Goal: Task Accomplishment & Management: Complete application form

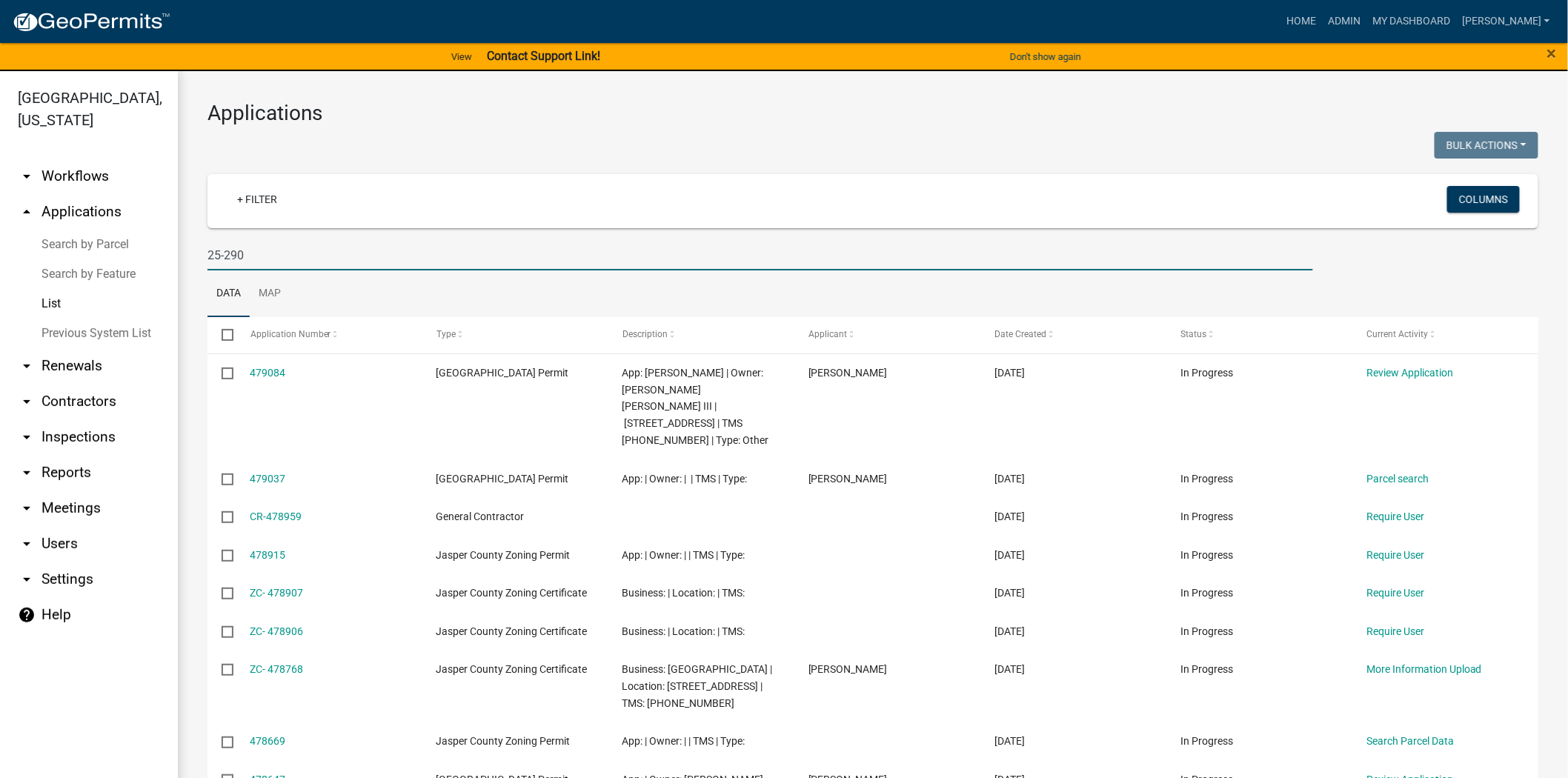
type input "25-290"
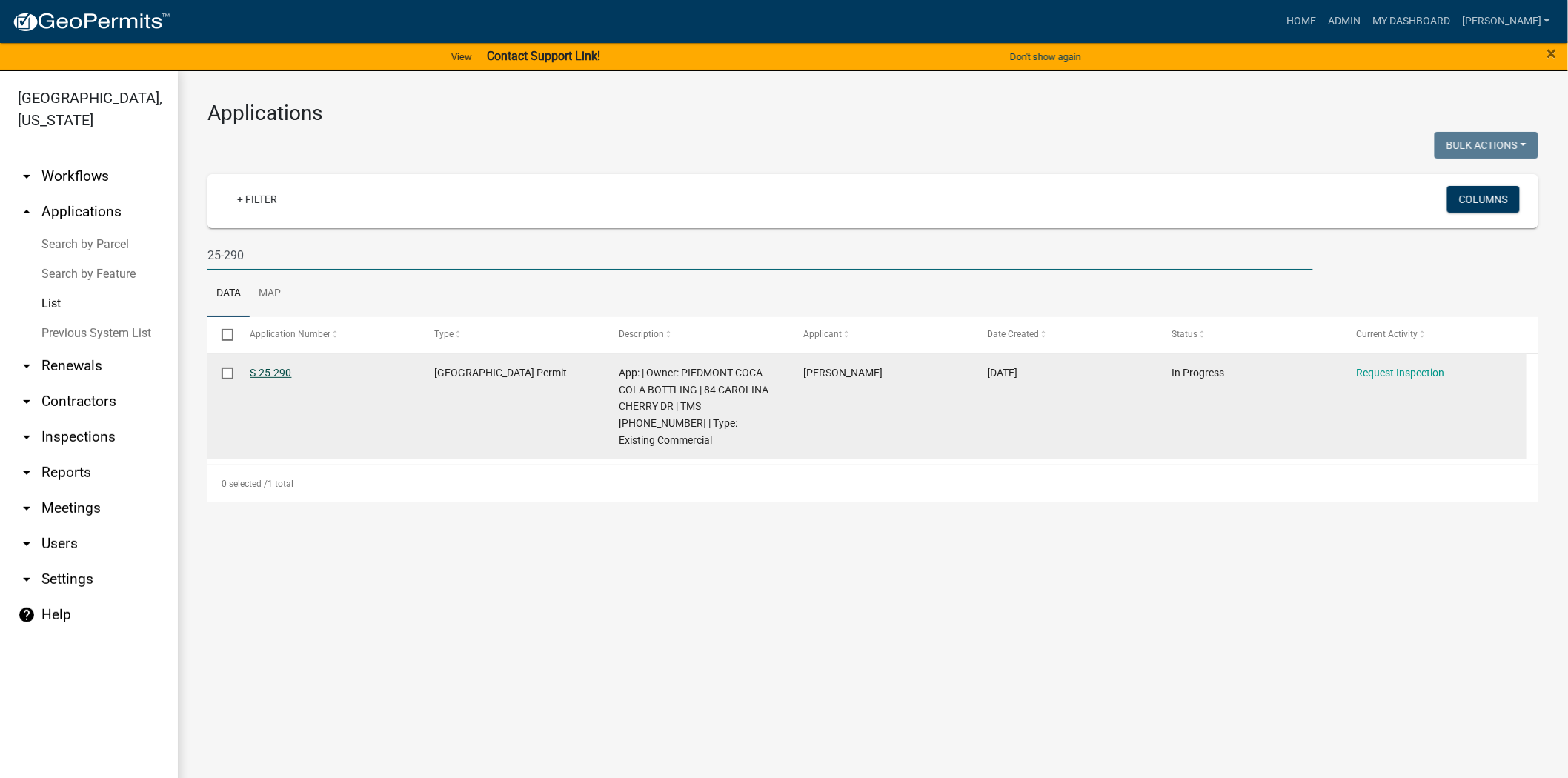
click at [271, 373] on link "S-25-290" at bounding box center [271, 373] width 41 height 12
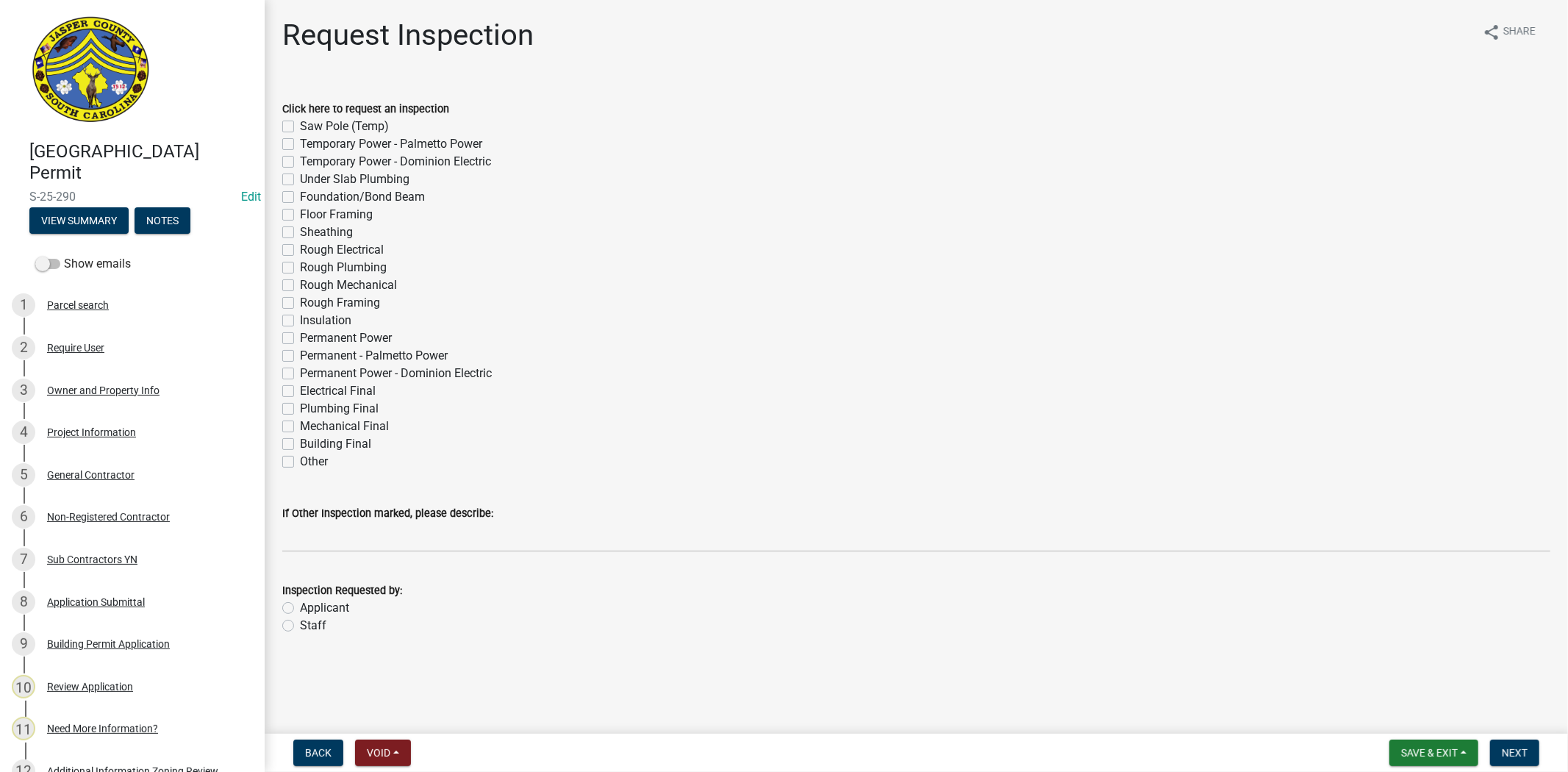
click at [300, 214] on label "Floor Framing" at bounding box center [336, 214] width 73 height 17
click at [300, 214] on input "Floor Framing" at bounding box center [304, 211] width 10 height 10
checkbox input "true"
checkbox input "false"
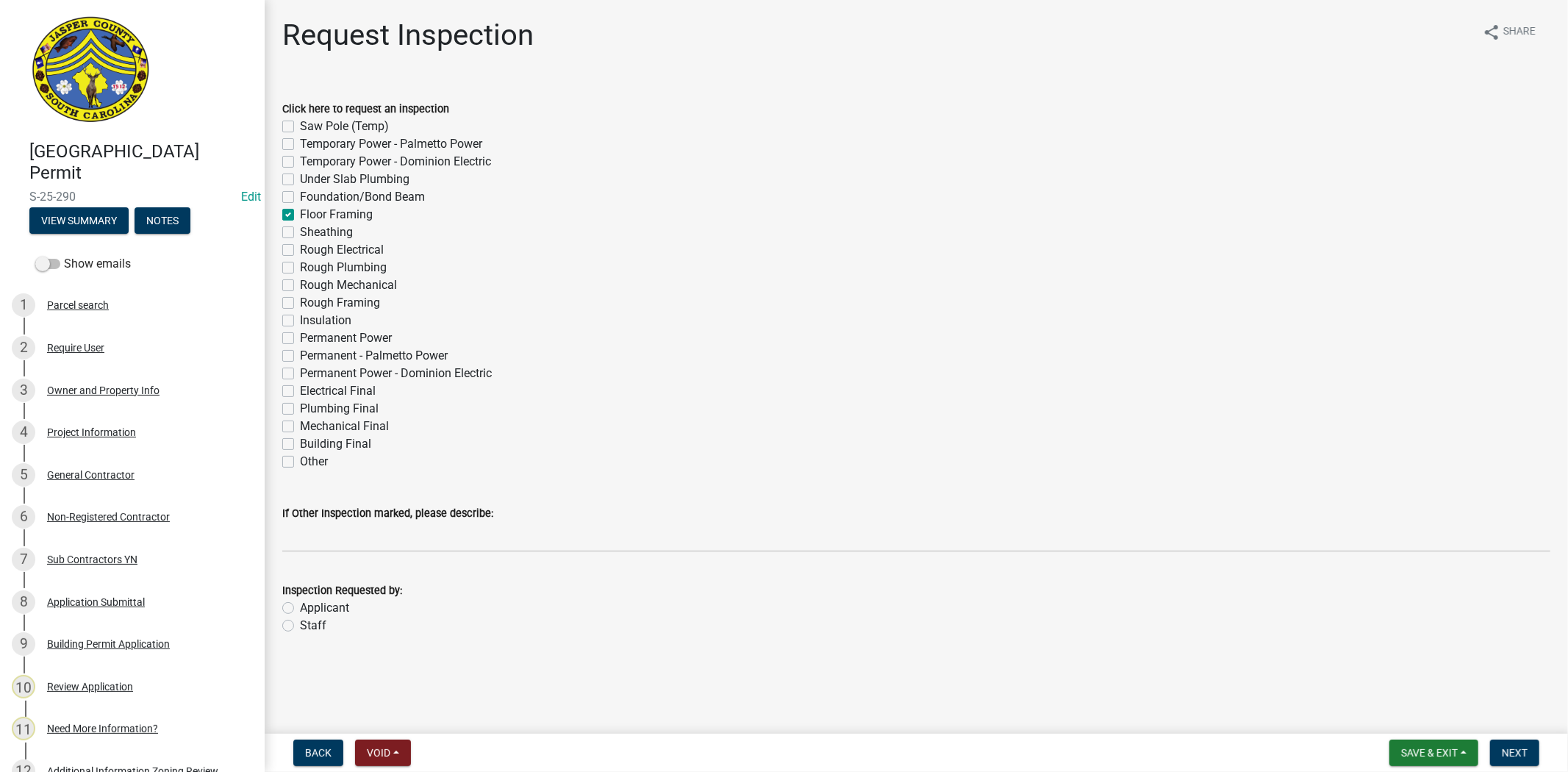
checkbox input "false"
checkbox input "true"
checkbox input "false"
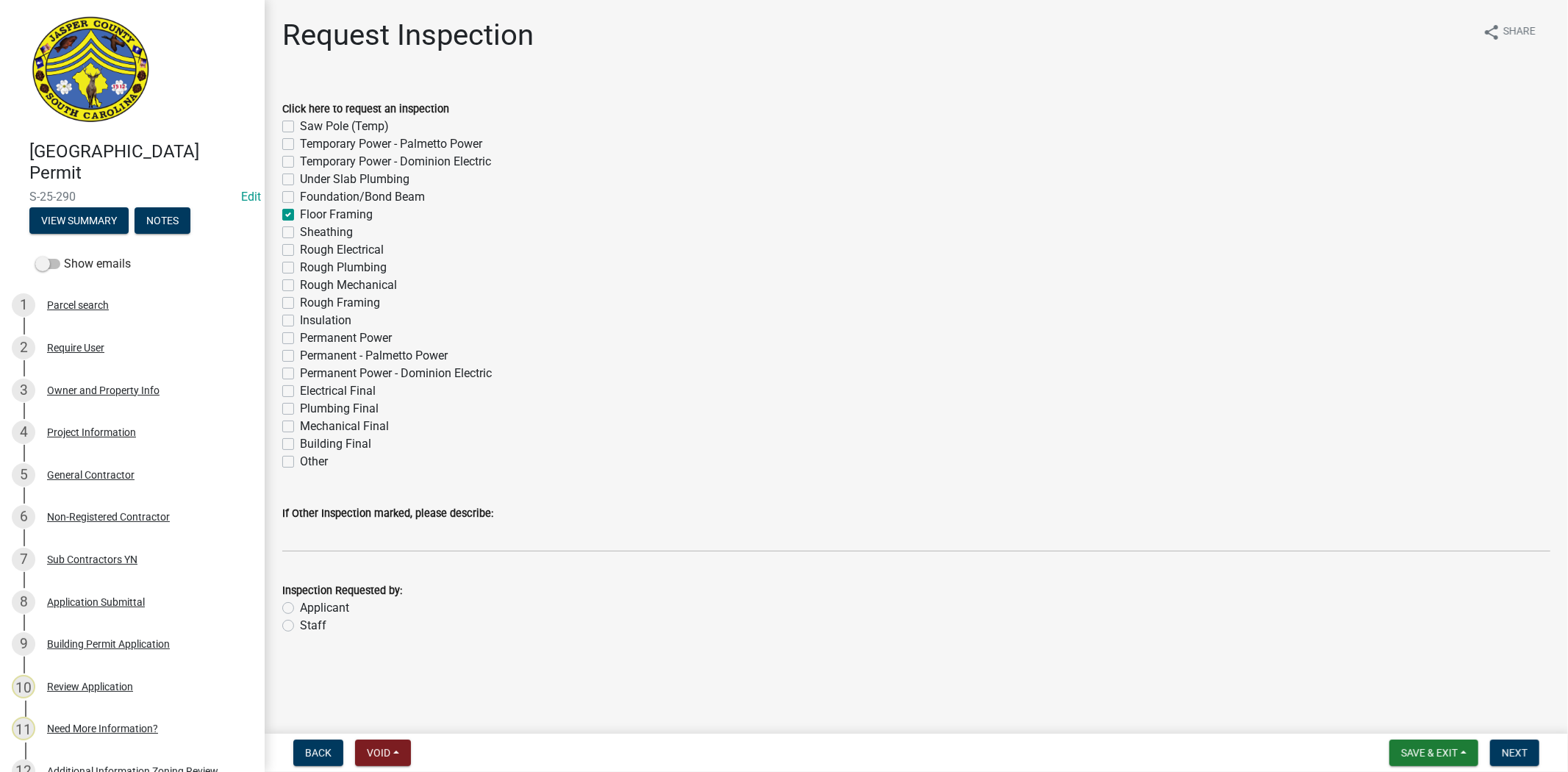
checkbox input "false"
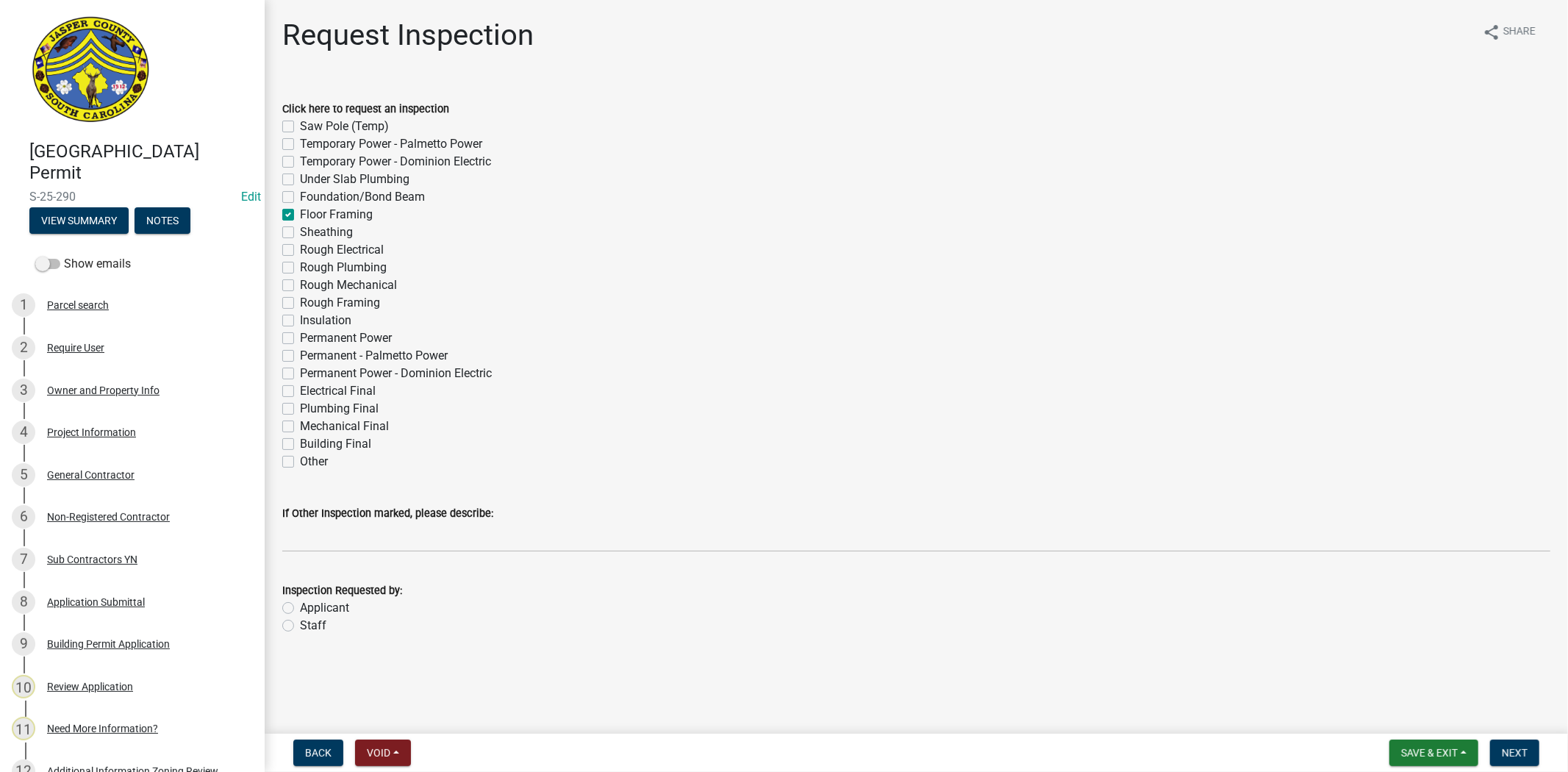
checkbox input "false"
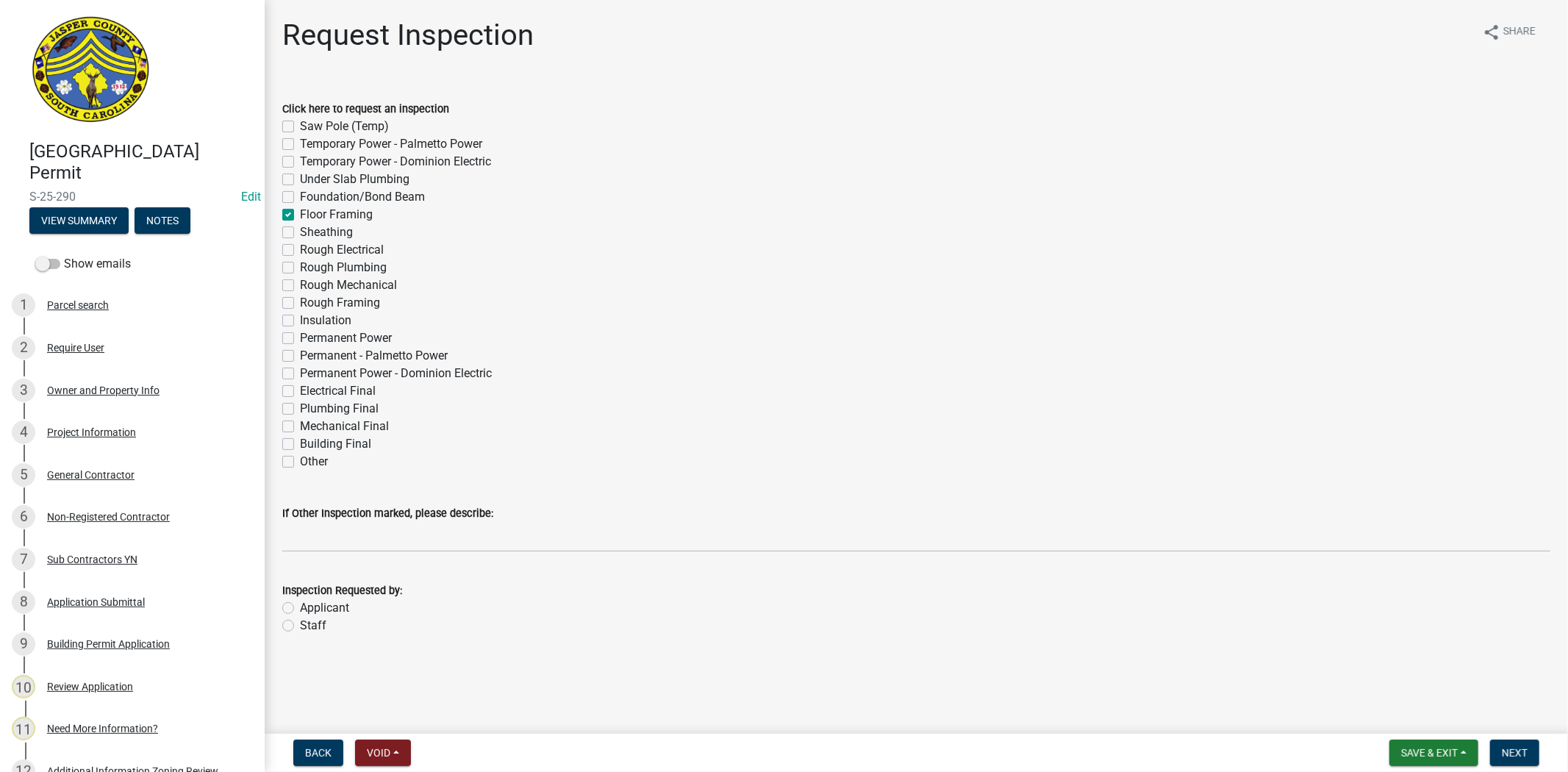
checkbox input "false"
click at [300, 465] on label "Other" at bounding box center [313, 461] width 28 height 17
click at [300, 462] on input "Other" at bounding box center [304, 458] width 10 height 10
checkbox input "true"
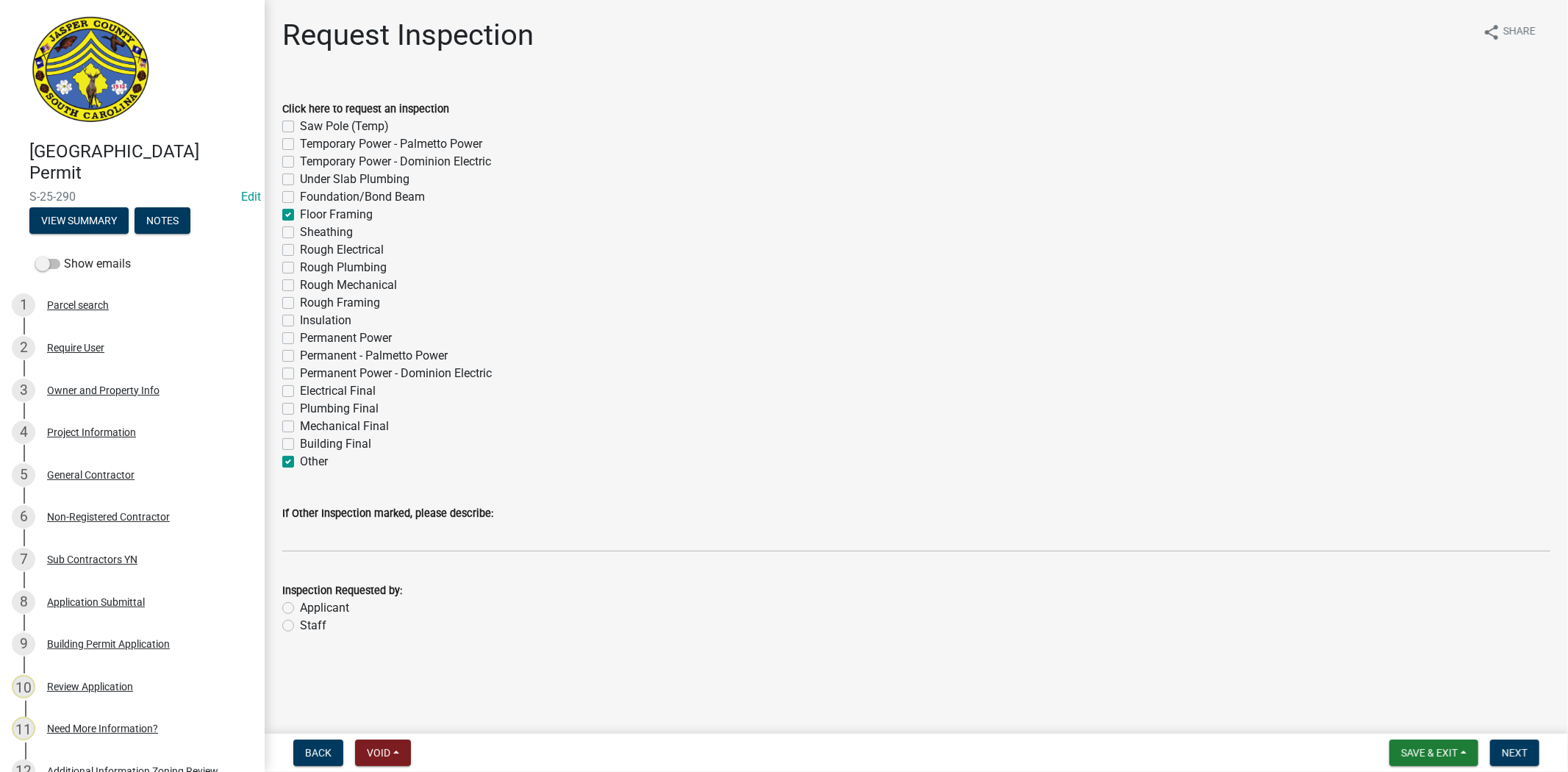
checkbox input "false"
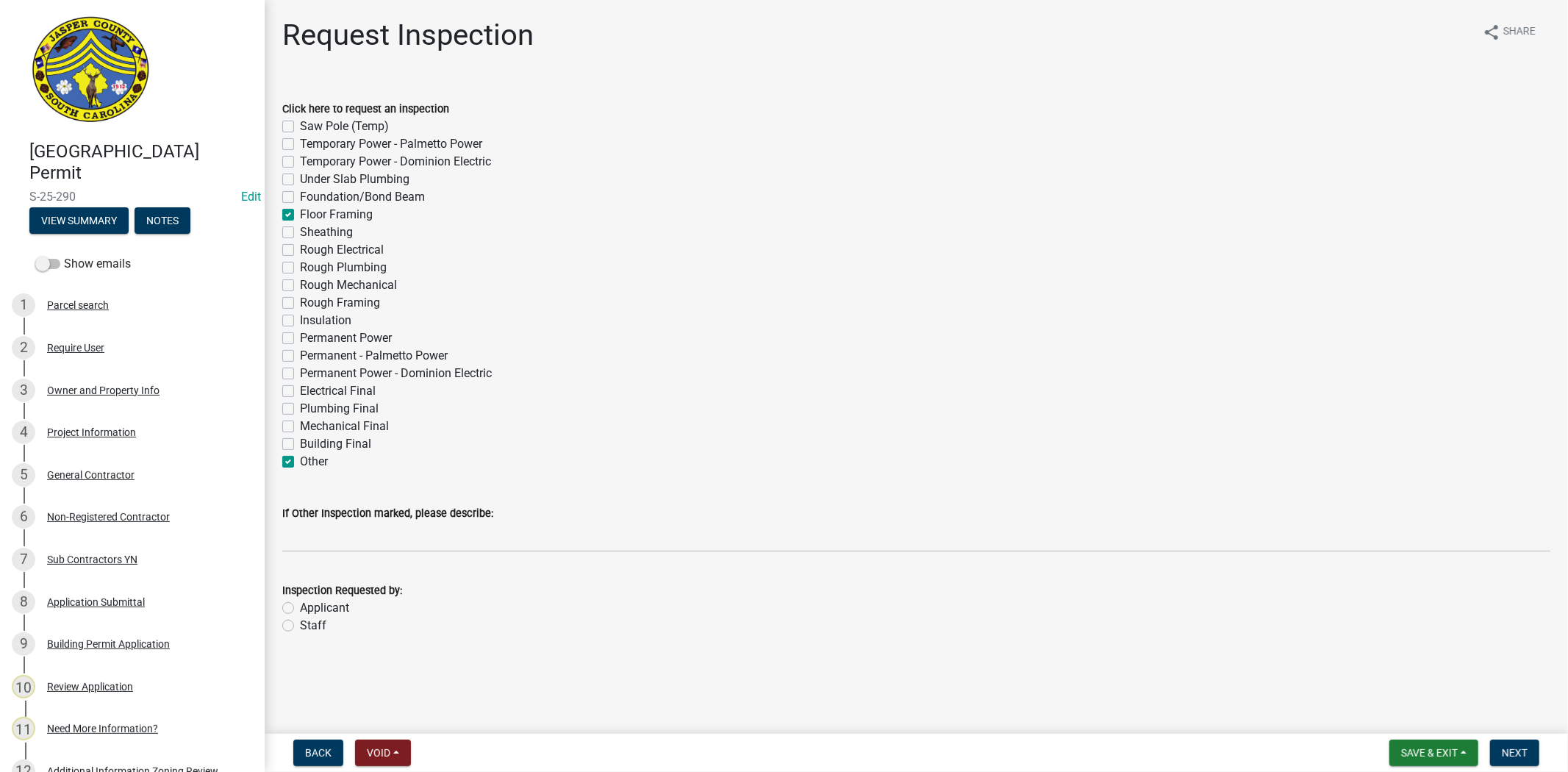
checkbox input "true"
checkbox input "false"
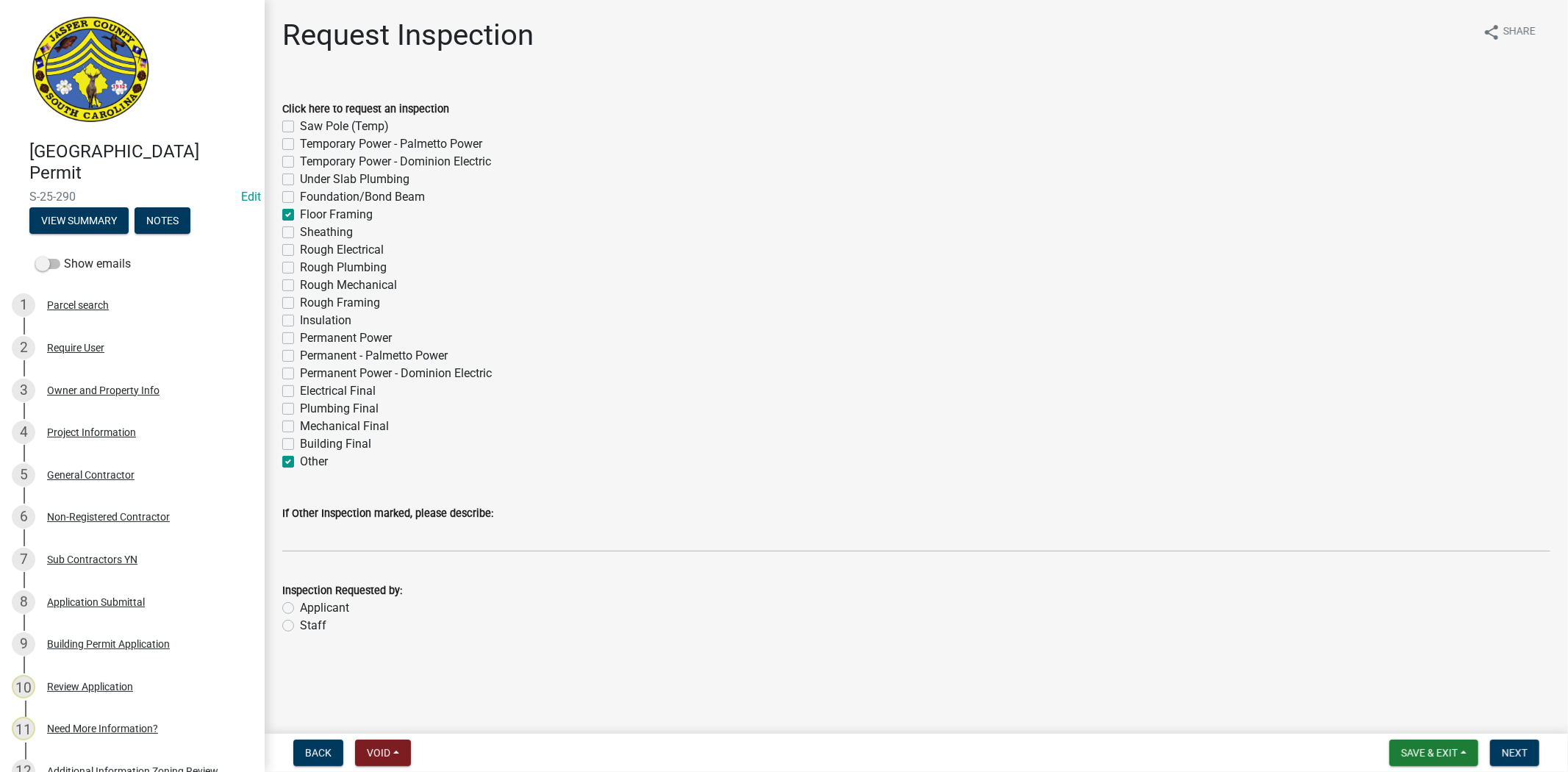
checkbox input "false"
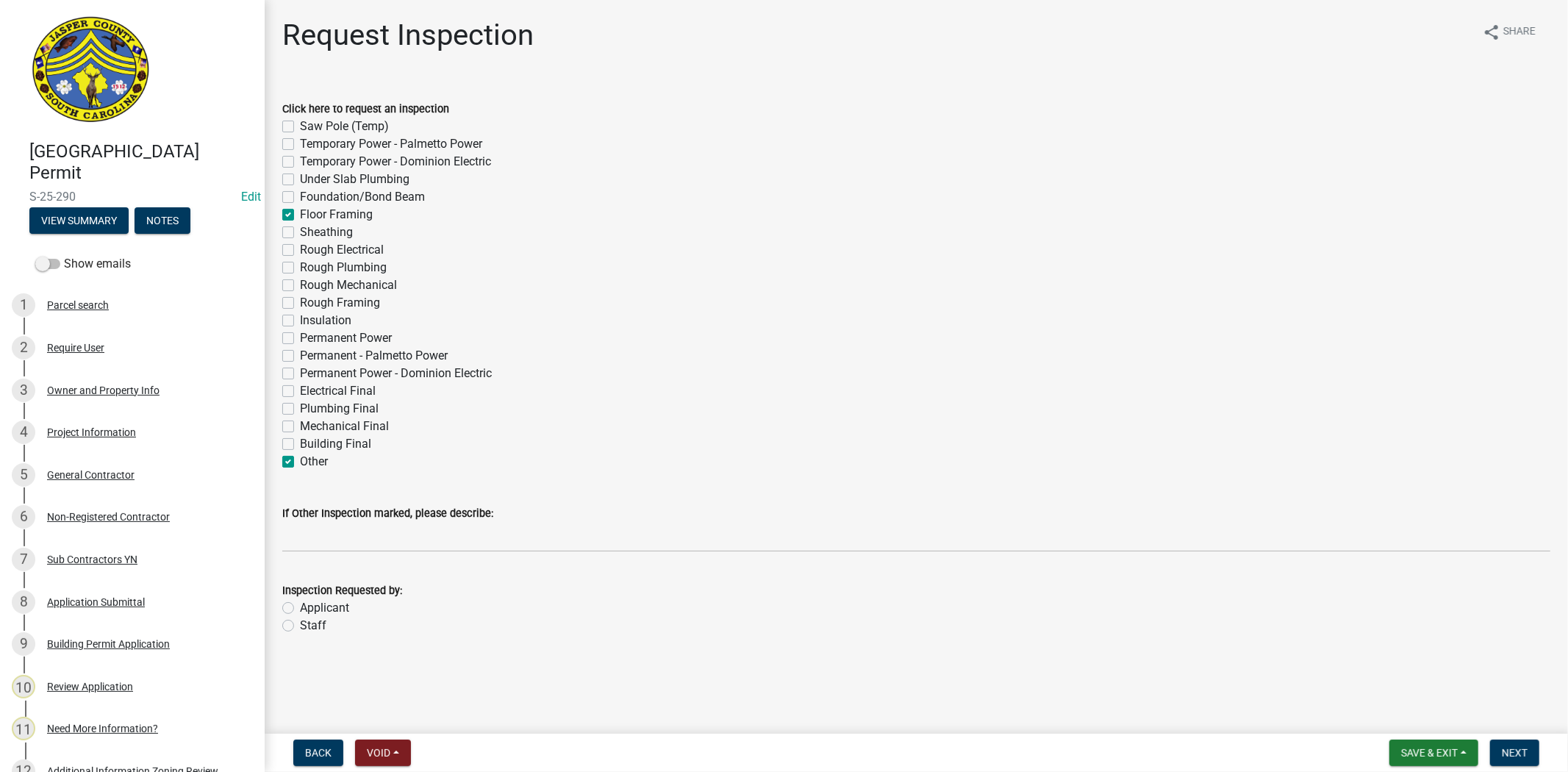
checkbox input "false"
checkbox input "true"
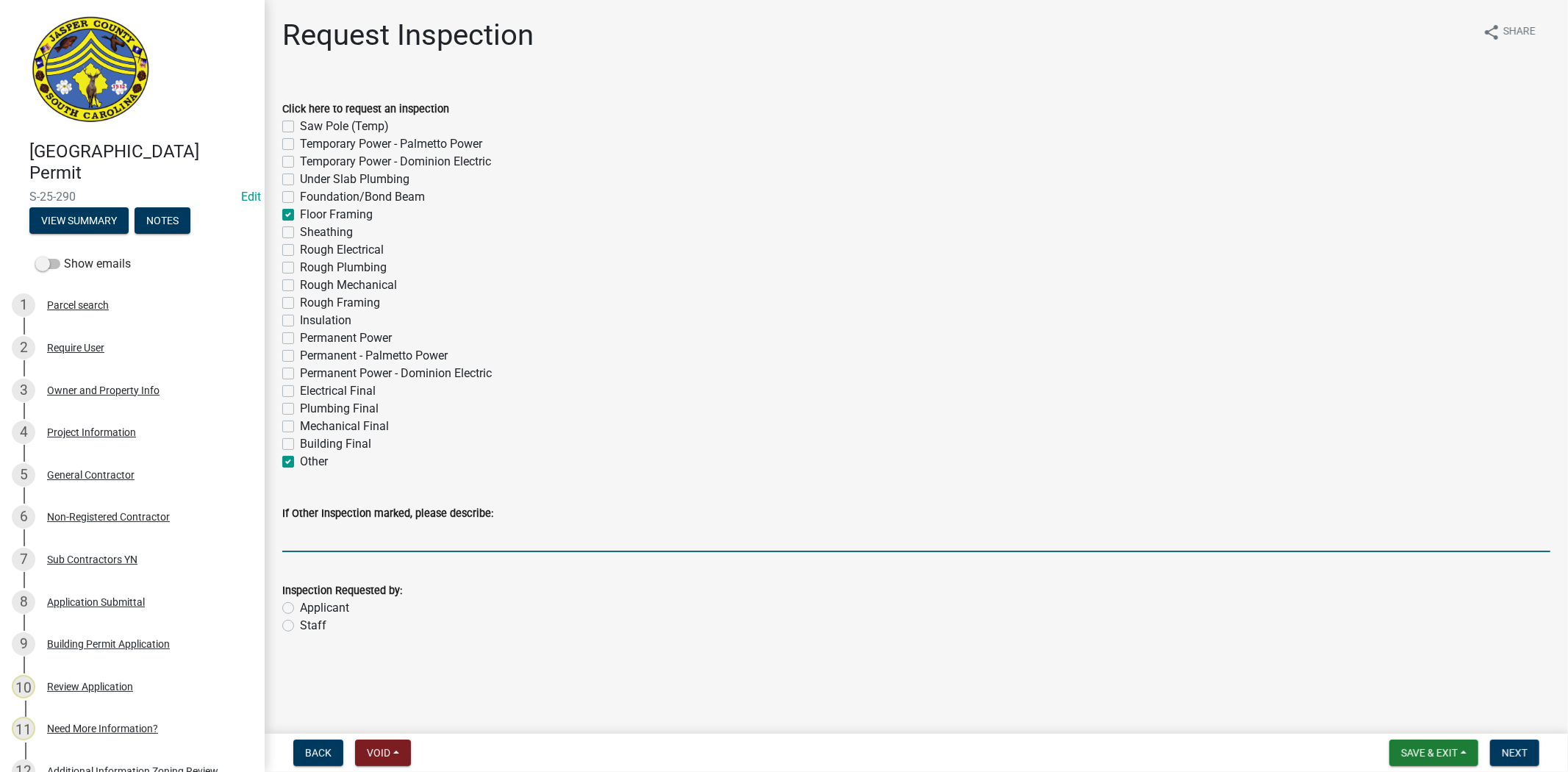
click at [335, 539] on input "If Other Inspection marked, please describe:" at bounding box center [916, 537] width 1268 height 30
type input "rebar"
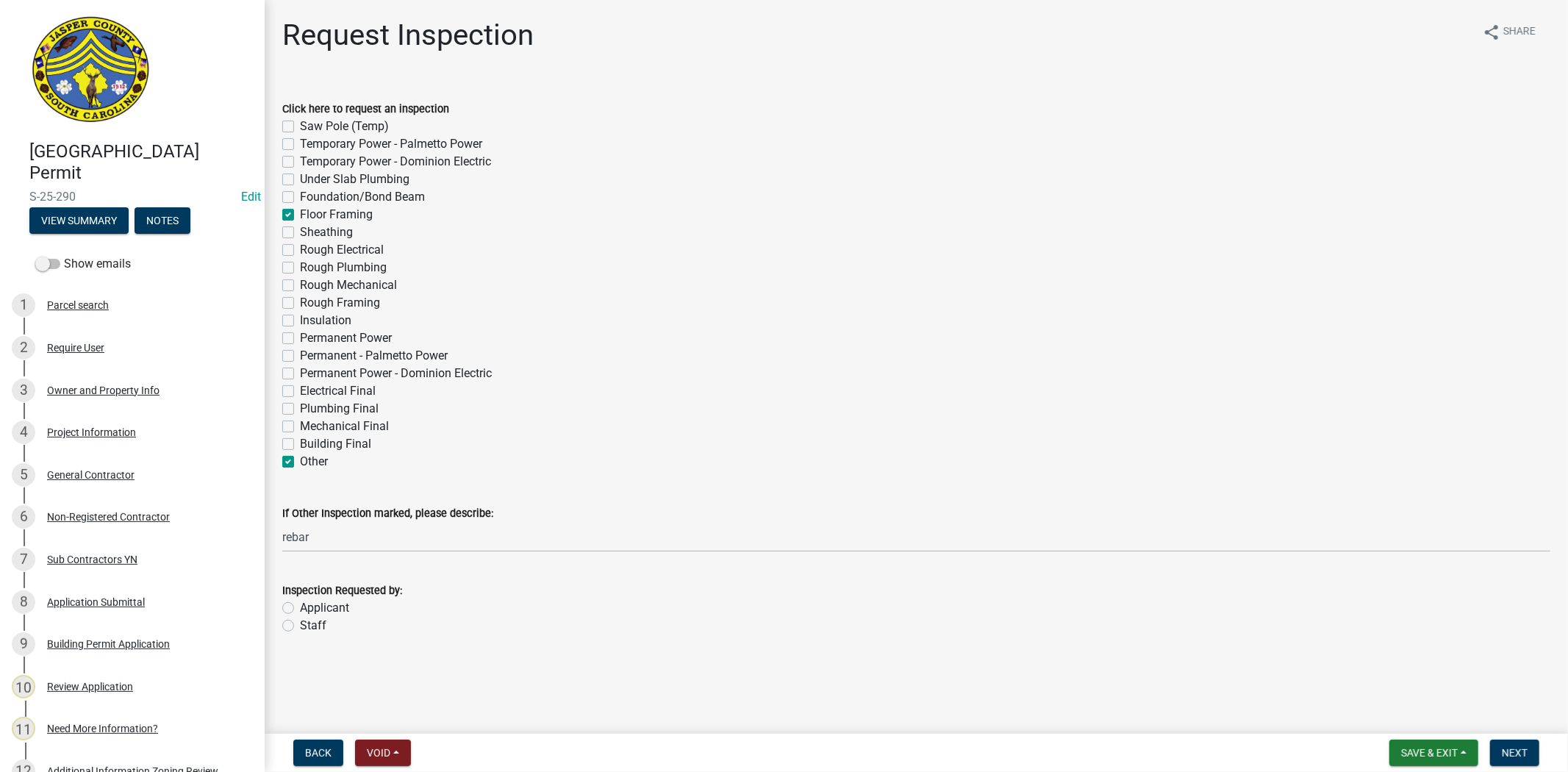
drag, startPoint x: 284, startPoint y: 628, endPoint x: 292, endPoint y: 627, distance: 8.1
click at [300, 628] on label "Staff" at bounding box center [312, 625] width 26 height 17
click at [300, 627] on input "Staff" at bounding box center [304, 621] width 10 height 10
radio input "true"
click at [1509, 757] on span "Next" at bounding box center [1515, 753] width 25 height 12
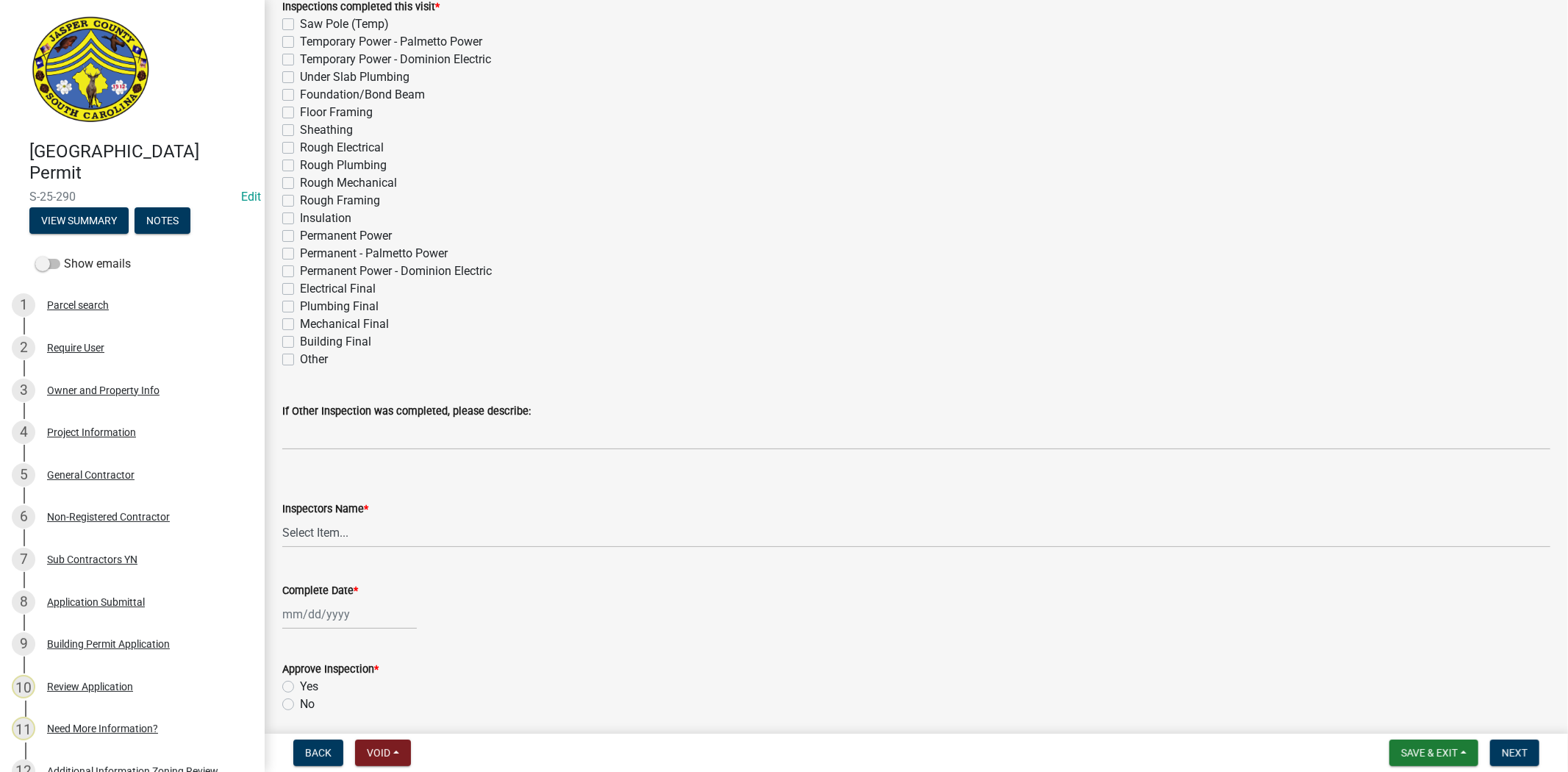
scroll to position [327, 0]
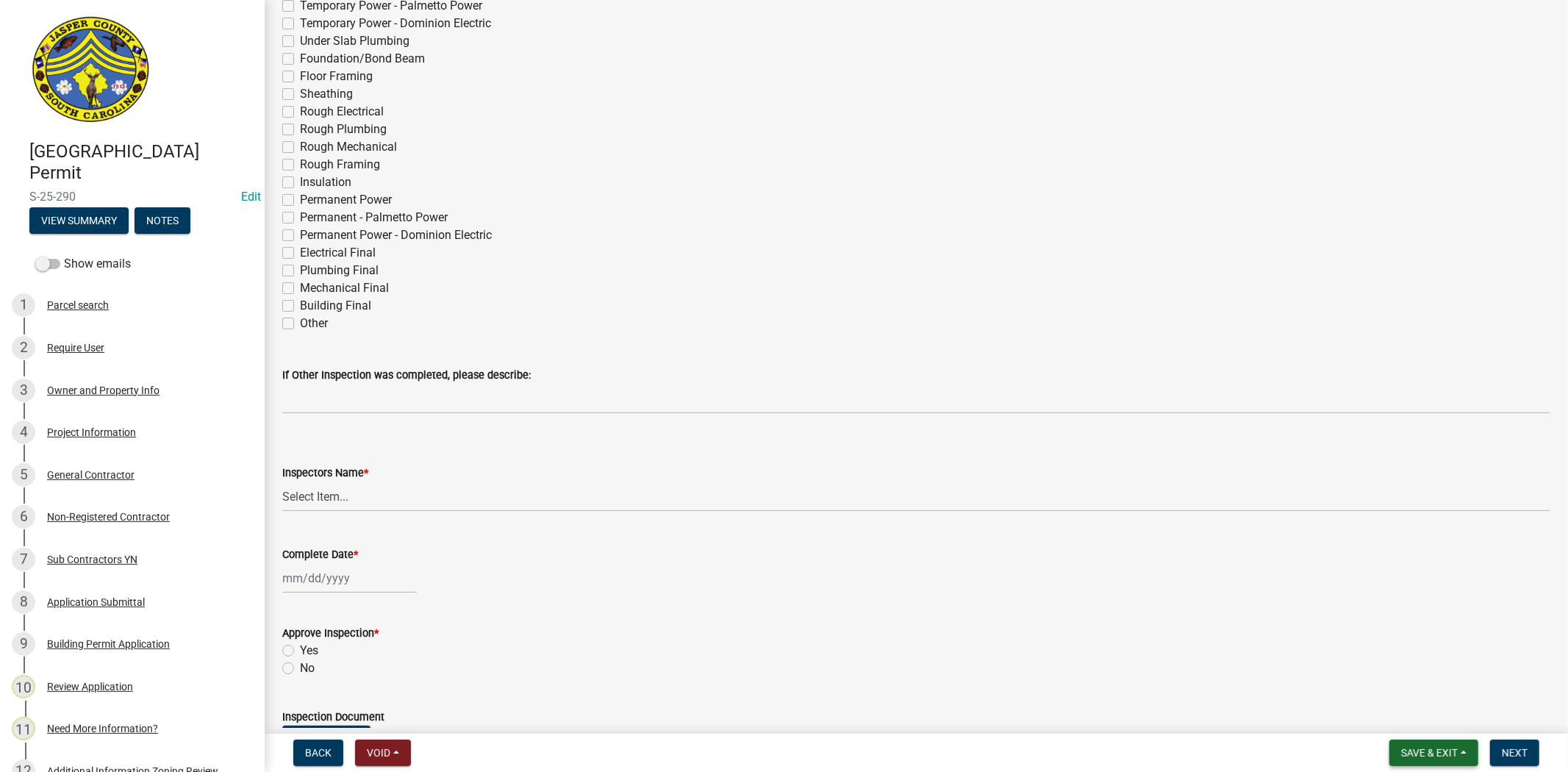
click at [1410, 751] on span "Save & Exit" at bounding box center [1430, 753] width 56 height 12
click at [1390, 712] on button "Save & Exit" at bounding box center [1420, 715] width 118 height 35
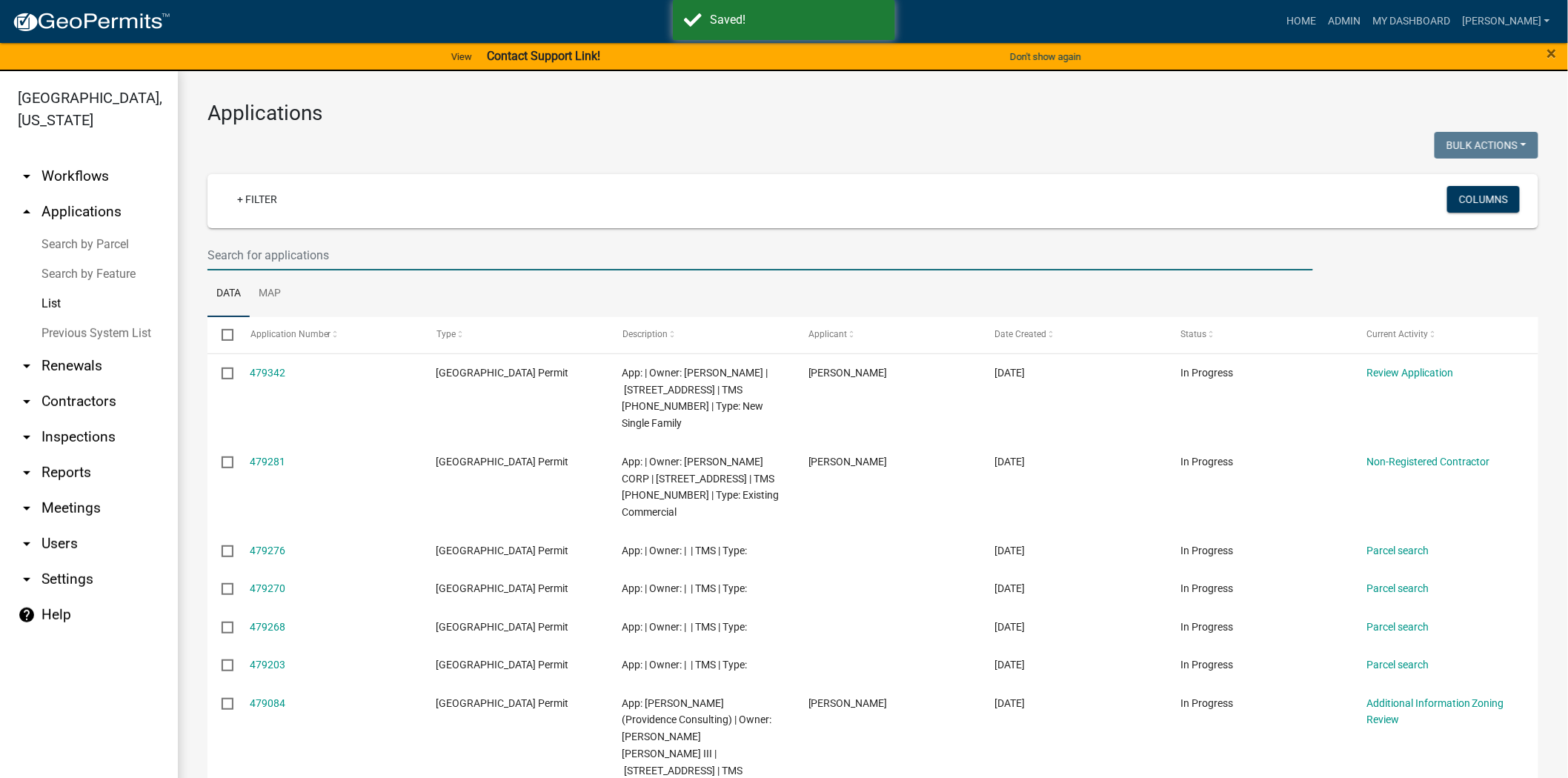
drag, startPoint x: 217, startPoint y: 253, endPoint x: 320, endPoint y: 265, distance: 103.7
click at [217, 253] on input "text" at bounding box center [760, 254] width 1105 height 30
type input "24-425"
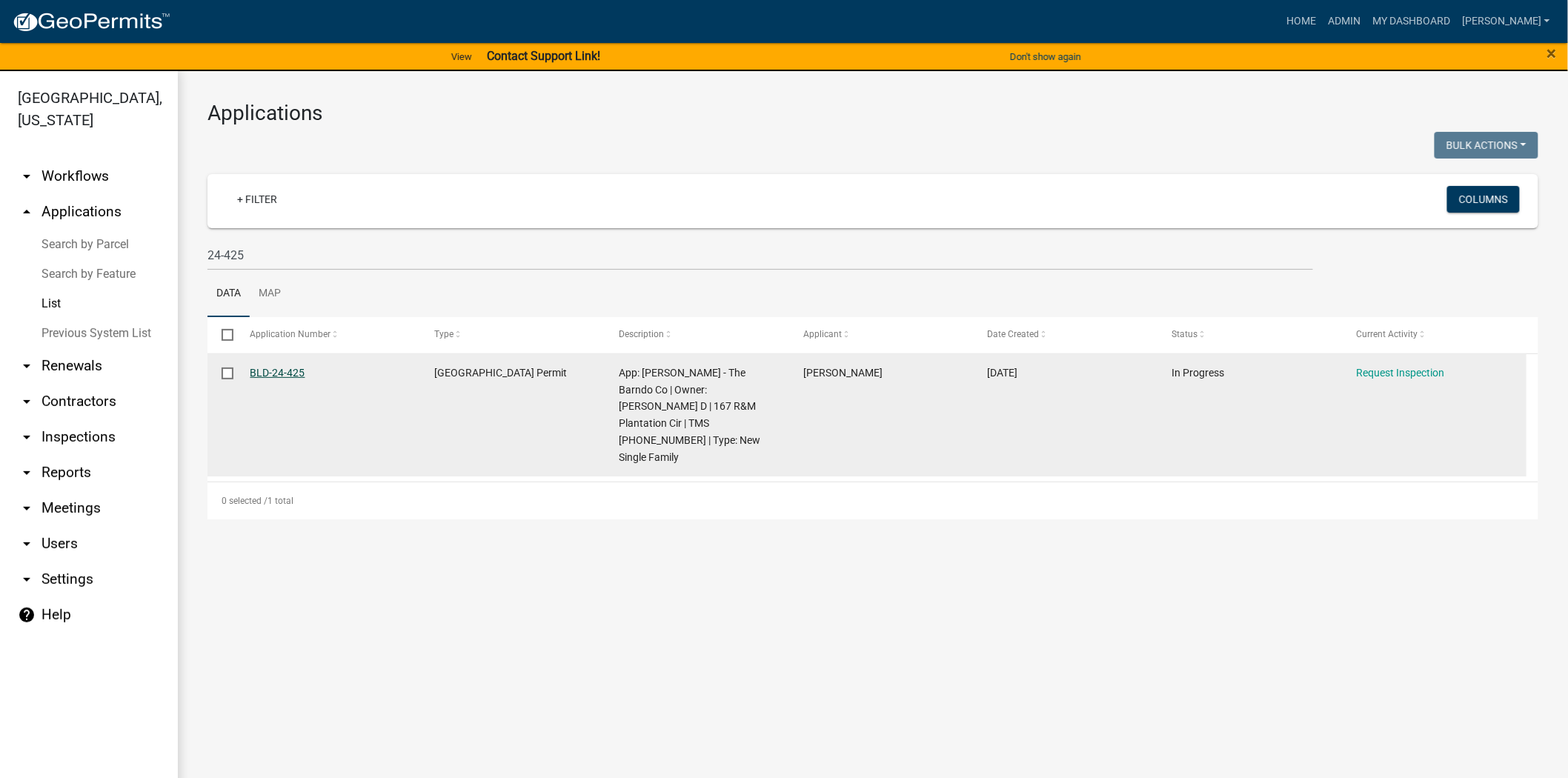
click at [290, 373] on link "BLD-24-425" at bounding box center [278, 373] width 55 height 12
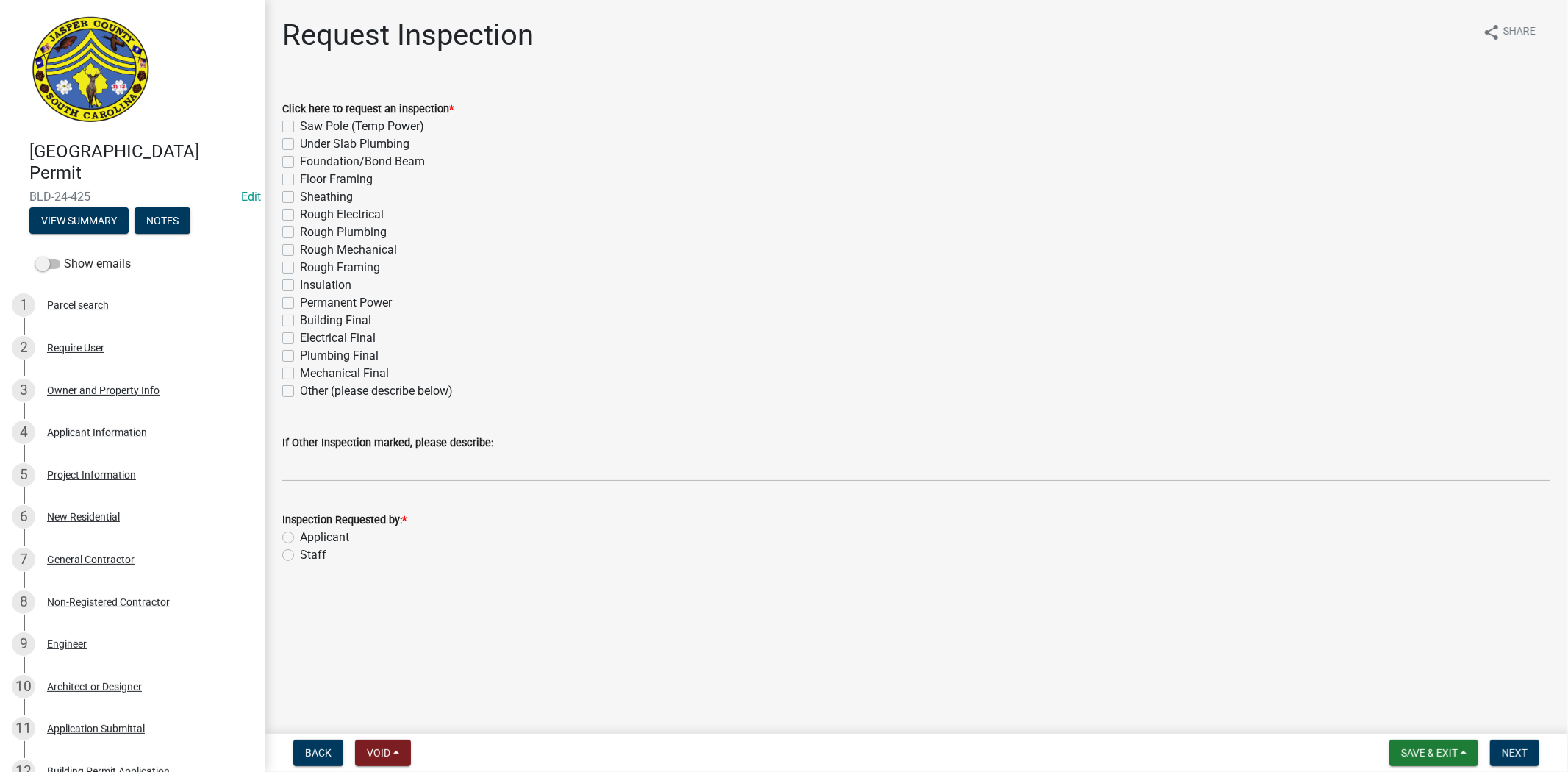
click at [300, 323] on label "Building Final" at bounding box center [335, 320] width 72 height 17
click at [300, 322] on input "Building Final" at bounding box center [304, 316] width 10 height 10
checkbox input "true"
checkbox input "false"
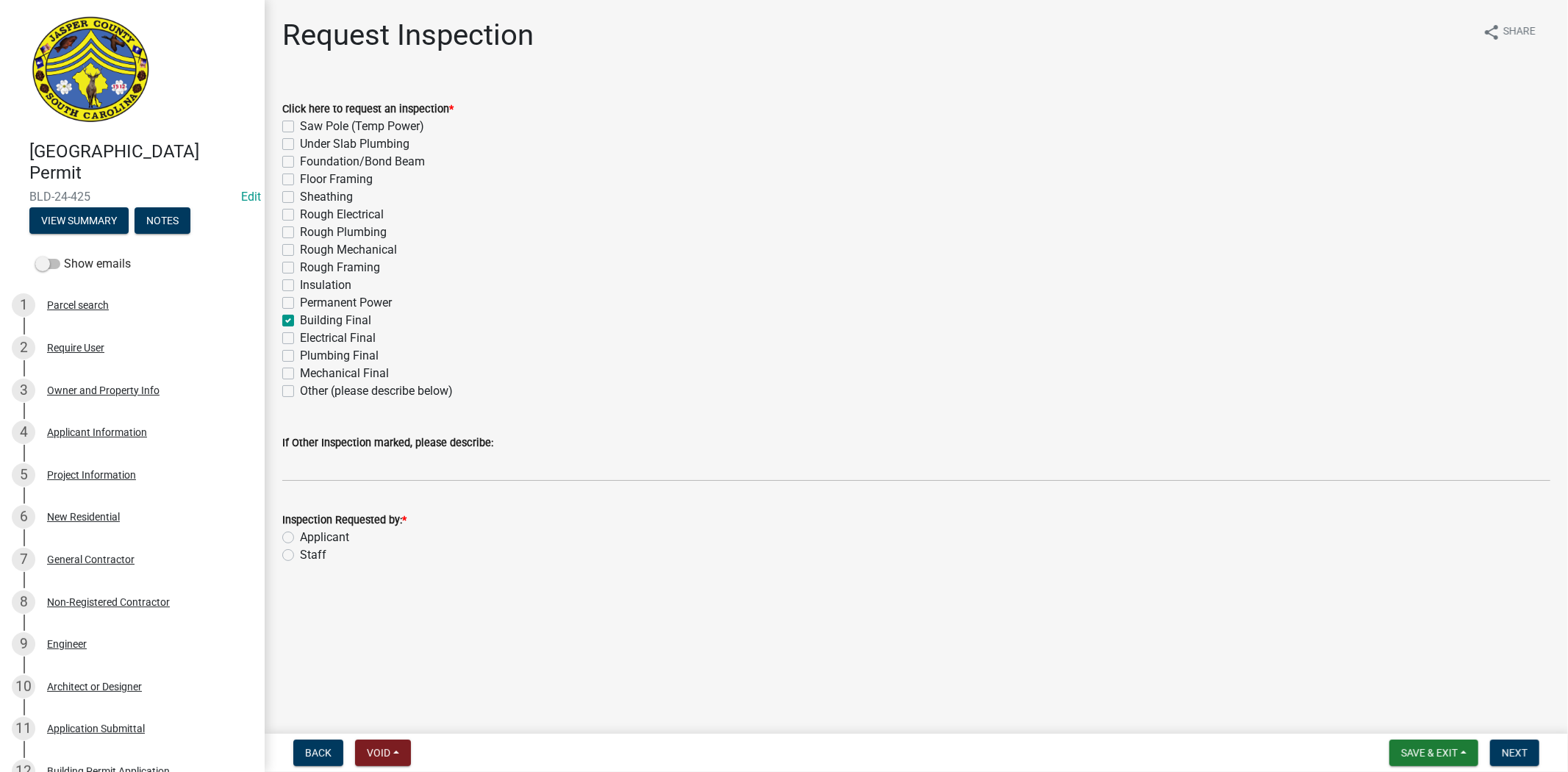
checkbox input "false"
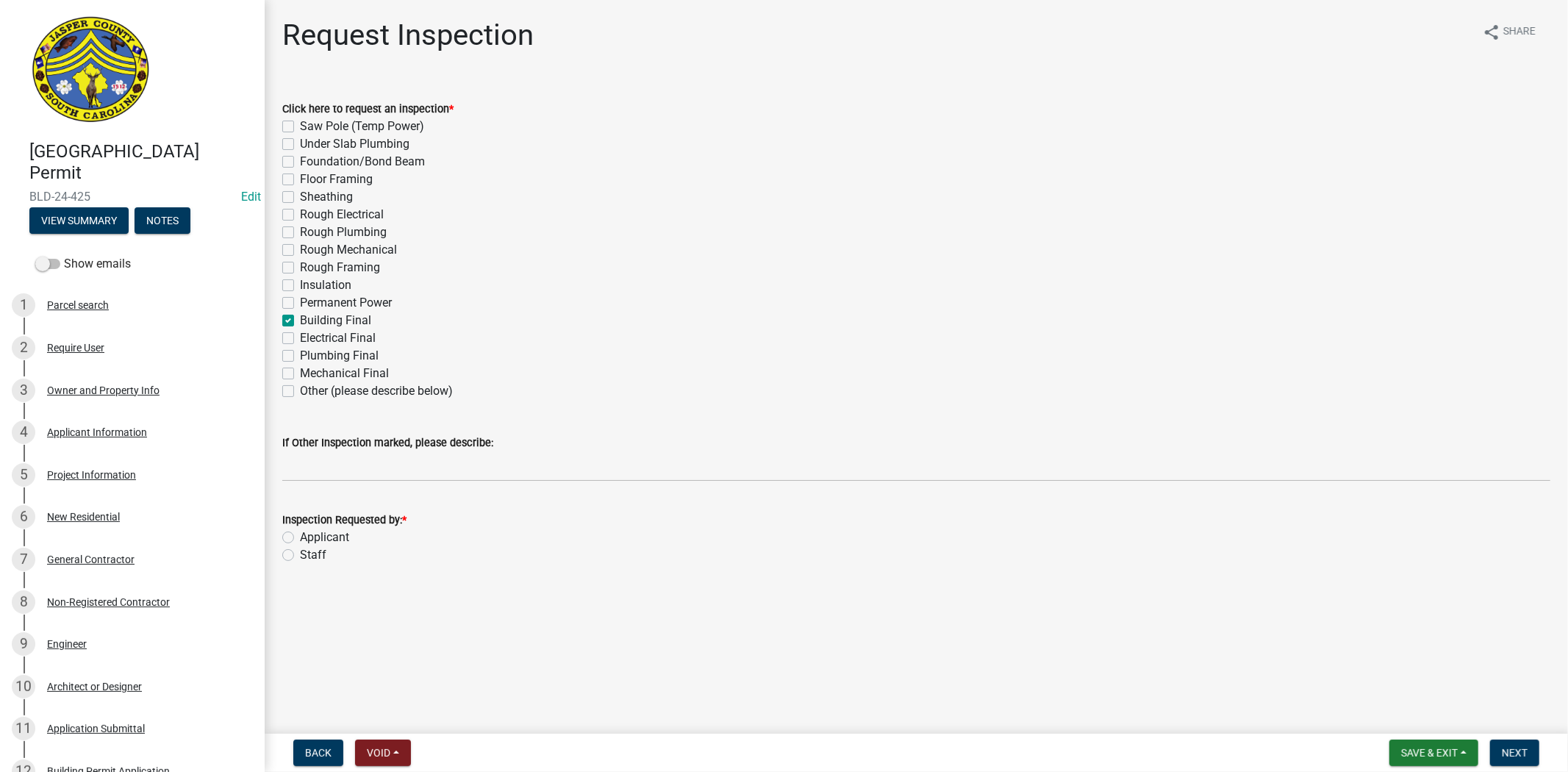
checkbox input "false"
checkbox input "true"
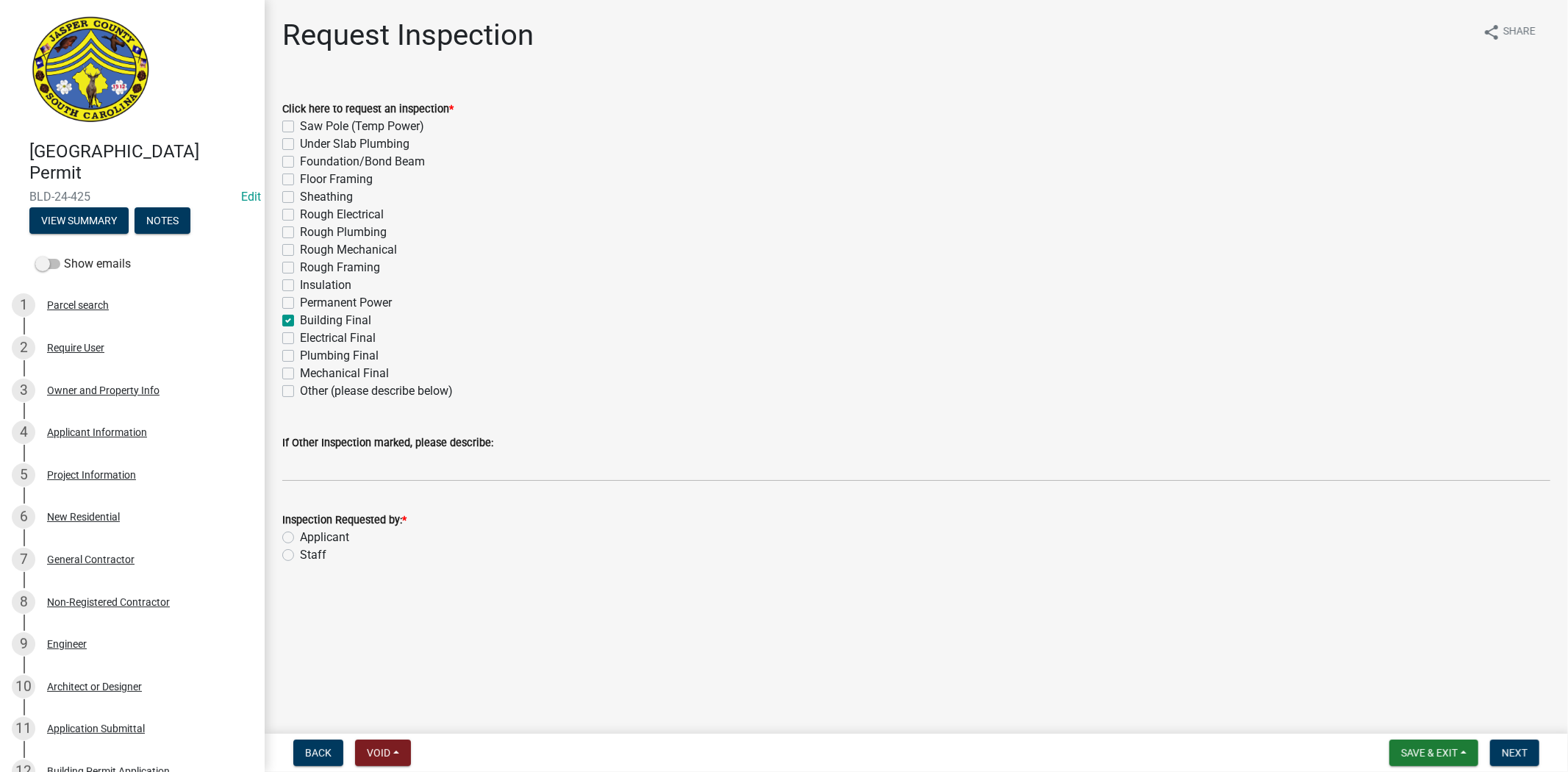
checkbox input "false"
click at [300, 337] on label "Electrical Final" at bounding box center [337, 338] width 75 height 17
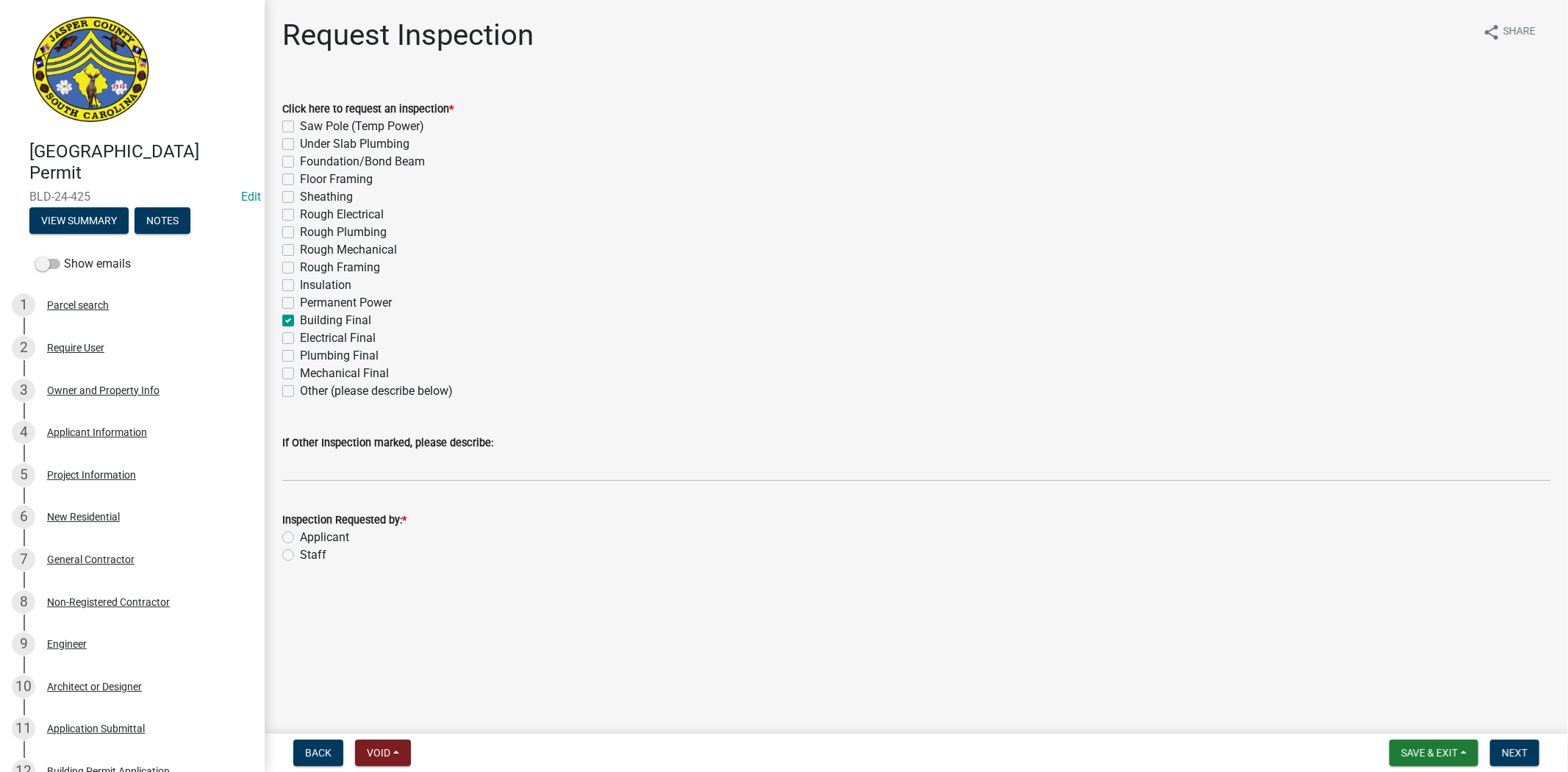
click at [300, 337] on input "Electrical Final" at bounding box center [304, 334] width 10 height 10
checkbox input "true"
checkbox input "false"
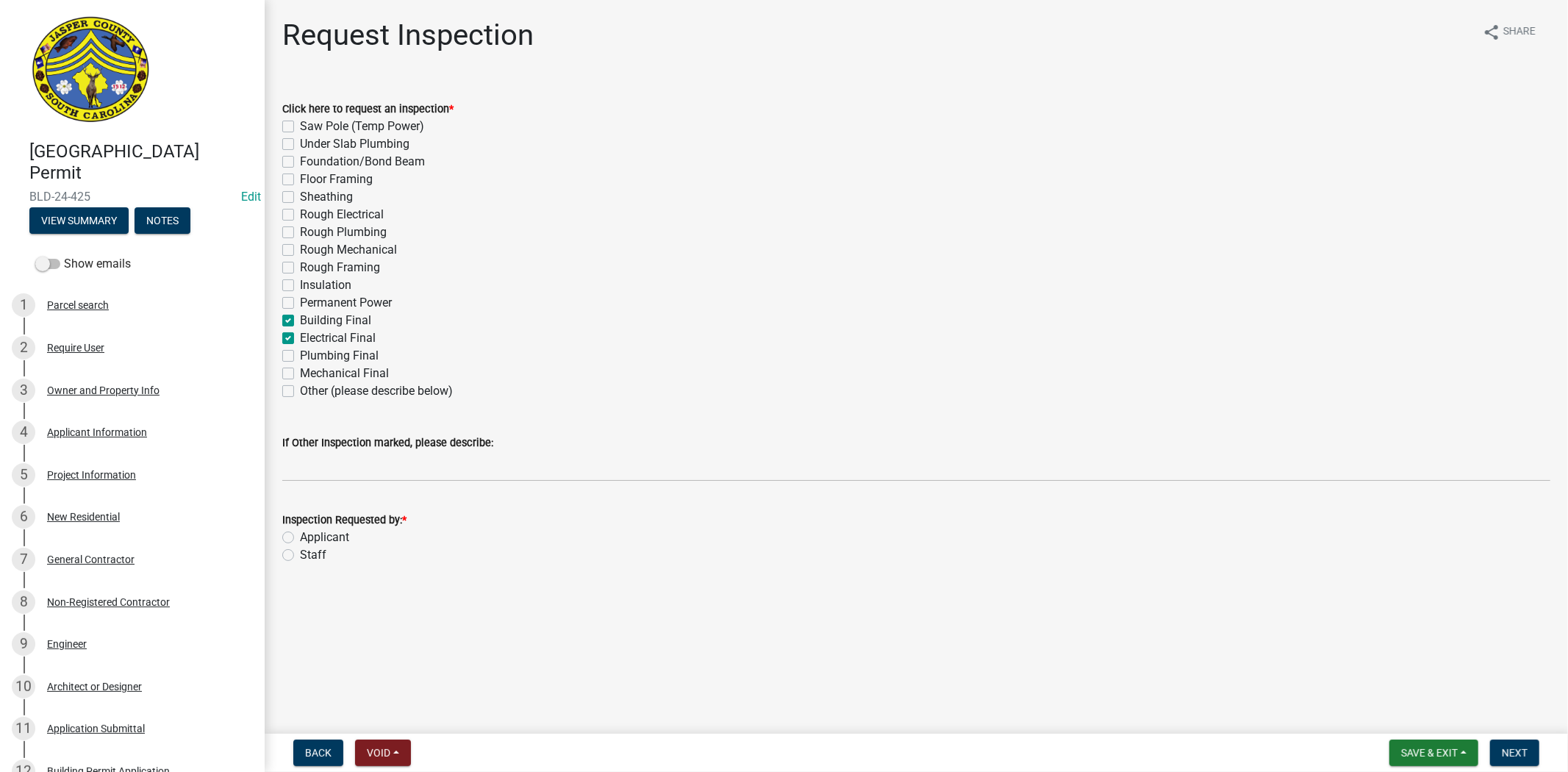
checkbox input "false"
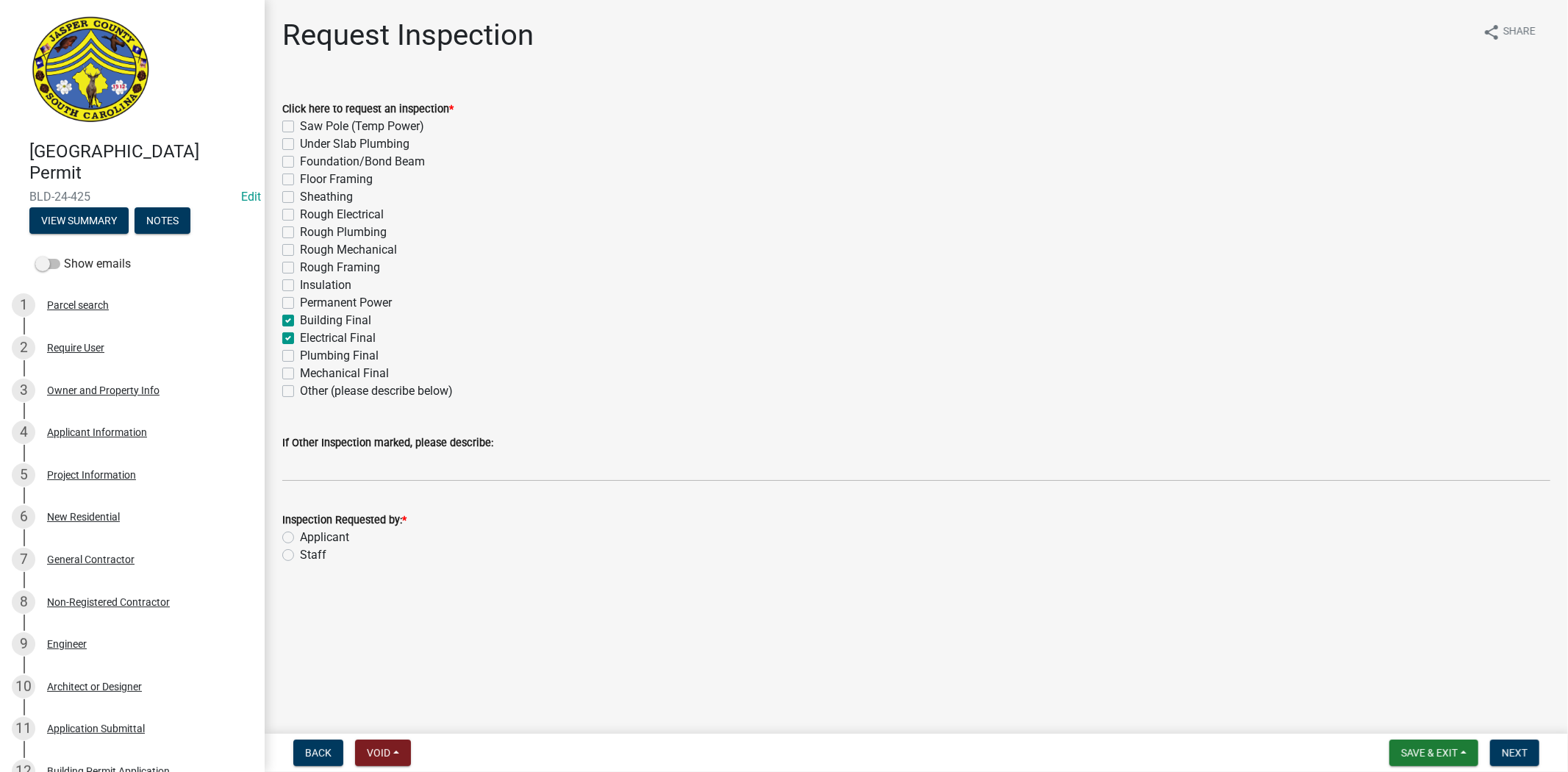
checkbox input "false"
checkbox input "true"
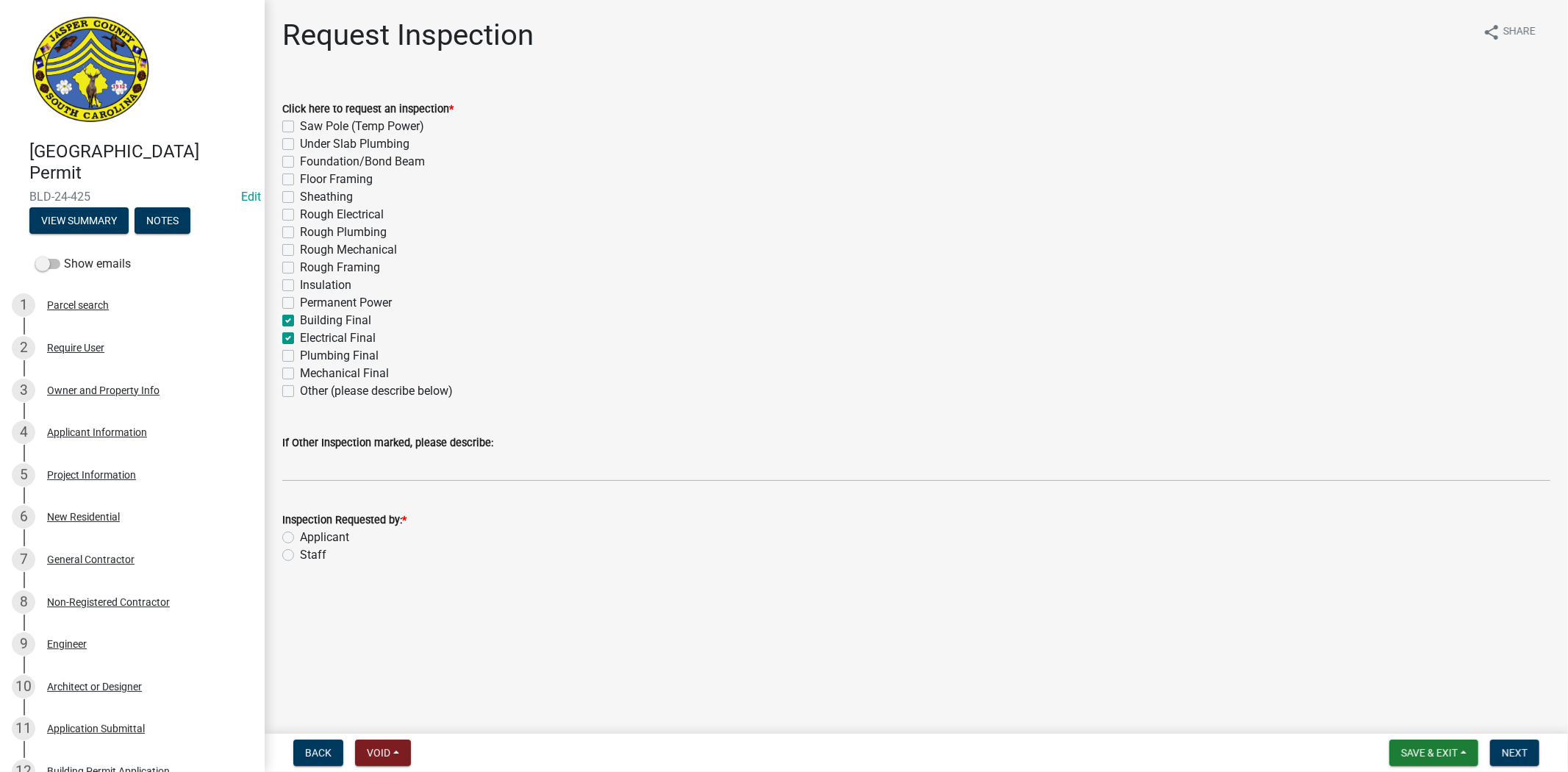
checkbox input "false"
click at [300, 357] on label "Plumbing Final" at bounding box center [339, 355] width 79 height 17
click at [300, 357] on input "Plumbing Final" at bounding box center [304, 351] width 10 height 10
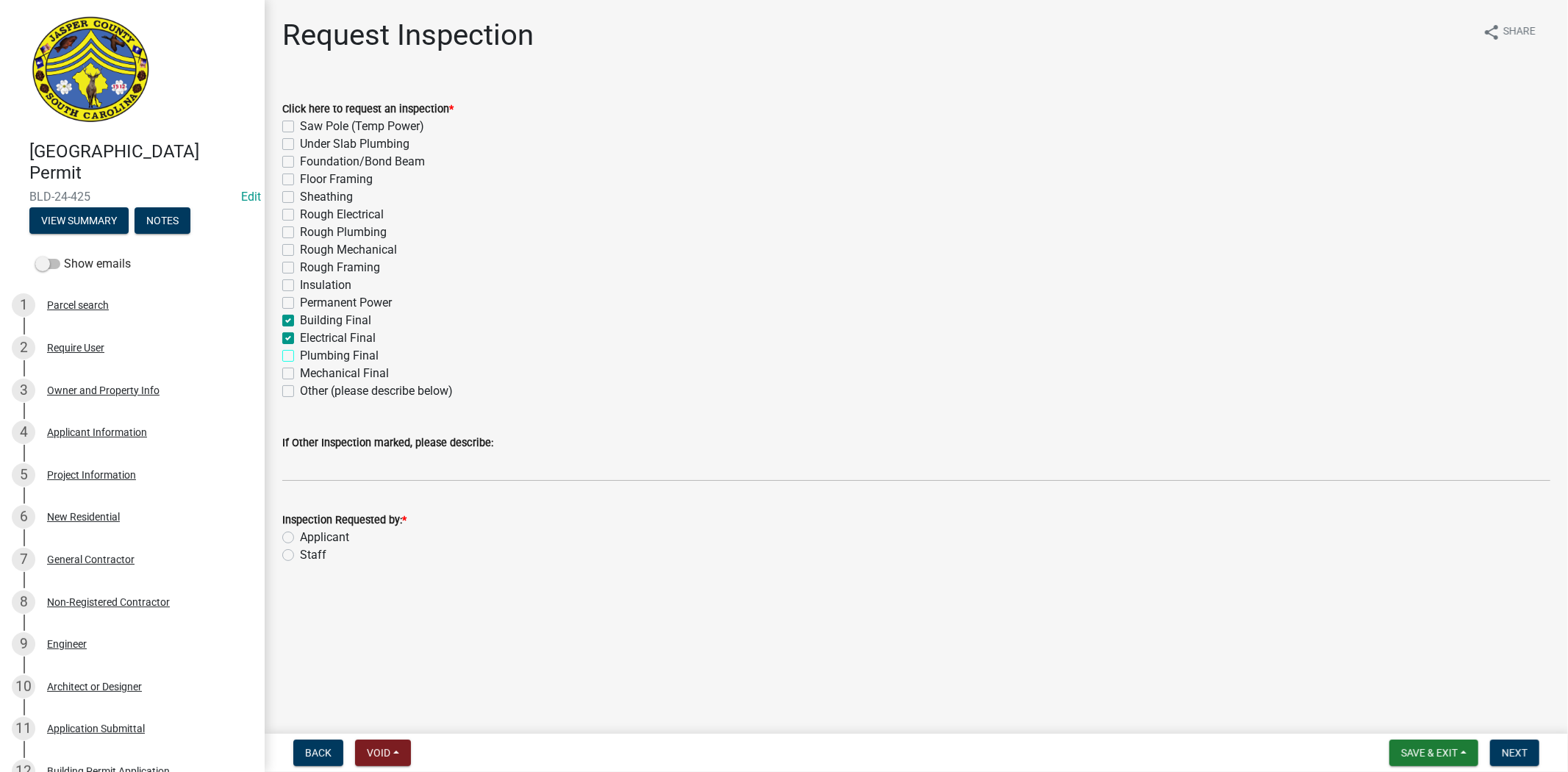
checkbox input "true"
checkbox input "false"
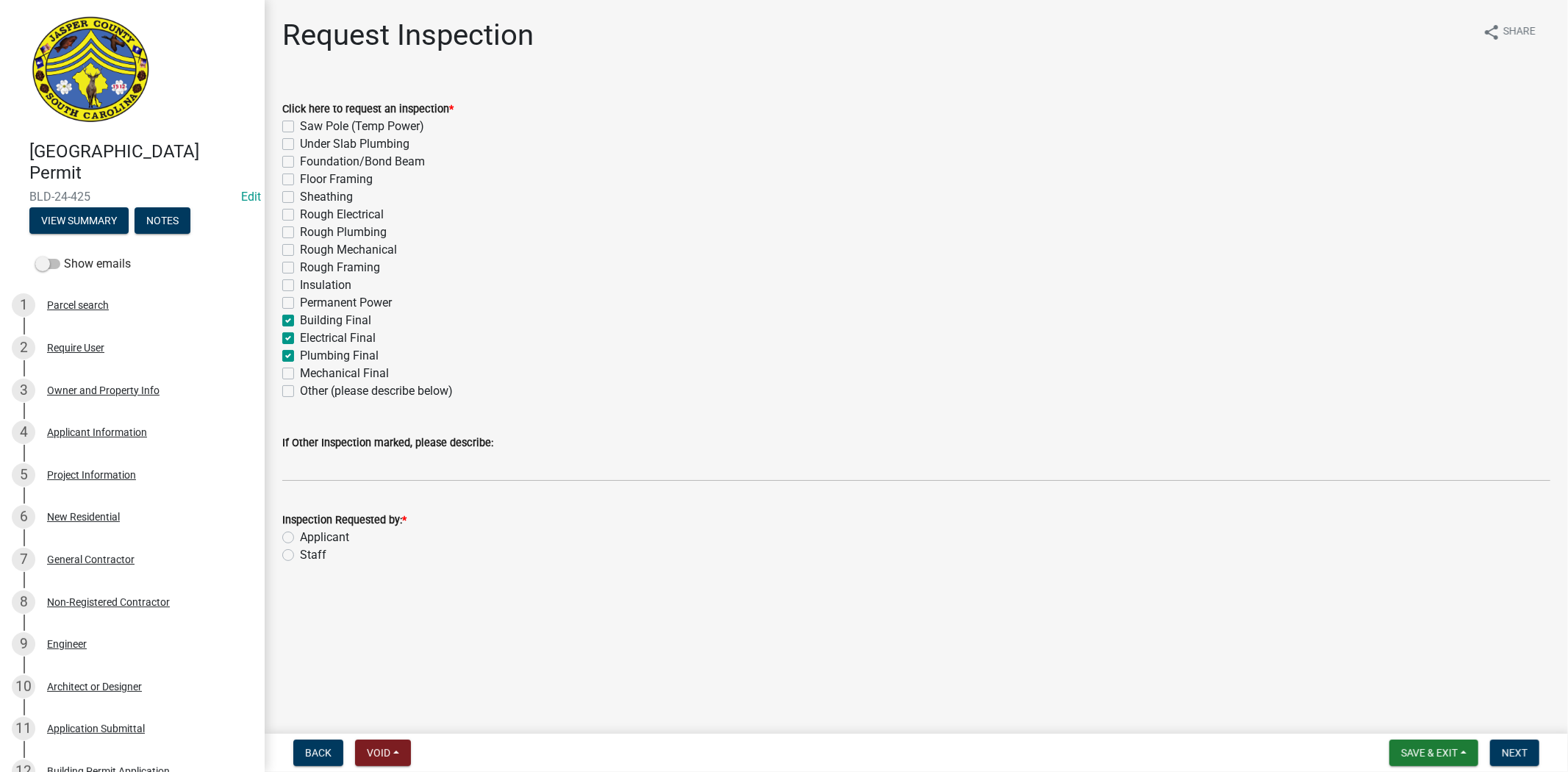
checkbox input "false"
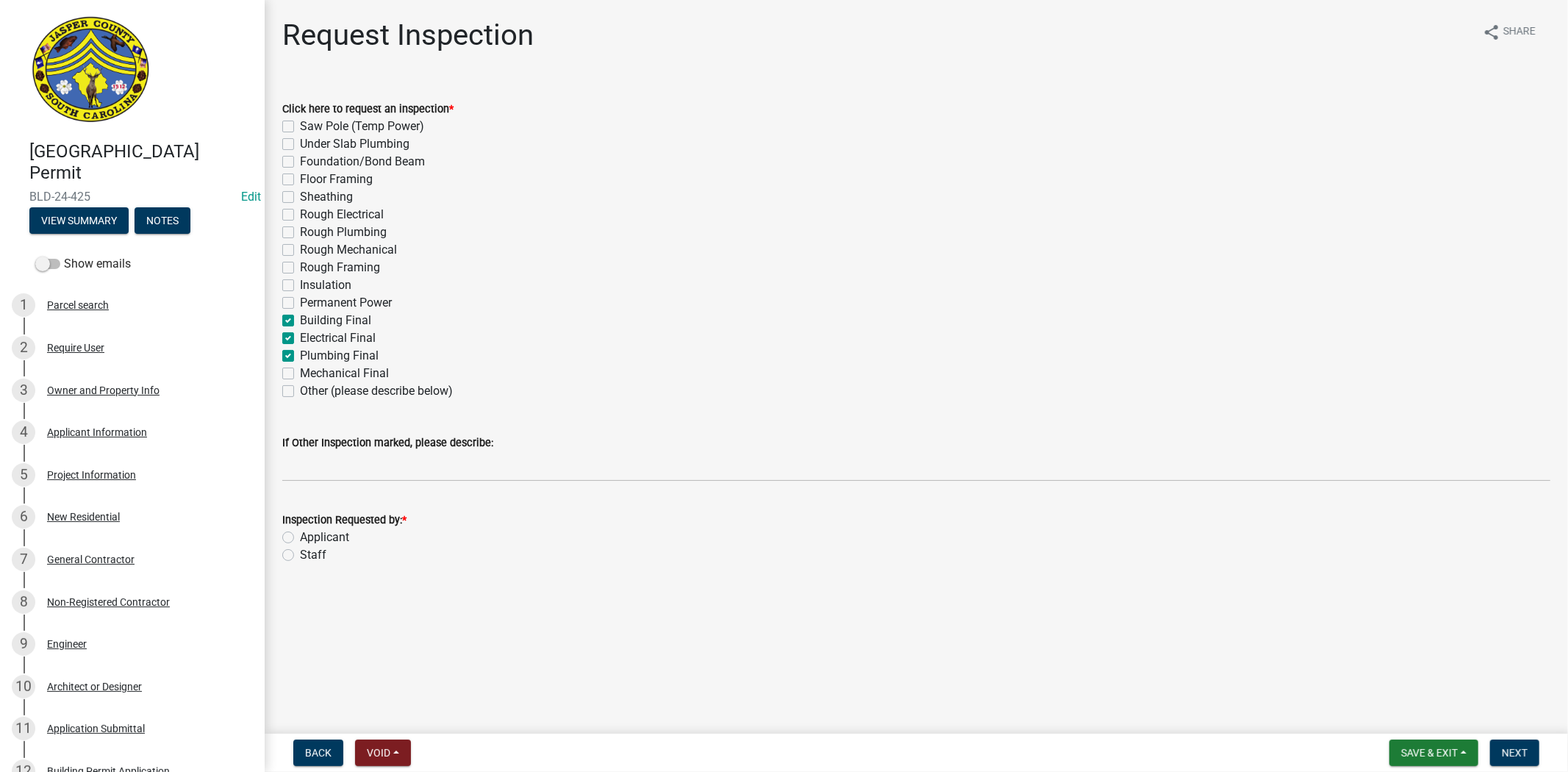
checkbox input "false"
checkbox input "true"
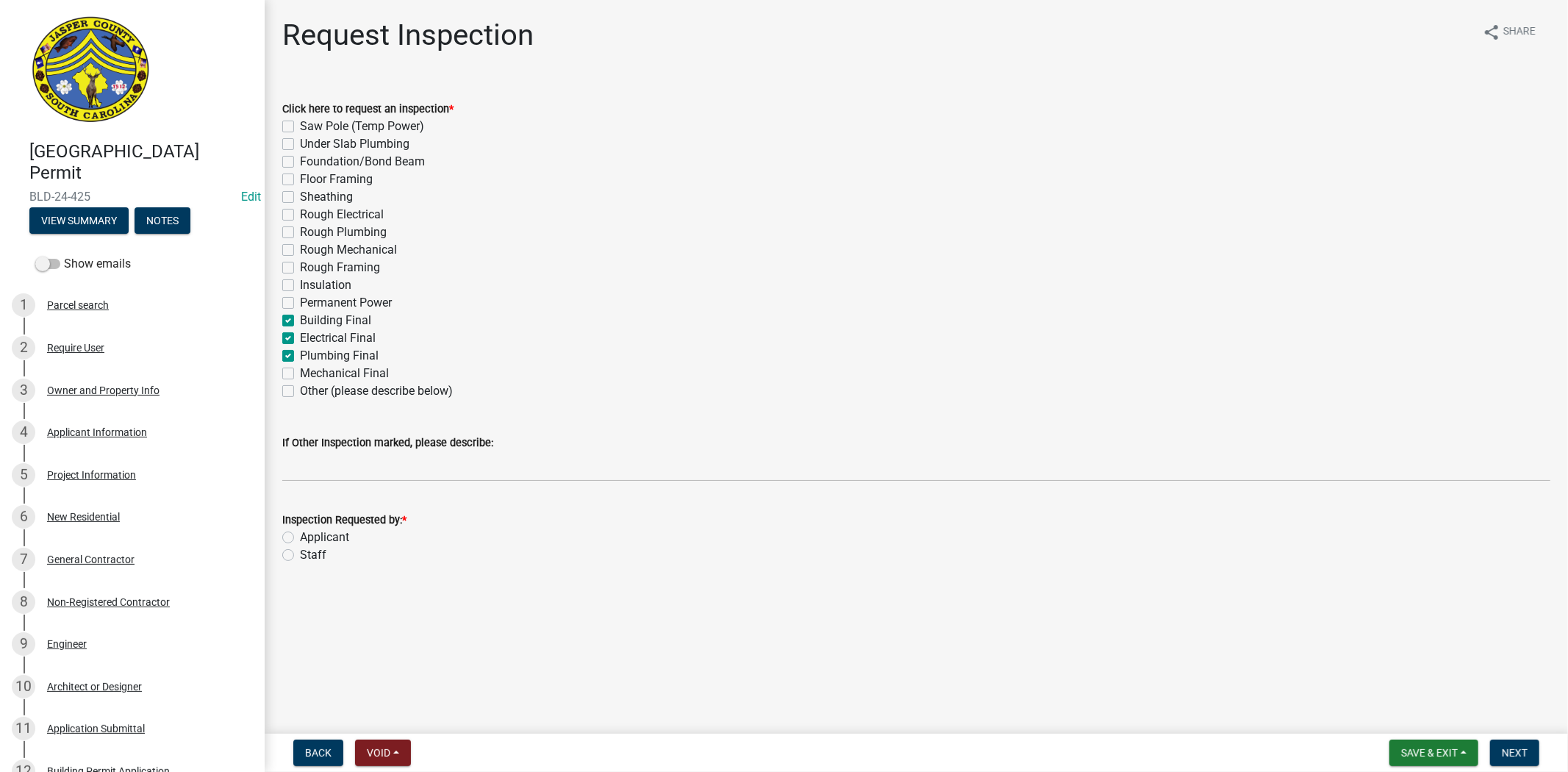
checkbox input "false"
click at [300, 368] on label "Mechanical Final" at bounding box center [344, 373] width 89 height 17
click at [300, 368] on input "Mechanical Final" at bounding box center [304, 370] width 10 height 10
checkbox input "true"
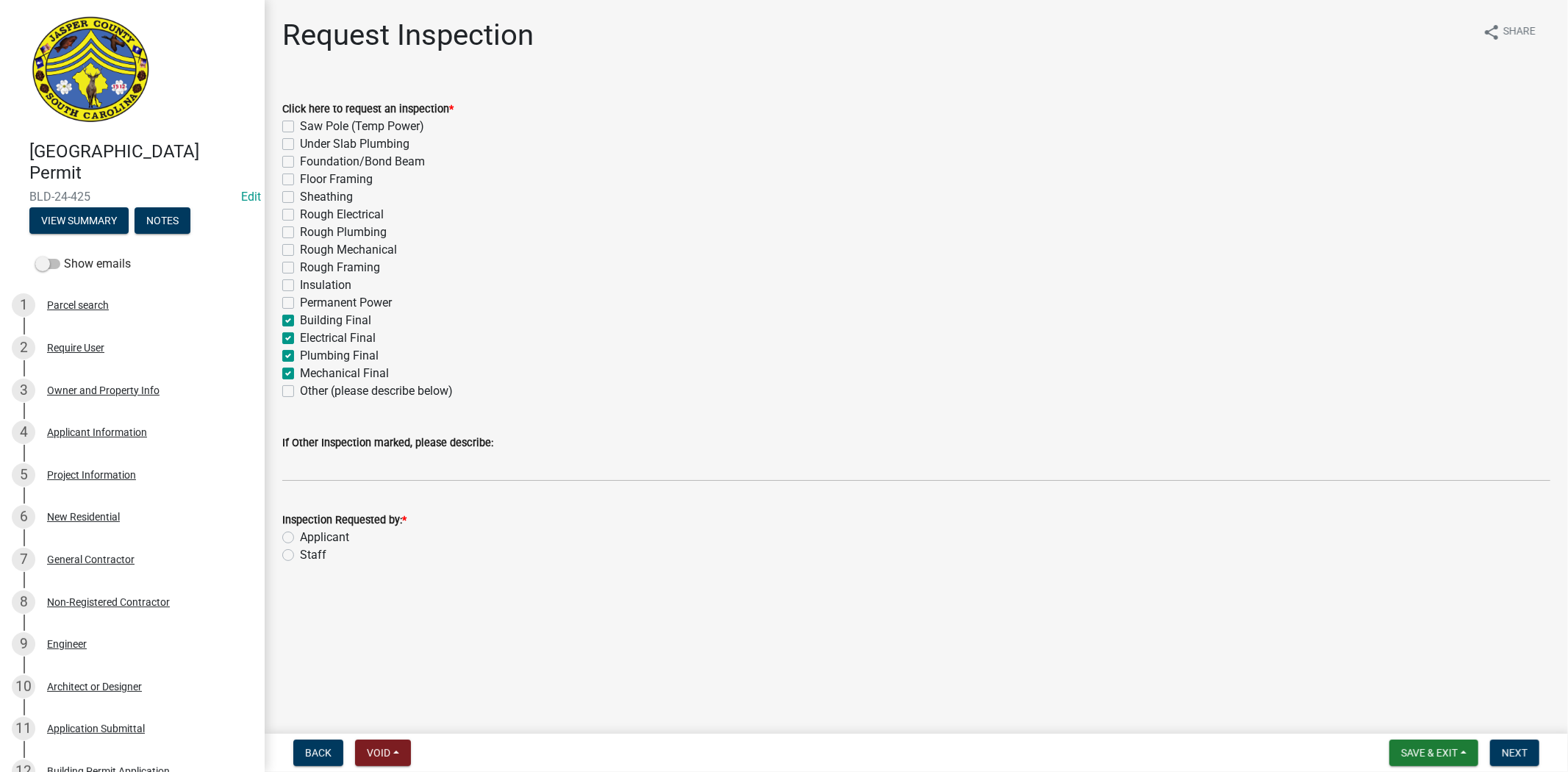
checkbox input "false"
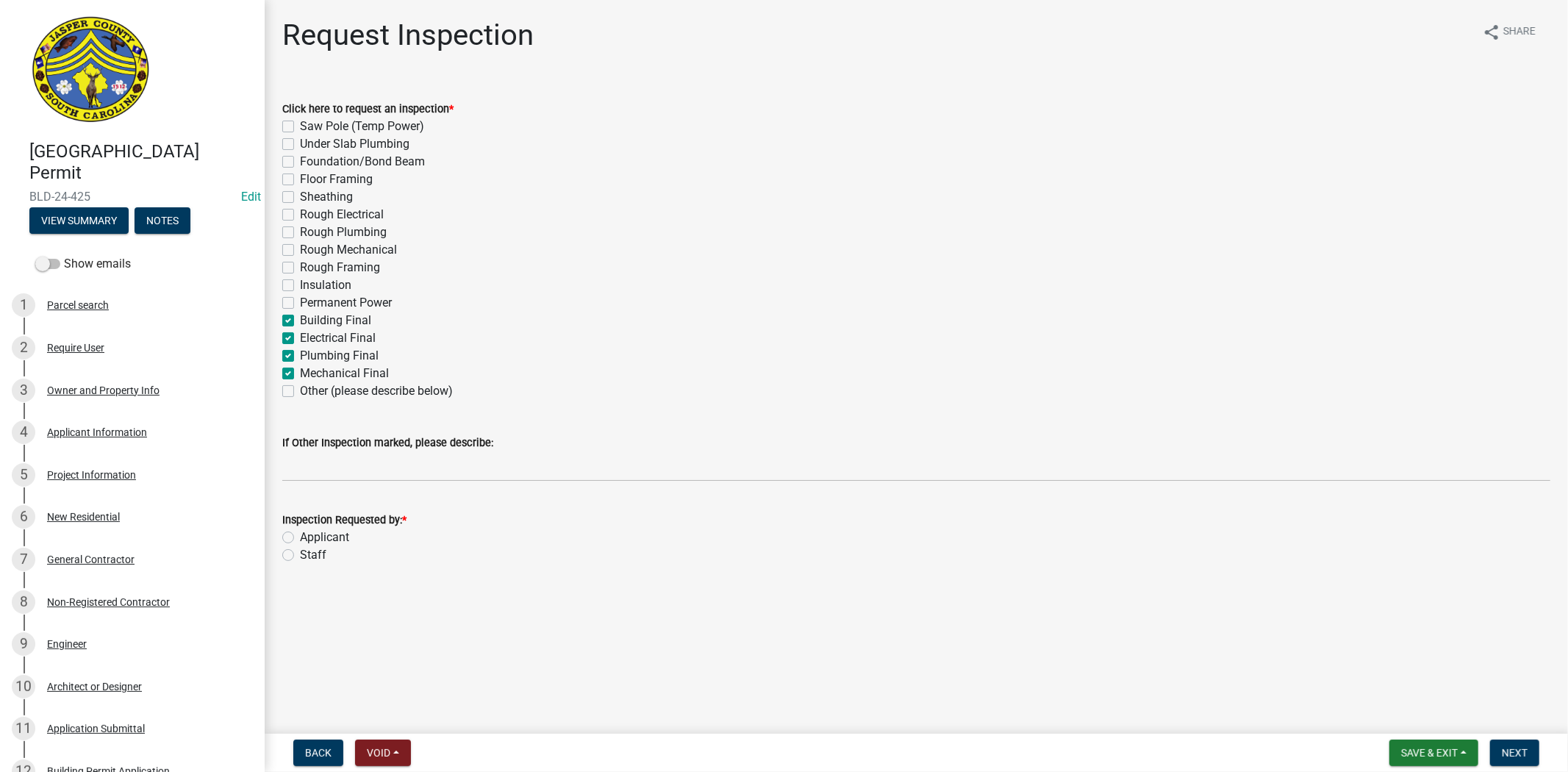
checkbox input "false"
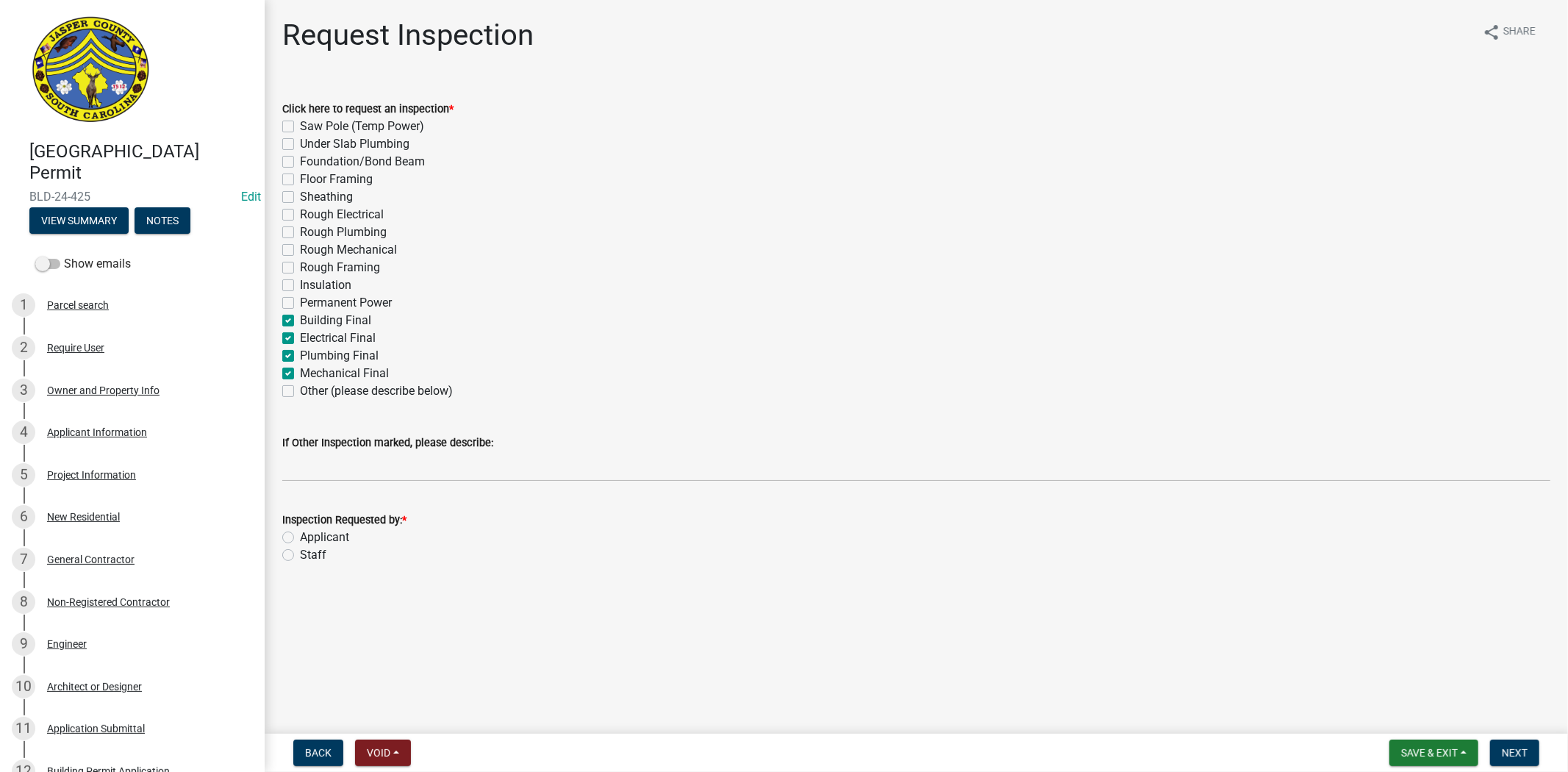
checkbox input "false"
checkbox input "true"
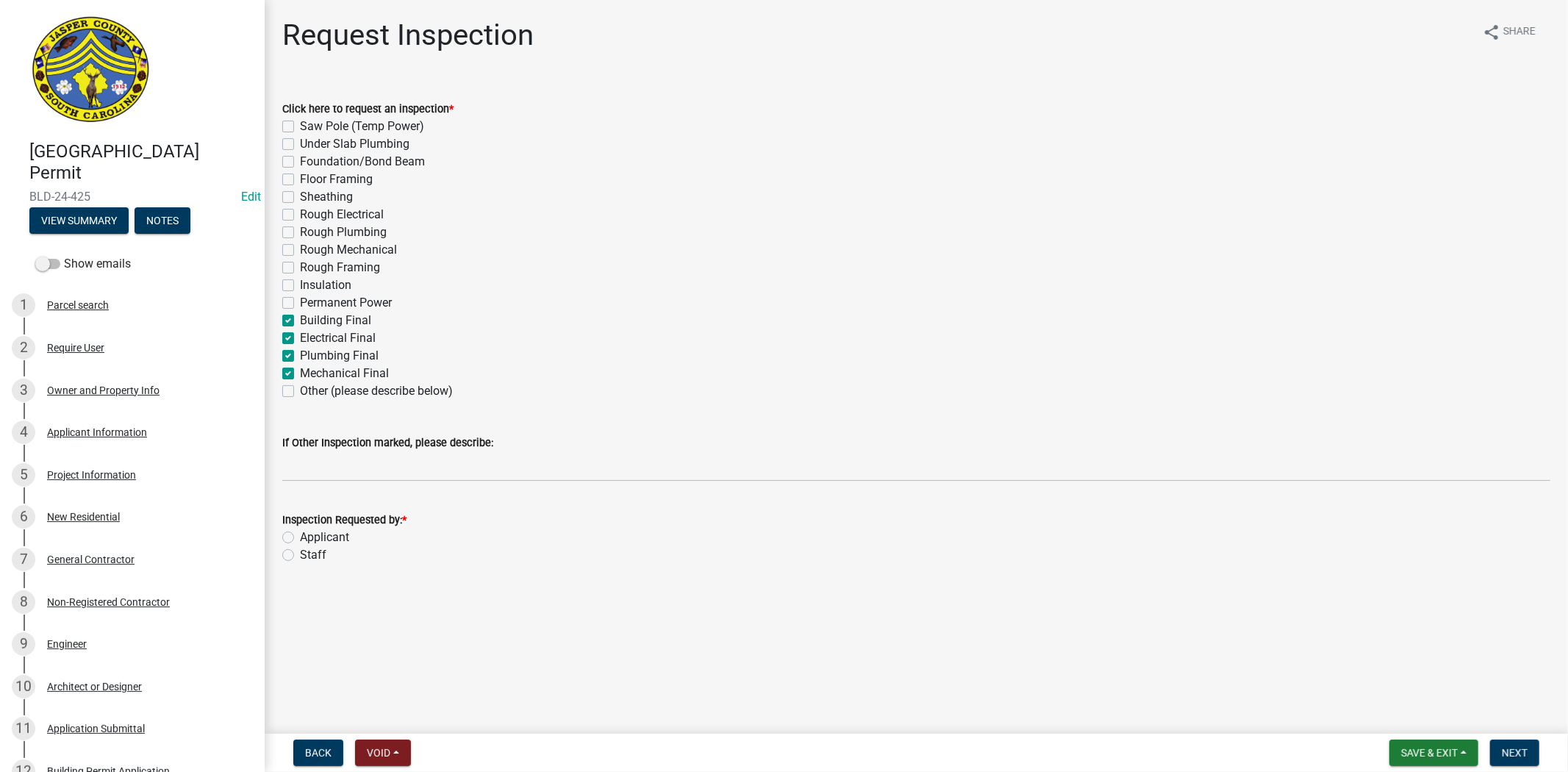
checkbox input "false"
click at [300, 554] on label "Staff" at bounding box center [312, 555] width 26 height 17
click at [300, 554] on input "Staff" at bounding box center [304, 551] width 10 height 10
radio input "true"
click at [1517, 753] on span "Next" at bounding box center [1515, 753] width 25 height 12
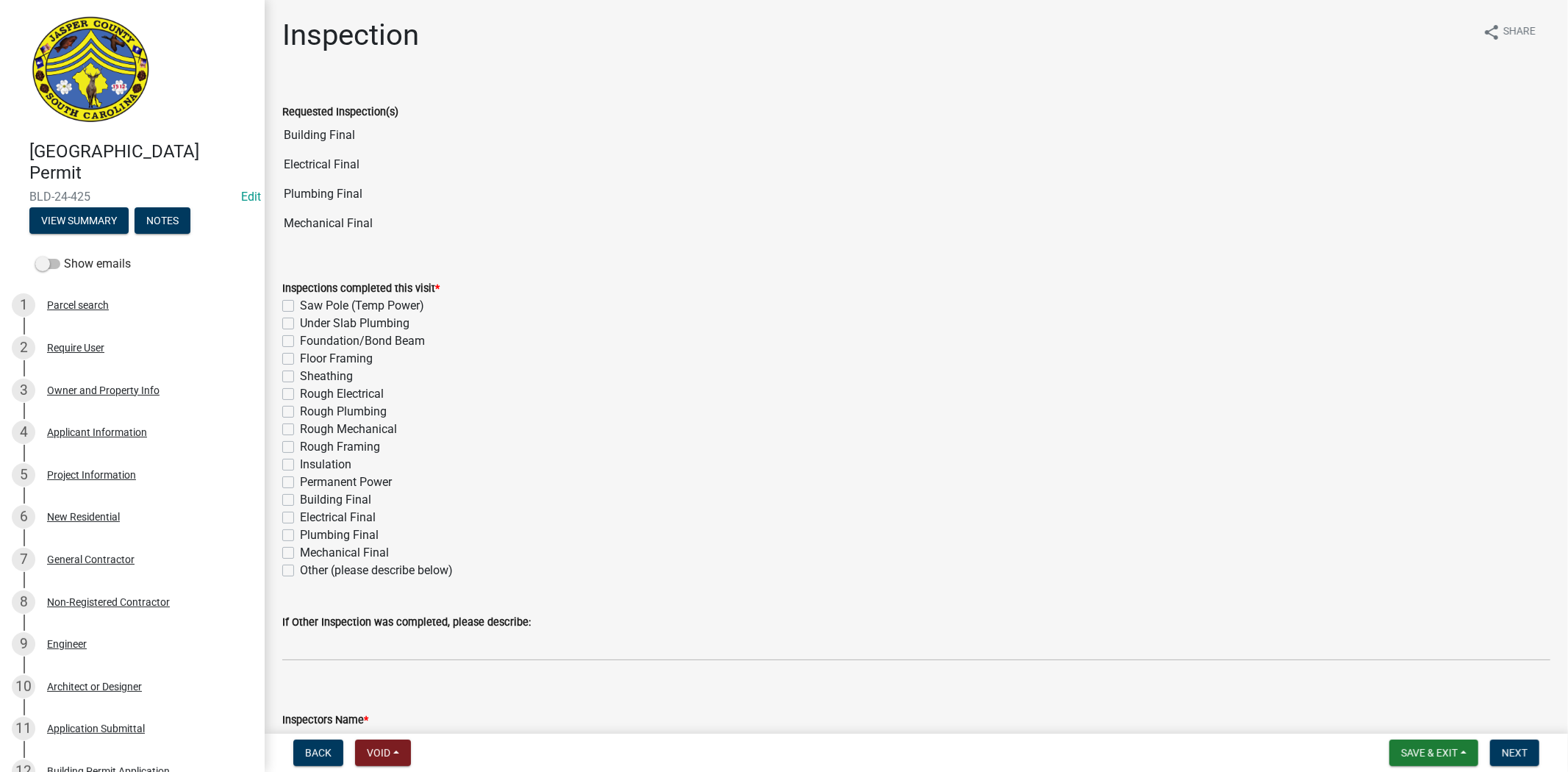
scroll to position [245, 0]
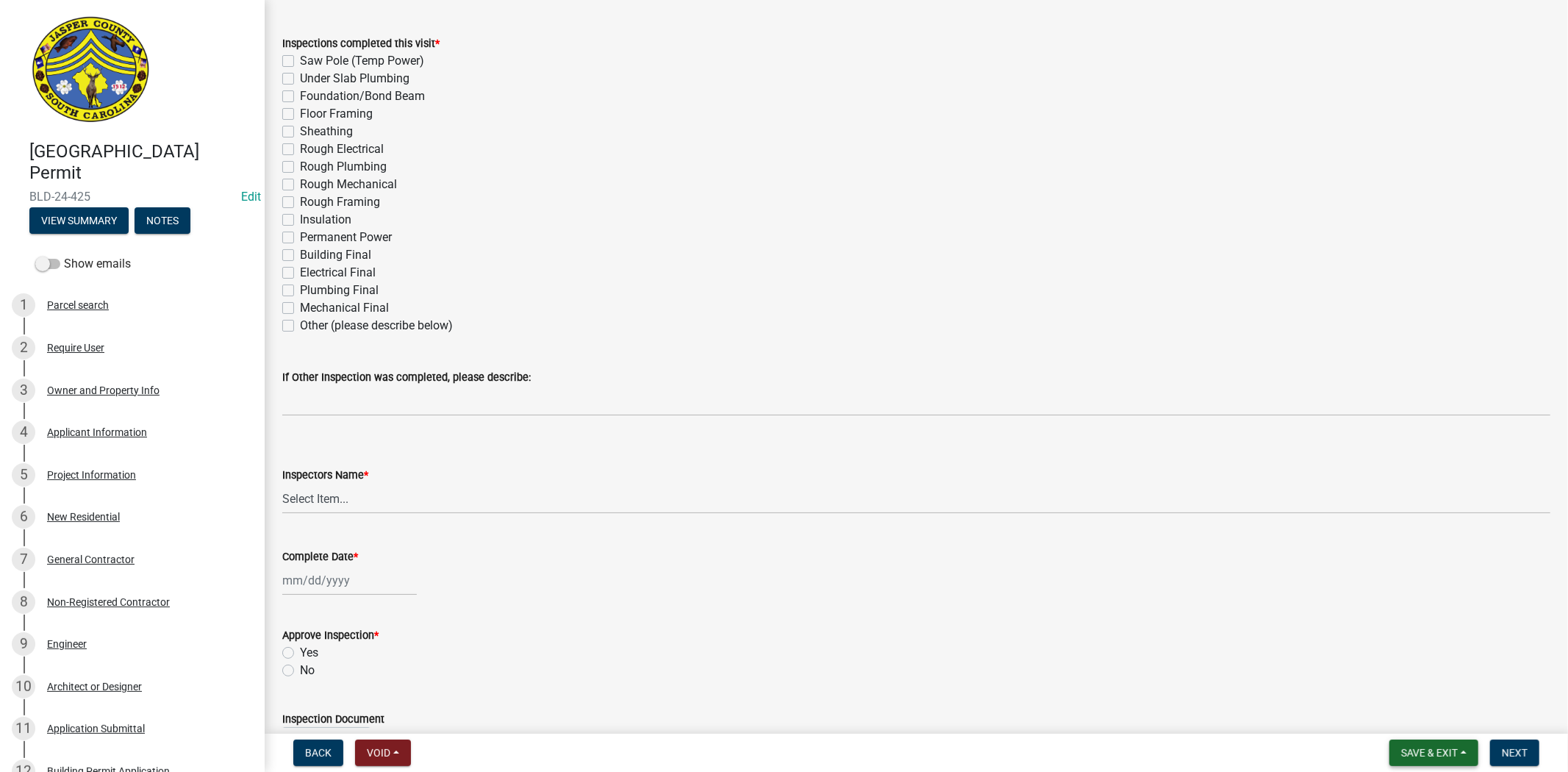
click at [1431, 758] on button "Save & Exit" at bounding box center [1435, 753] width 89 height 26
click at [1398, 714] on button "Save & Exit" at bounding box center [1420, 715] width 118 height 35
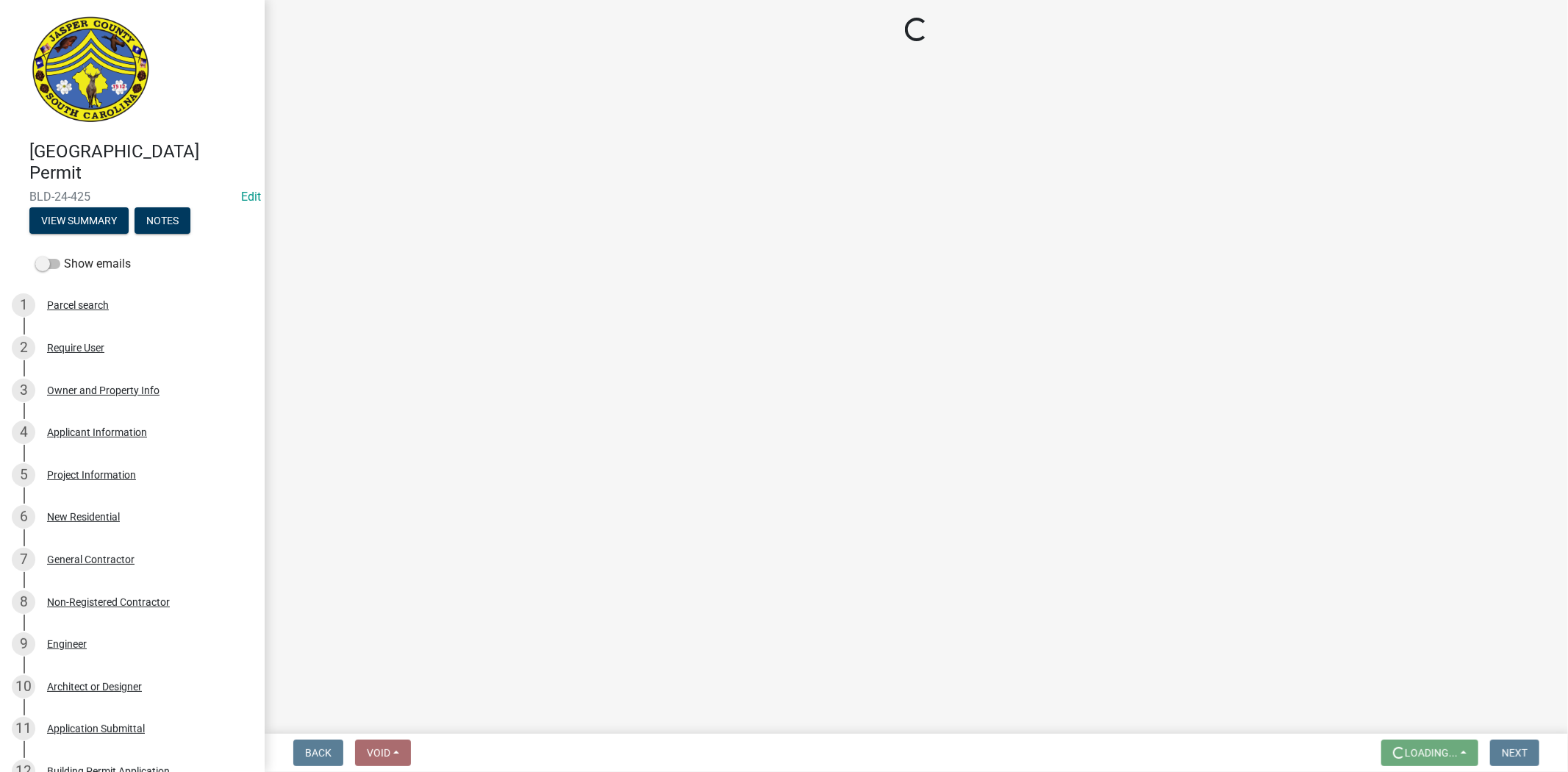
scroll to position [0, 0]
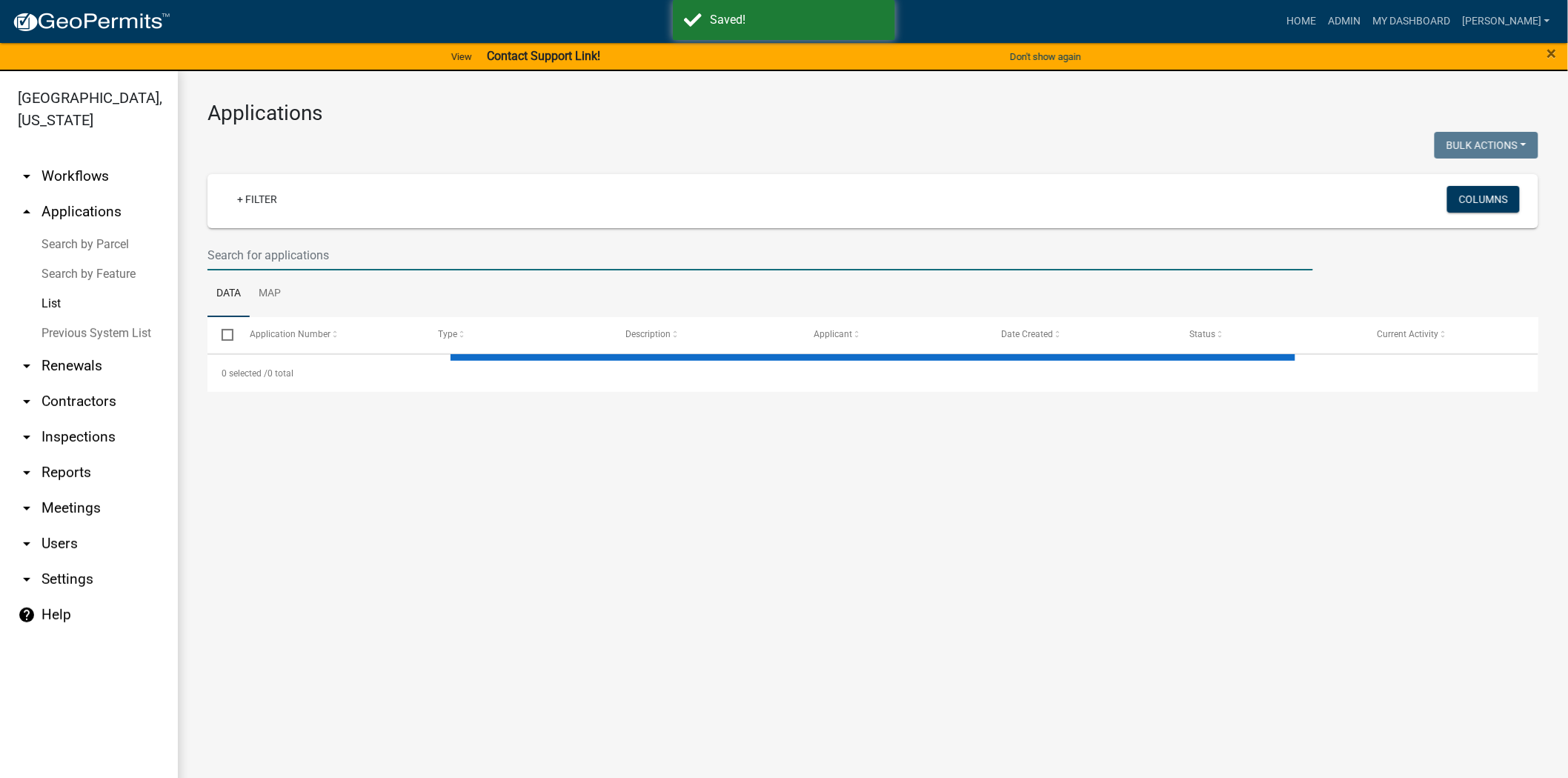
click at [321, 258] on input "text" at bounding box center [760, 254] width 1105 height 30
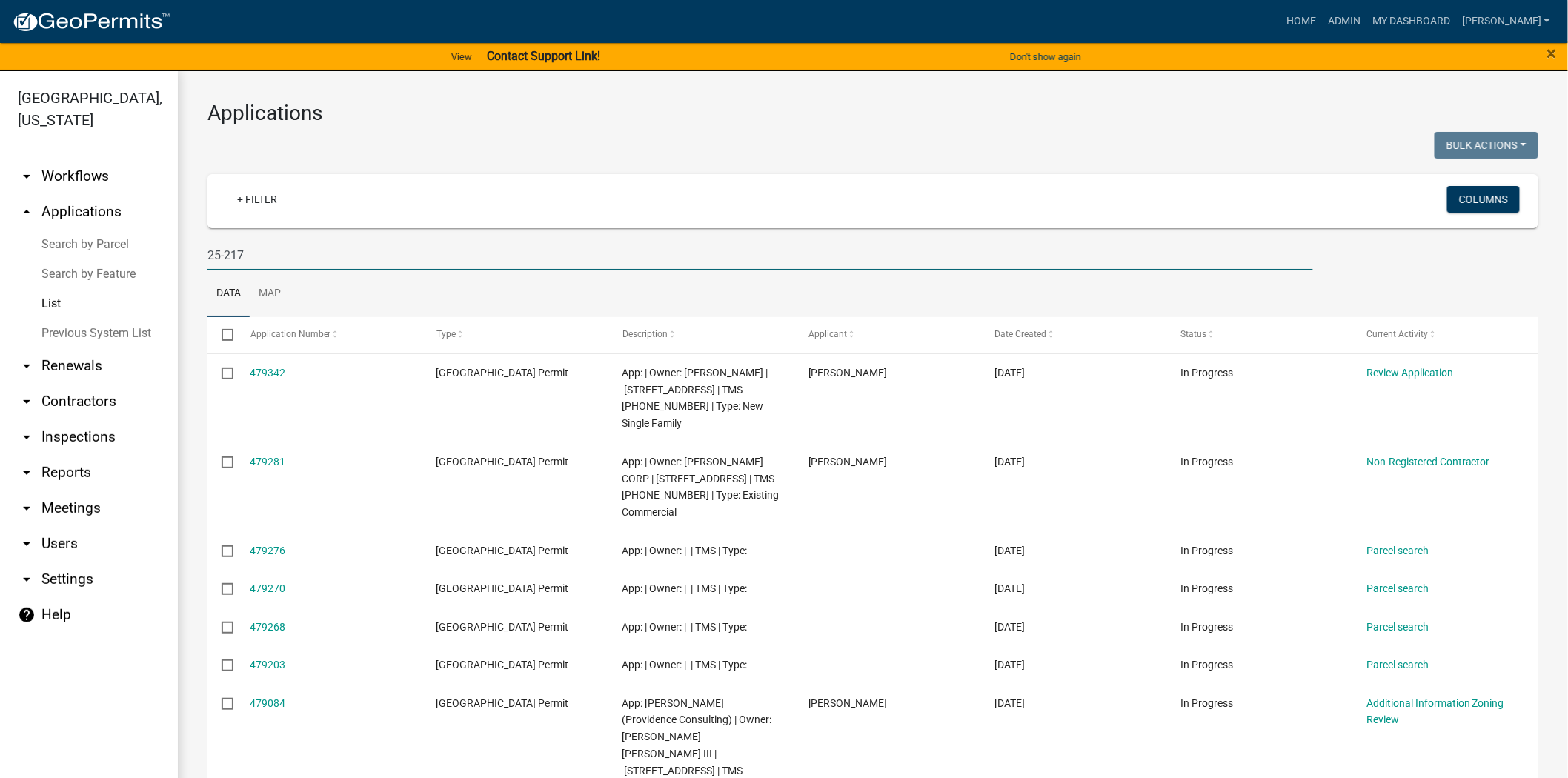
type input "25-217"
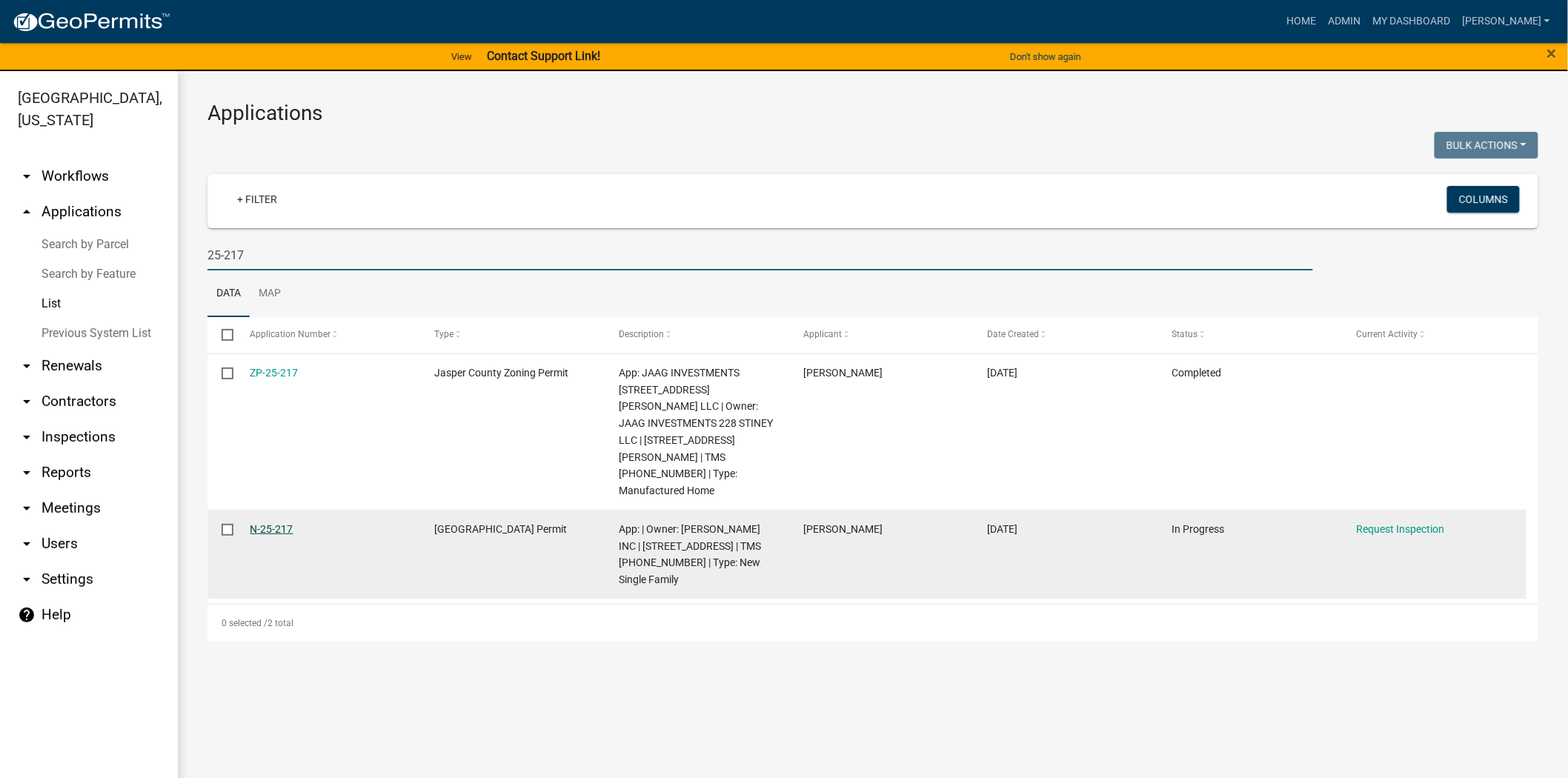
click at [274, 524] on link "N-25-217" at bounding box center [272, 529] width 43 height 12
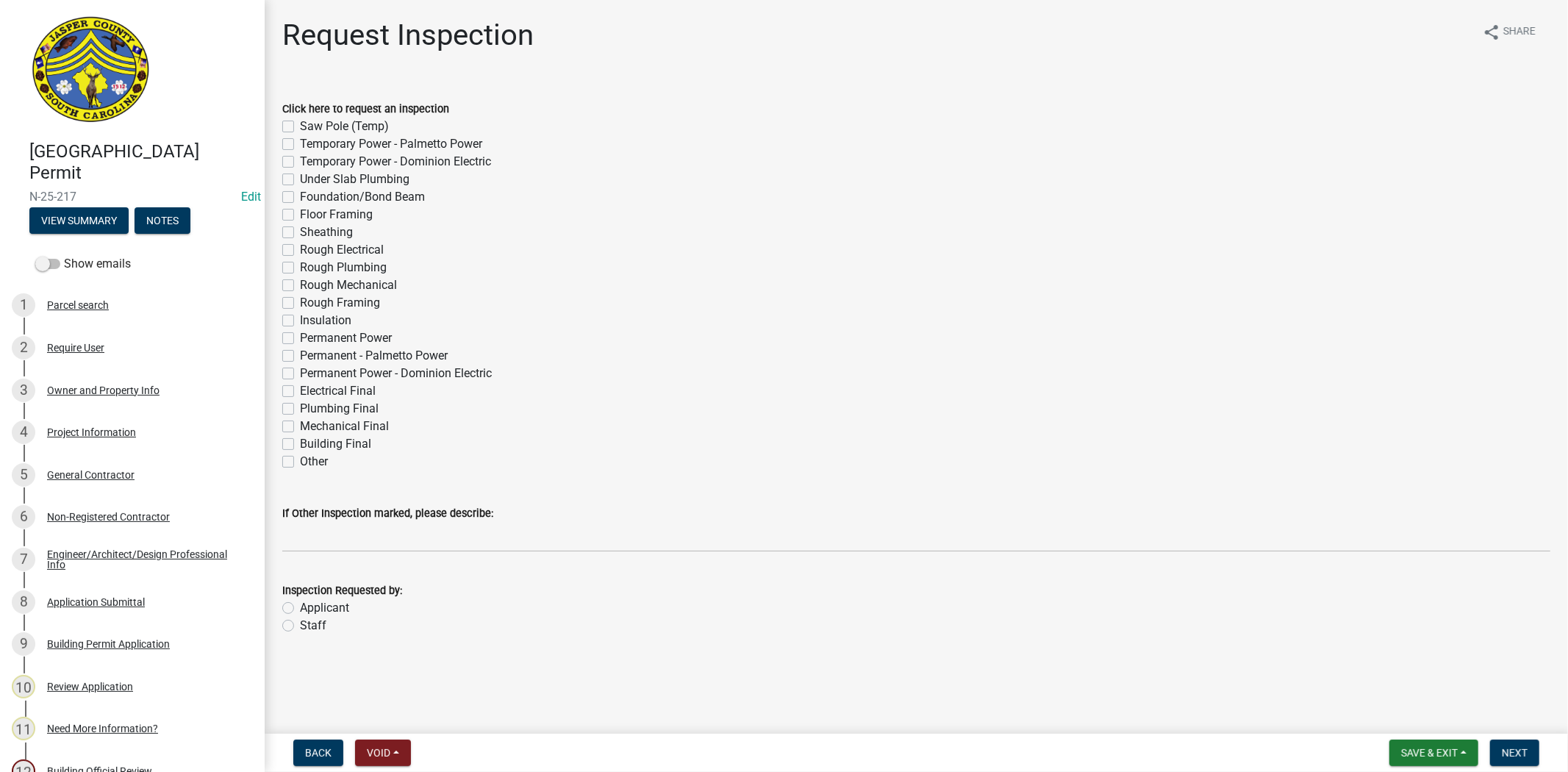
click at [300, 391] on label "Electrical Final" at bounding box center [337, 391] width 75 height 17
click at [300, 391] on input "Electrical Final" at bounding box center [304, 387] width 10 height 10
checkbox input "true"
checkbox input "false"
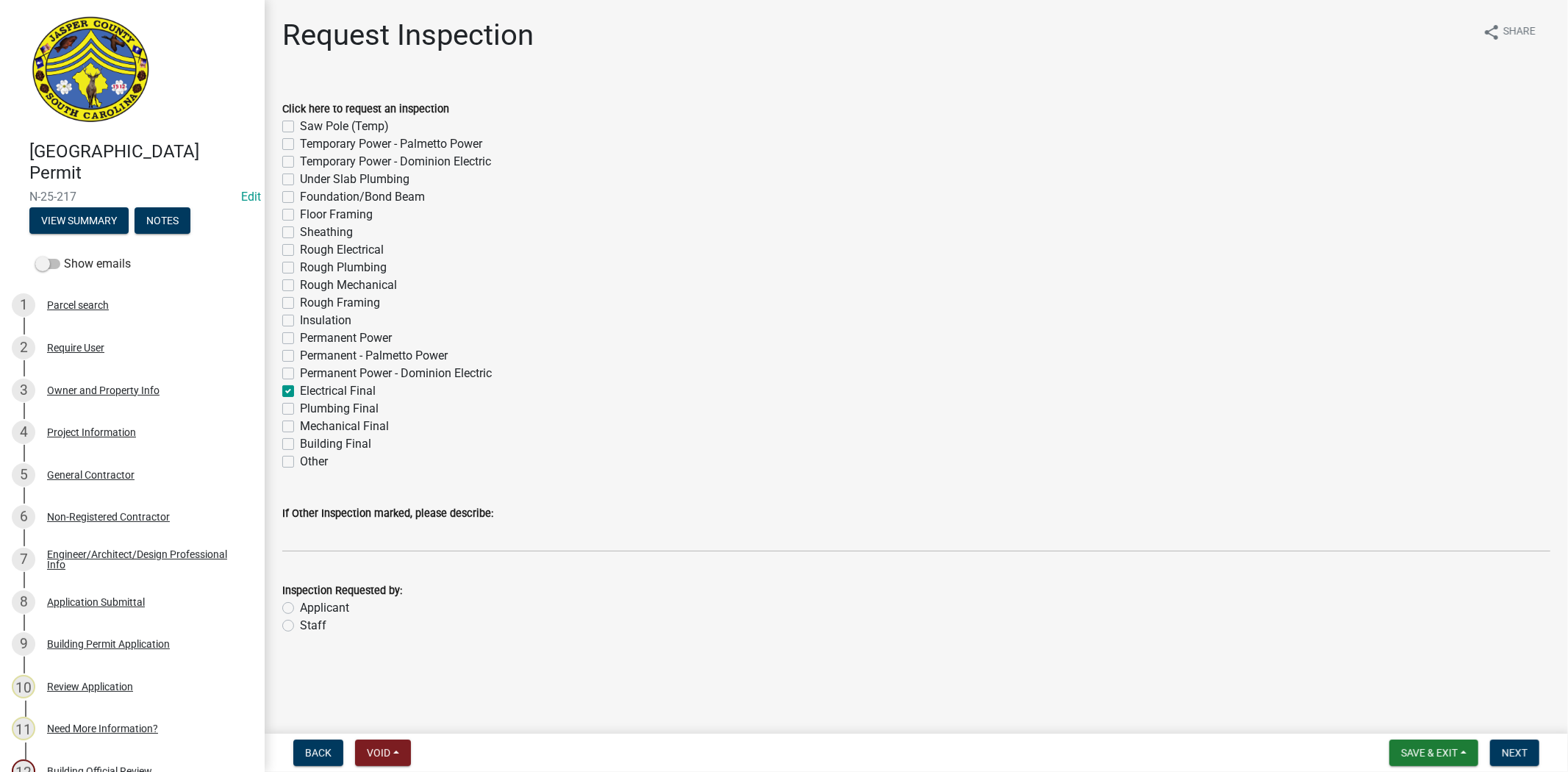
checkbox input "false"
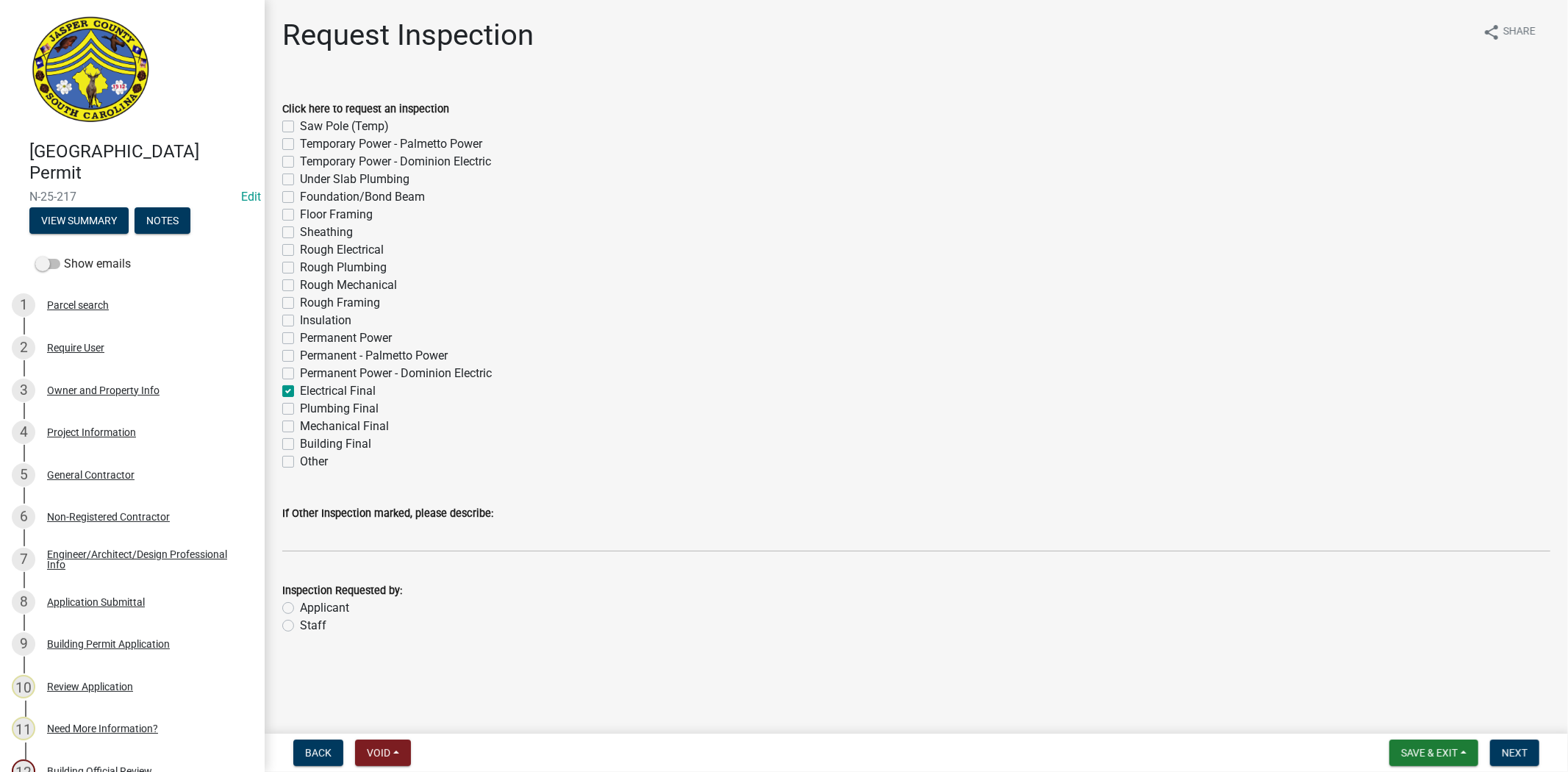
checkbox input "false"
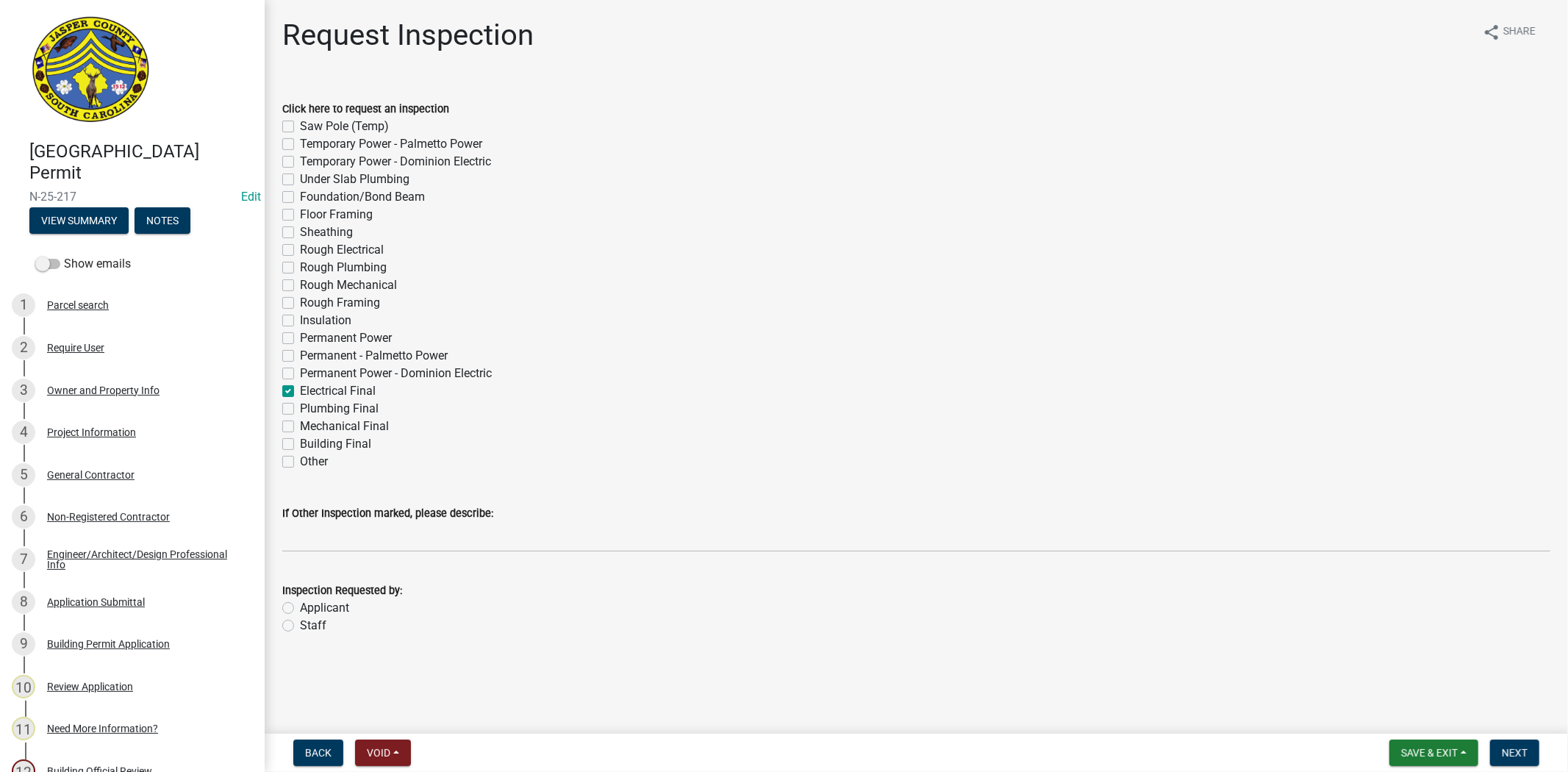
checkbox input "false"
checkbox input "true"
checkbox input "false"
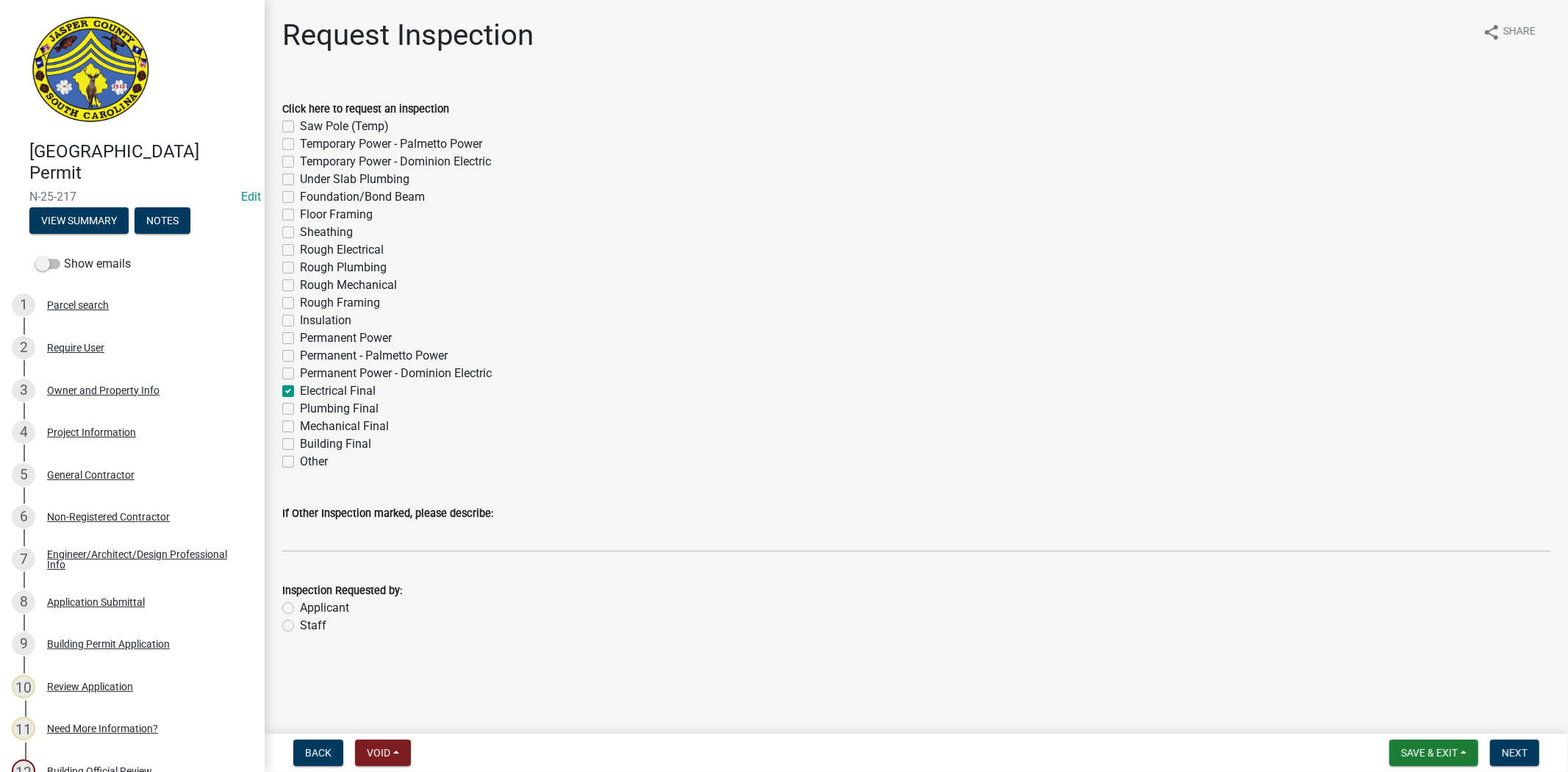
checkbox input "false"
click at [300, 410] on label "Plumbing Final" at bounding box center [339, 409] width 79 height 17
click at [300, 410] on input "Plumbing Final" at bounding box center [304, 405] width 10 height 10
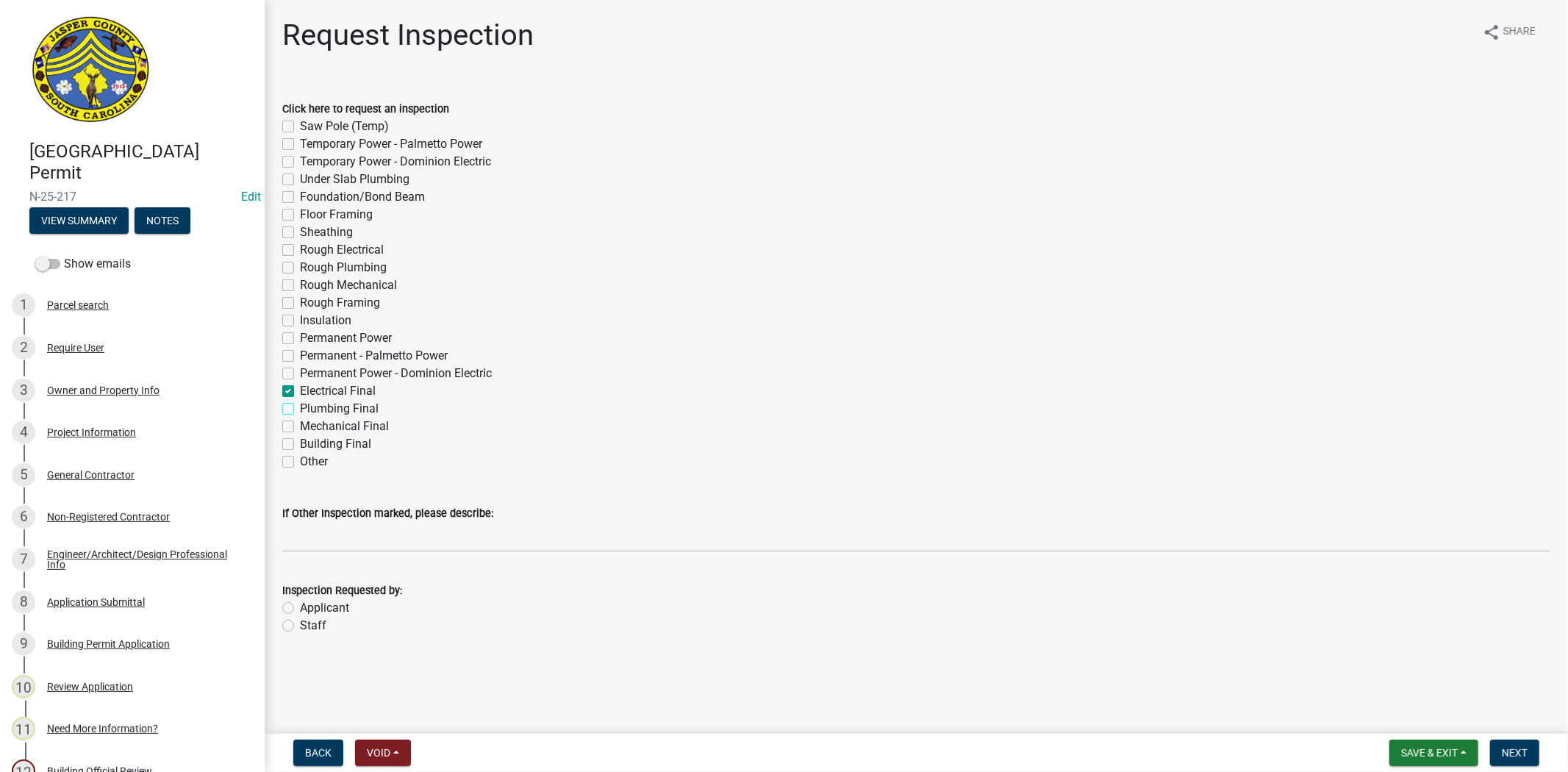
checkbox input "true"
checkbox input "false"
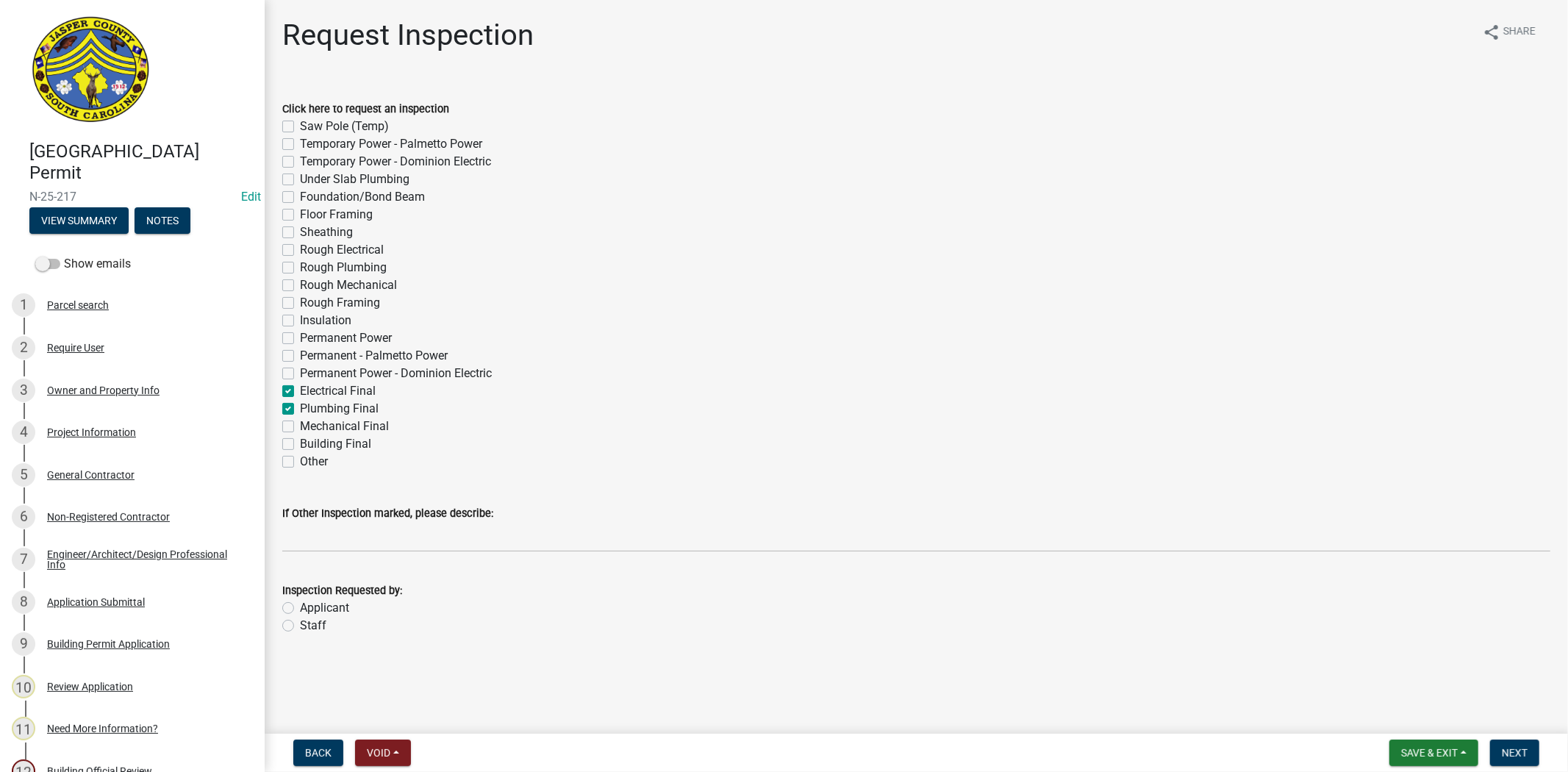
checkbox input "false"
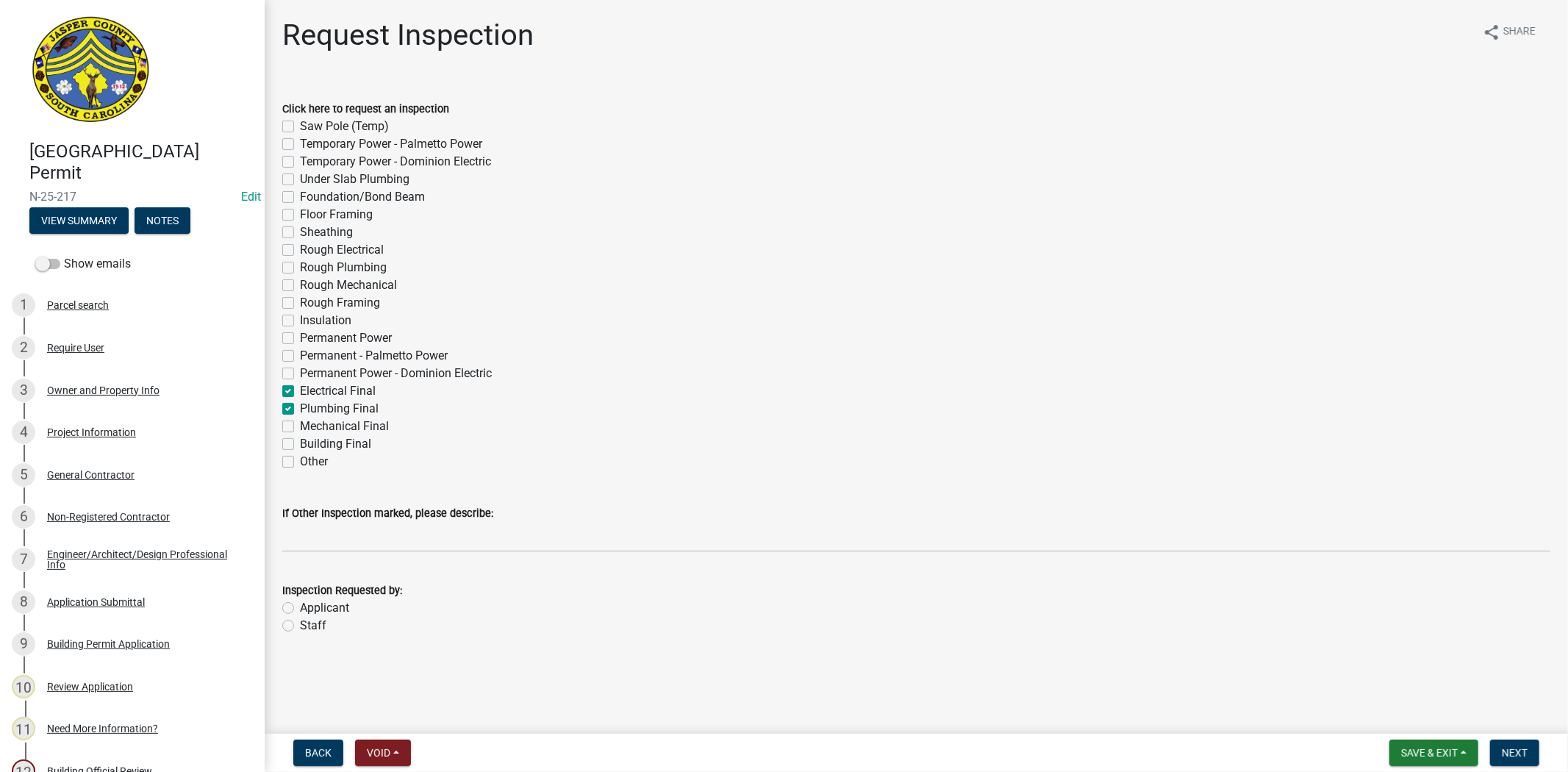
checkbox input "false"
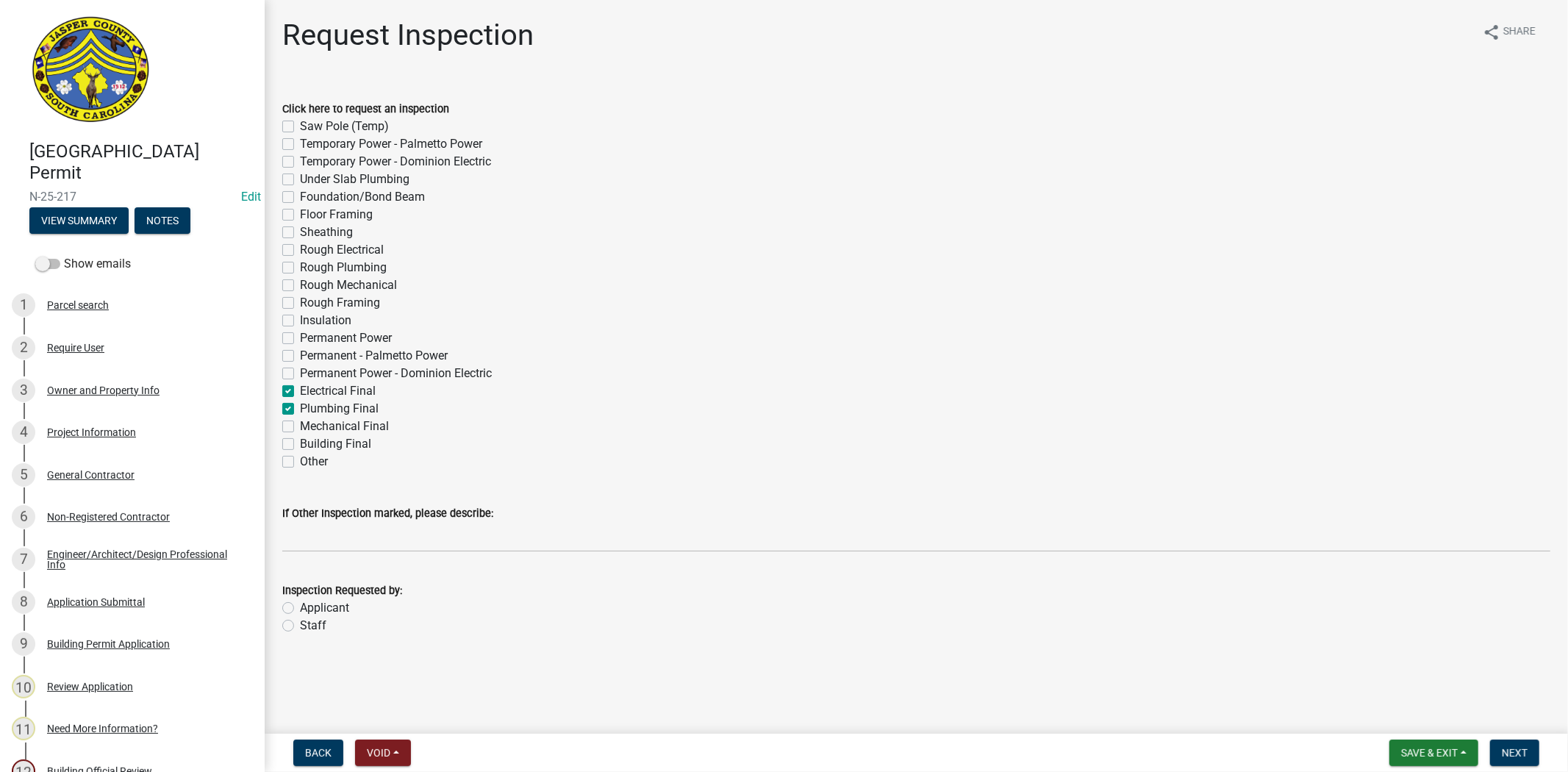
checkbox input "false"
checkbox input "true"
checkbox input "false"
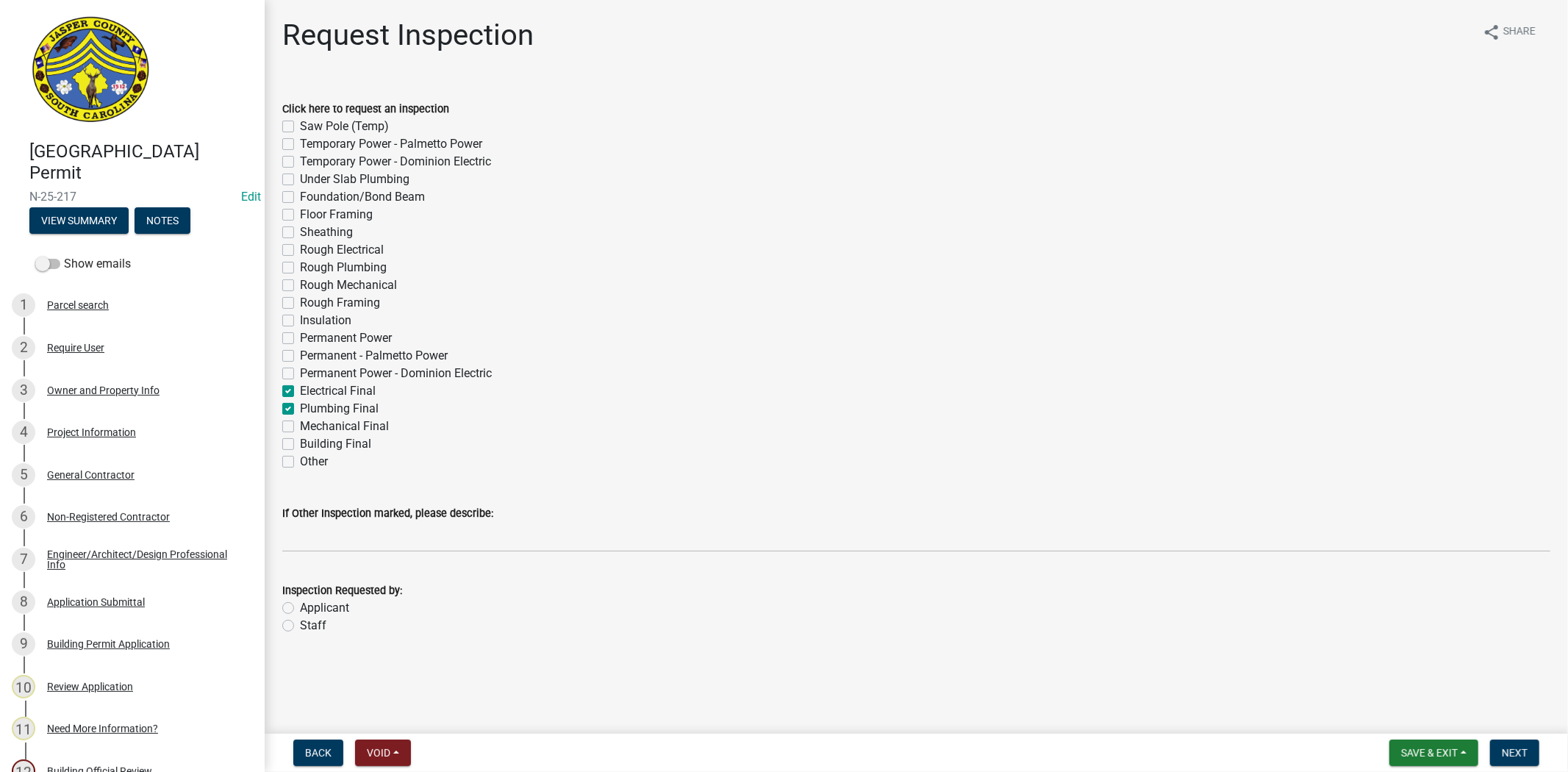
checkbox input "false"
click at [300, 421] on label "Mechanical Final" at bounding box center [344, 426] width 89 height 17
click at [300, 421] on input "Mechanical Final" at bounding box center [304, 422] width 10 height 10
checkbox input "true"
checkbox input "false"
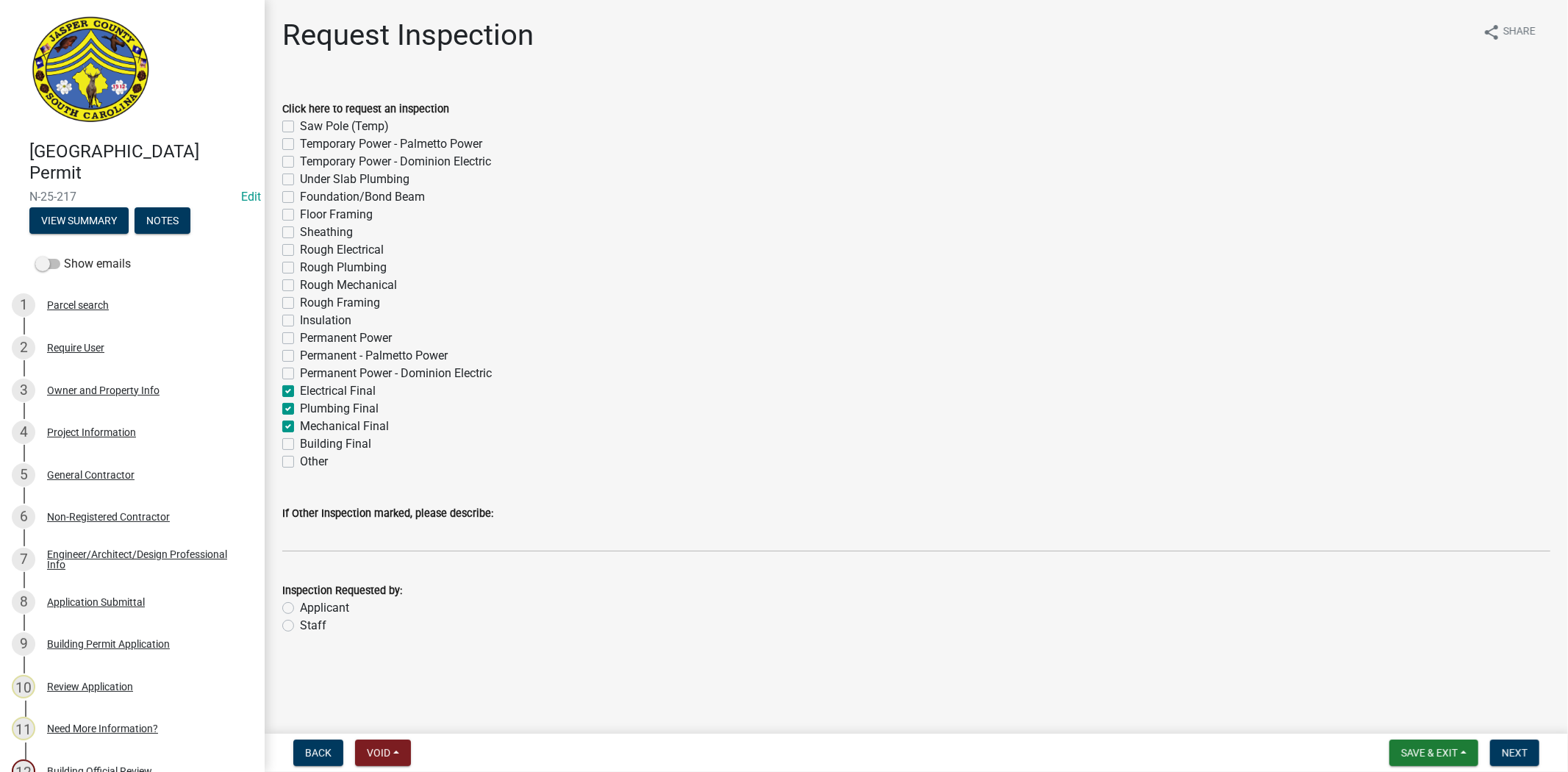
checkbox input "false"
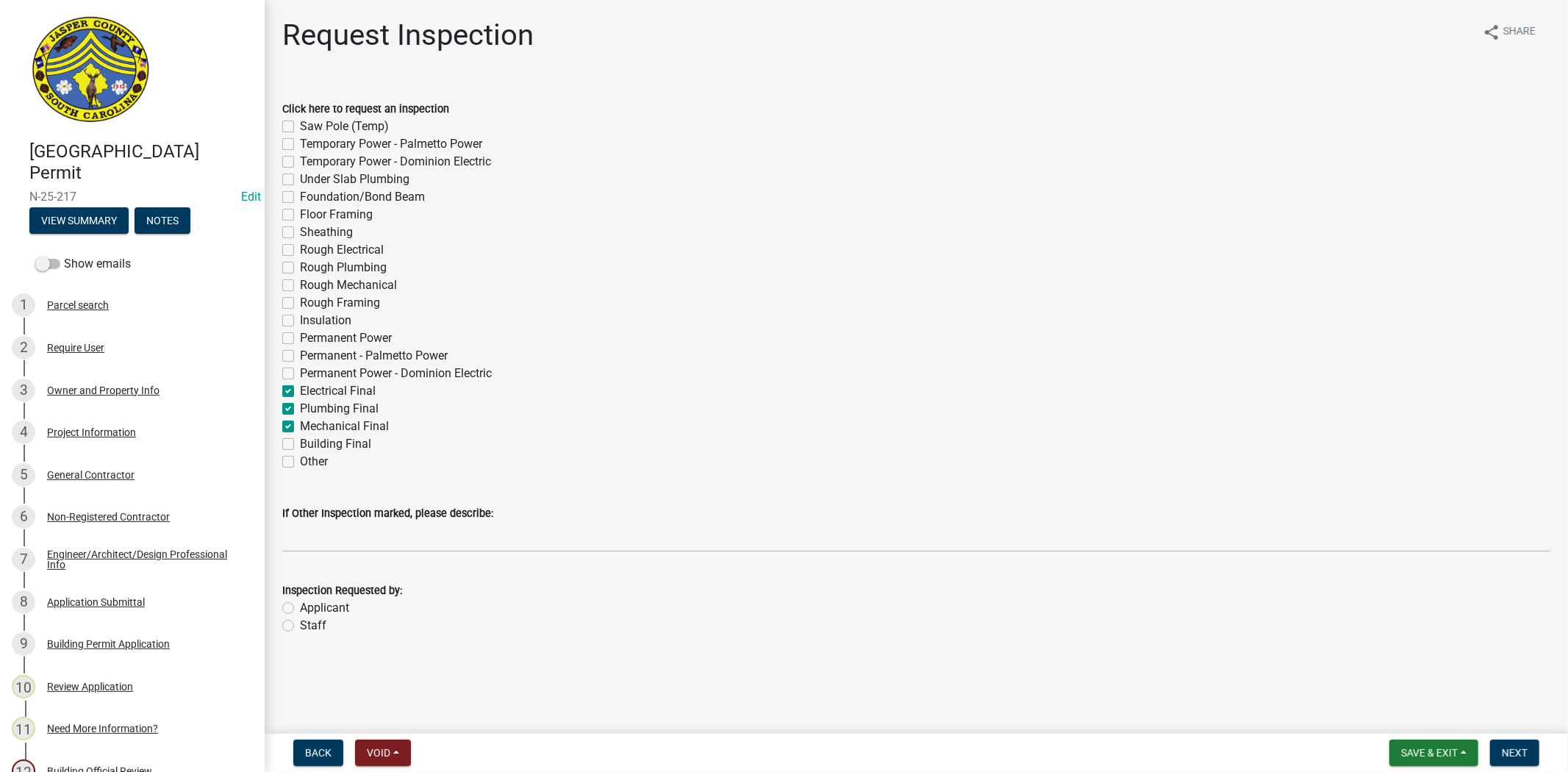
checkbox input "false"
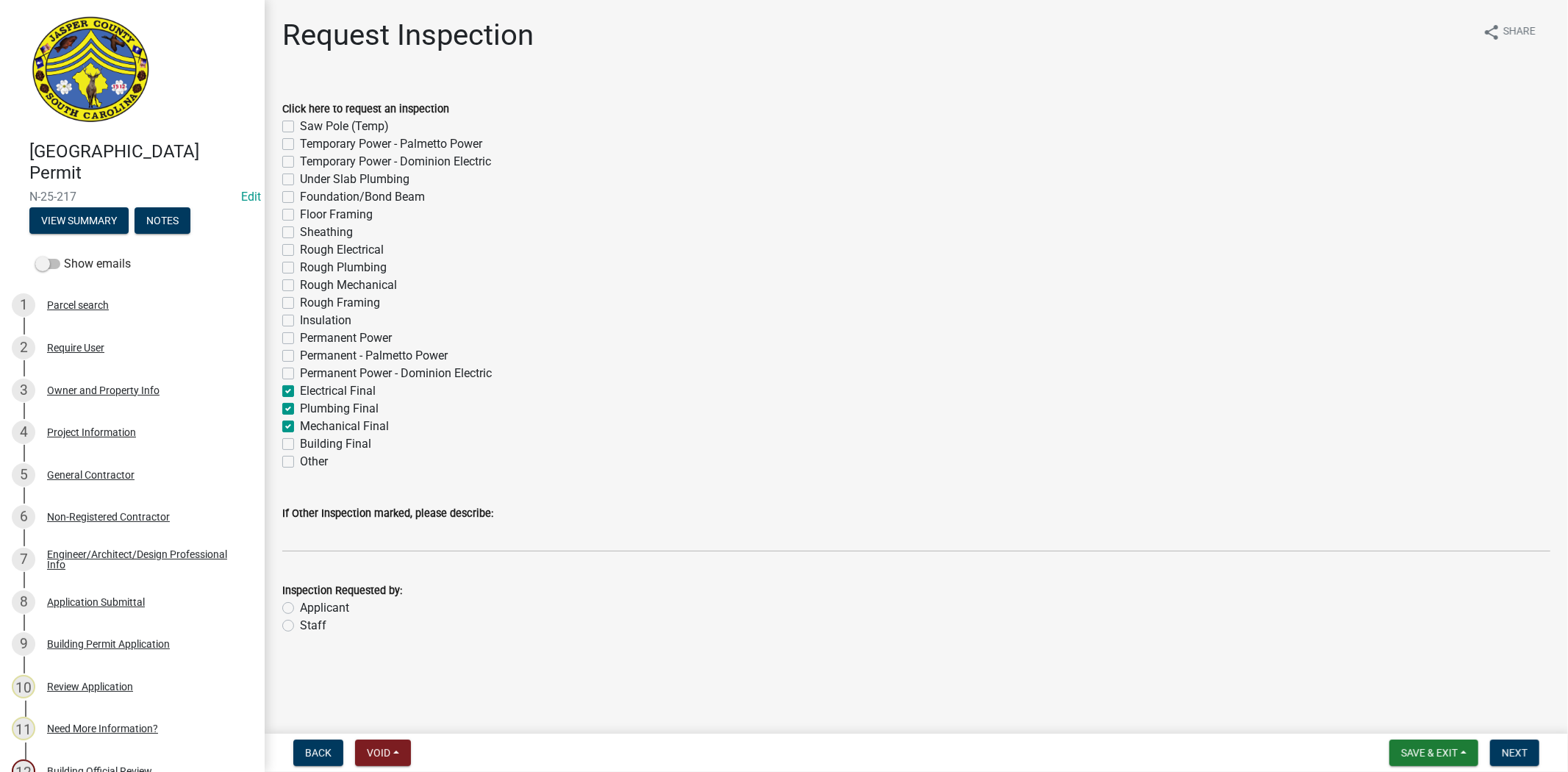
checkbox input "false"
checkbox input "true"
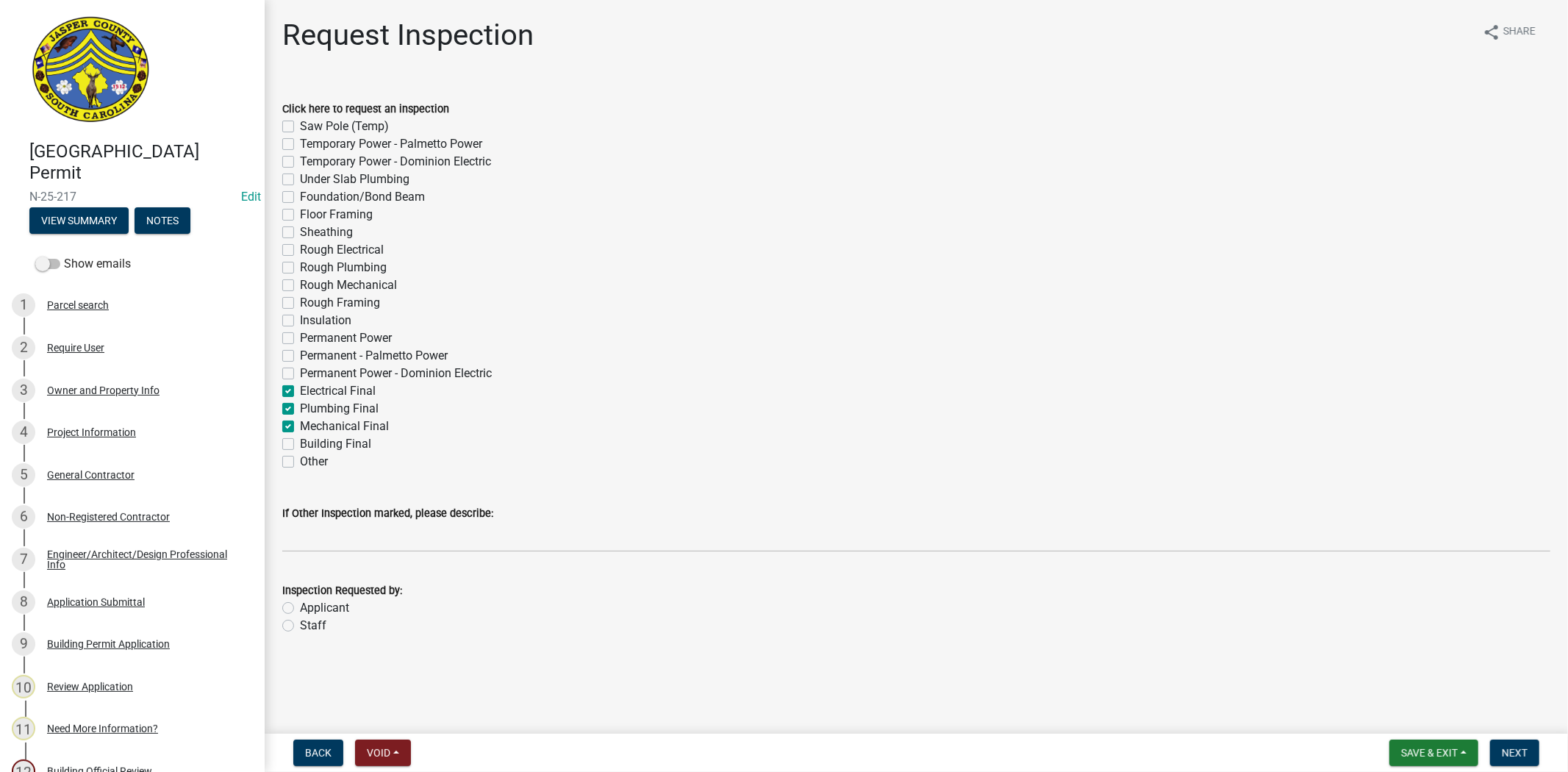
checkbox input "true"
checkbox input "false"
click at [300, 446] on label "Building Final" at bounding box center [335, 443] width 72 height 17
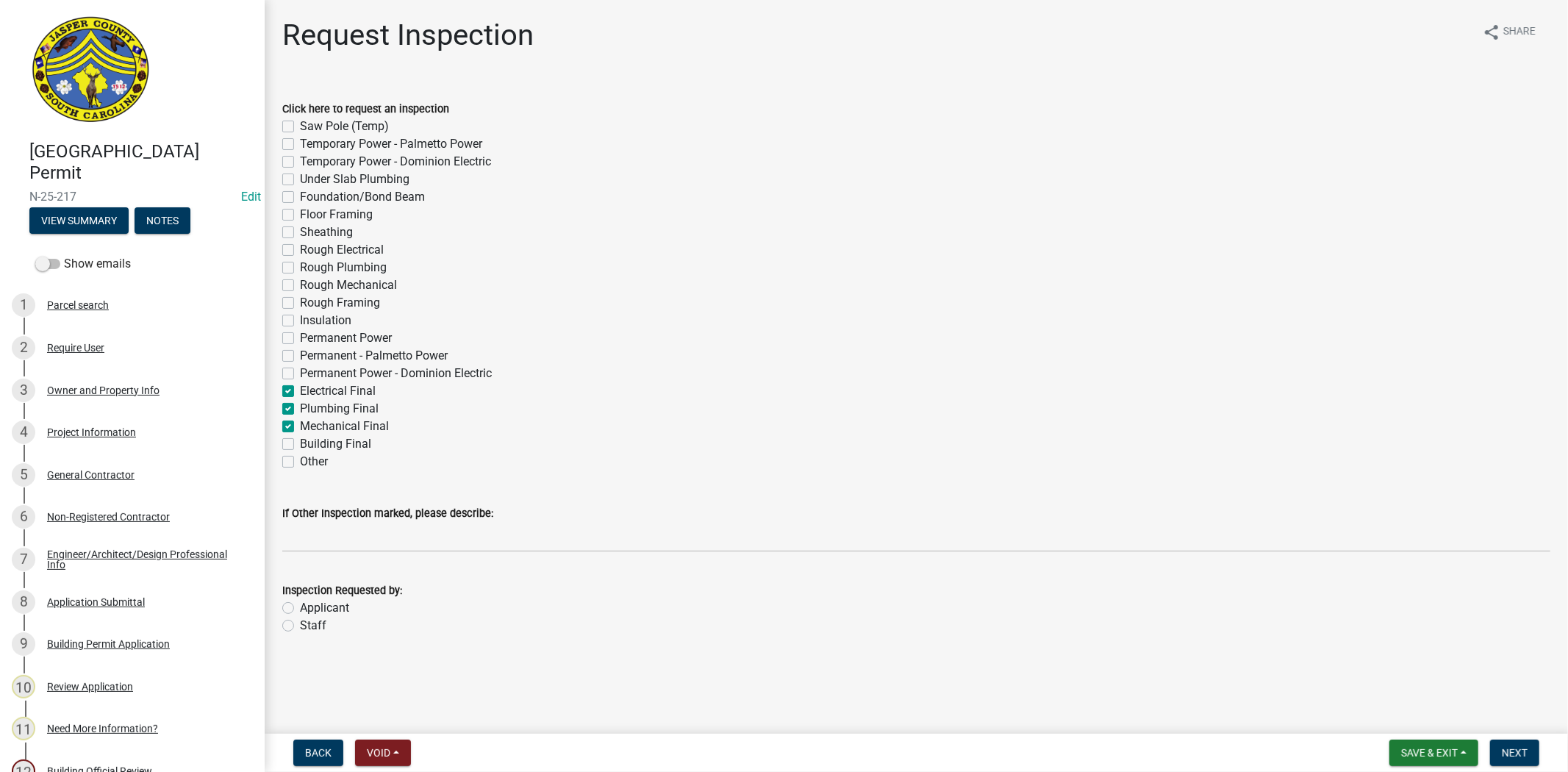
click at [300, 445] on input "Building Final" at bounding box center [304, 440] width 10 height 10
checkbox input "true"
checkbox input "false"
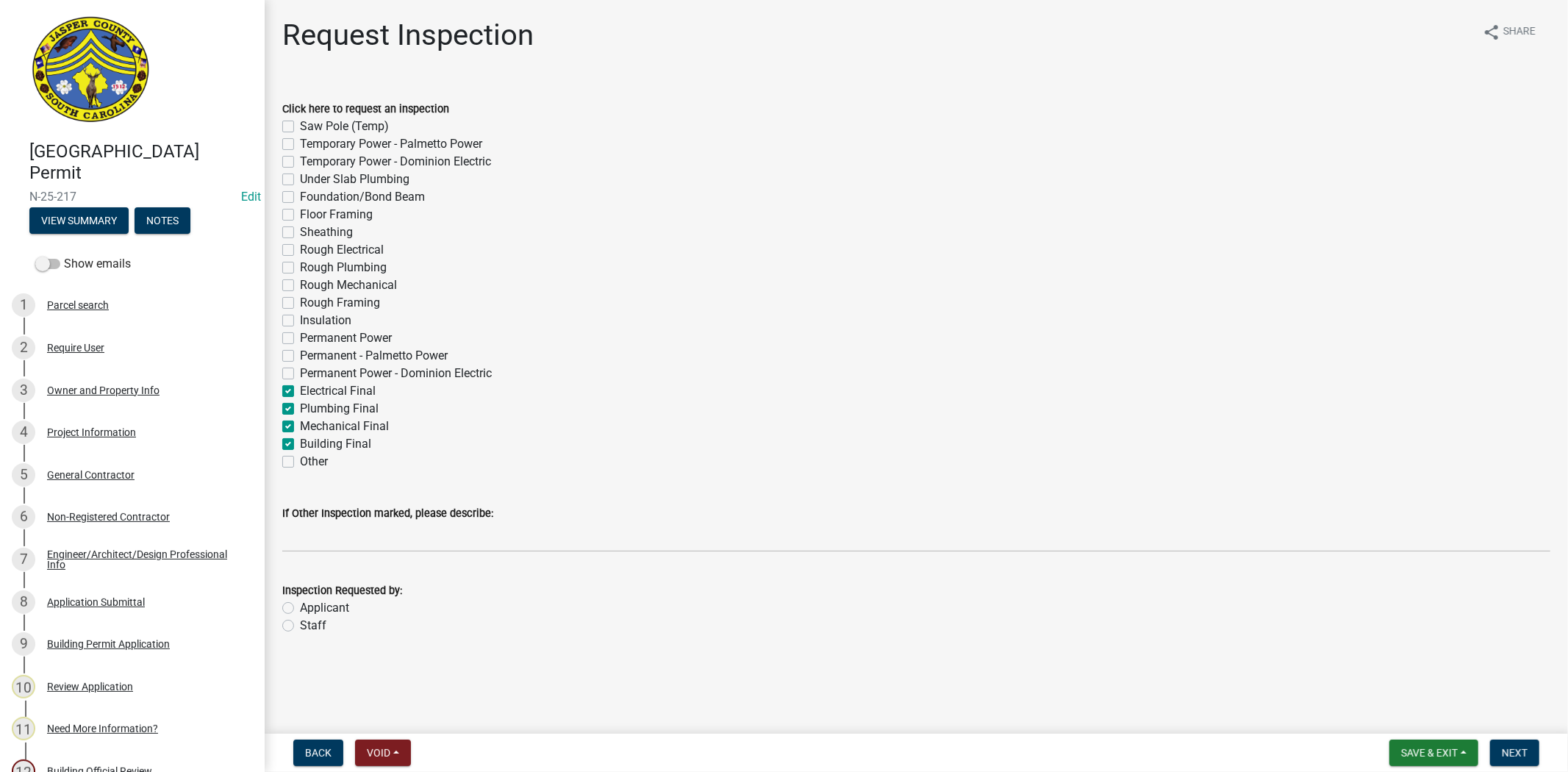
checkbox input "false"
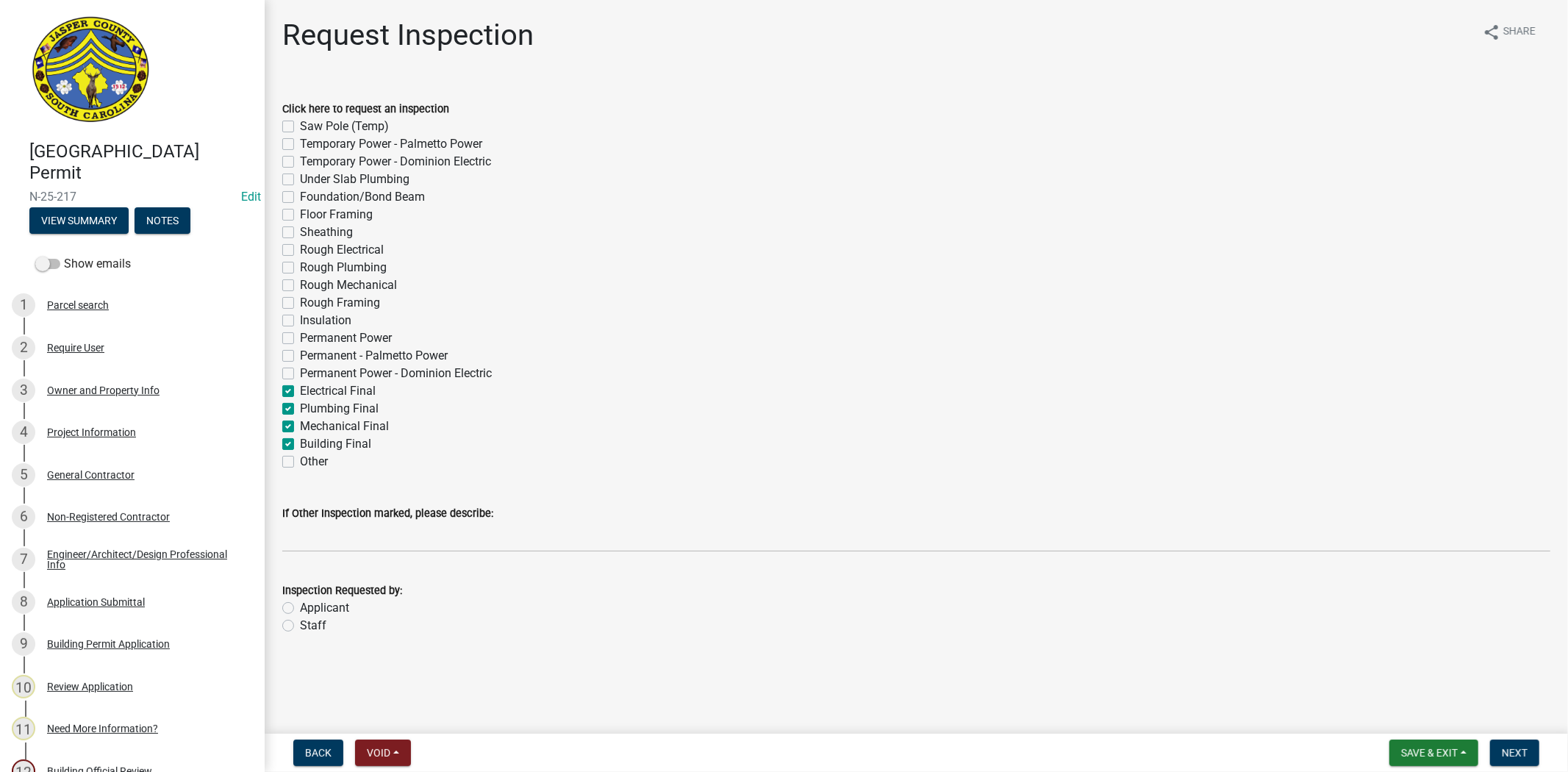
checkbox input "false"
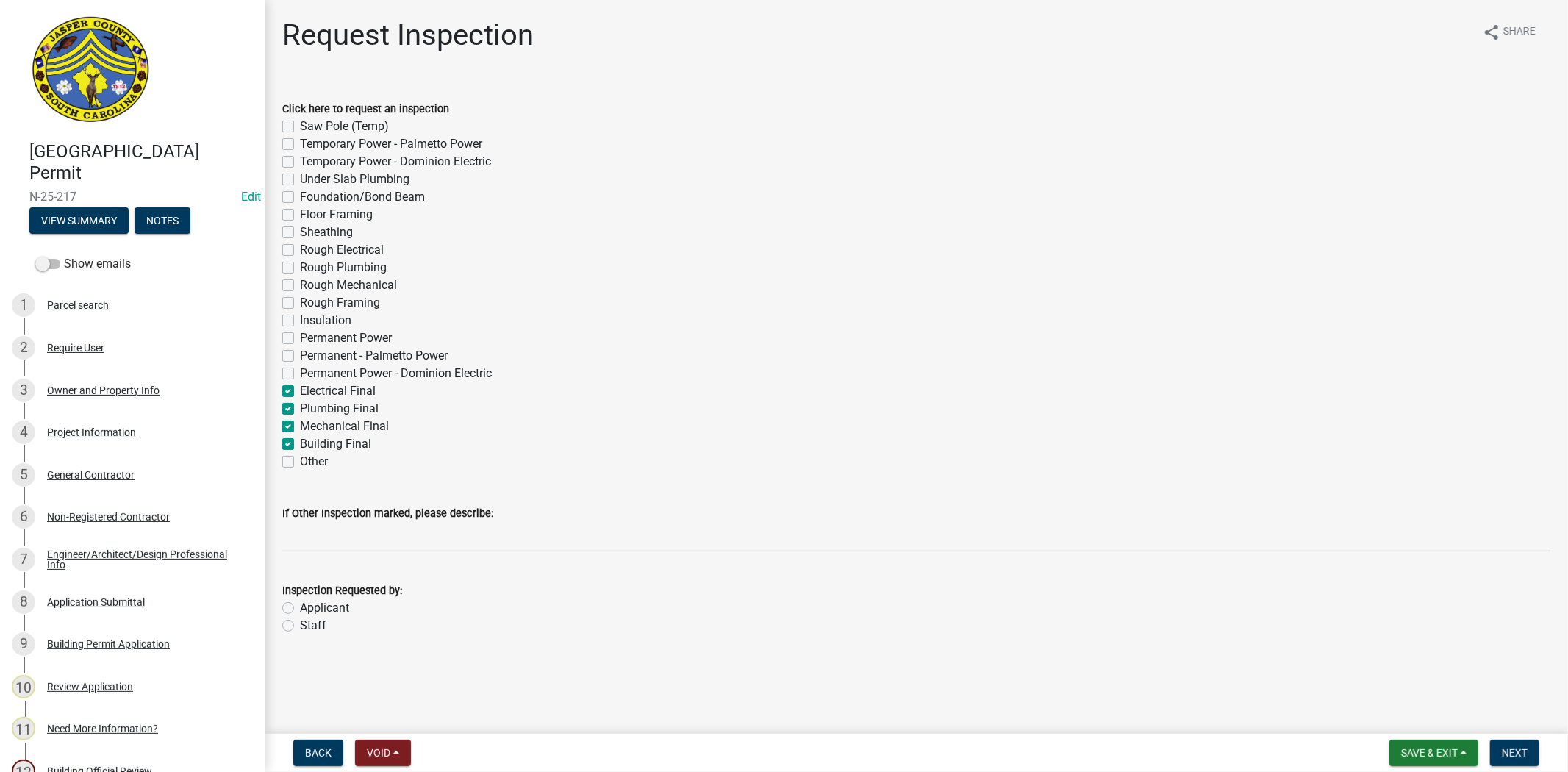
checkbox input "false"
checkbox input "true"
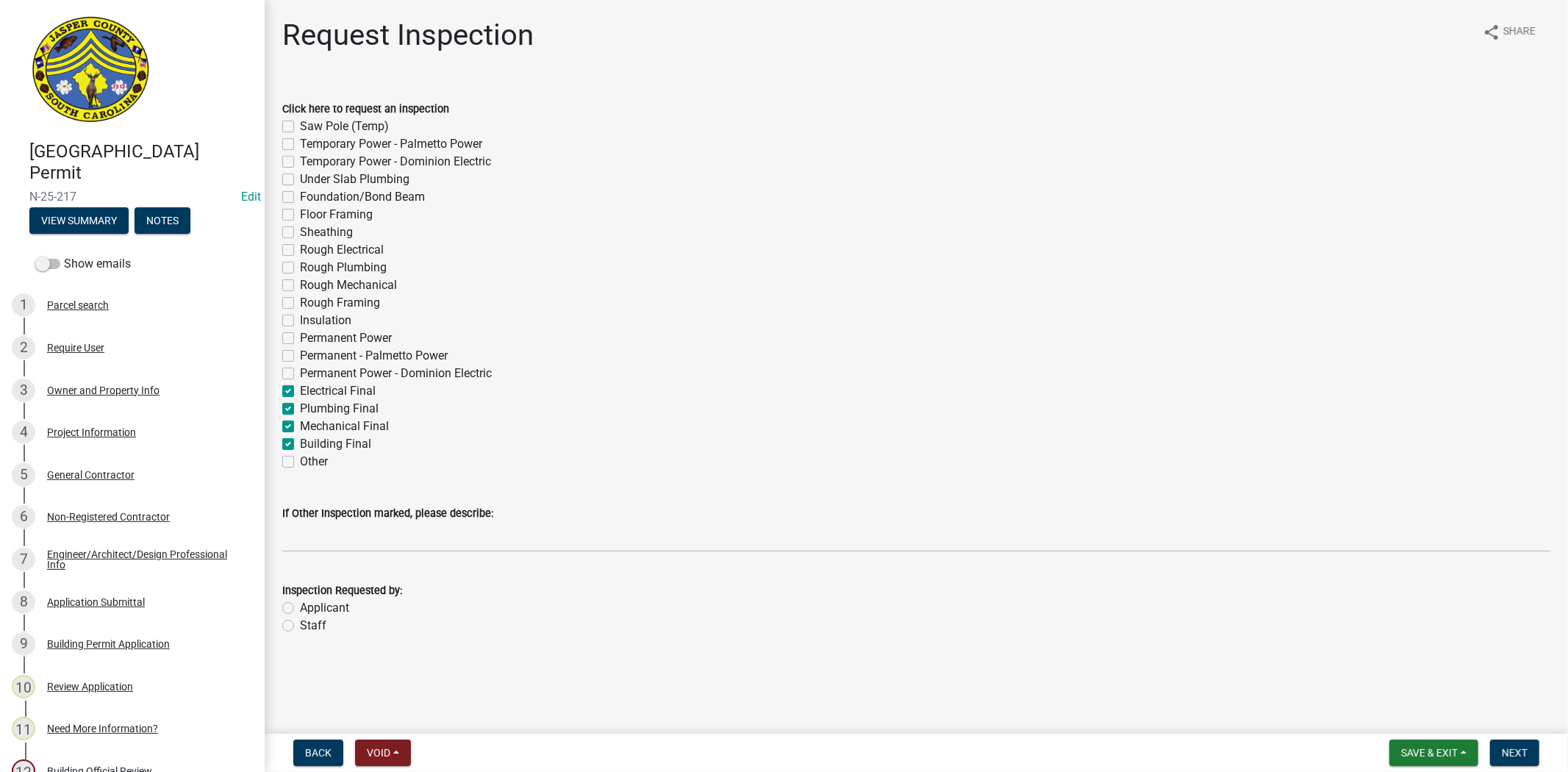
checkbox input "true"
checkbox input "false"
click at [300, 628] on label "Staff" at bounding box center [312, 625] width 26 height 17
click at [300, 627] on input "Staff" at bounding box center [304, 621] width 10 height 10
radio input "true"
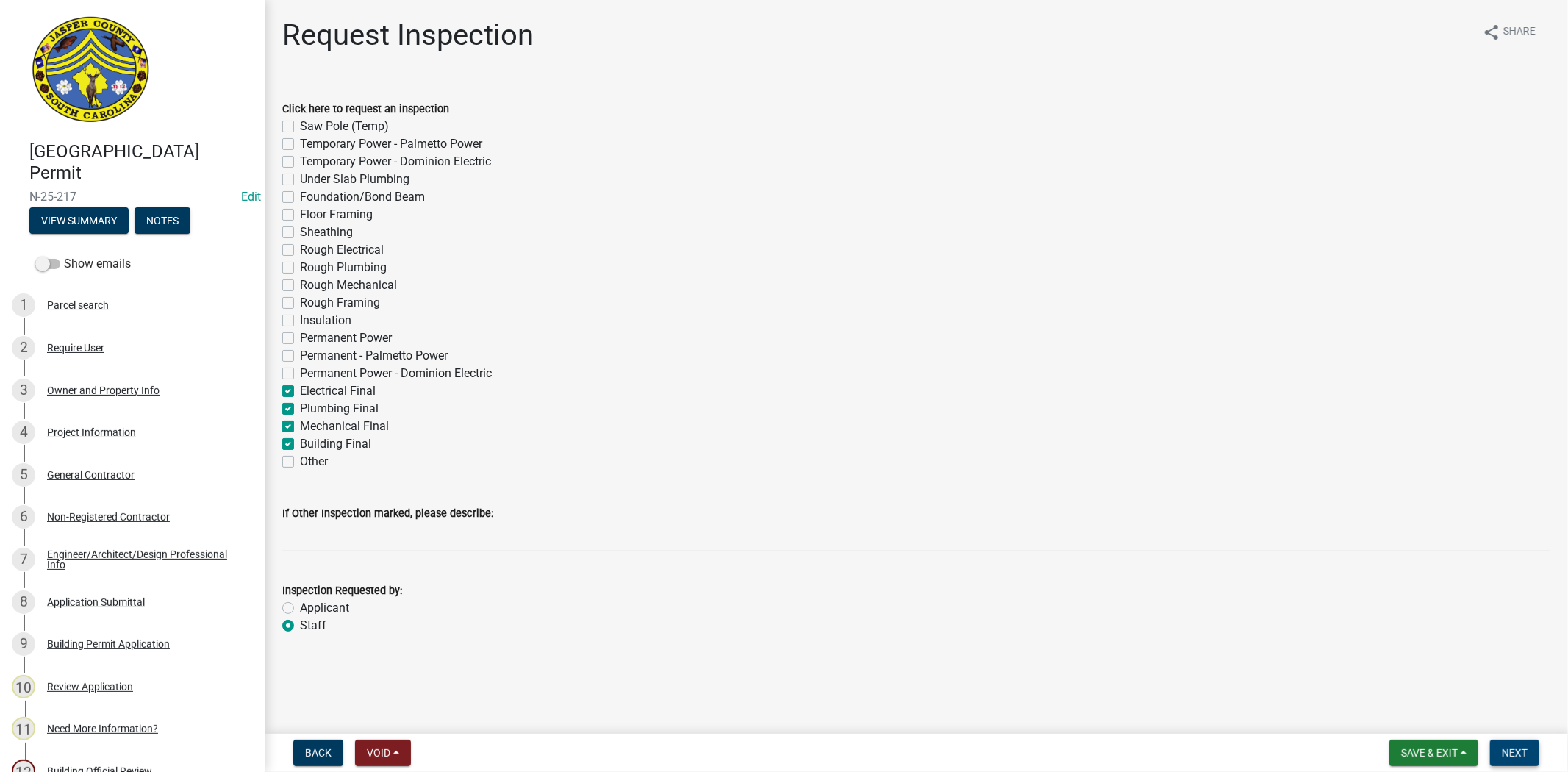
click at [1506, 747] on span "Next" at bounding box center [1515, 753] width 25 height 12
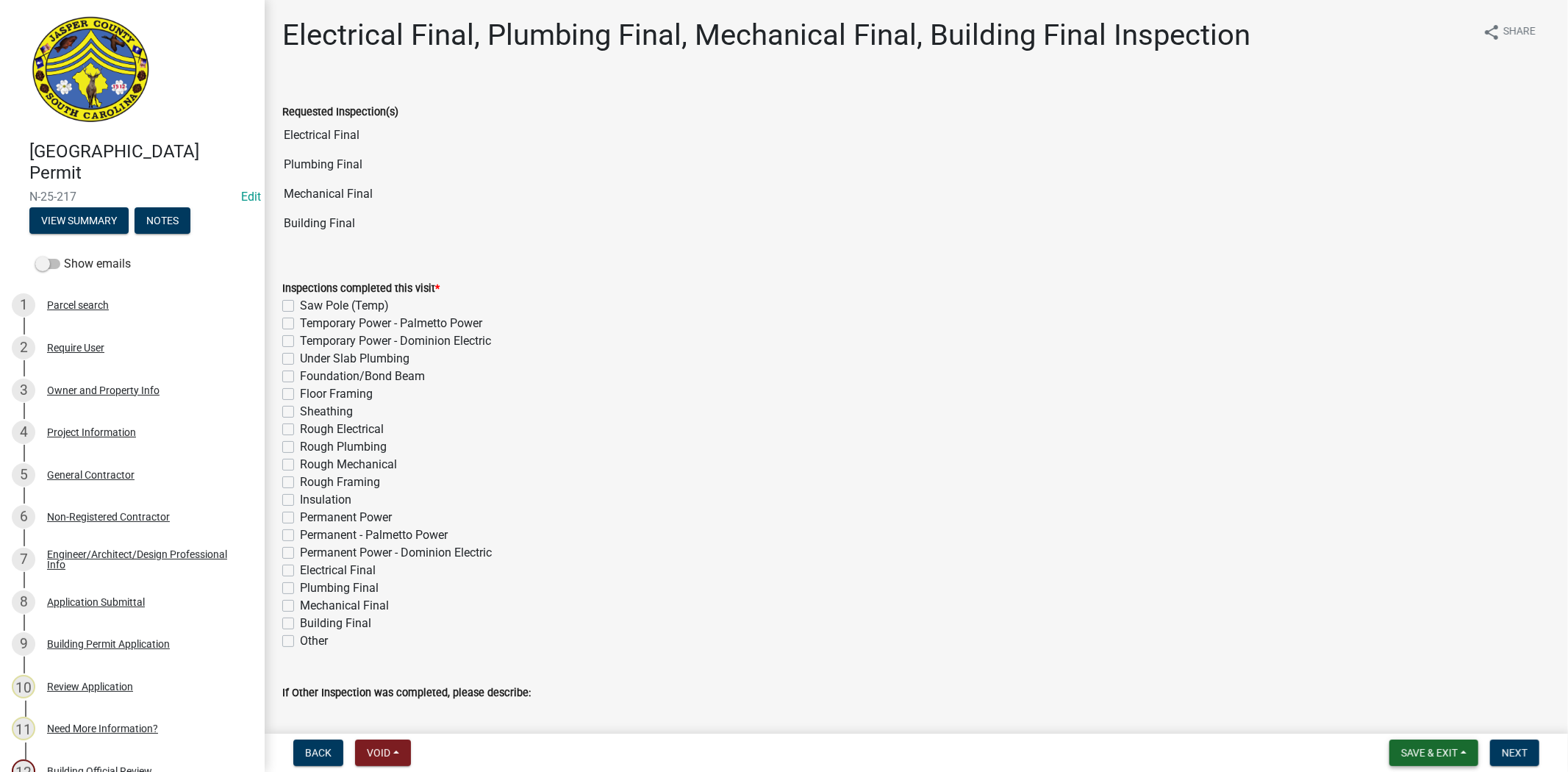
click at [1402, 757] on span "Save & Exit" at bounding box center [1430, 753] width 56 height 12
click at [1395, 733] on div "Save Save & Exit" at bounding box center [1420, 697] width 118 height 83
click at [1401, 714] on button "Save & Exit" at bounding box center [1420, 715] width 118 height 35
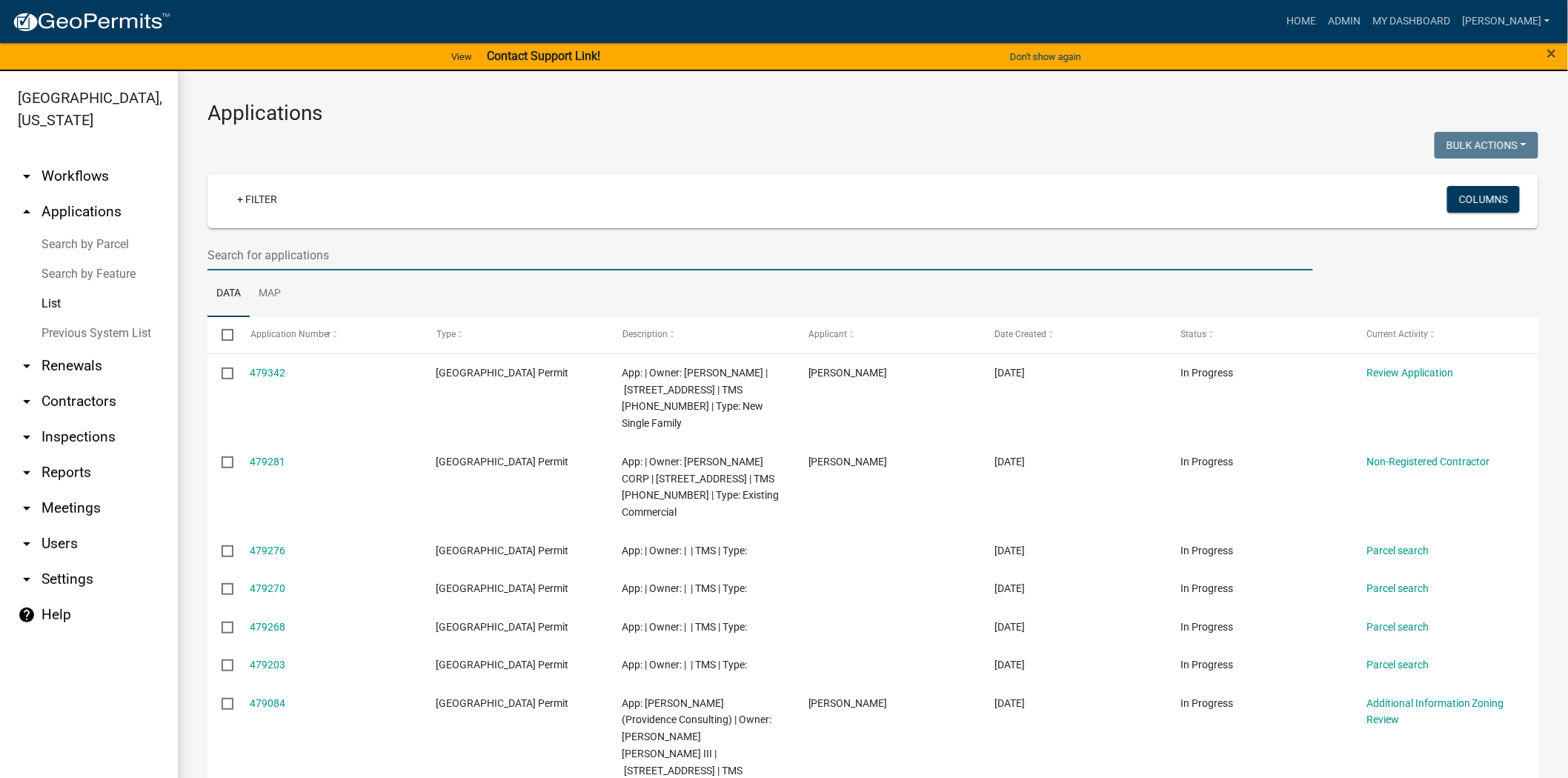
click at [334, 248] on input "text" at bounding box center [760, 254] width 1105 height 30
paste input "S-25-376"
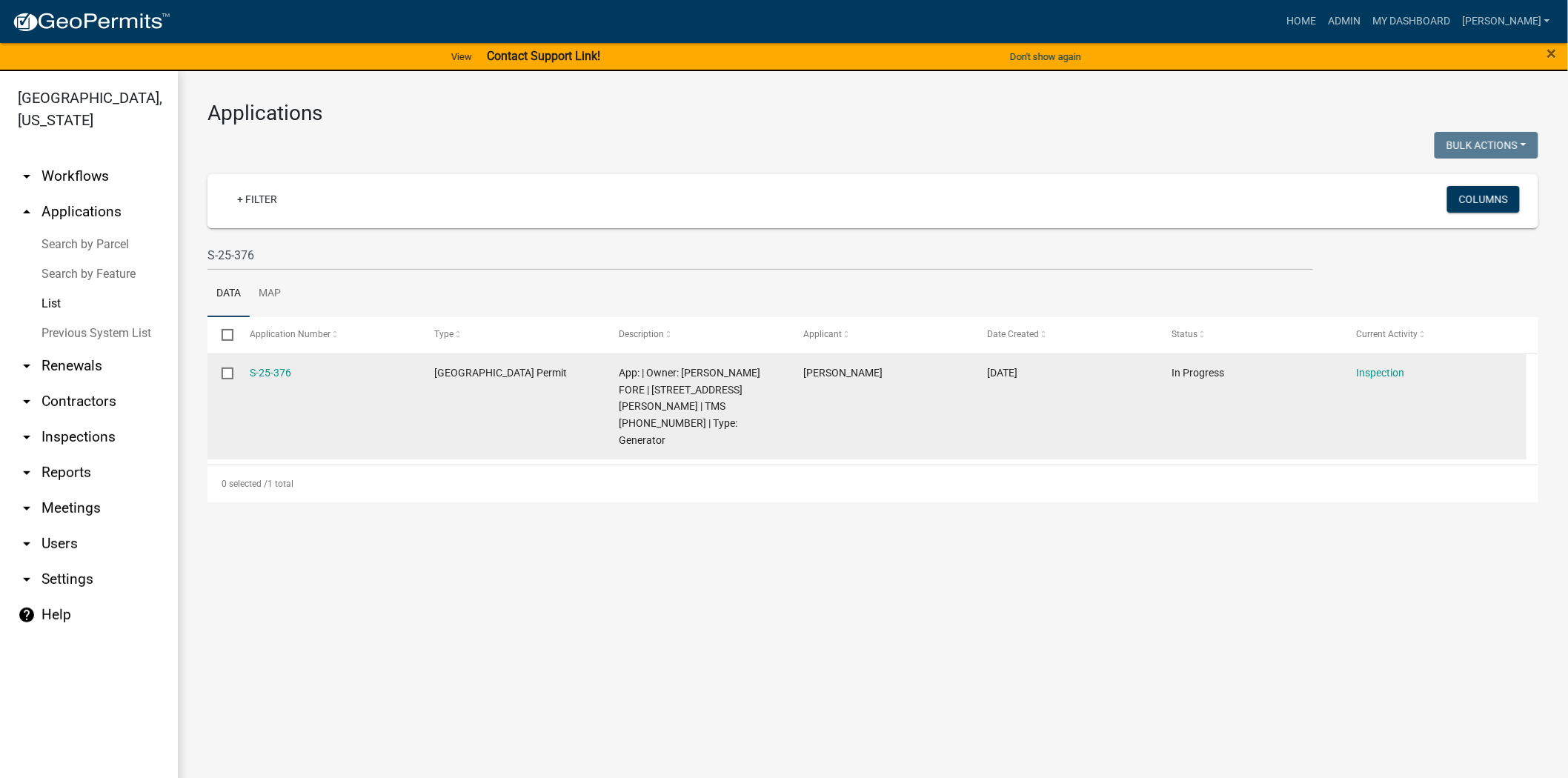
drag, startPoint x: 293, startPoint y: 369, endPoint x: 244, endPoint y: 374, distance: 49.3
click at [244, 374] on datatable-body-cell "S-25-376" at bounding box center [328, 407] width 185 height 106
copy link "S-25-376"
click at [282, 375] on link "S-25-376" at bounding box center [271, 373] width 41 height 12
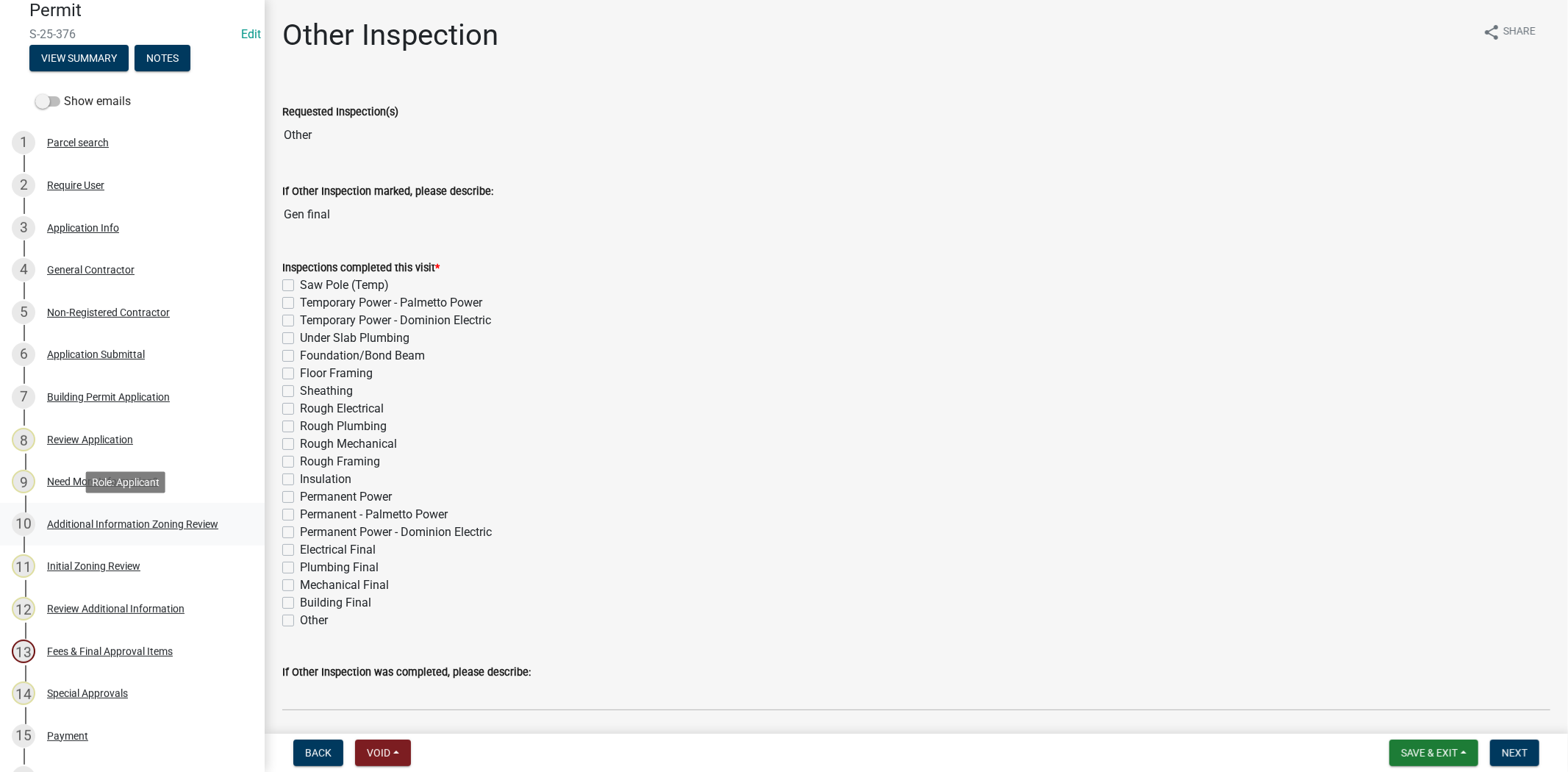
scroll to position [163, 0]
click at [130, 560] on div "Initial Zoning Review" at bounding box center [94, 565] width 94 height 10
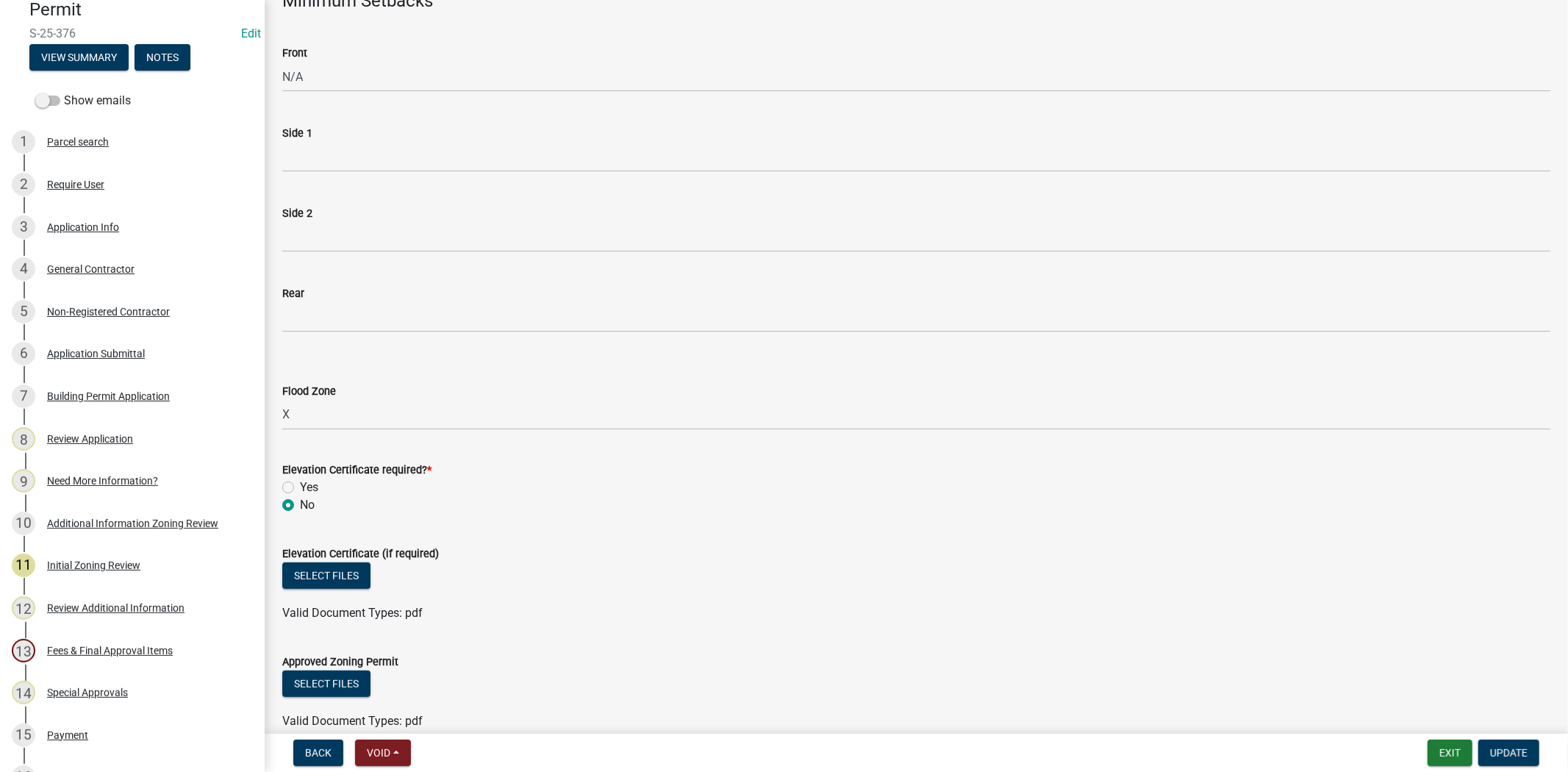
scroll to position [408, 0]
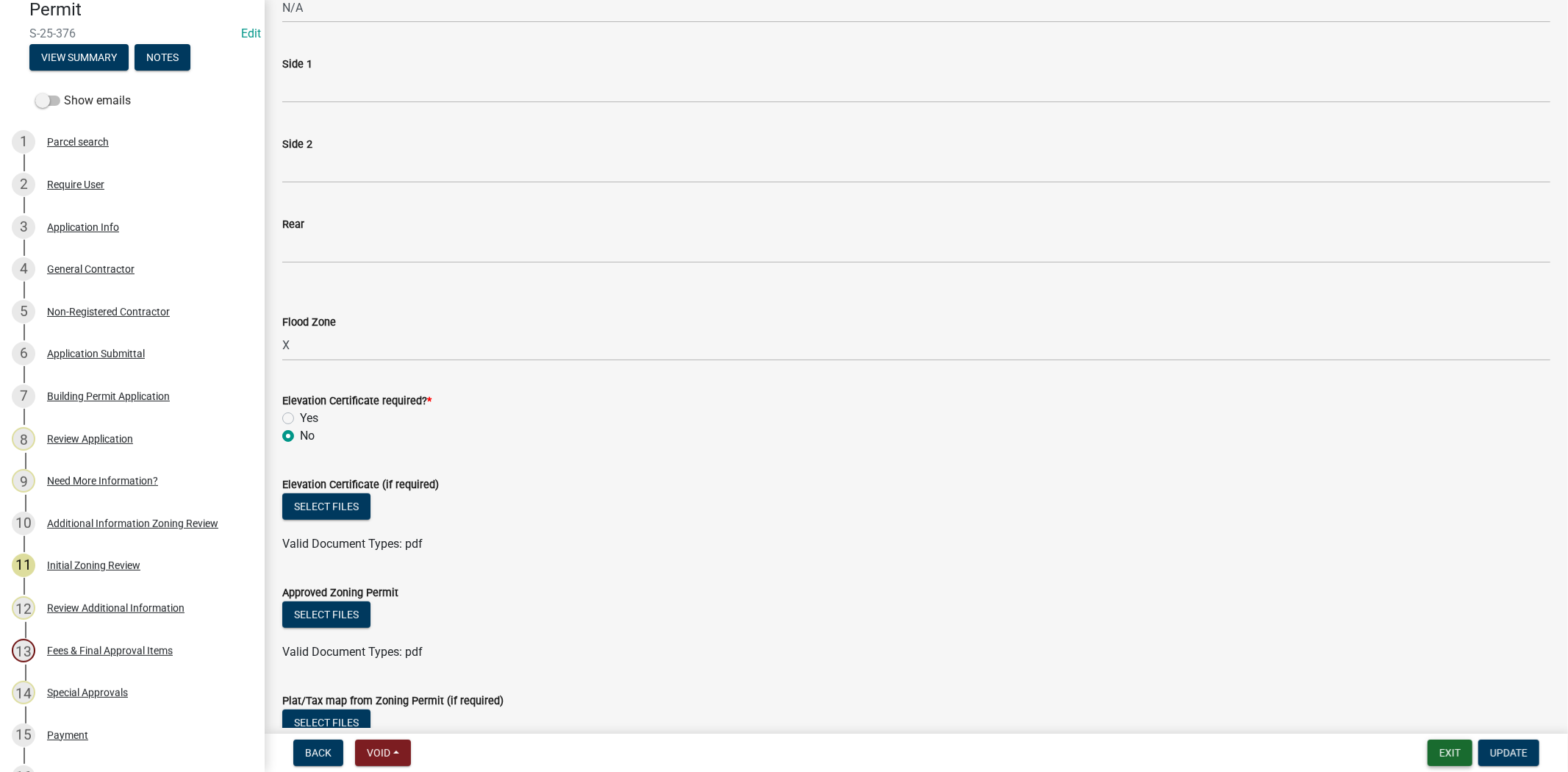
click at [1441, 759] on button "Exit" at bounding box center [1450, 753] width 44 height 26
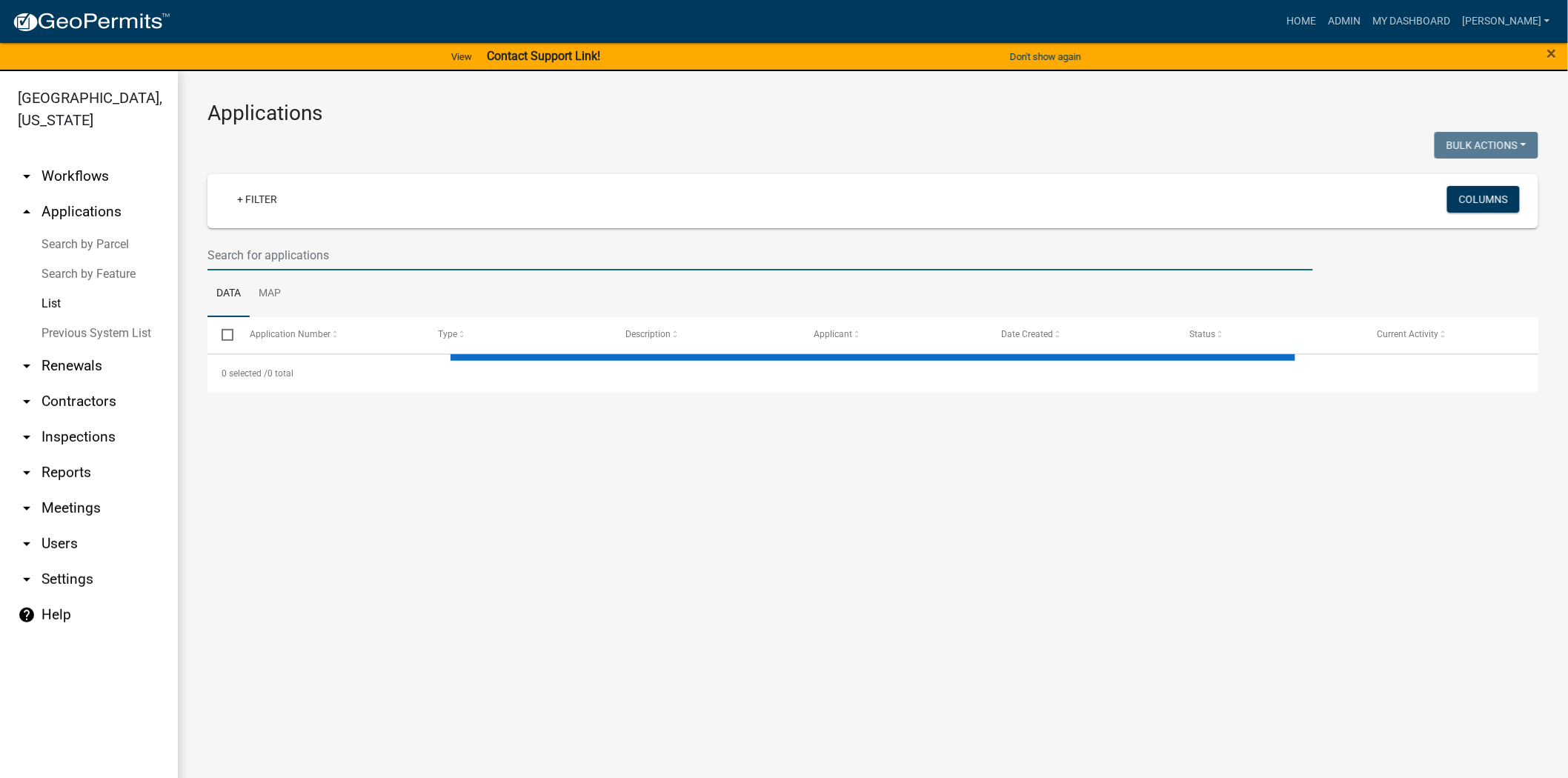
click at [274, 251] on input "text" at bounding box center [760, 254] width 1105 height 30
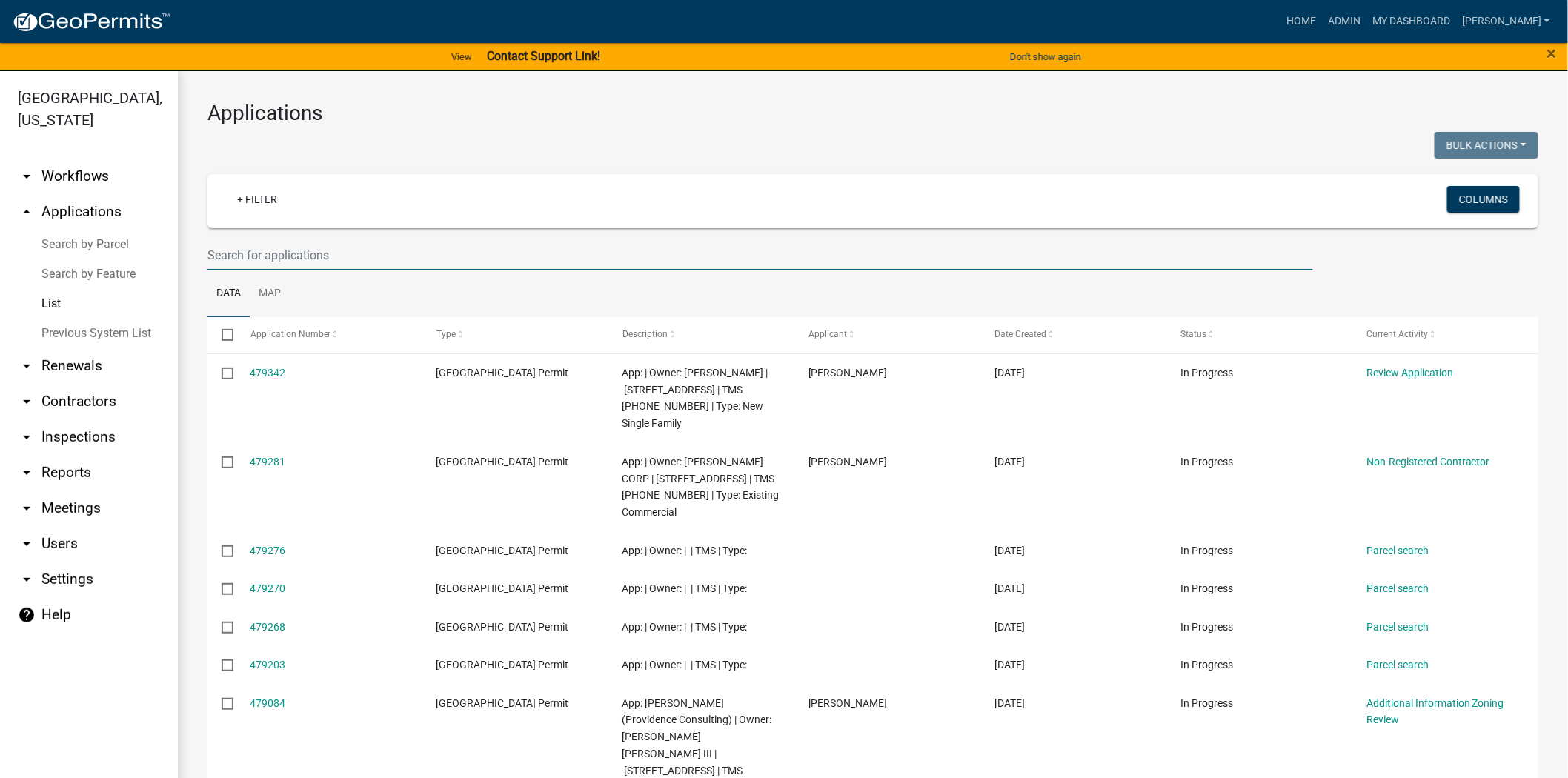
paste input "S-25-233"
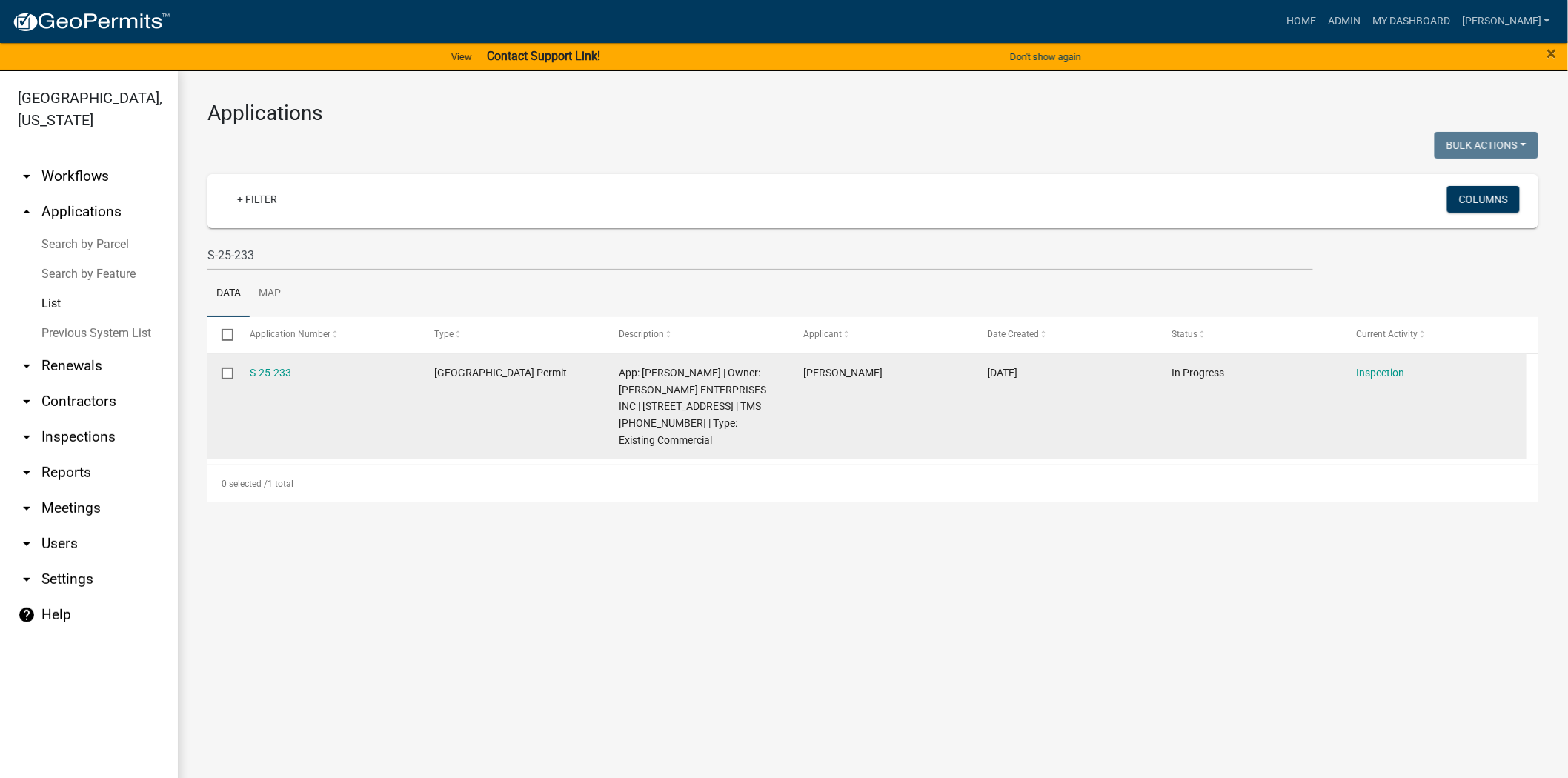
drag, startPoint x: 295, startPoint y: 373, endPoint x: 248, endPoint y: 373, distance: 47.0
click at [248, 373] on datatable-body-cell "S-25-233" at bounding box center [328, 407] width 185 height 106
copy link "S-25-233"
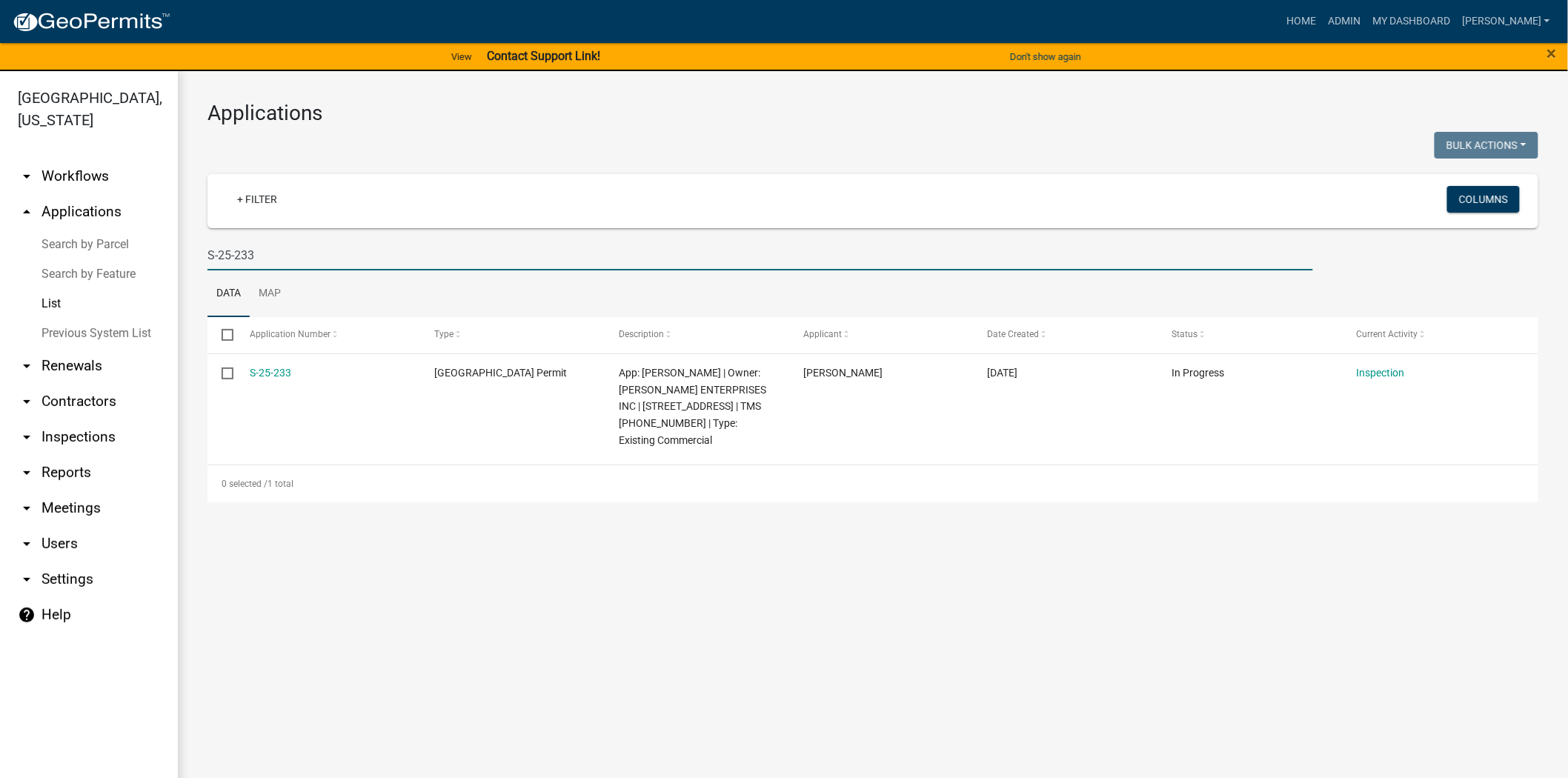
click at [276, 257] on input "S-25-233" at bounding box center [760, 254] width 1105 height 30
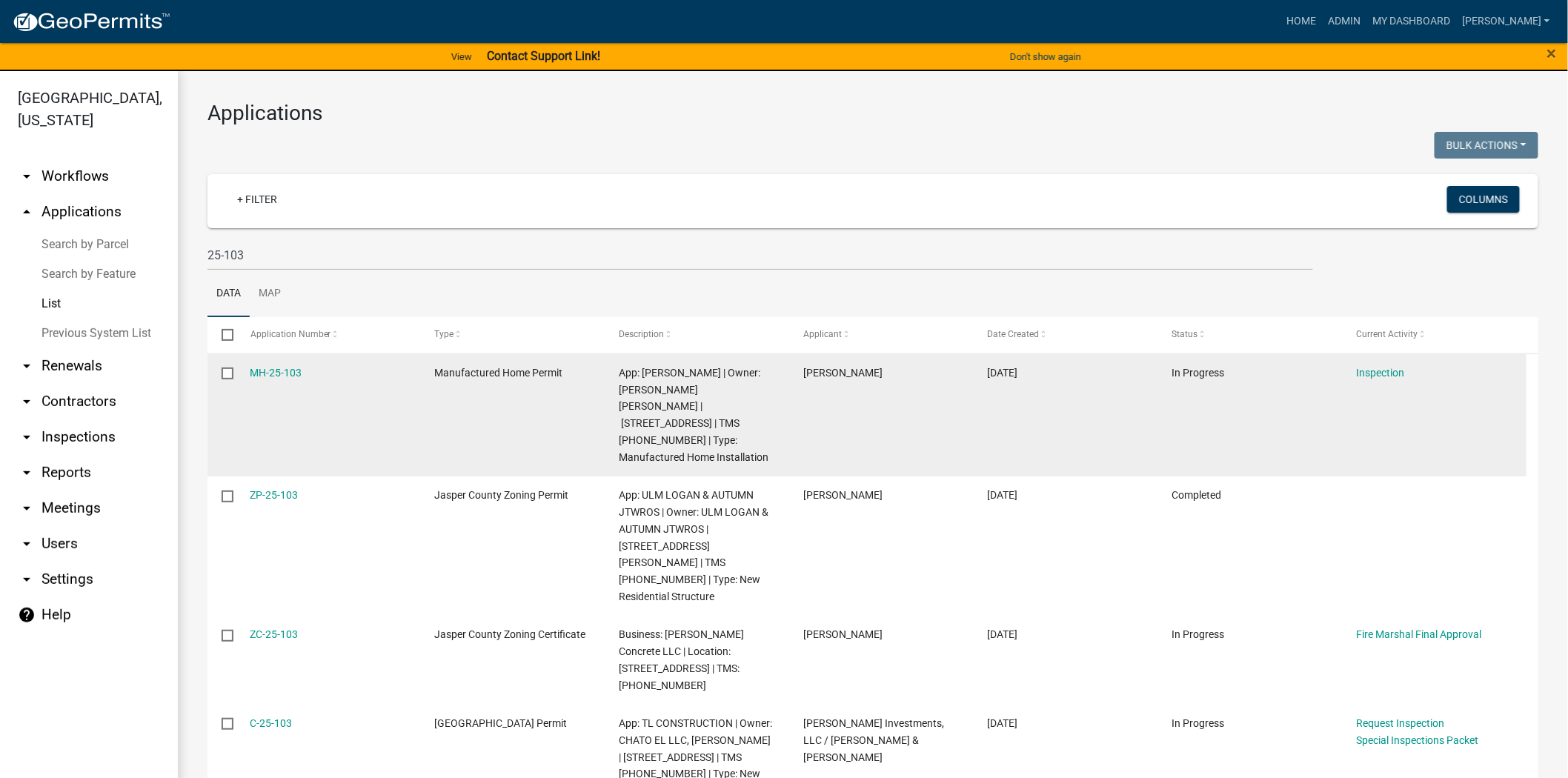
drag, startPoint x: 316, startPoint y: 376, endPoint x: 244, endPoint y: 373, distance: 72.1
click at [244, 373] on datatable-body-cell "MH-25-103" at bounding box center [328, 416] width 185 height 123
copy link "MH-25-103"
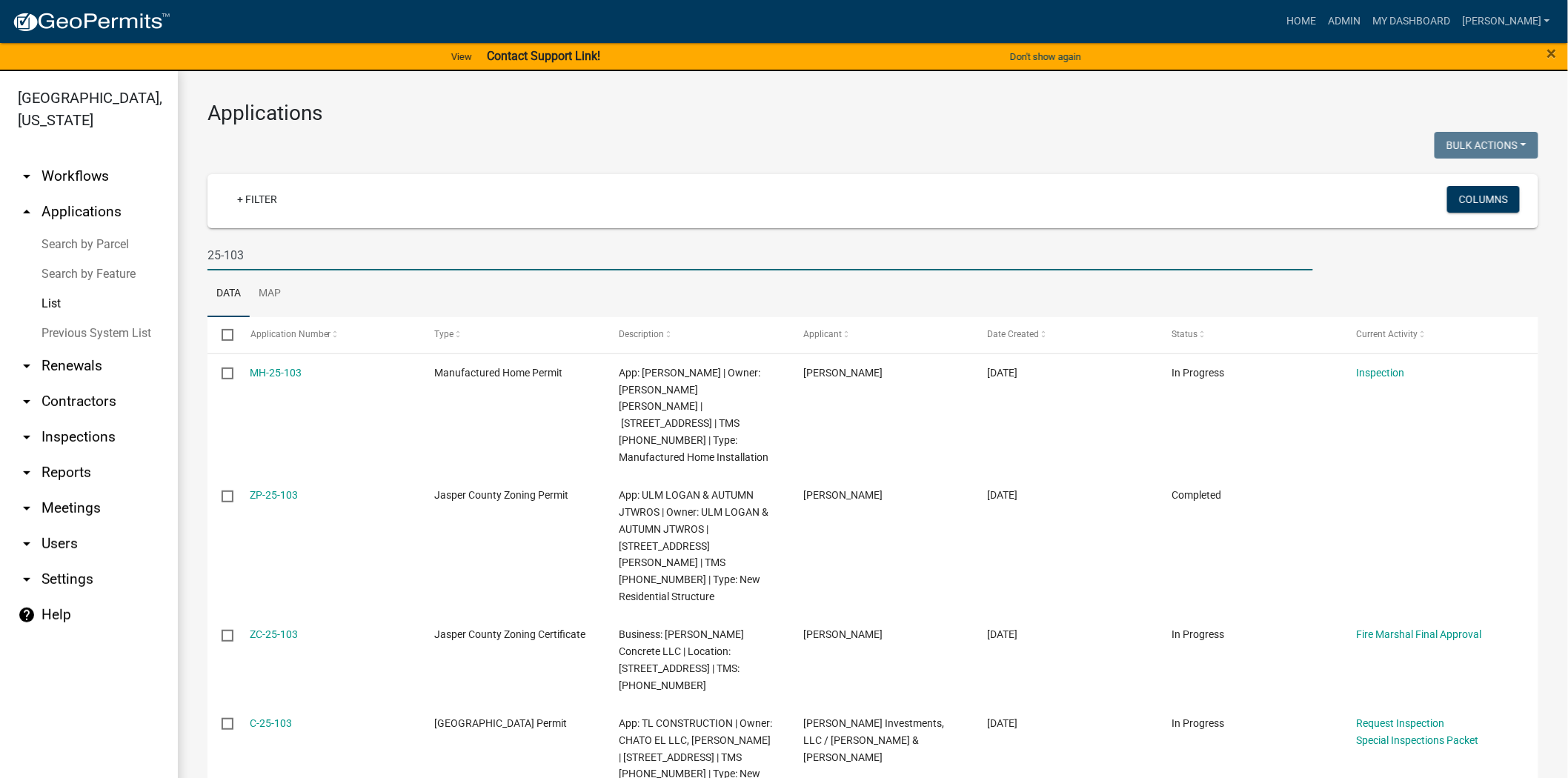
click at [306, 258] on input "25-103" at bounding box center [760, 254] width 1105 height 30
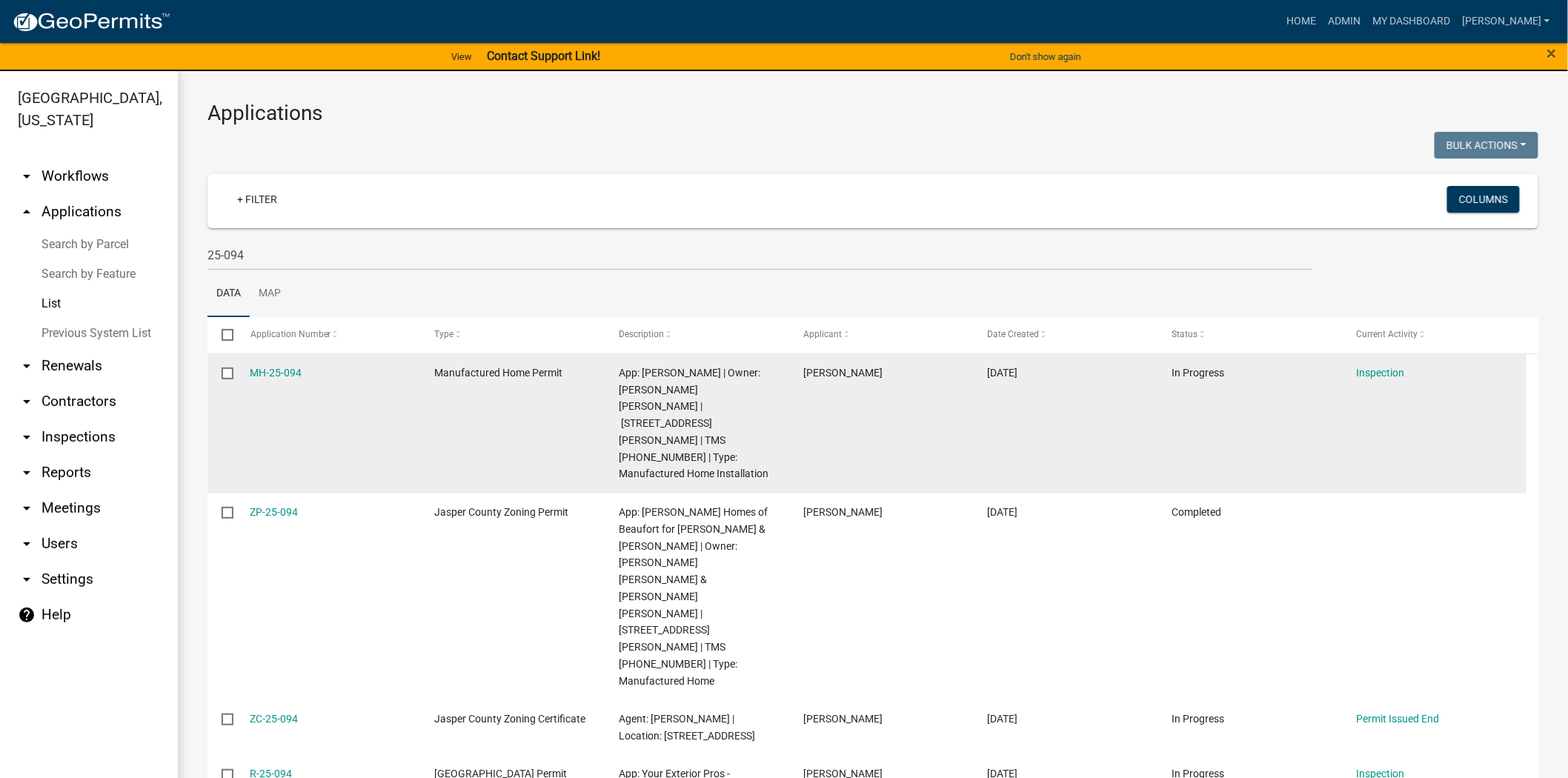
drag, startPoint x: 309, startPoint y: 369, endPoint x: 242, endPoint y: 371, distance: 67.0
click at [242, 371] on datatable-body-cell "MH-25-094" at bounding box center [328, 424] width 185 height 139
copy link "MH-25-094"
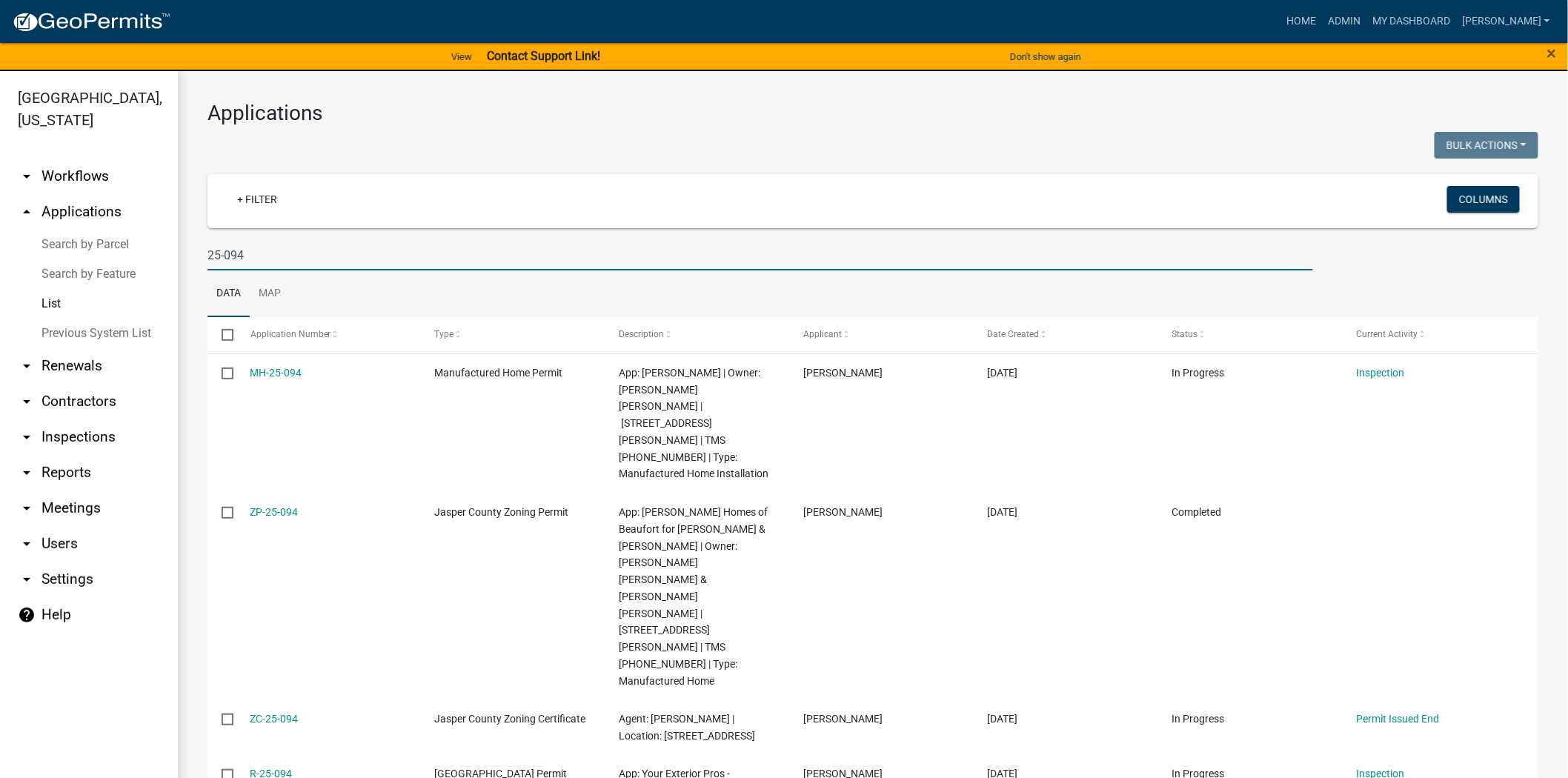
click at [276, 251] on input "25-094" at bounding box center [760, 254] width 1105 height 30
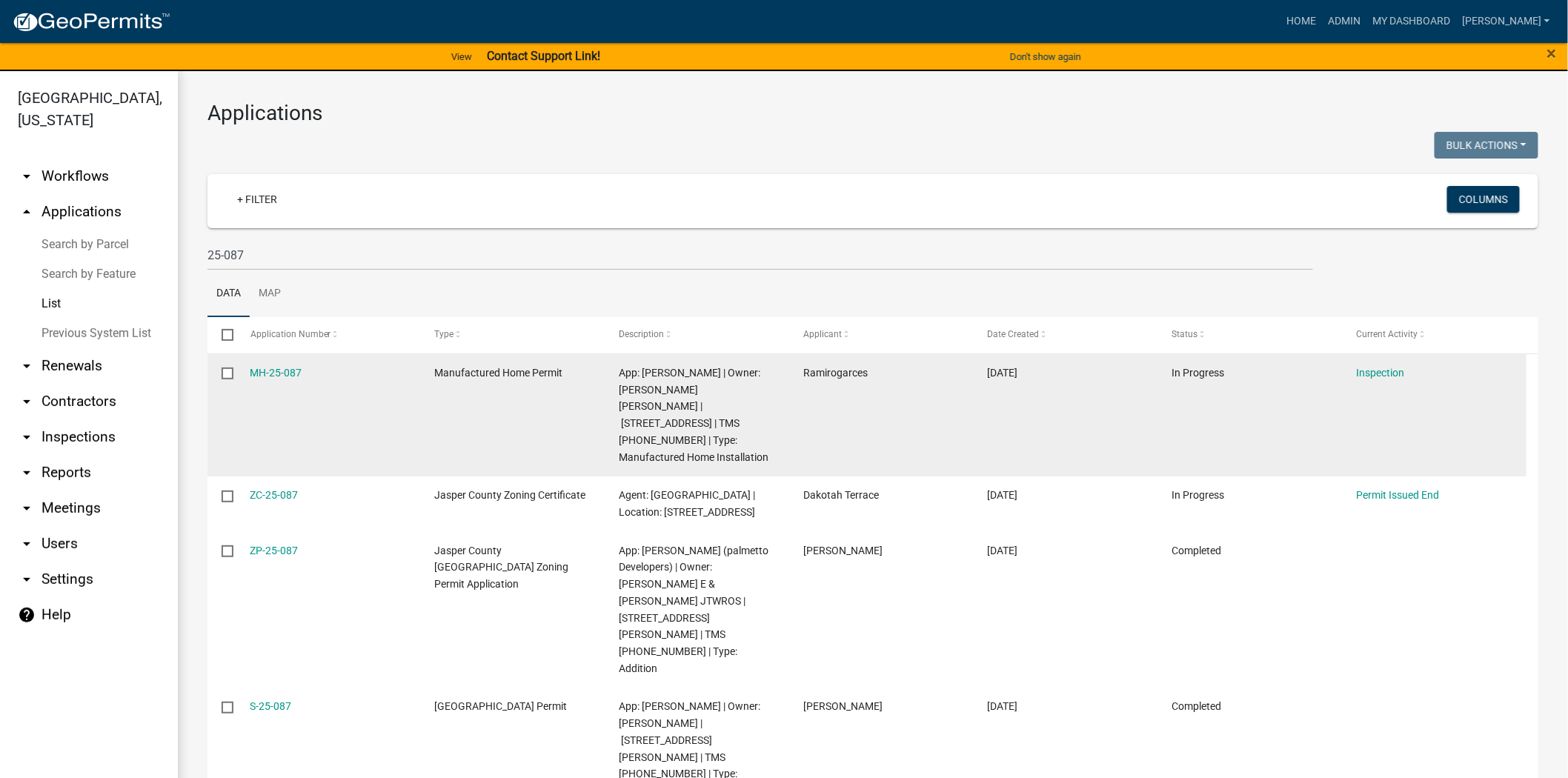
drag, startPoint x: 306, startPoint y: 371, endPoint x: 241, endPoint y: 371, distance: 65.0
click at [241, 371] on datatable-body-cell "MH-25-087" at bounding box center [328, 416] width 185 height 123
copy link "MH-25-087"
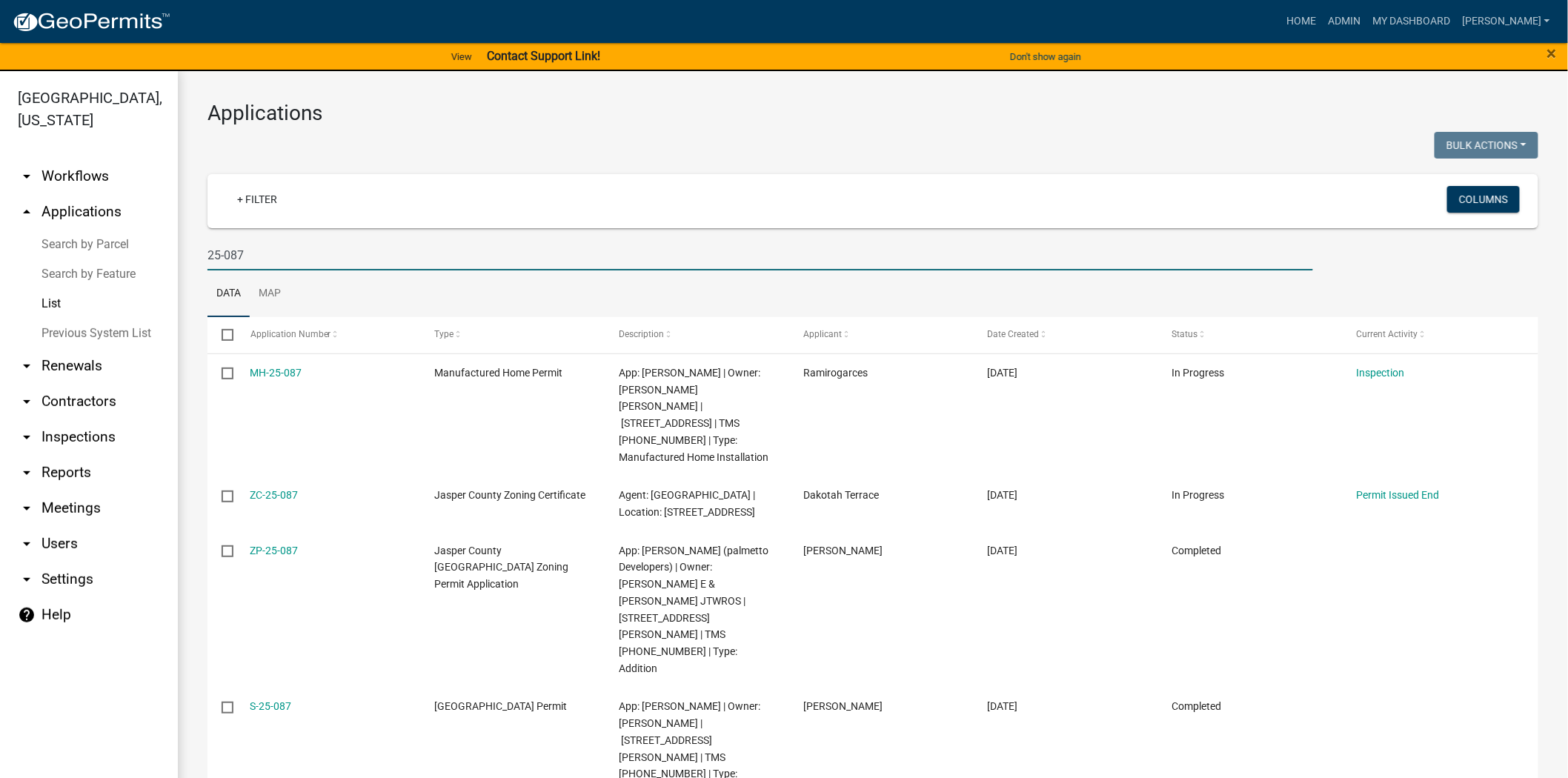
click at [309, 249] on input "25-087" at bounding box center [760, 254] width 1105 height 30
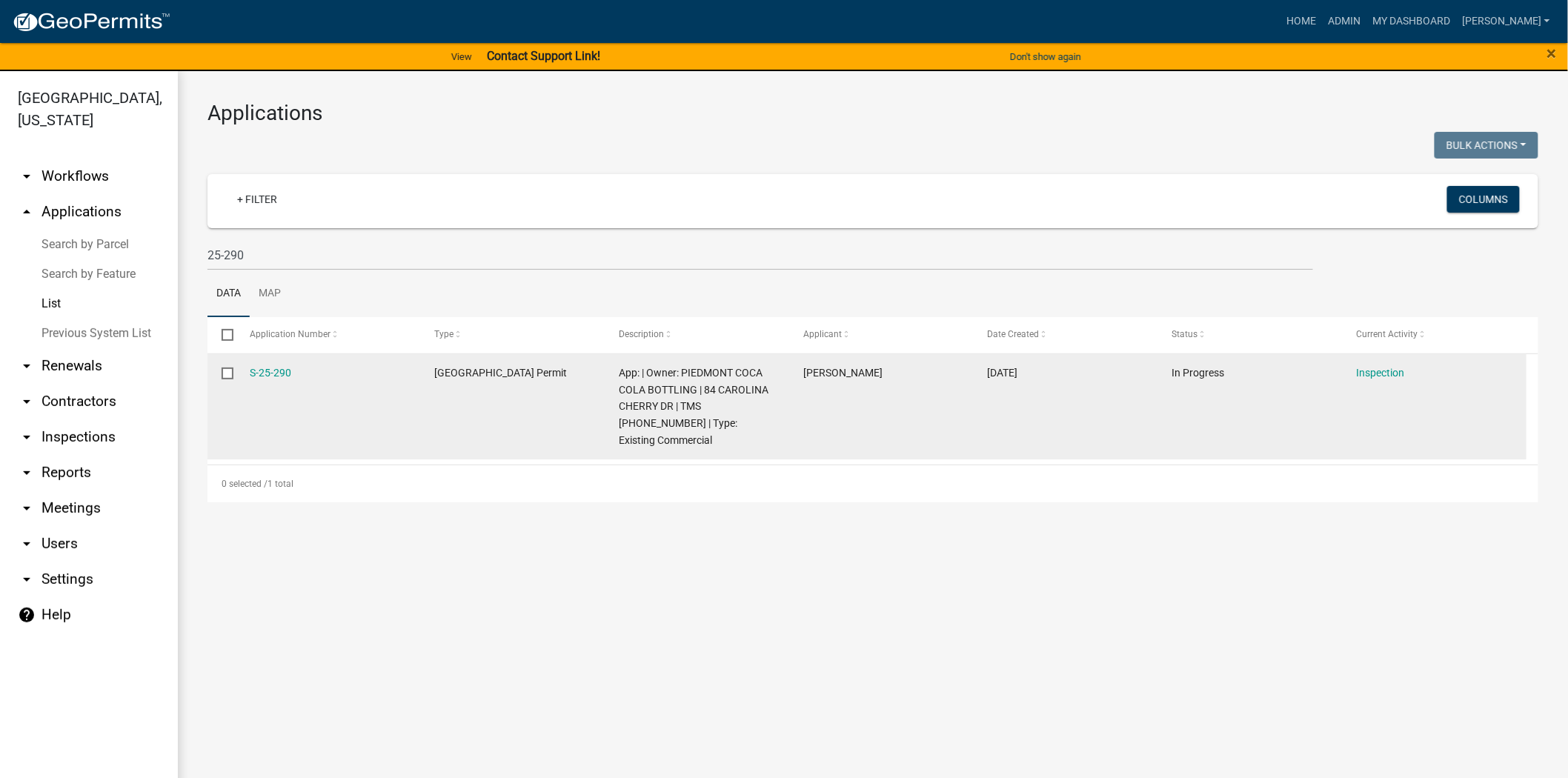
drag, startPoint x: 306, startPoint y: 373, endPoint x: 239, endPoint y: 375, distance: 67.0
click at [239, 375] on datatable-body-cell "S-25-290" at bounding box center [328, 407] width 185 height 106
copy link "S-25-290"
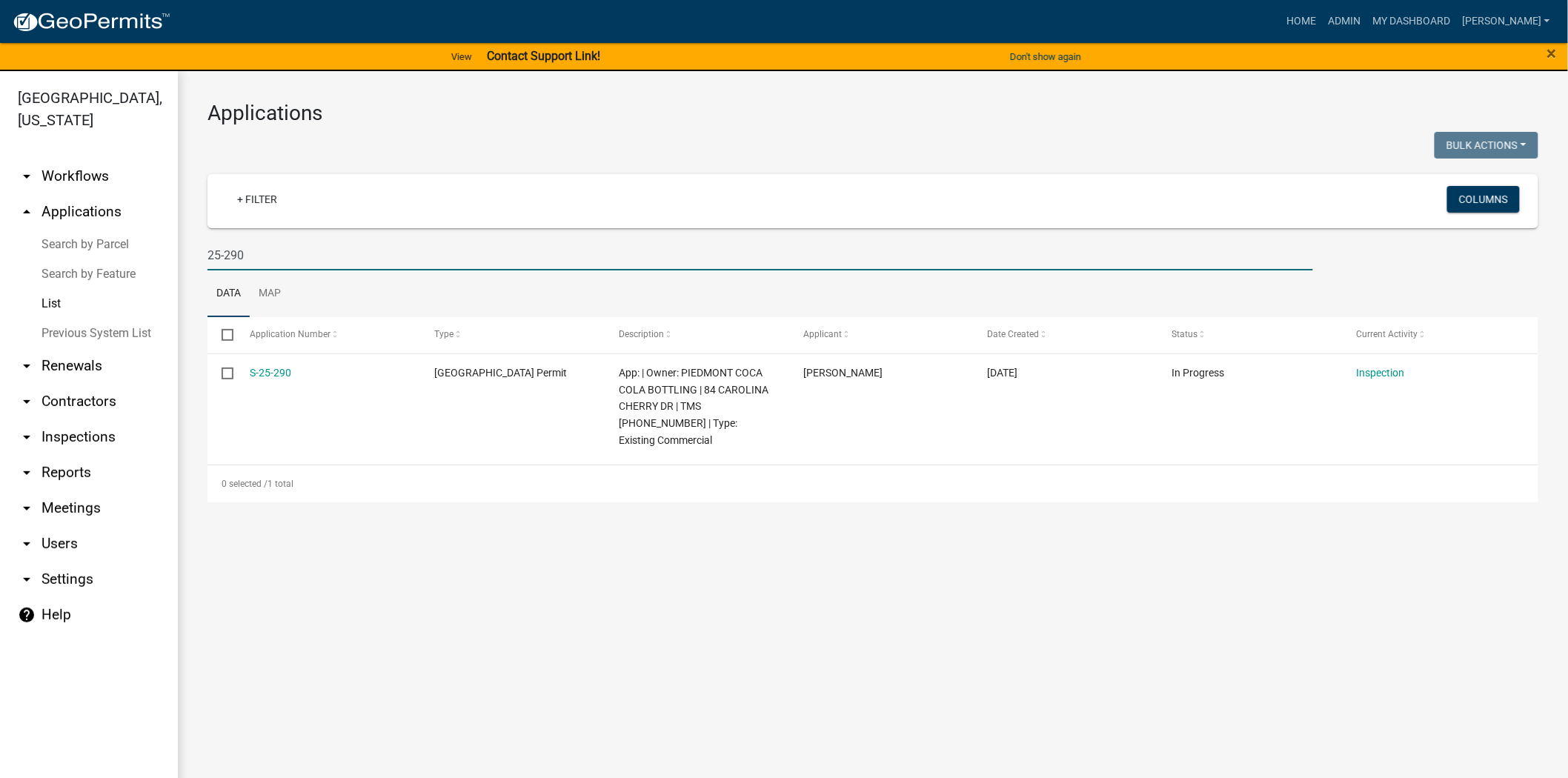
click at [263, 254] on input "25-290" at bounding box center [760, 254] width 1105 height 30
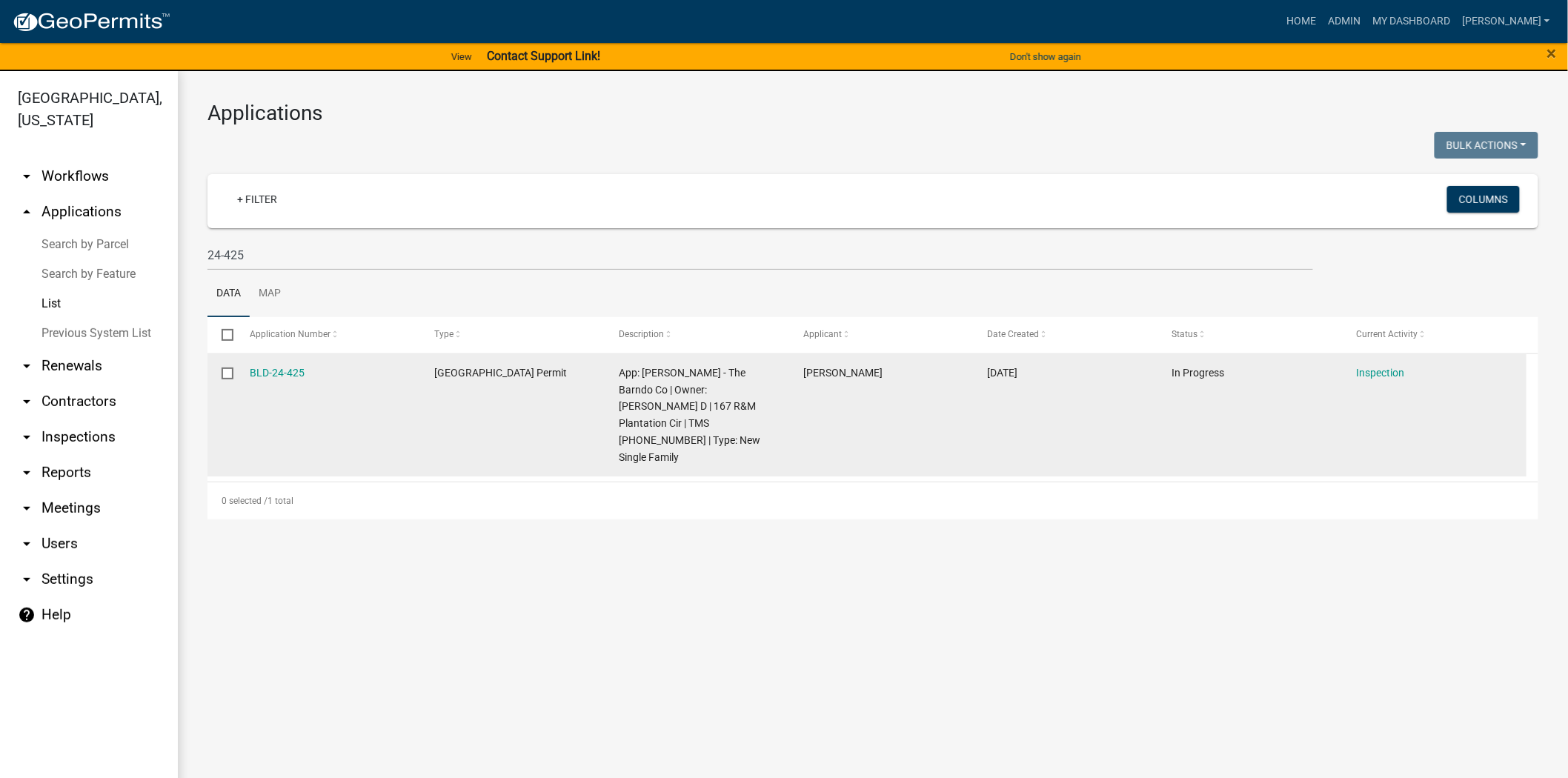
drag, startPoint x: 316, startPoint y: 367, endPoint x: 242, endPoint y: 371, distance: 74.1
click at [242, 371] on datatable-body-cell "BLD-24-425" at bounding box center [328, 416] width 185 height 123
copy link "BLD-24-425"
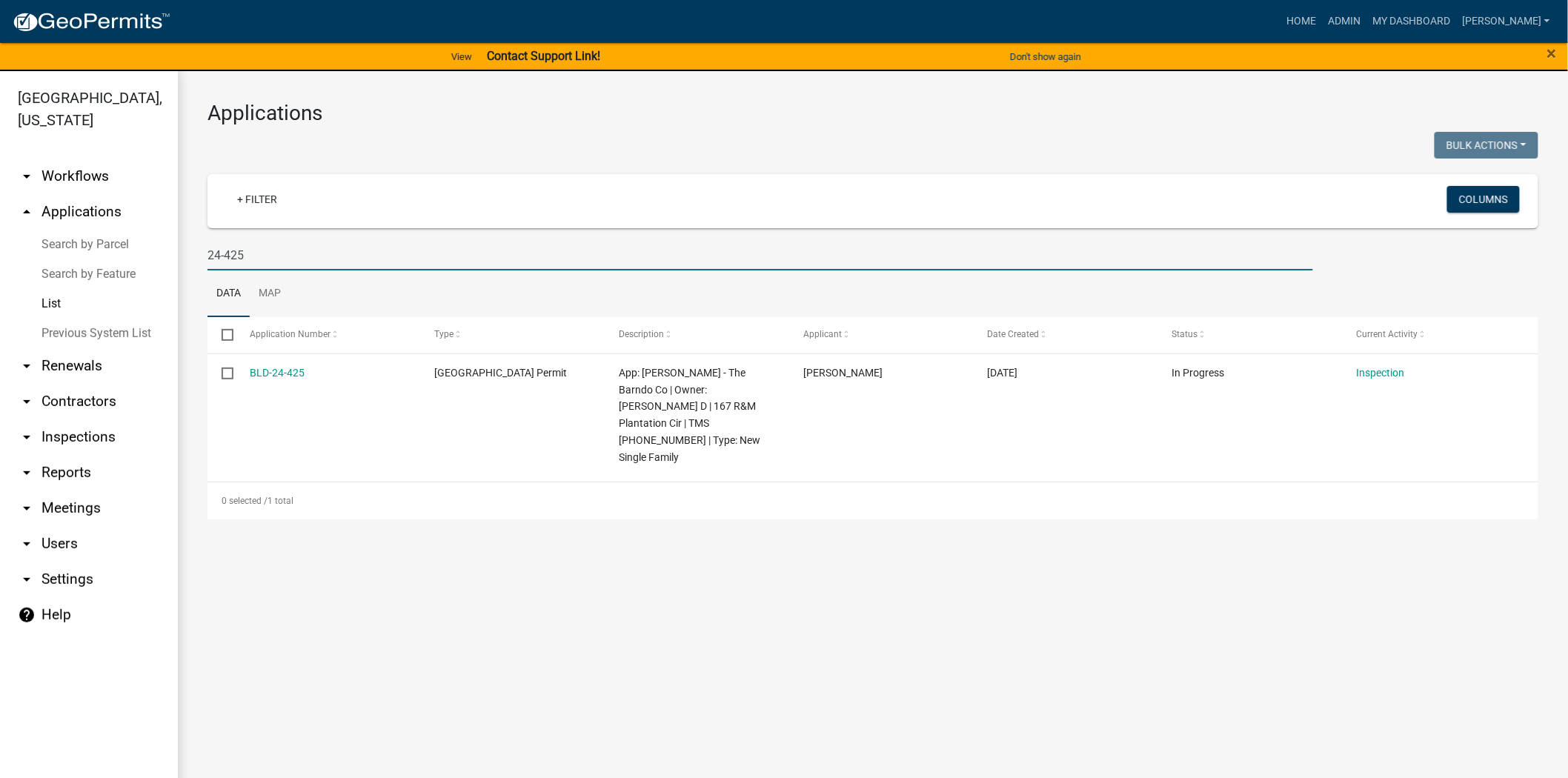
click at [311, 254] on input "24-425" at bounding box center [760, 254] width 1105 height 30
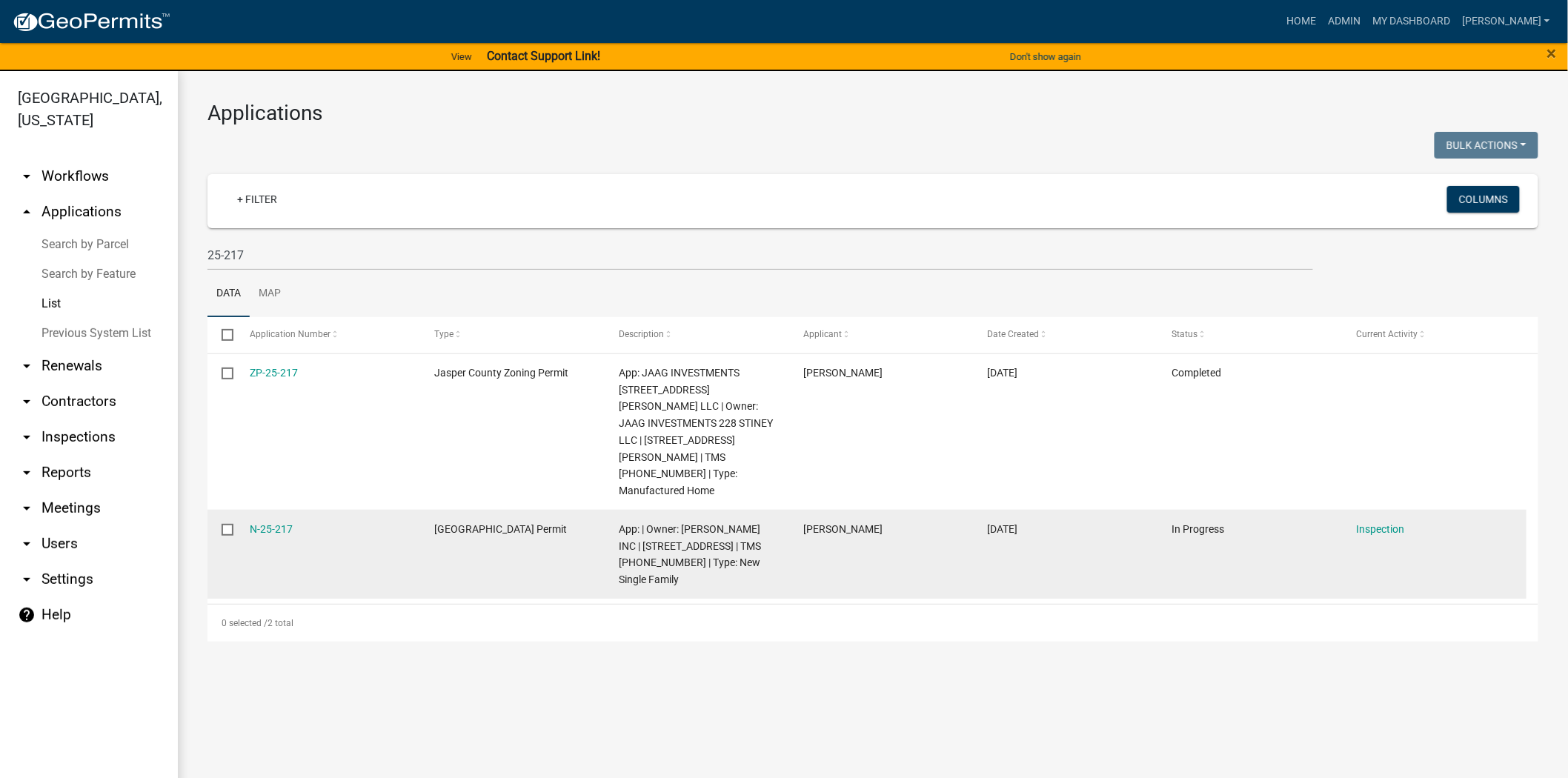
drag, startPoint x: 301, startPoint y: 469, endPoint x: 245, endPoint y: 479, distance: 56.9
click at [245, 510] on datatable-body-cell "N-25-217" at bounding box center [328, 554] width 185 height 89
copy link "N-25-217"
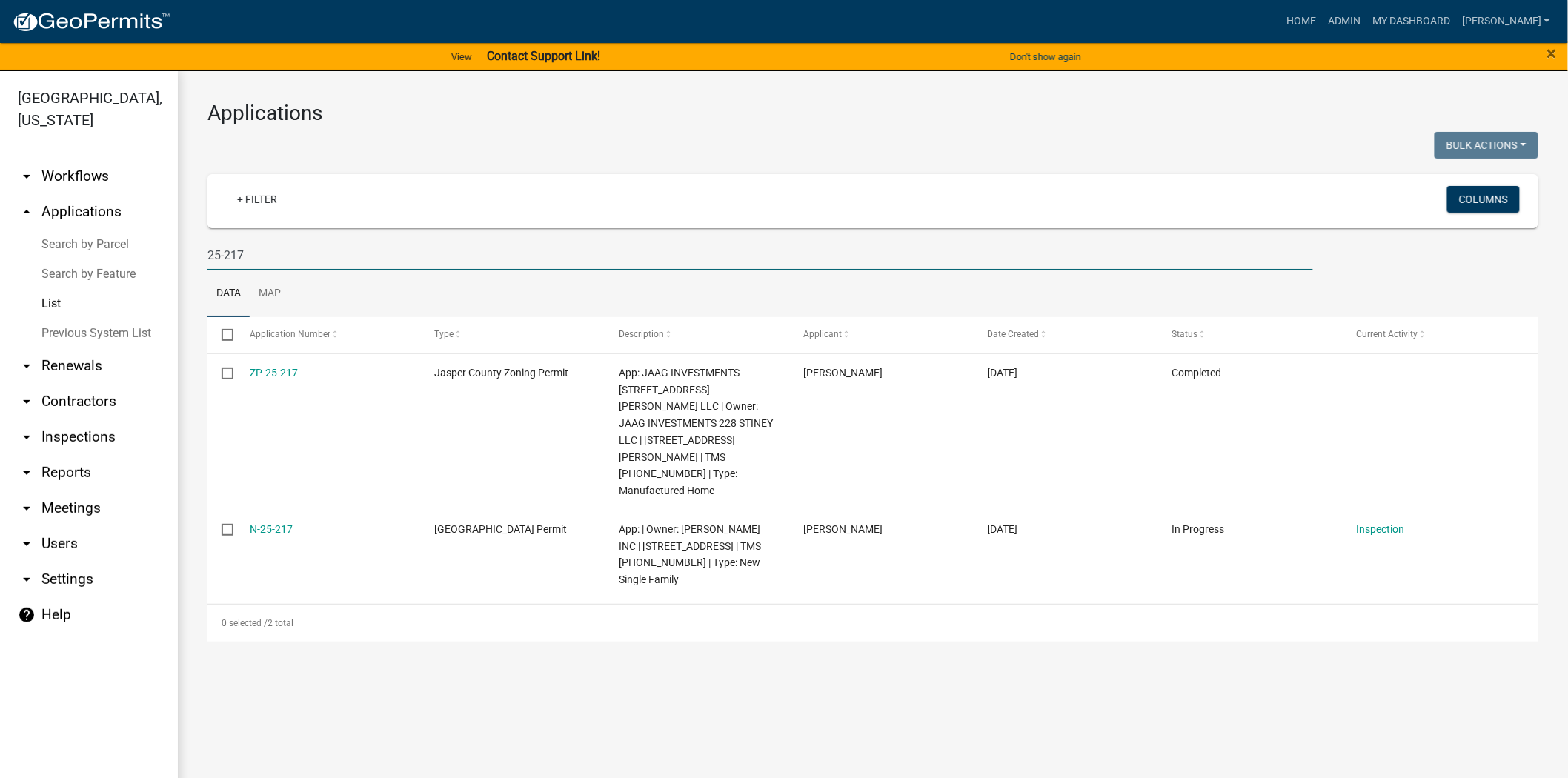
click at [290, 252] on input "25-217" at bounding box center [760, 254] width 1105 height 30
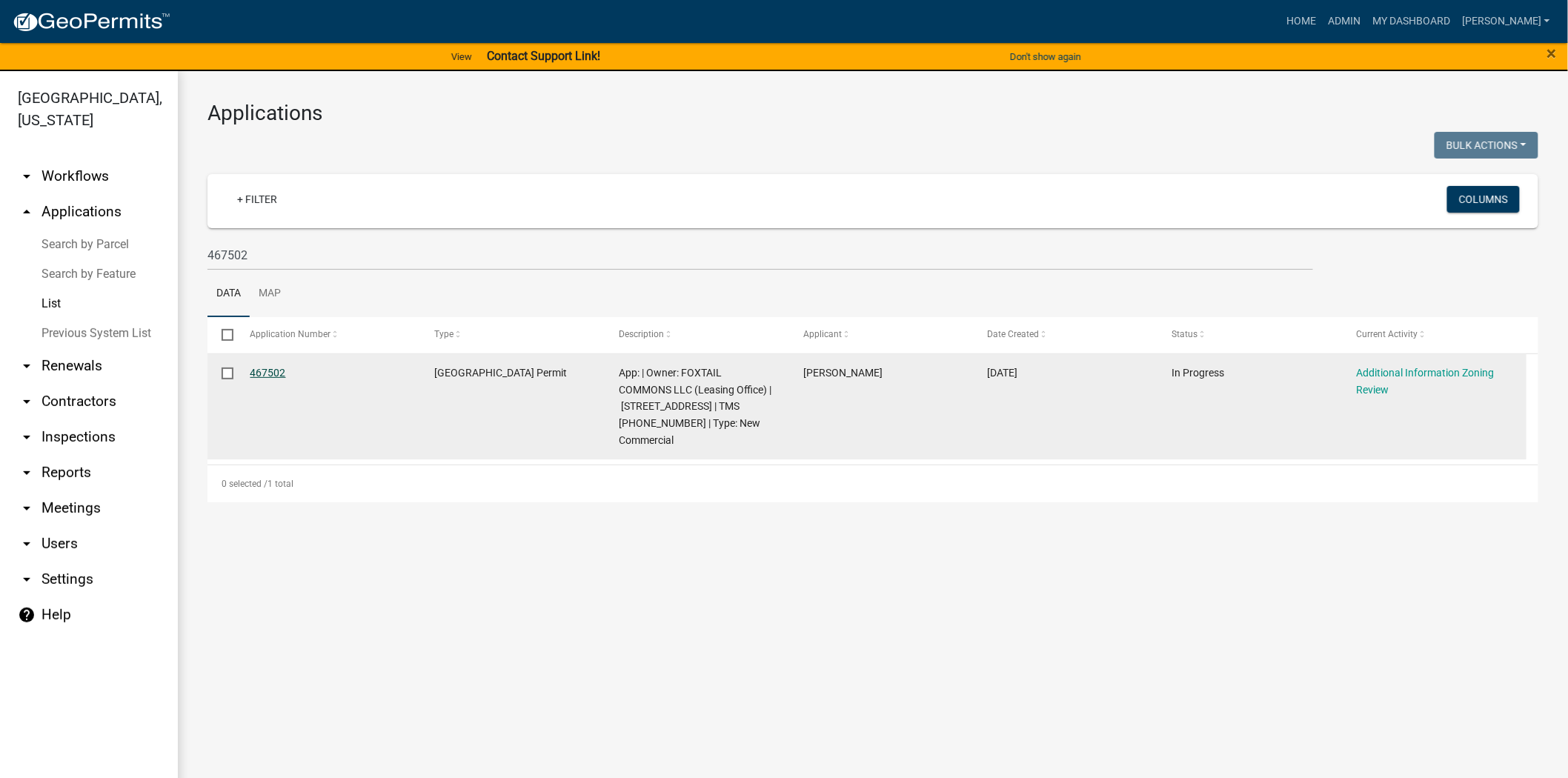
click at [268, 379] on link "467502" at bounding box center [268, 373] width 36 height 12
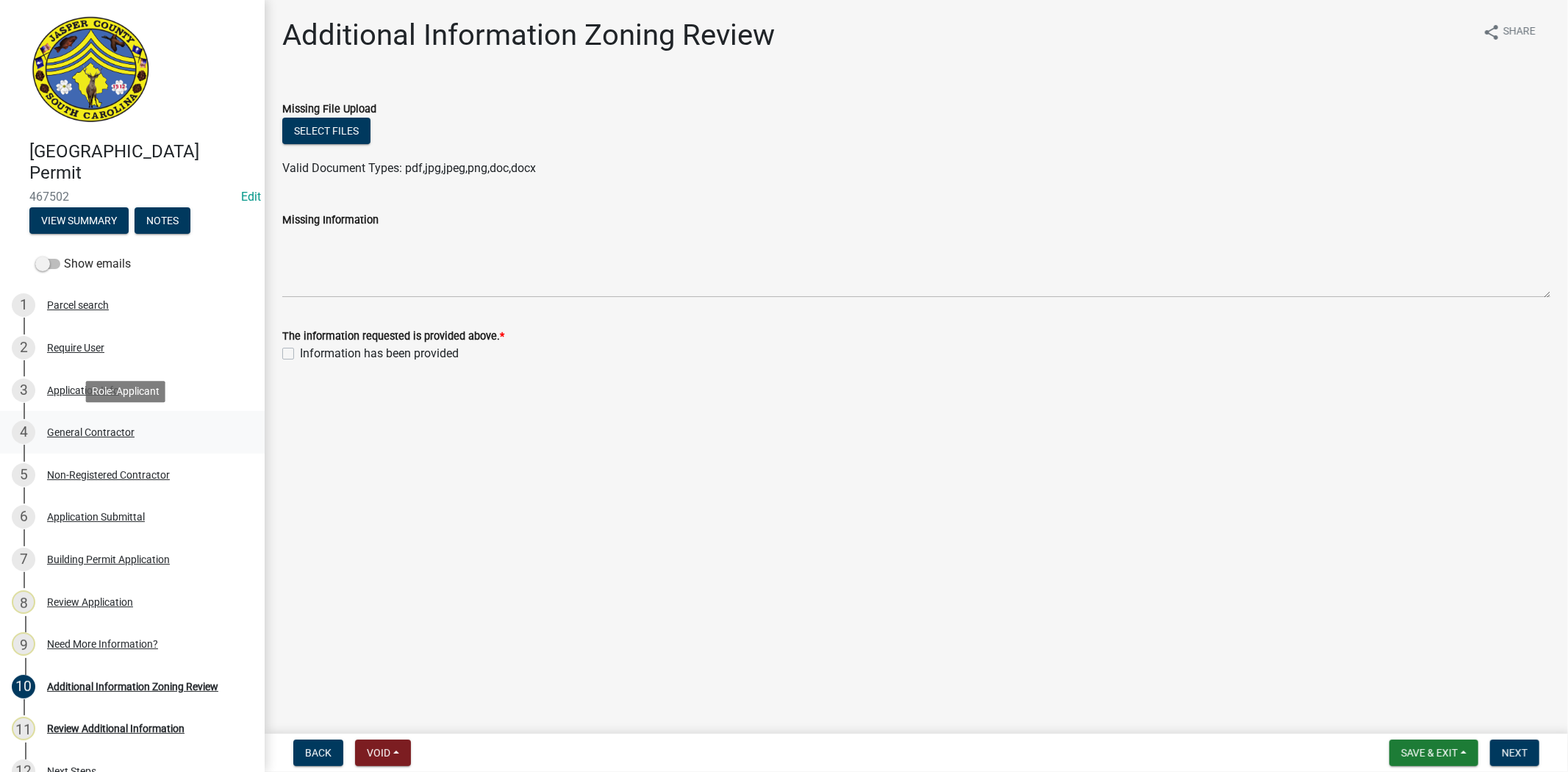
click at [82, 416] on link "4 General Contractor" at bounding box center [133, 432] width 265 height 43
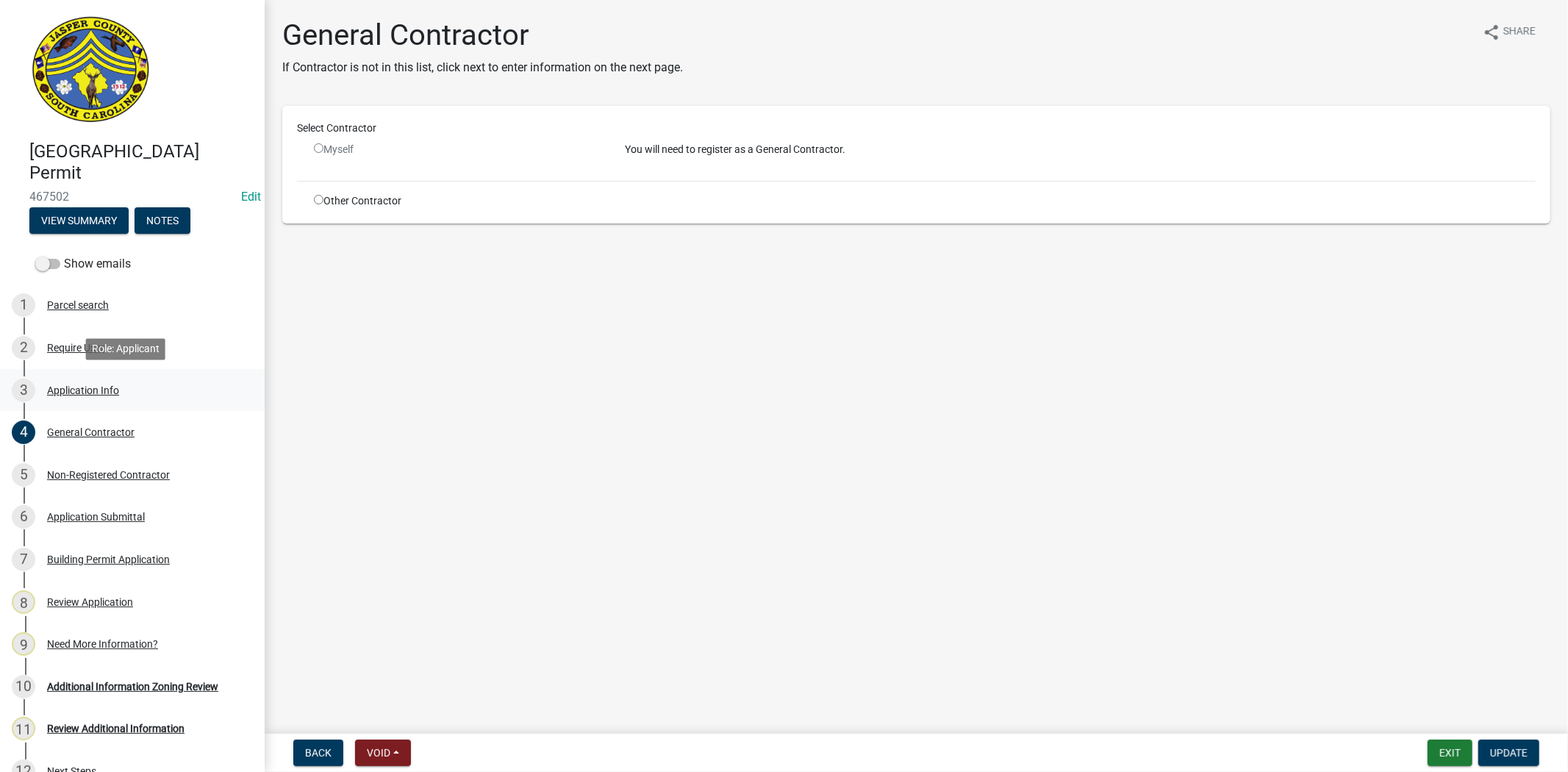
click at [75, 385] on div "Application Info" at bounding box center [83, 390] width 72 height 10
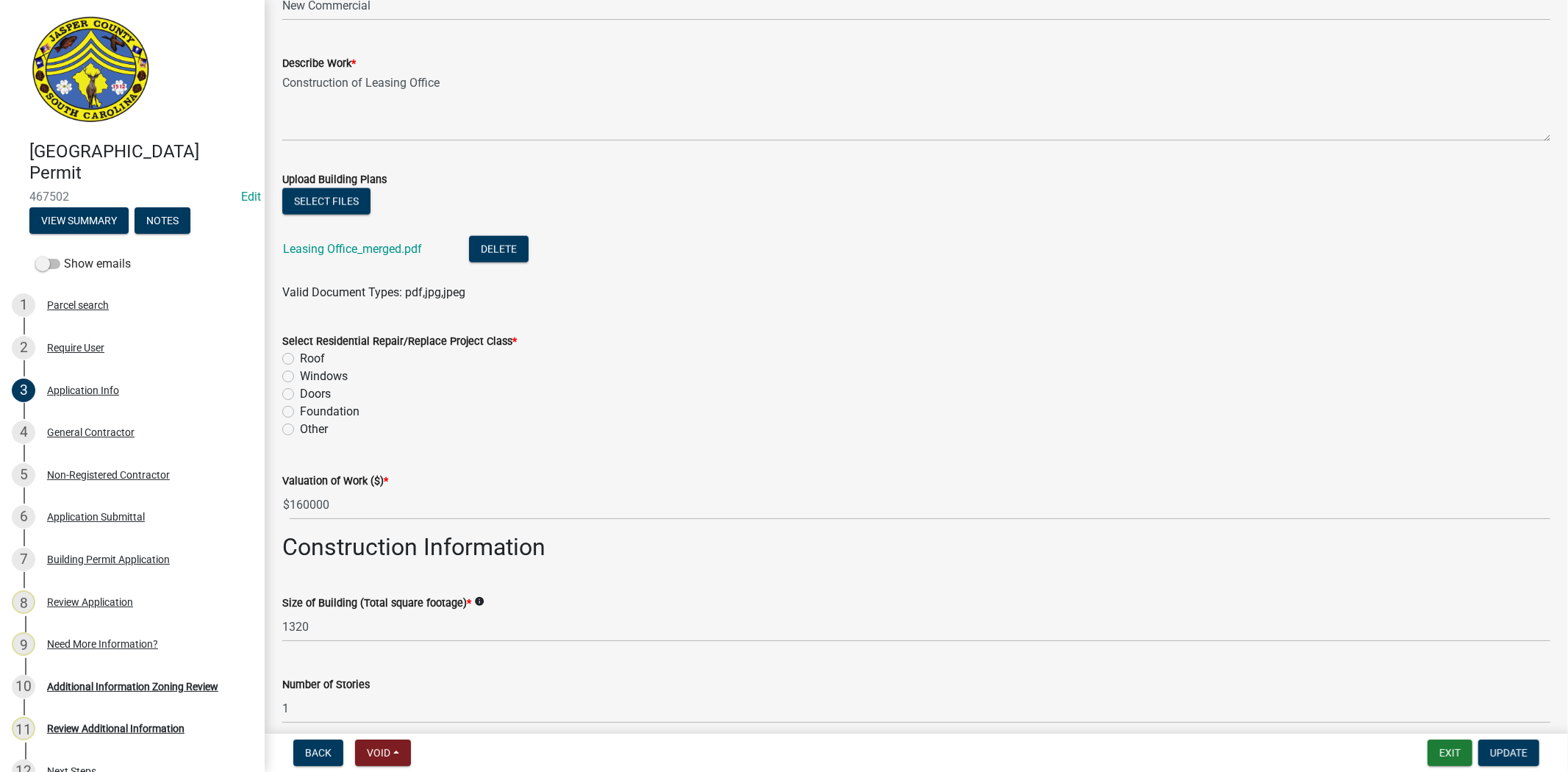
scroll to position [1572, 0]
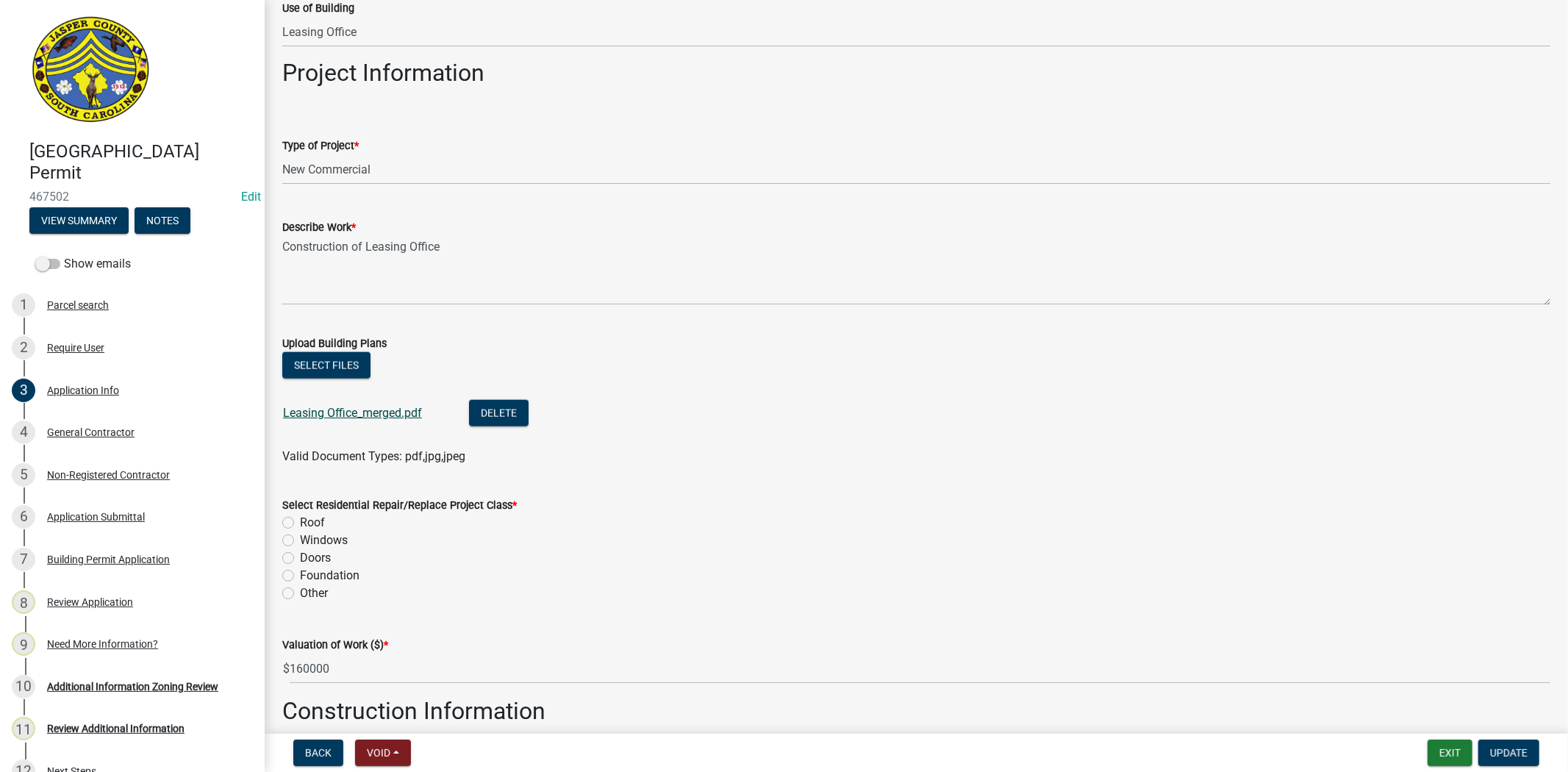
click at [346, 414] on link "Leasing Office_merged.pdf" at bounding box center [352, 412] width 139 height 14
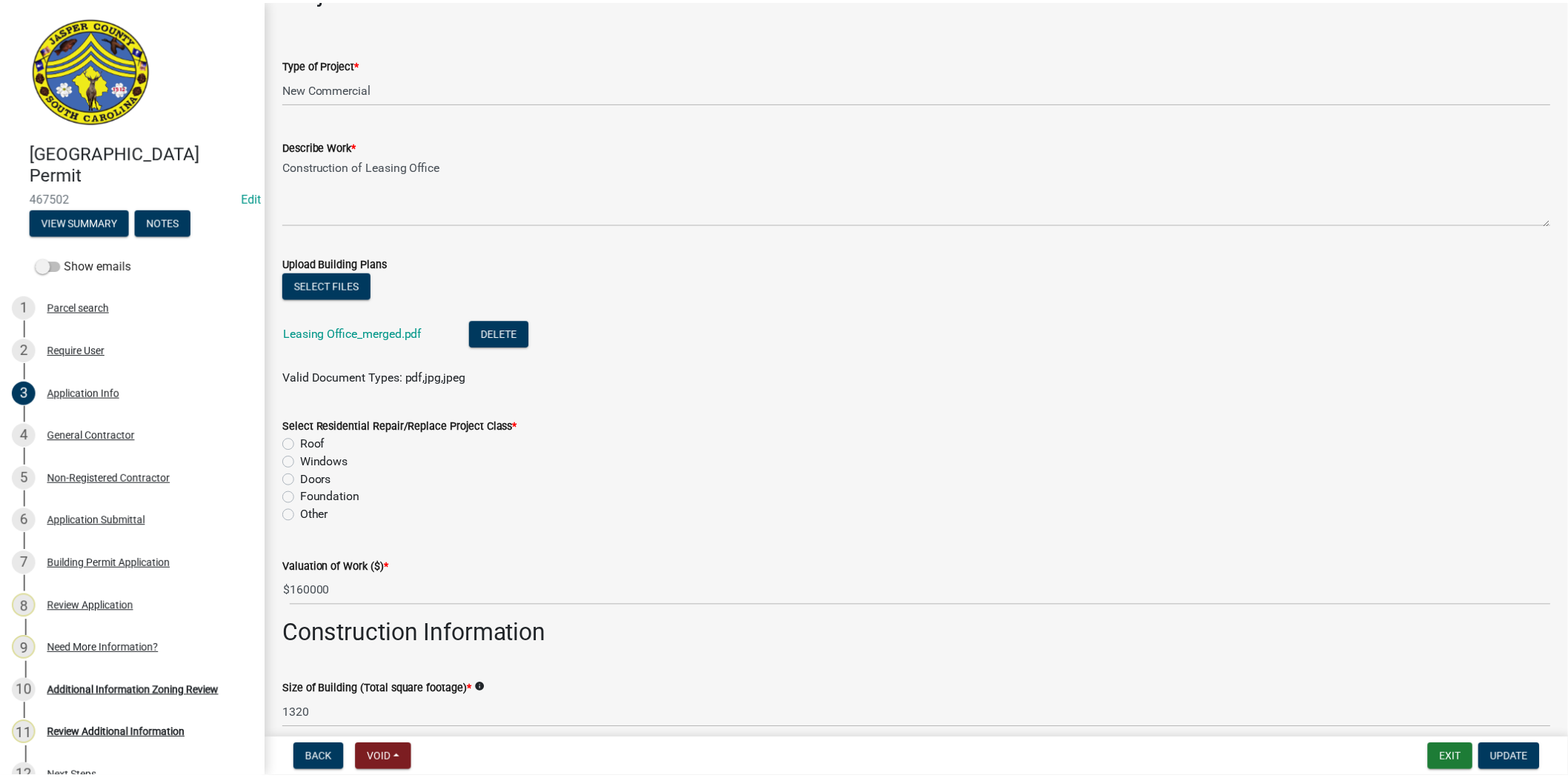
scroll to position [1255, 0]
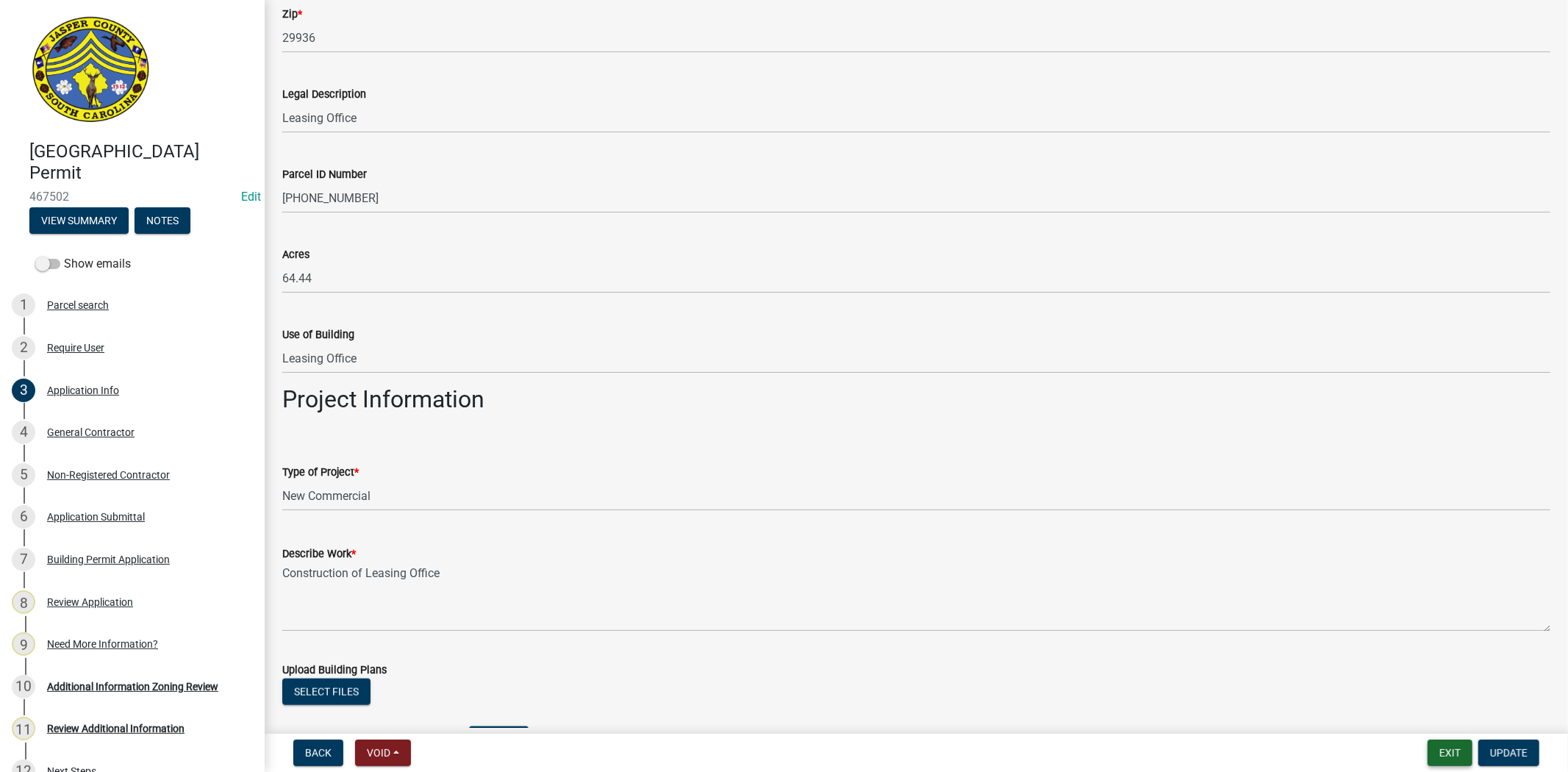
click at [1445, 760] on button "Exit" at bounding box center [1450, 753] width 44 height 26
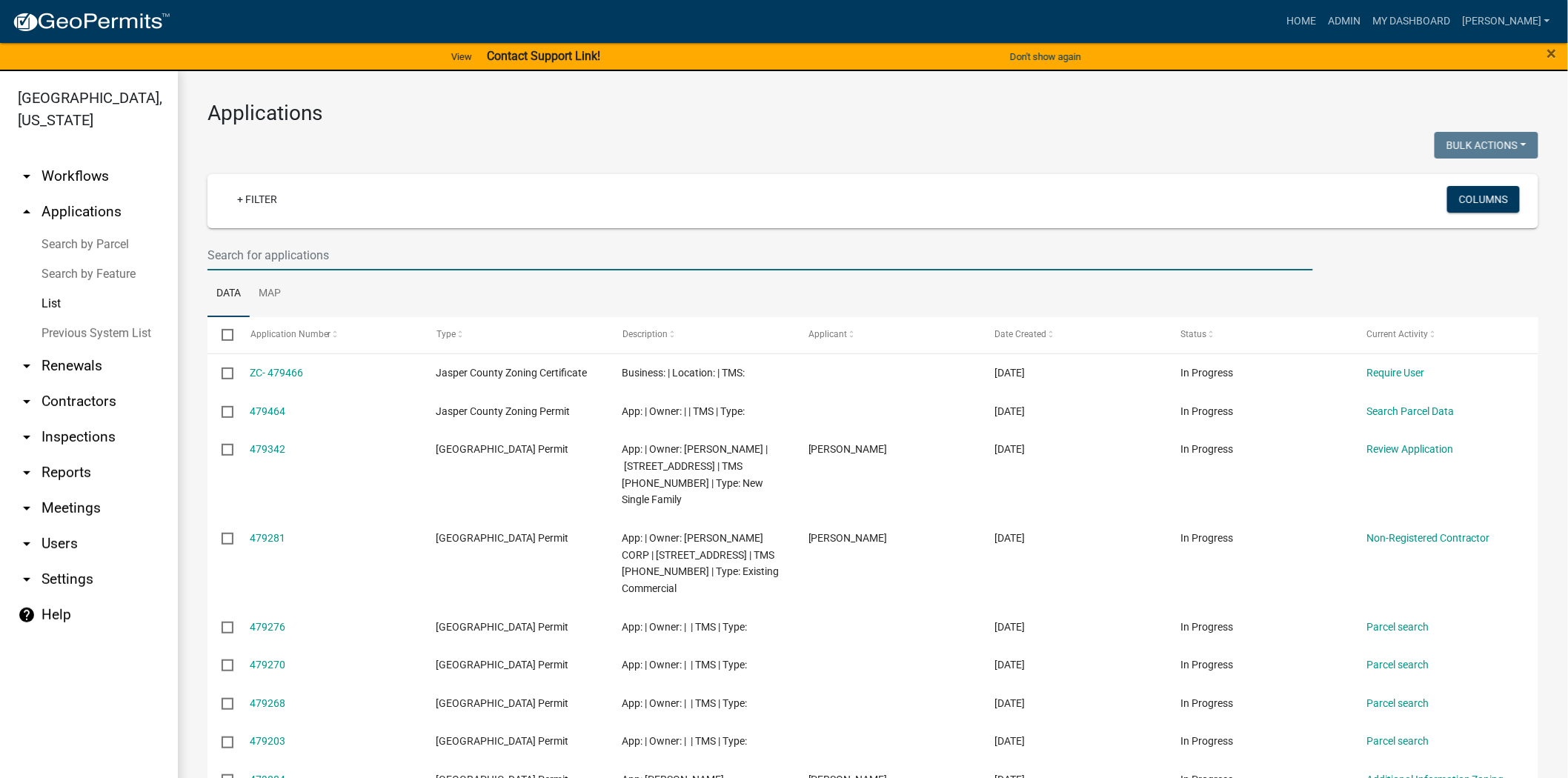
click at [216, 242] on input "text" at bounding box center [760, 254] width 1105 height 30
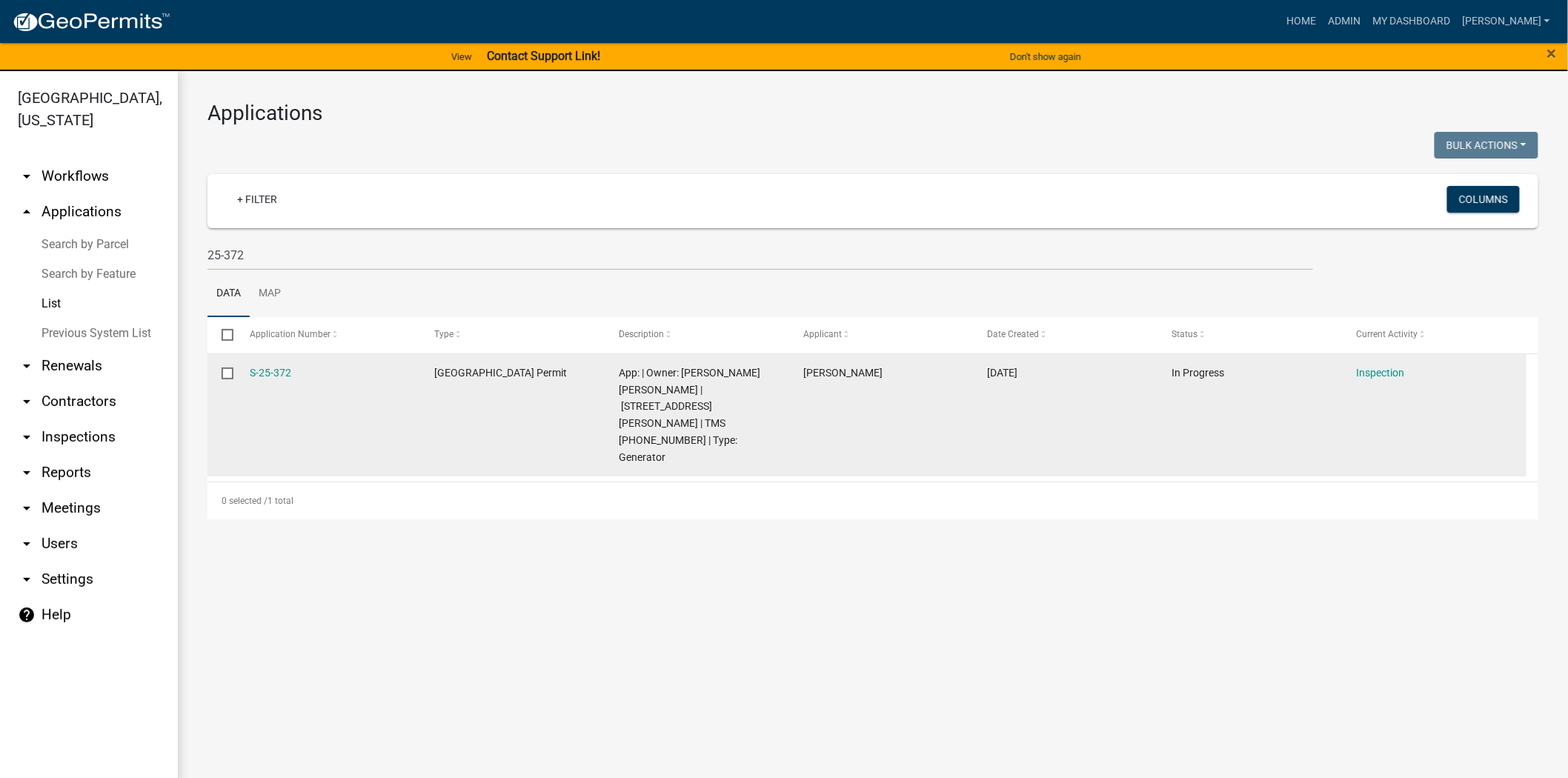
drag, startPoint x: 280, startPoint y: 373, endPoint x: 231, endPoint y: 373, distance: 49.0
click at [231, 373] on div "S-25-372 Jasper County Building Permit App: | Owner: RAMSEY JEFFREY ALLEN | 65 …" at bounding box center [867, 416] width 1319 height 123
copy div "S-25-372"
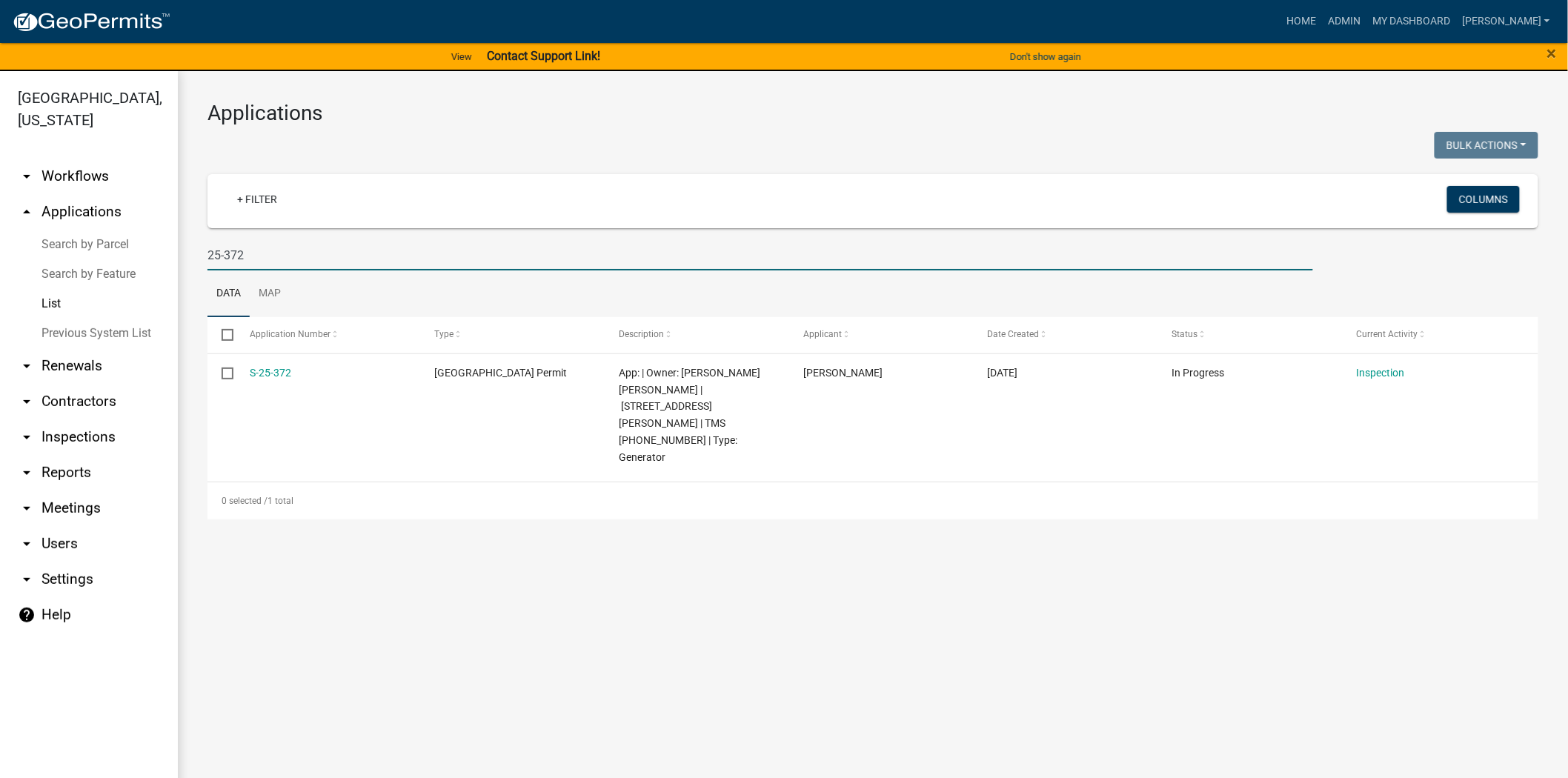
click at [255, 252] on input "25-372" at bounding box center [760, 254] width 1105 height 30
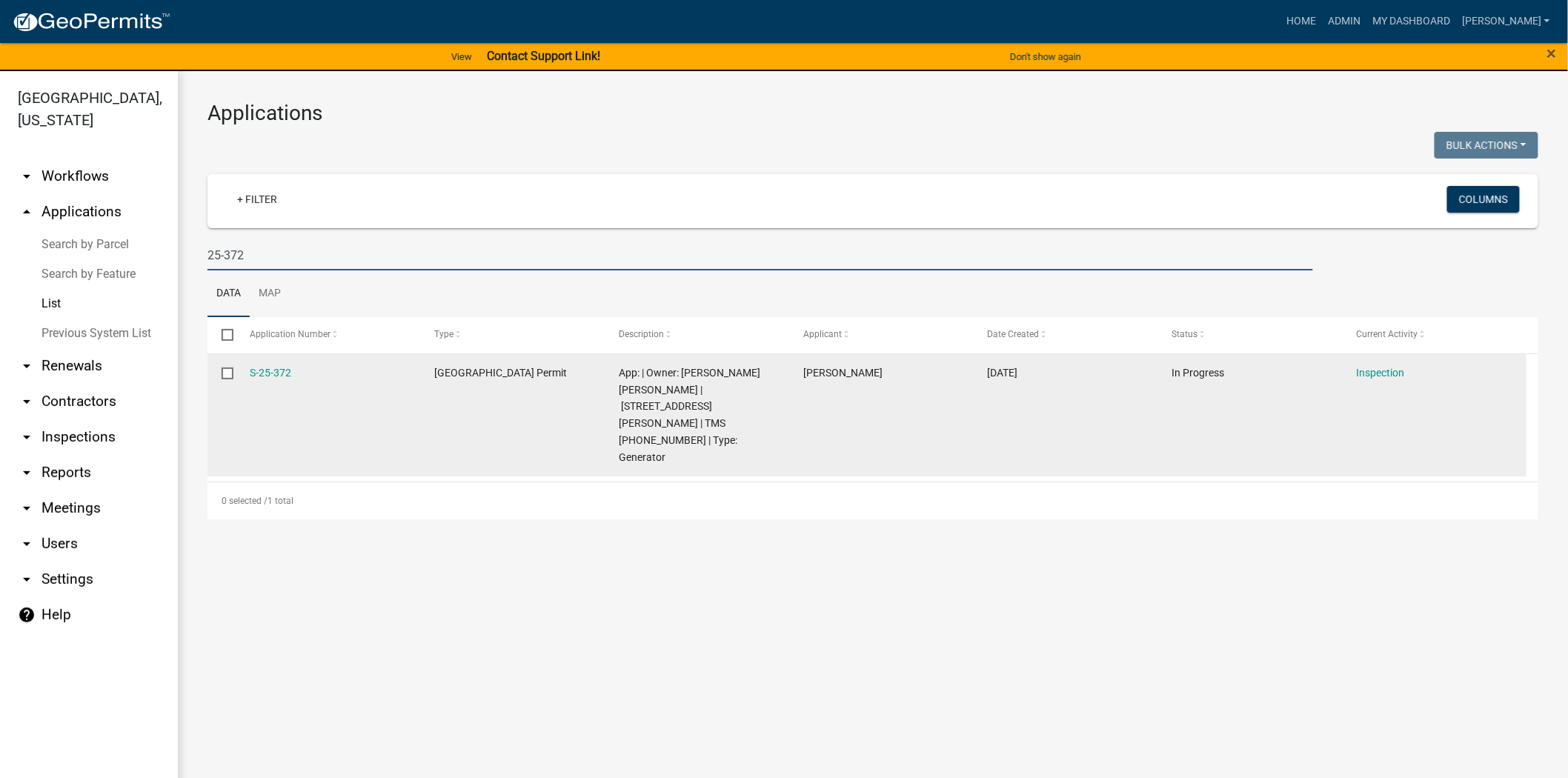
scroll to position [17, 0]
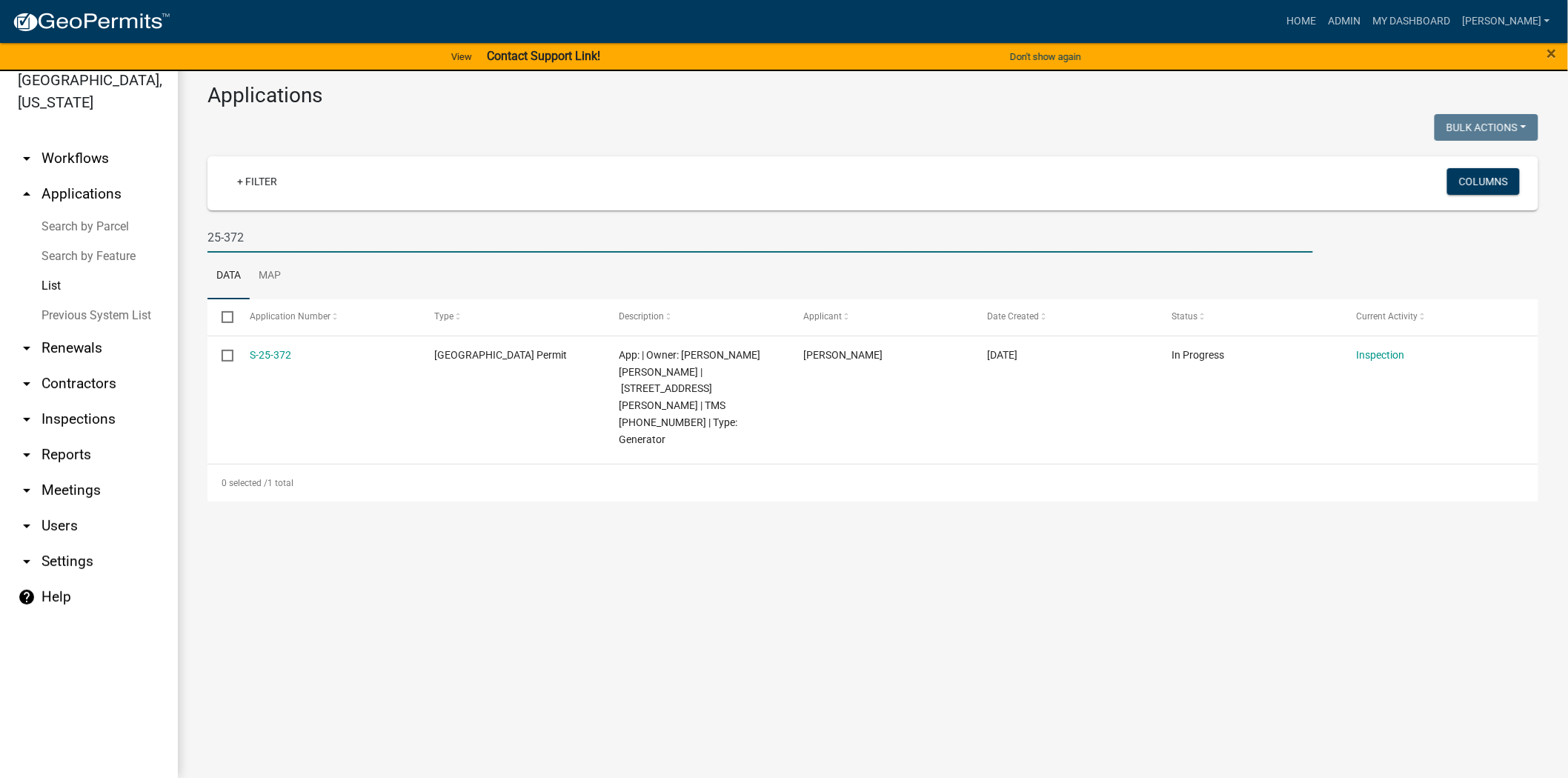
click at [283, 236] on input "25-372" at bounding box center [760, 237] width 1105 height 30
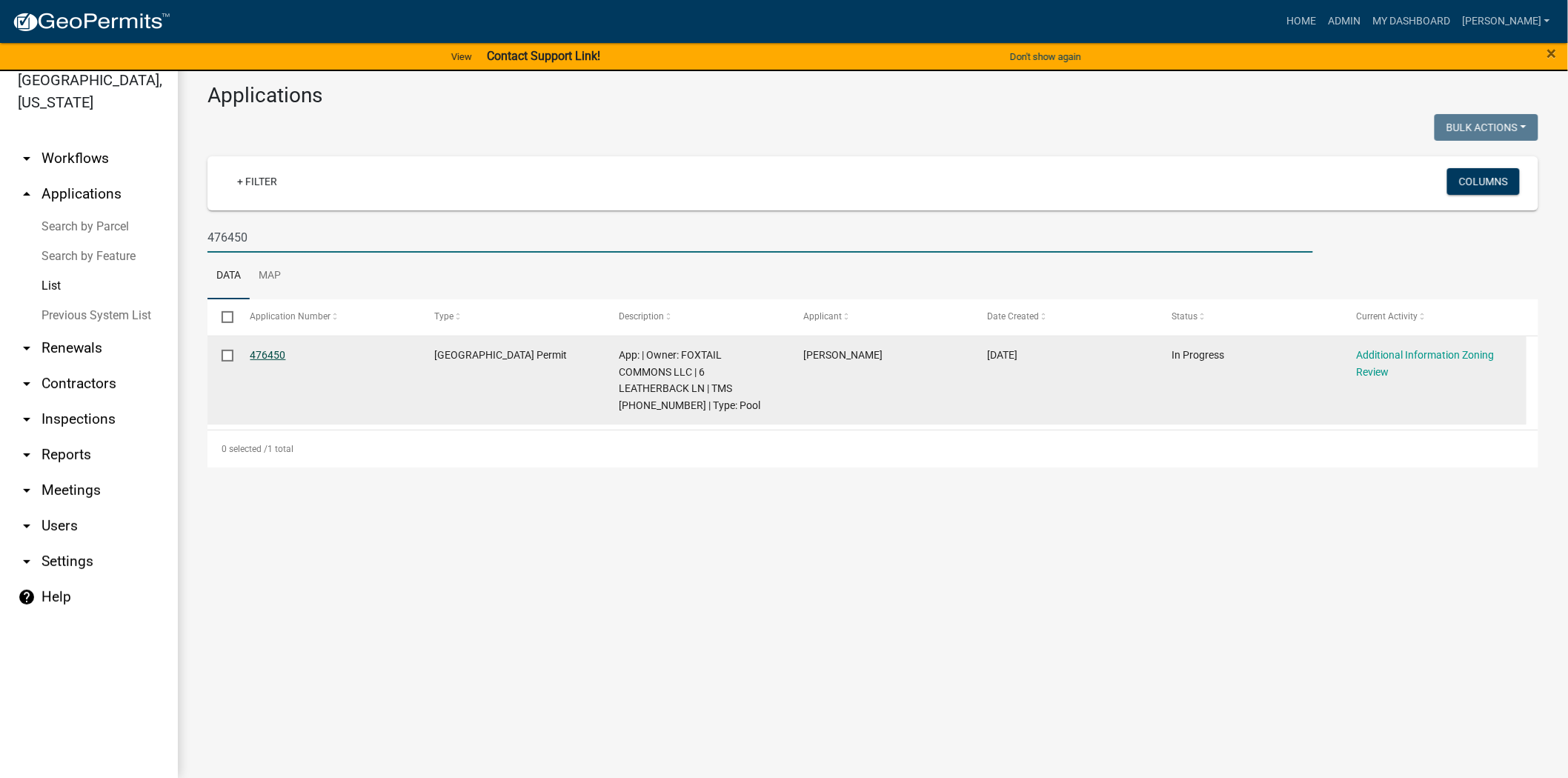
click at [272, 351] on link "476450" at bounding box center [268, 354] width 36 height 12
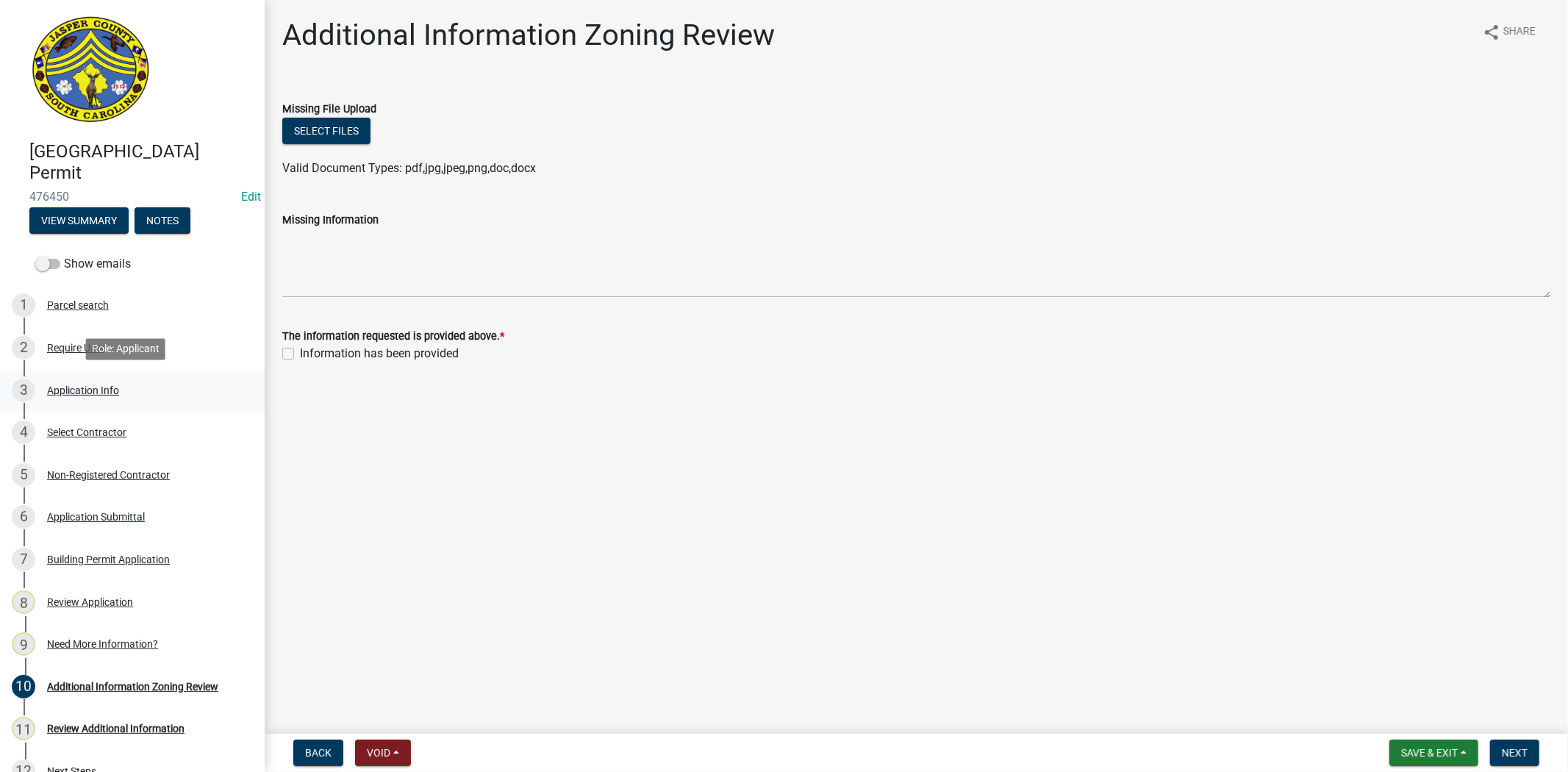
click at [66, 392] on div "Application Info" at bounding box center [83, 390] width 72 height 10
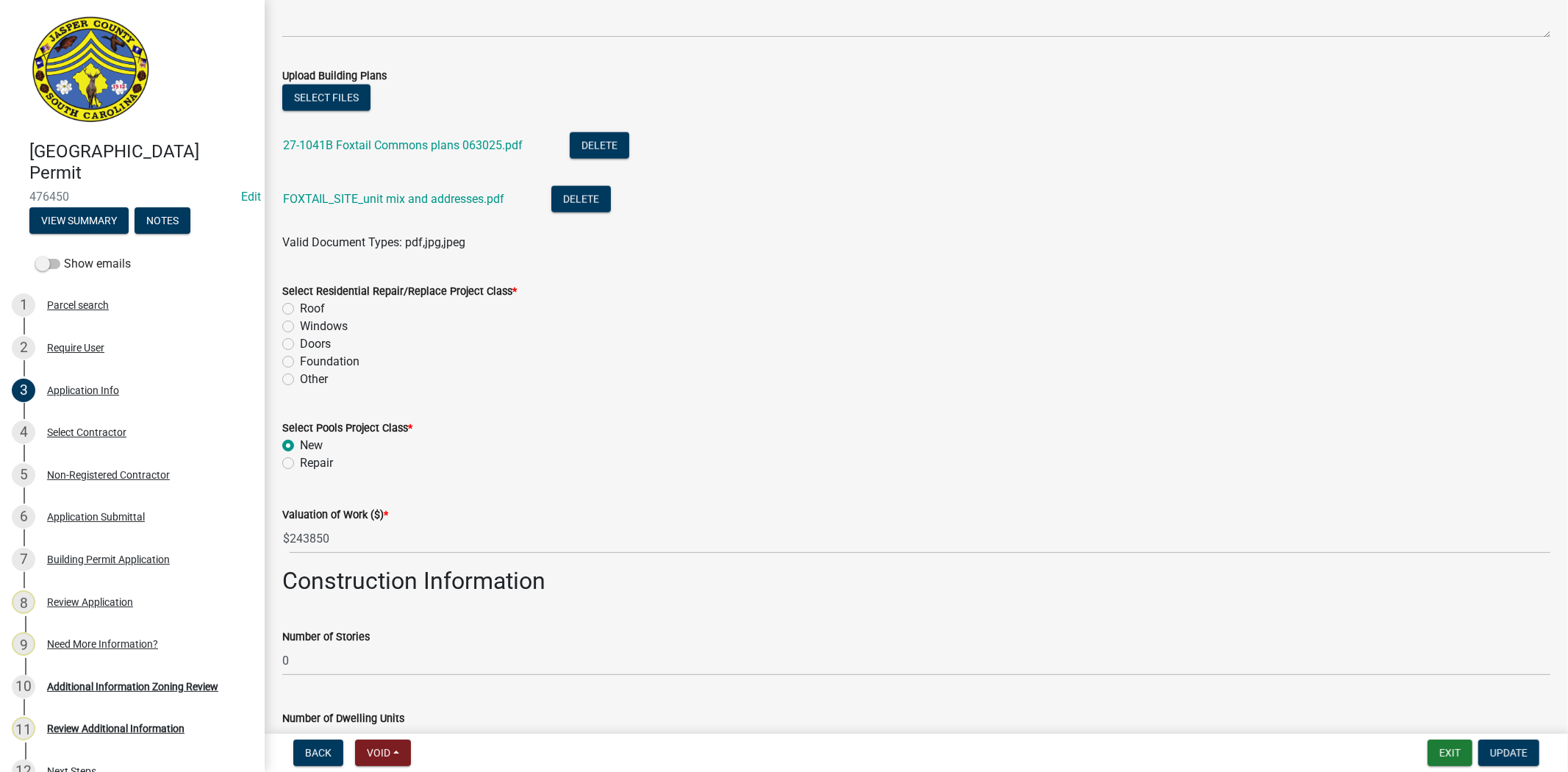
scroll to position [1961, 0]
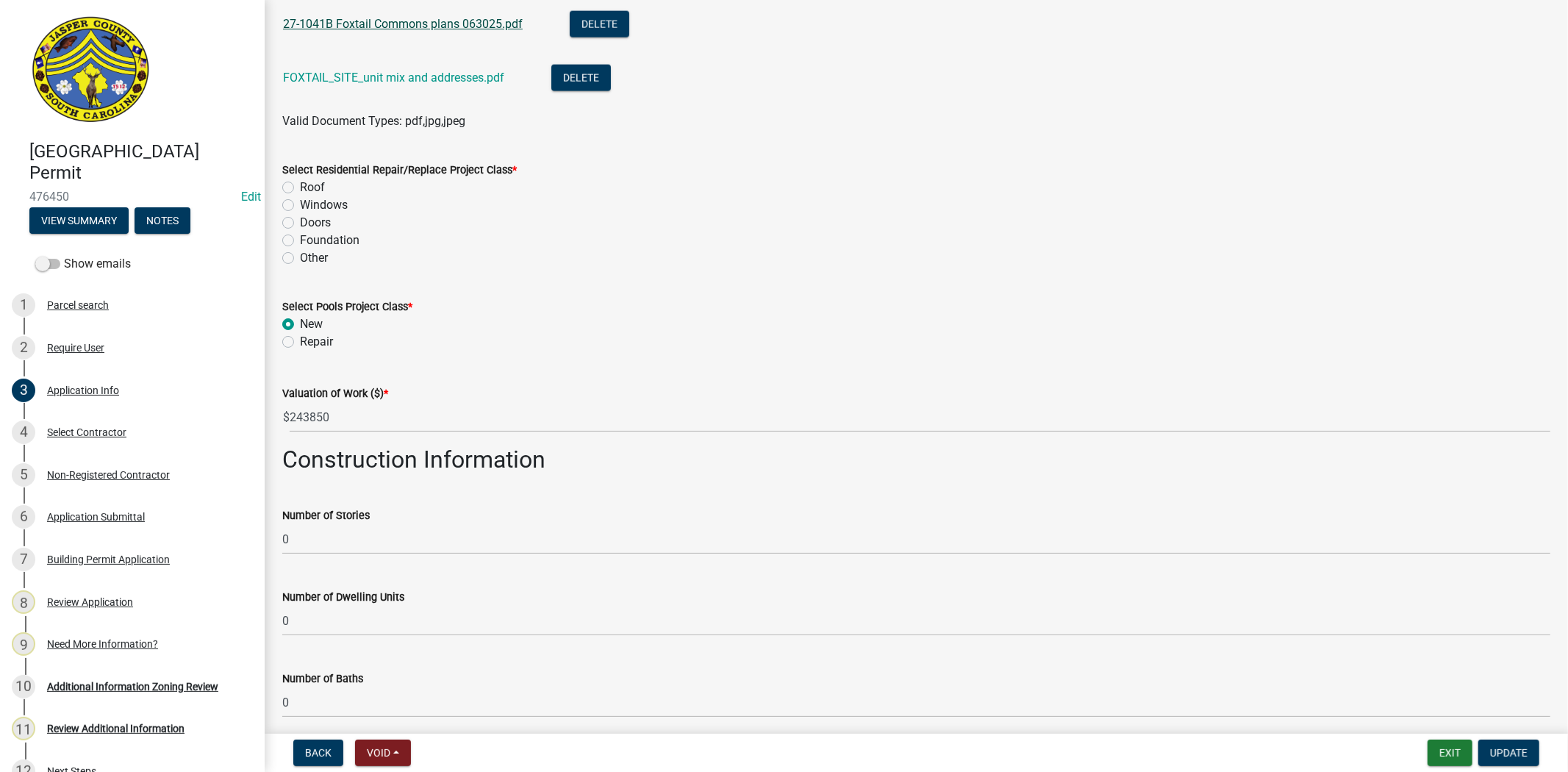
click at [385, 27] on link "27-1041B Foxtail Commons plans 063025.pdf" at bounding box center [403, 24] width 240 height 14
click at [321, 72] on link "FOXTAIL_SITE_unit mix and addresses.pdf" at bounding box center [394, 77] width 222 height 14
click at [1459, 760] on button "Exit" at bounding box center [1450, 753] width 44 height 26
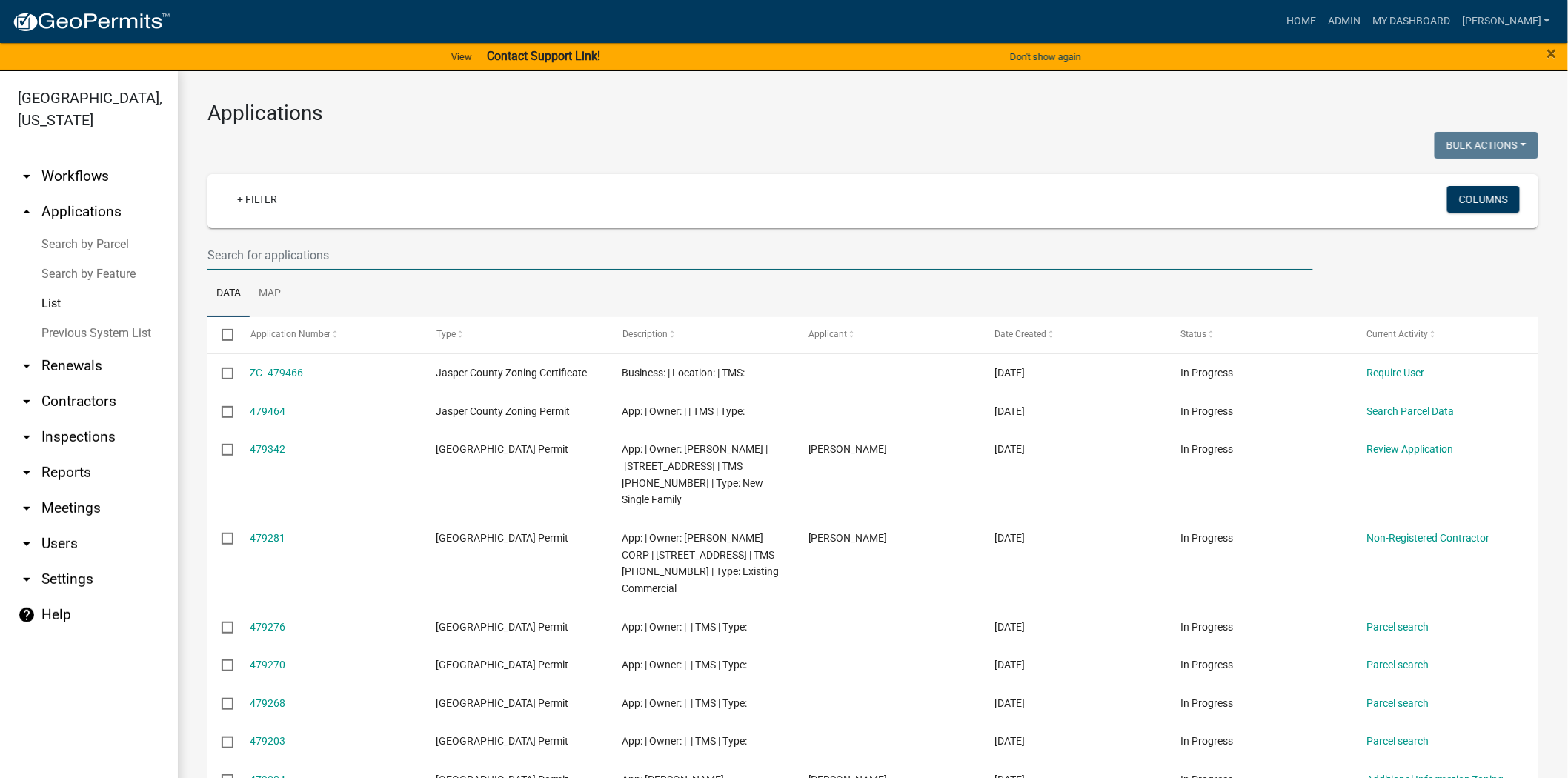
click at [349, 245] on input "text" at bounding box center [760, 254] width 1105 height 30
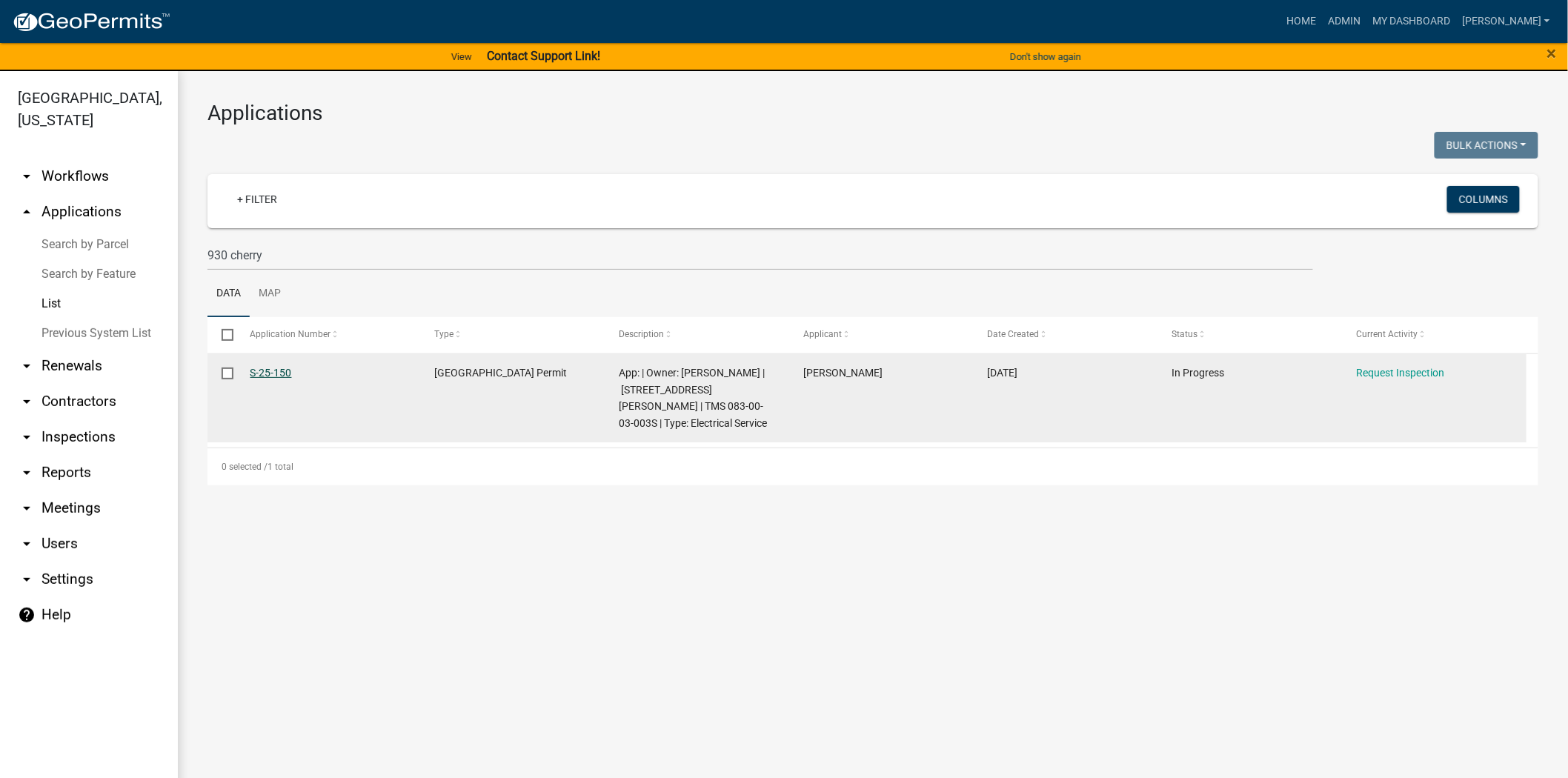
click at [277, 371] on link "S-25-150" at bounding box center [271, 373] width 41 height 12
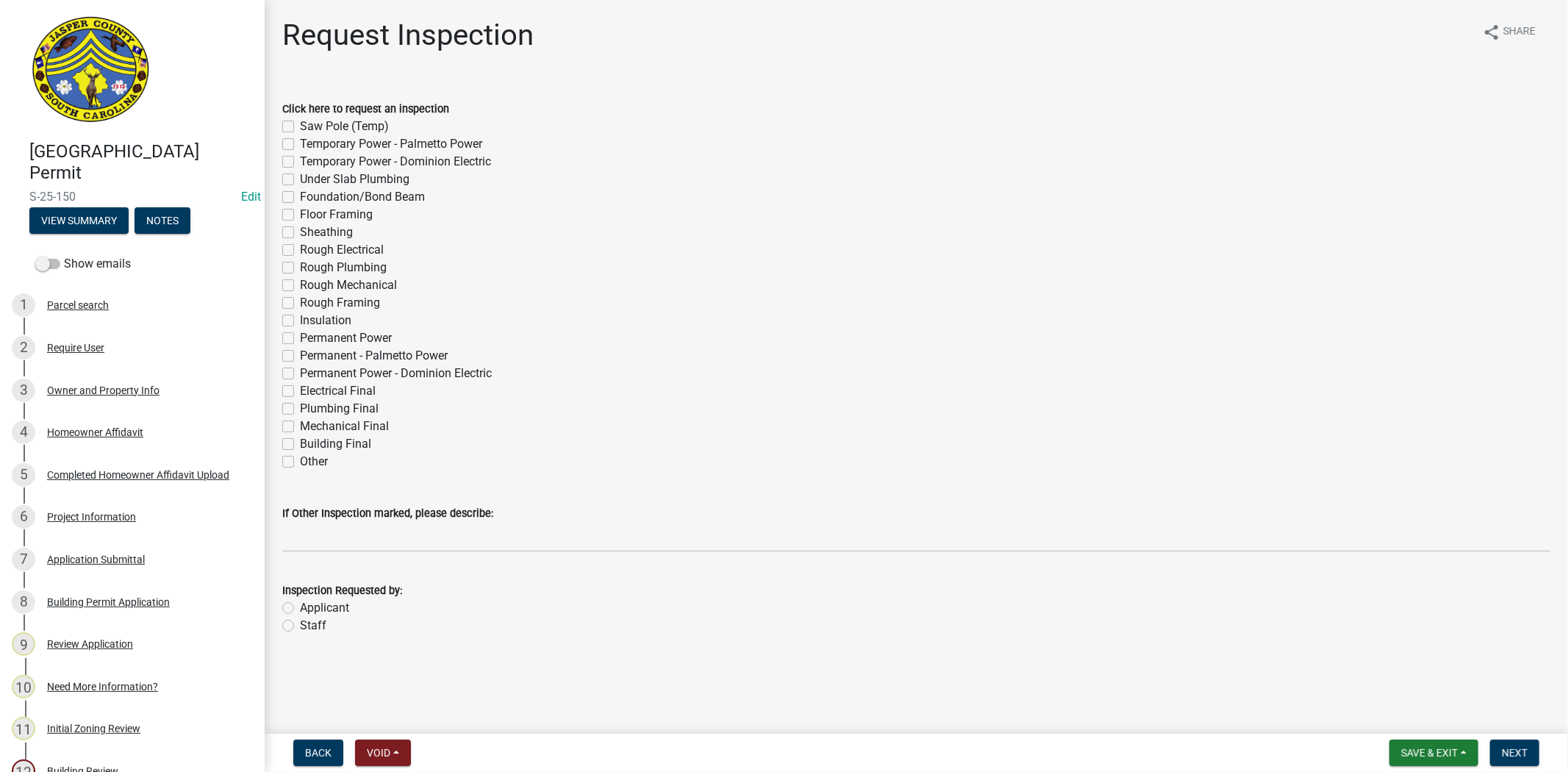
click at [300, 387] on label "Electrical Final" at bounding box center [337, 391] width 75 height 17
click at [300, 387] on input "Electrical Final" at bounding box center [304, 387] width 10 height 10
click at [300, 619] on label "Staff" at bounding box center [312, 625] width 26 height 17
click at [300, 619] on input "Staff" at bounding box center [304, 621] width 10 height 10
click at [1518, 748] on span "Next" at bounding box center [1515, 753] width 25 height 12
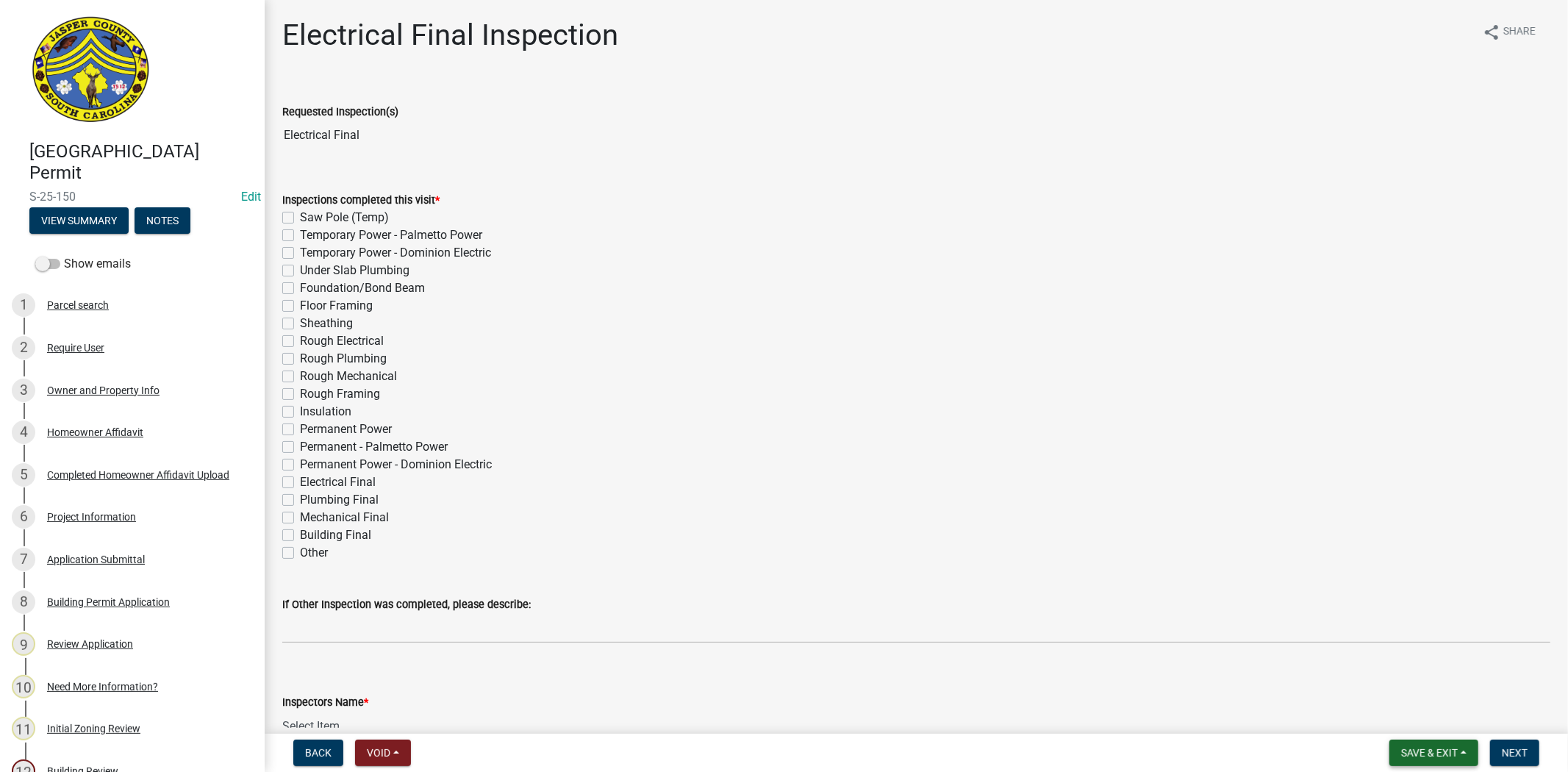
click at [1425, 748] on span "Save & Exit" at bounding box center [1430, 753] width 56 height 12
click at [1413, 721] on button "Save & Exit" at bounding box center [1420, 715] width 118 height 35
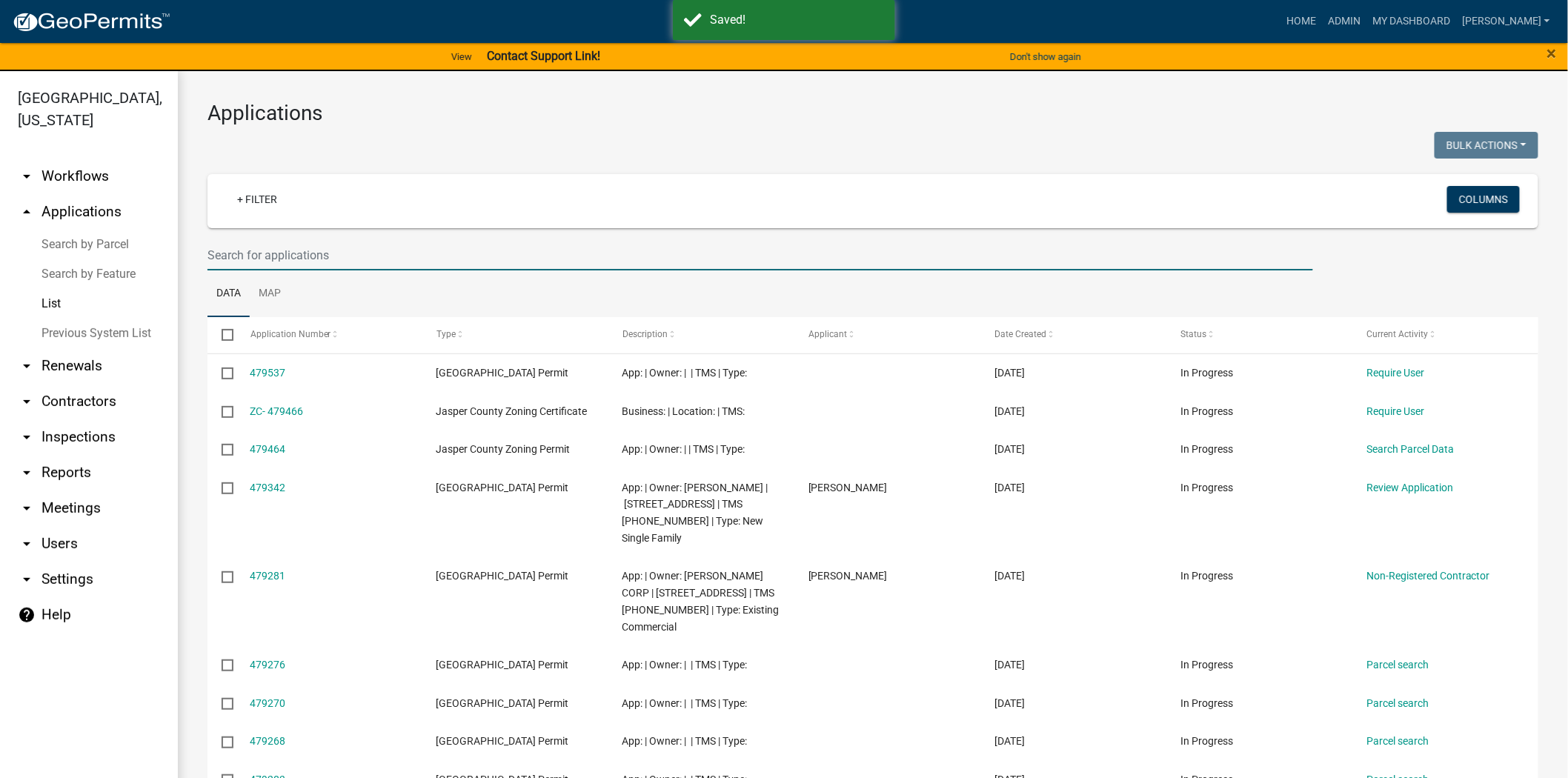
click at [314, 264] on input "text" at bounding box center [760, 254] width 1105 height 30
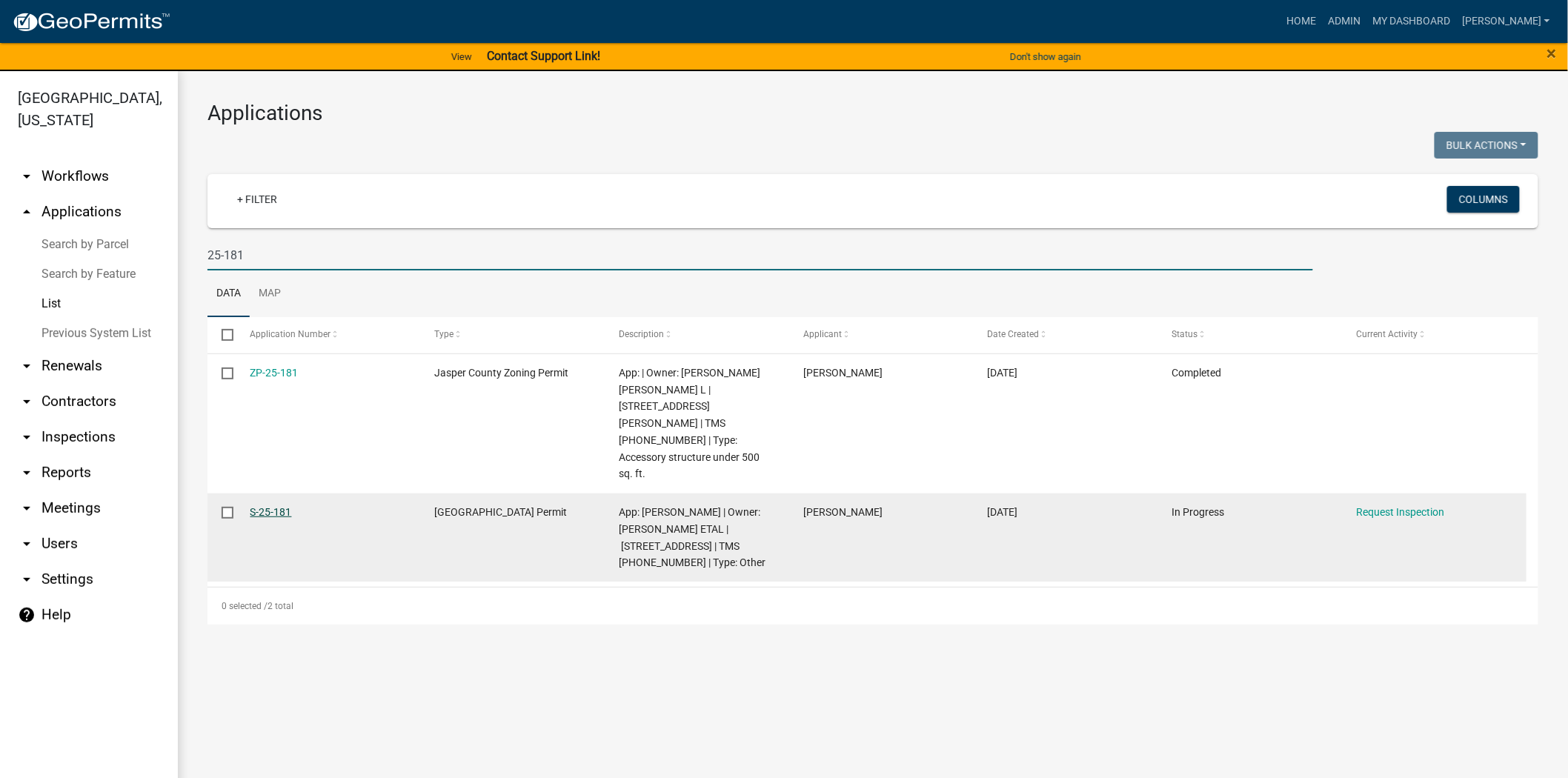
click at [263, 506] on link "S-25-181" at bounding box center [271, 512] width 41 height 12
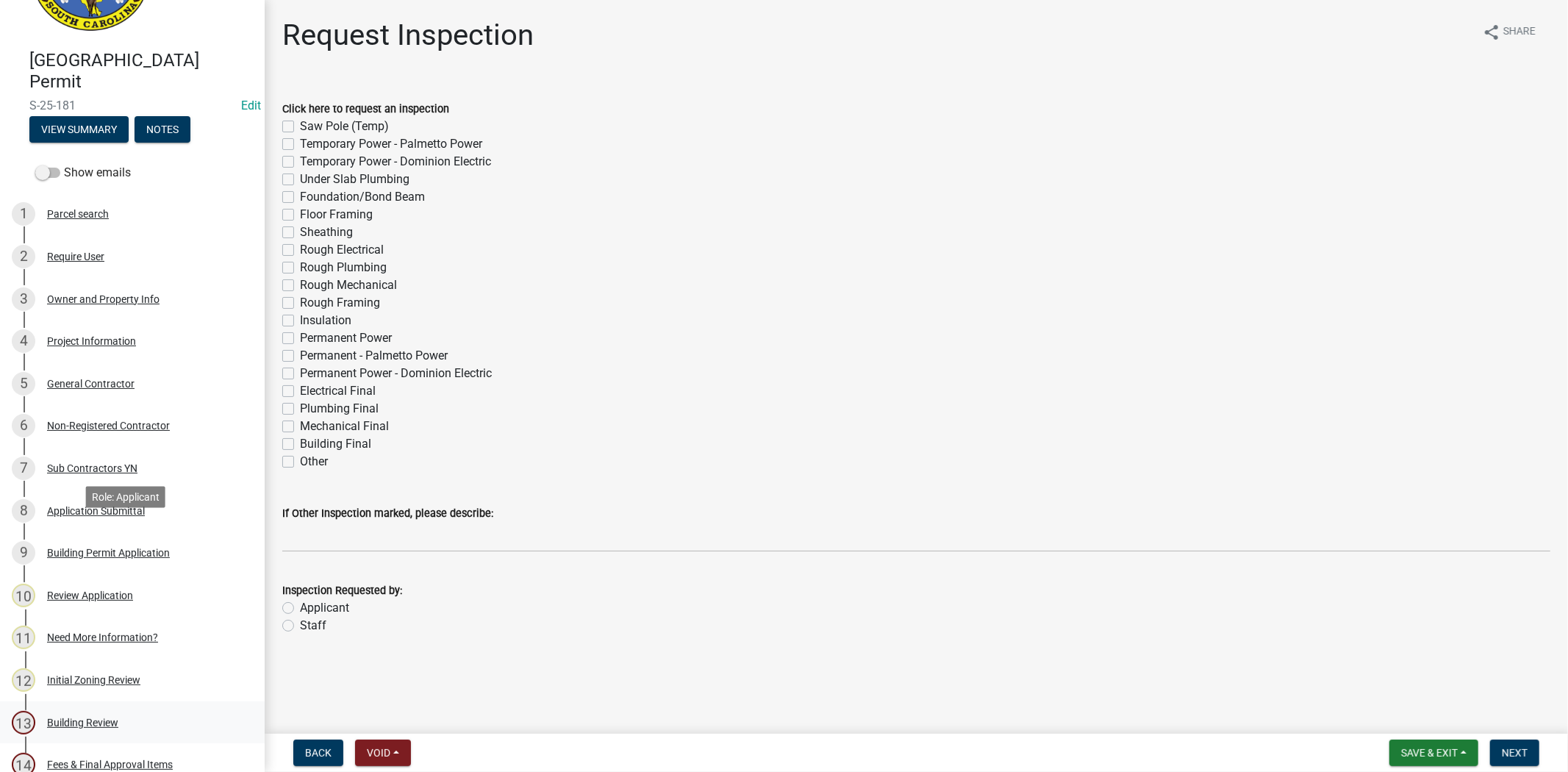
scroll to position [327, 0]
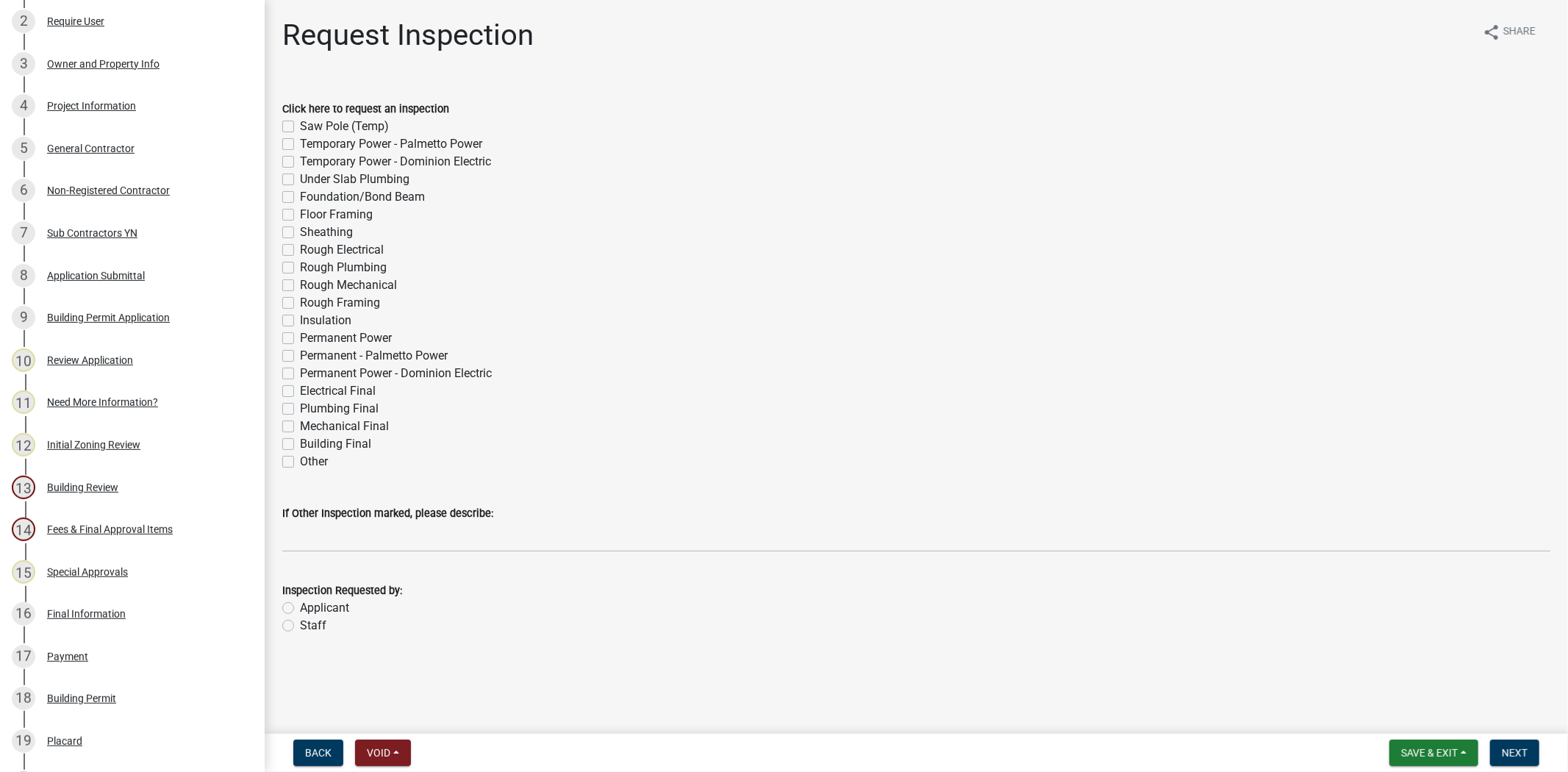
drag, startPoint x: 1526, startPoint y: 247, endPoint x: 1448, endPoint y: 251, distance: 78.1
click at [1526, 247] on div "Rough Electrical" at bounding box center [916, 250] width 1268 height 17
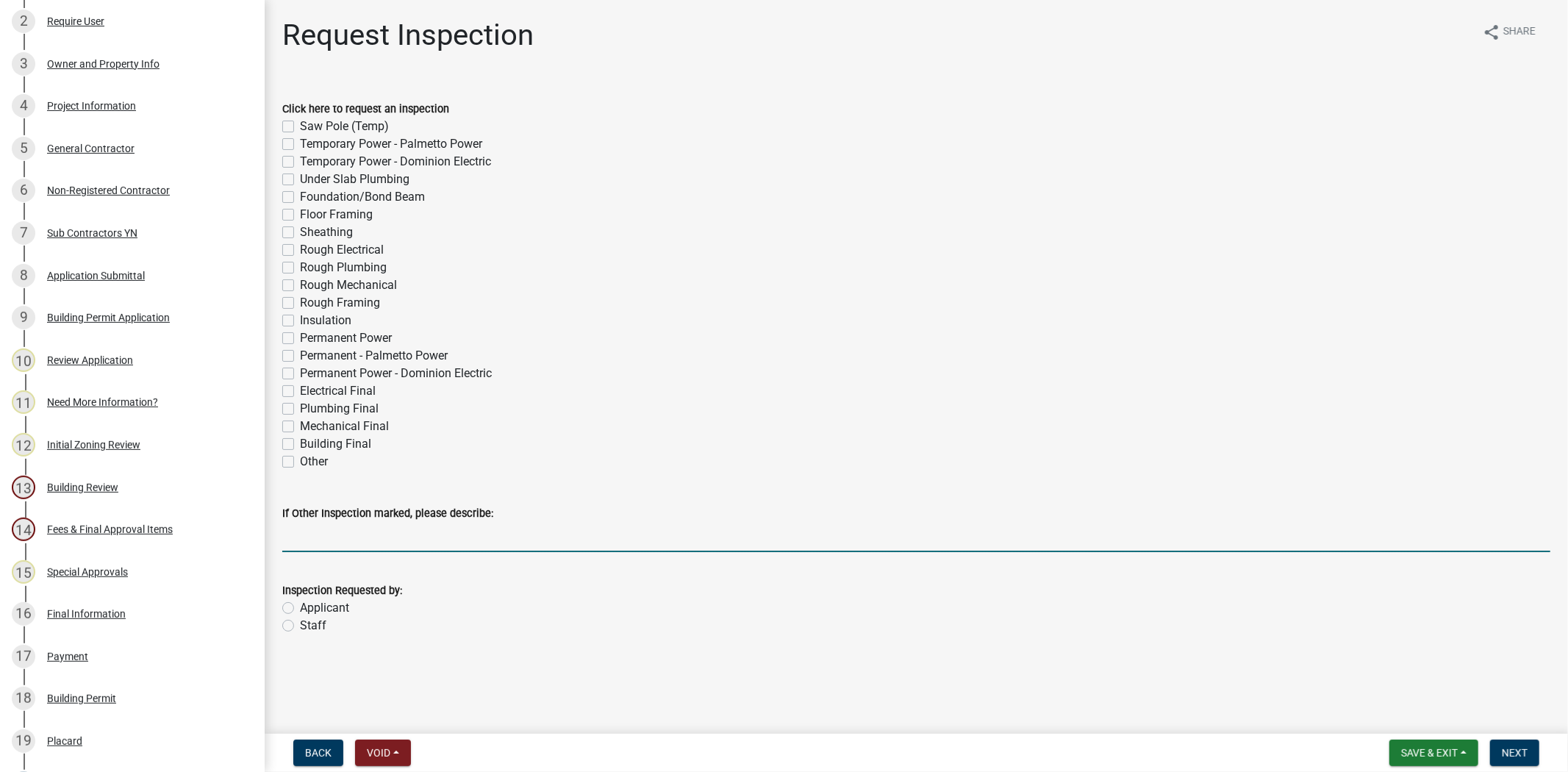
drag, startPoint x: 292, startPoint y: 548, endPoint x: 486, endPoint y: 553, distance: 194.1
click at [292, 548] on input "If Other Inspection marked, please describe:" at bounding box center [916, 537] width 1268 height 30
drag, startPoint x: 283, startPoint y: 462, endPoint x: 319, endPoint y: 520, distance: 68.3
click at [300, 462] on label "Other" at bounding box center [313, 461] width 28 height 17
click at [300, 462] on input "Other" at bounding box center [304, 458] width 10 height 10
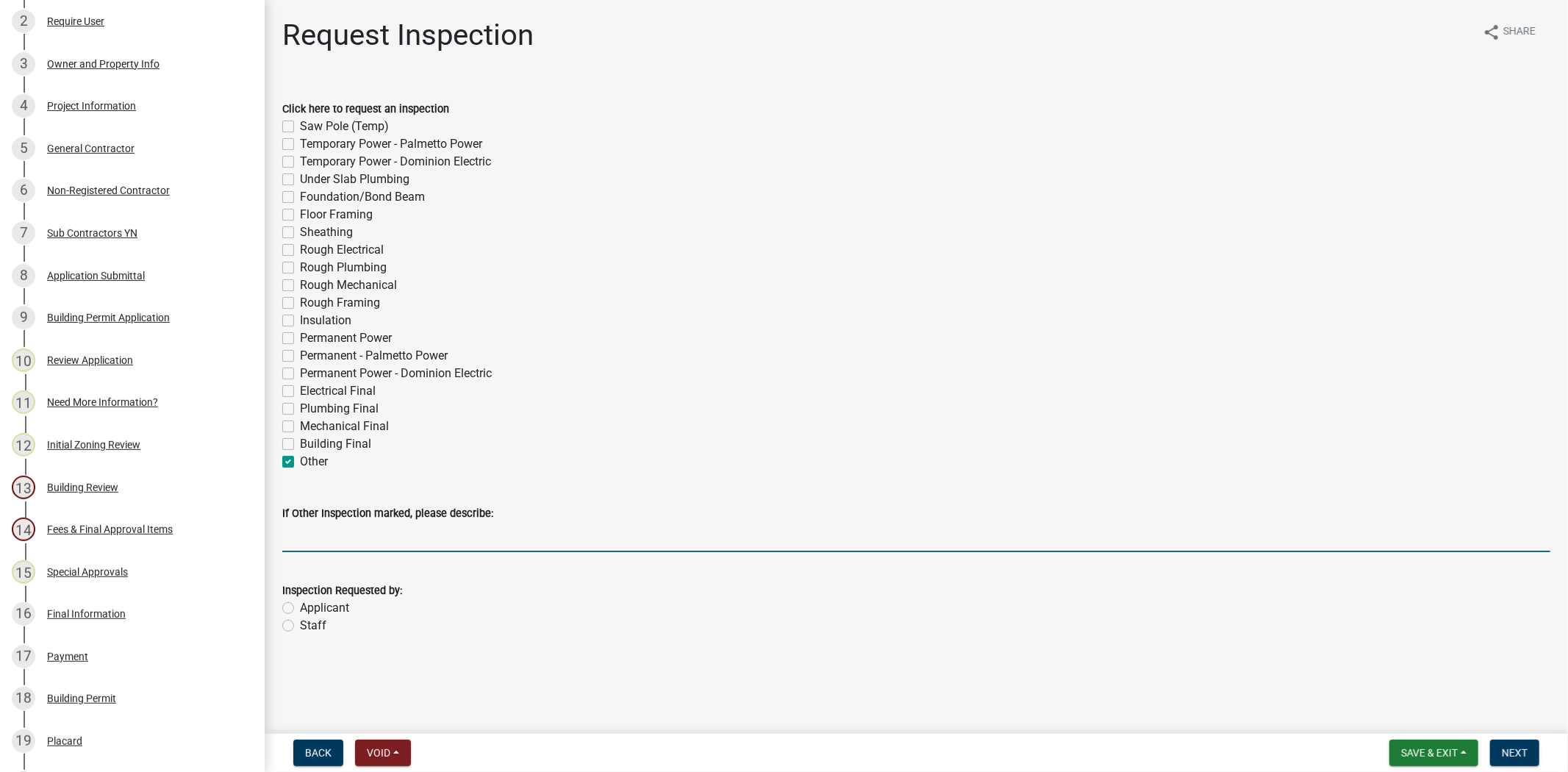
click at [323, 535] on input "If Other Inspection marked, please describe:" at bounding box center [916, 537] width 1268 height 30
click at [300, 626] on label "Staff" at bounding box center [312, 625] width 26 height 17
click at [300, 626] on input "Staff" at bounding box center [304, 621] width 10 height 10
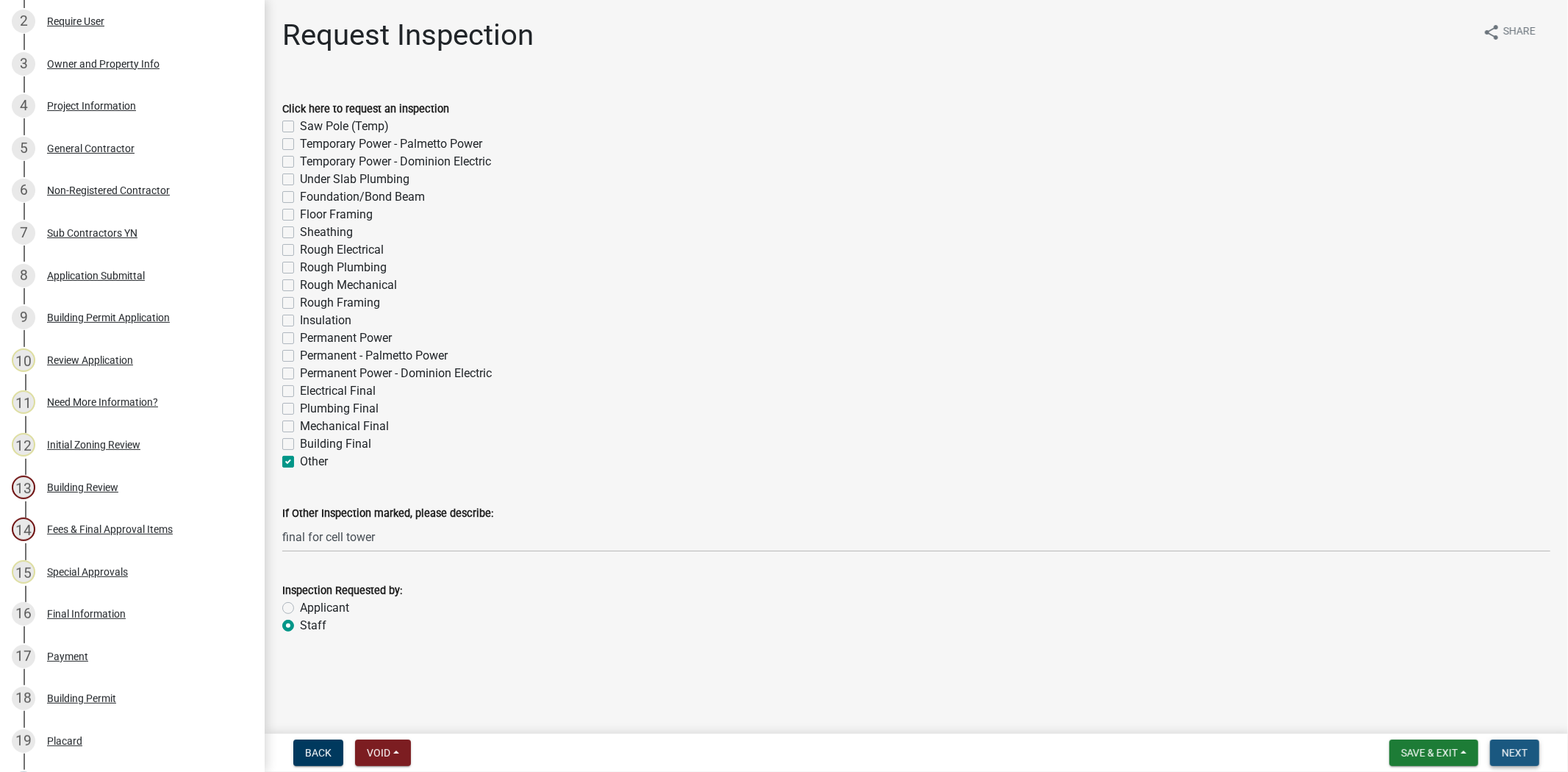
click at [1504, 747] on span "Next" at bounding box center [1515, 753] width 25 height 12
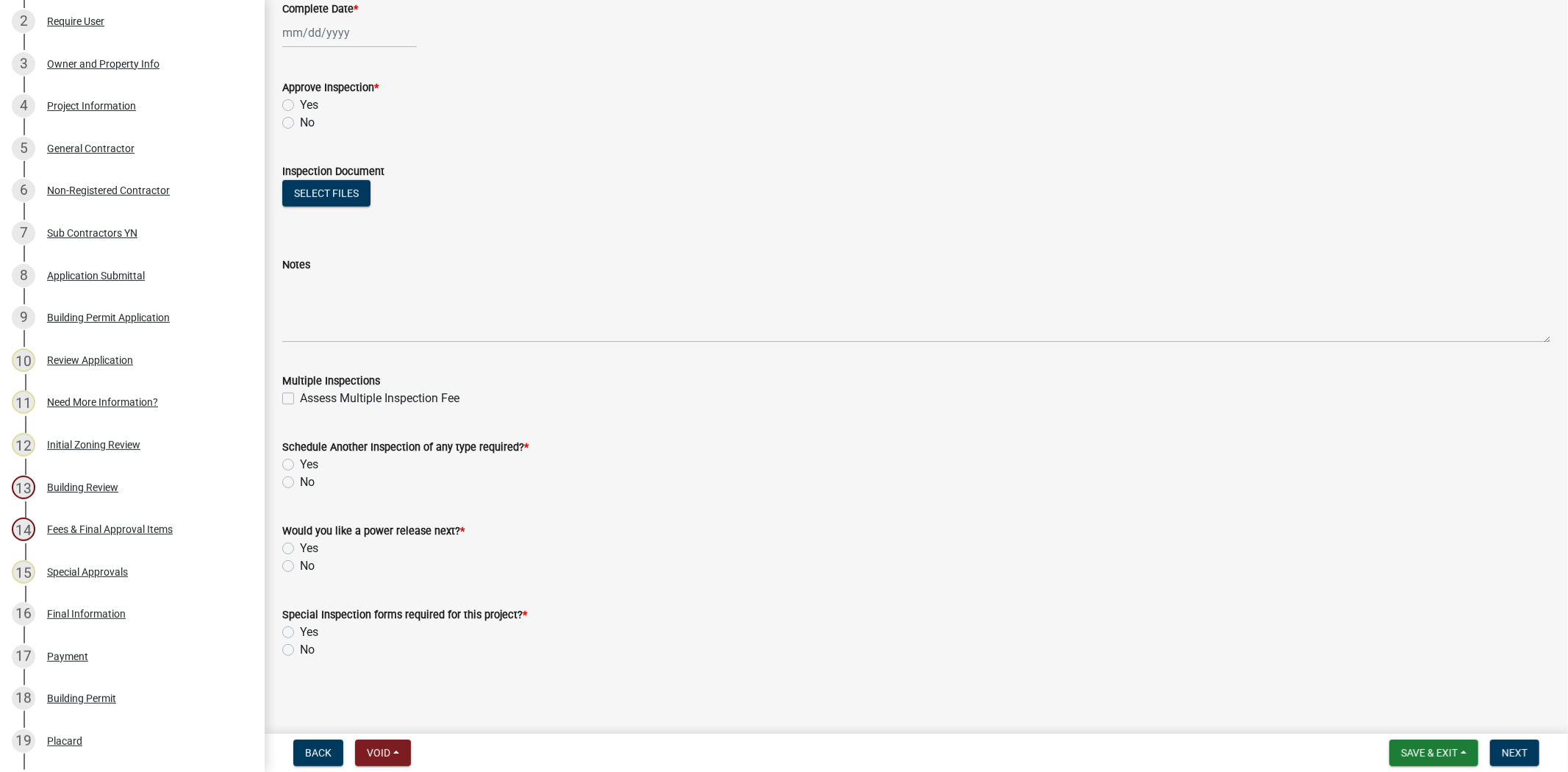
scroll to position [845, 0]
click at [1424, 747] on span "Save & Exit" at bounding box center [1430, 753] width 56 height 12
click at [1405, 716] on button "Save & Exit" at bounding box center [1420, 715] width 118 height 35
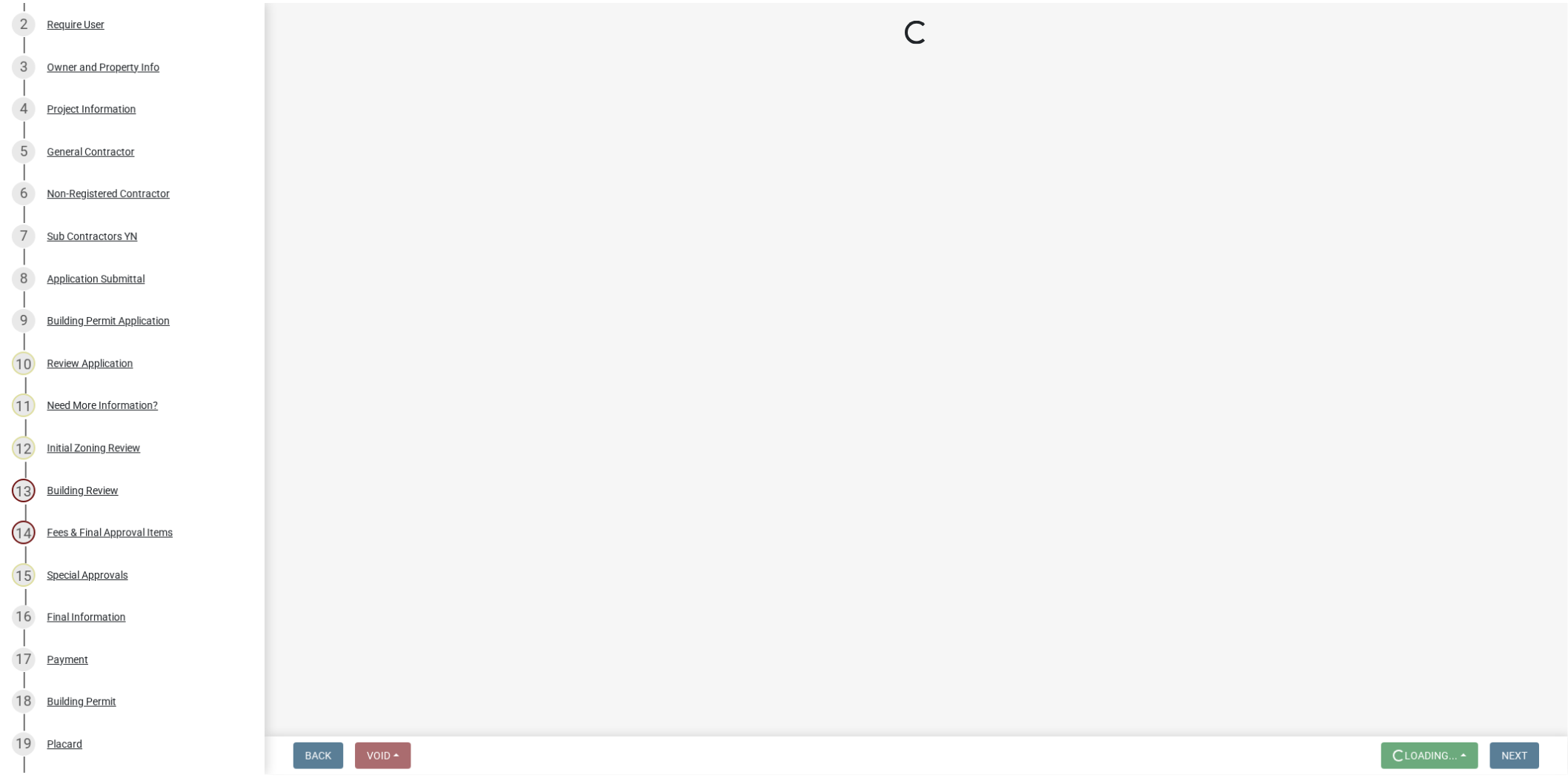
scroll to position [0, 0]
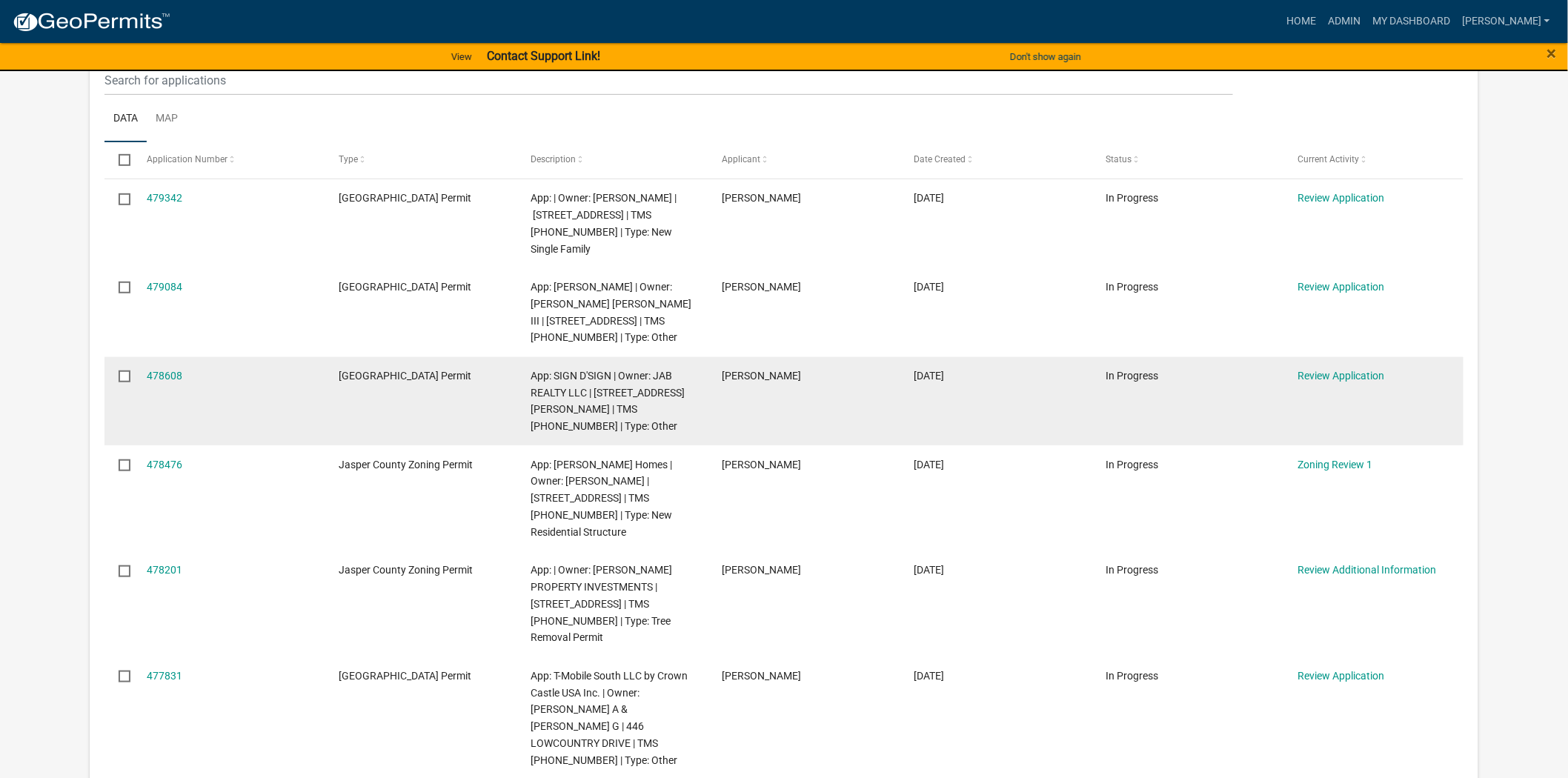
scroll to position [165, 0]
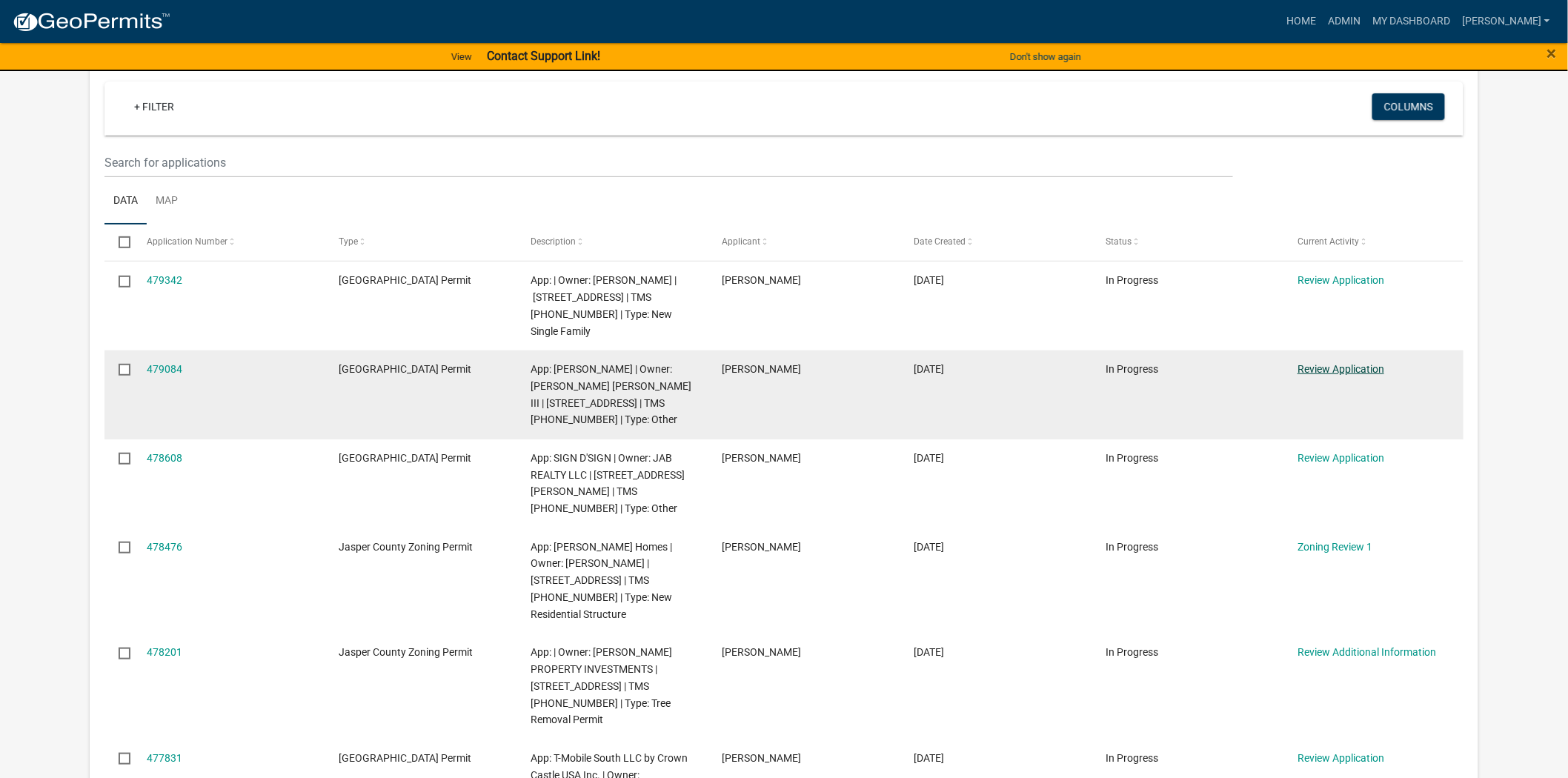
click at [1307, 366] on link "Review Application" at bounding box center [1340, 369] width 87 height 12
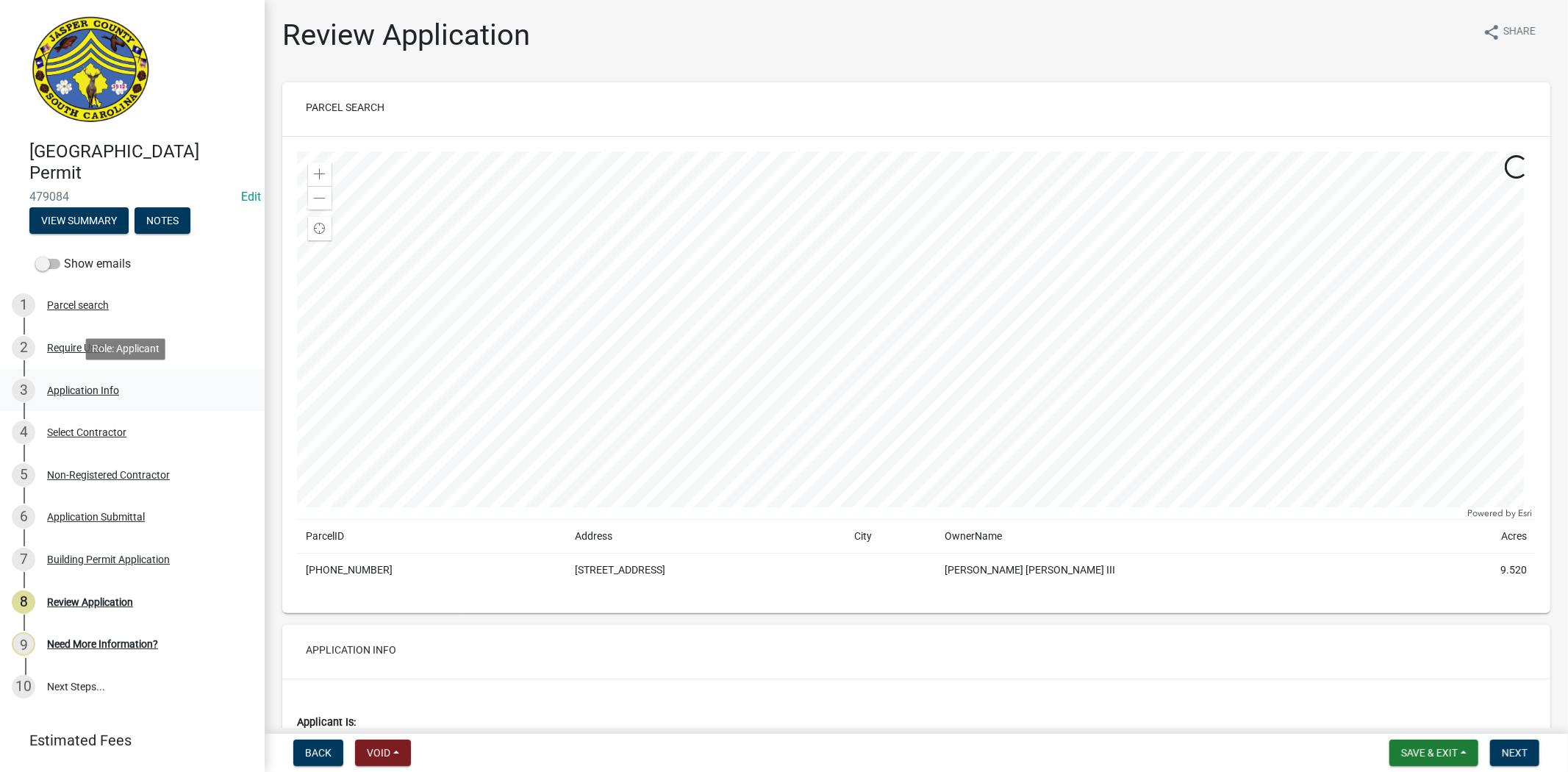
click at [149, 388] on div "3 Application Info" at bounding box center [126, 391] width 230 height 24
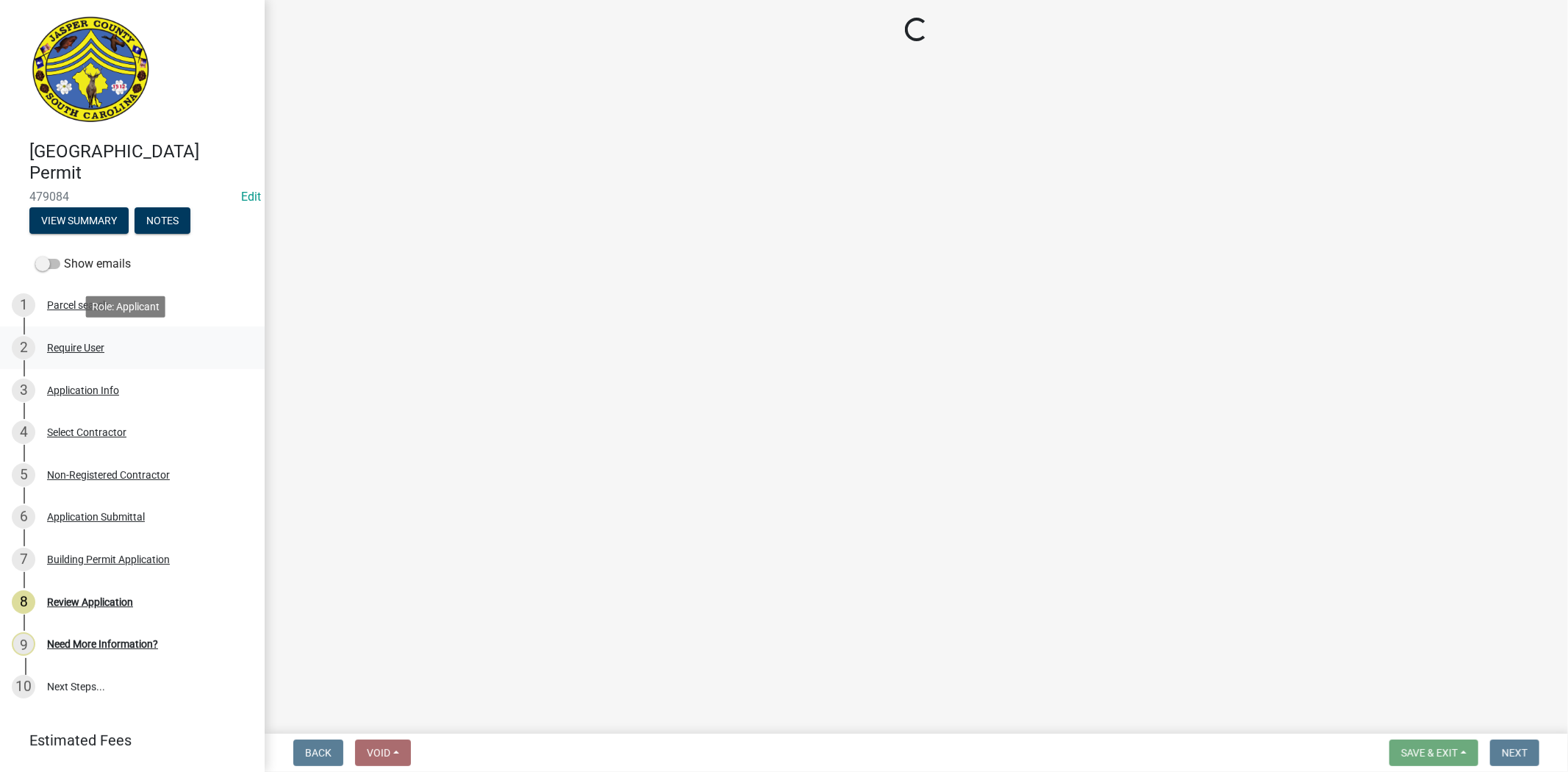
select select "6570ce79-212e-4c42-b64f-f74b85e12671"
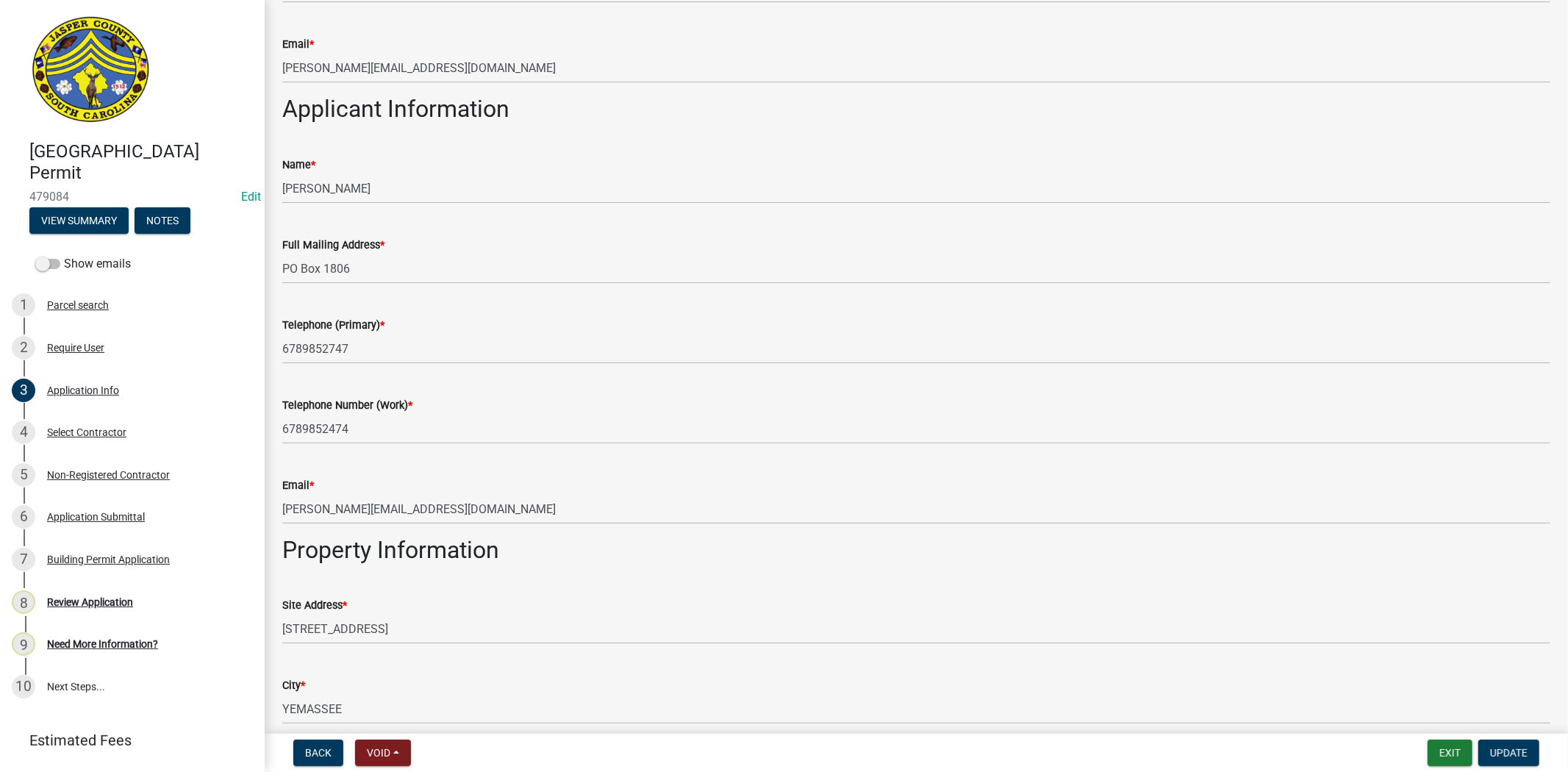
scroll to position [899, 0]
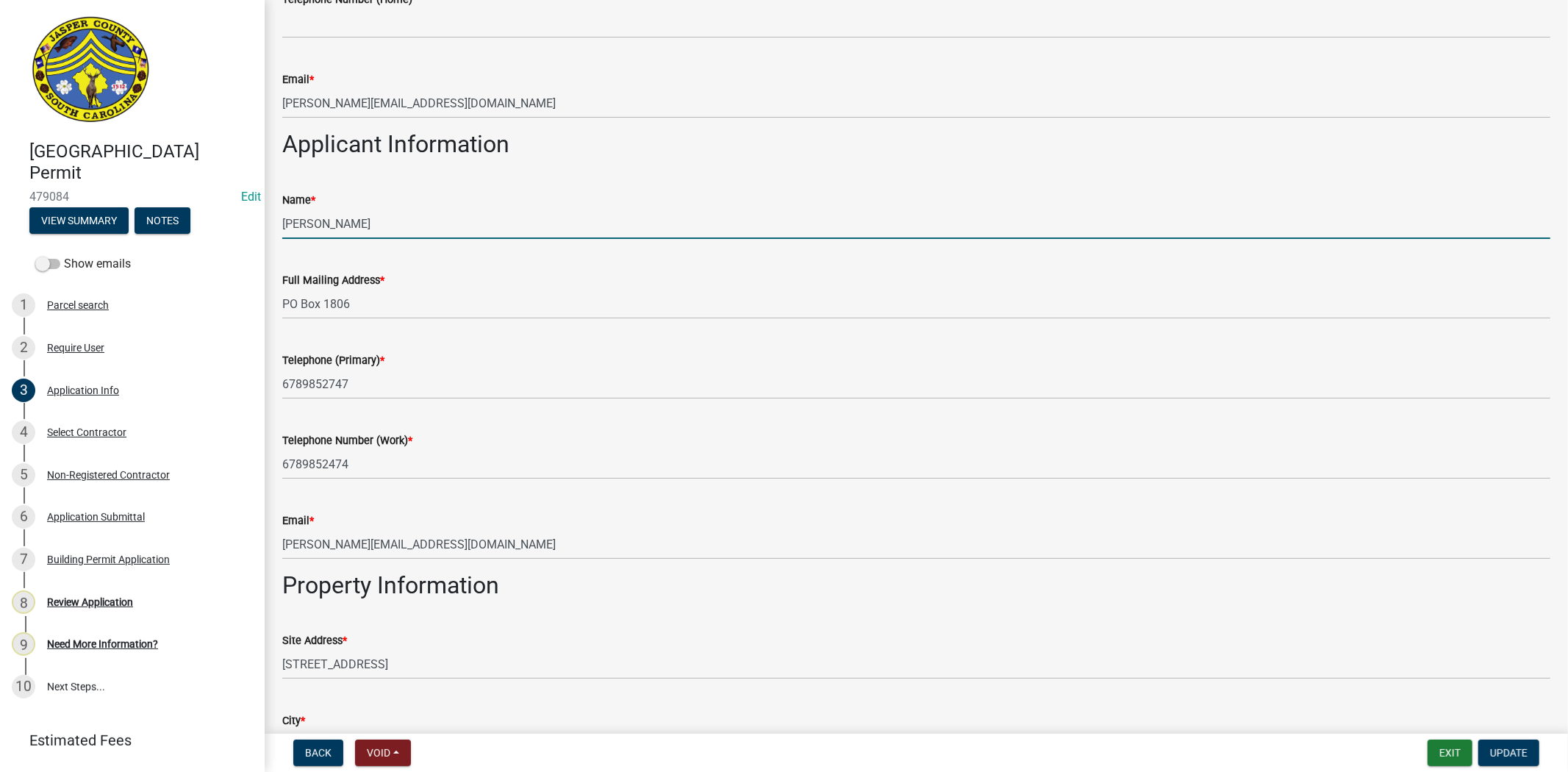
click at [399, 221] on input "Amanda Street" at bounding box center [916, 223] width 1268 height 30
click at [735, 362] on div "Telephone (Primary) *" at bounding box center [916, 360] width 1268 height 17
click at [434, 232] on input "Amanda Street (providence consulting)" at bounding box center [916, 223] width 1268 height 30
click at [370, 224] on input "Amanda Street (providence Consulting)" at bounding box center [916, 223] width 1268 height 30
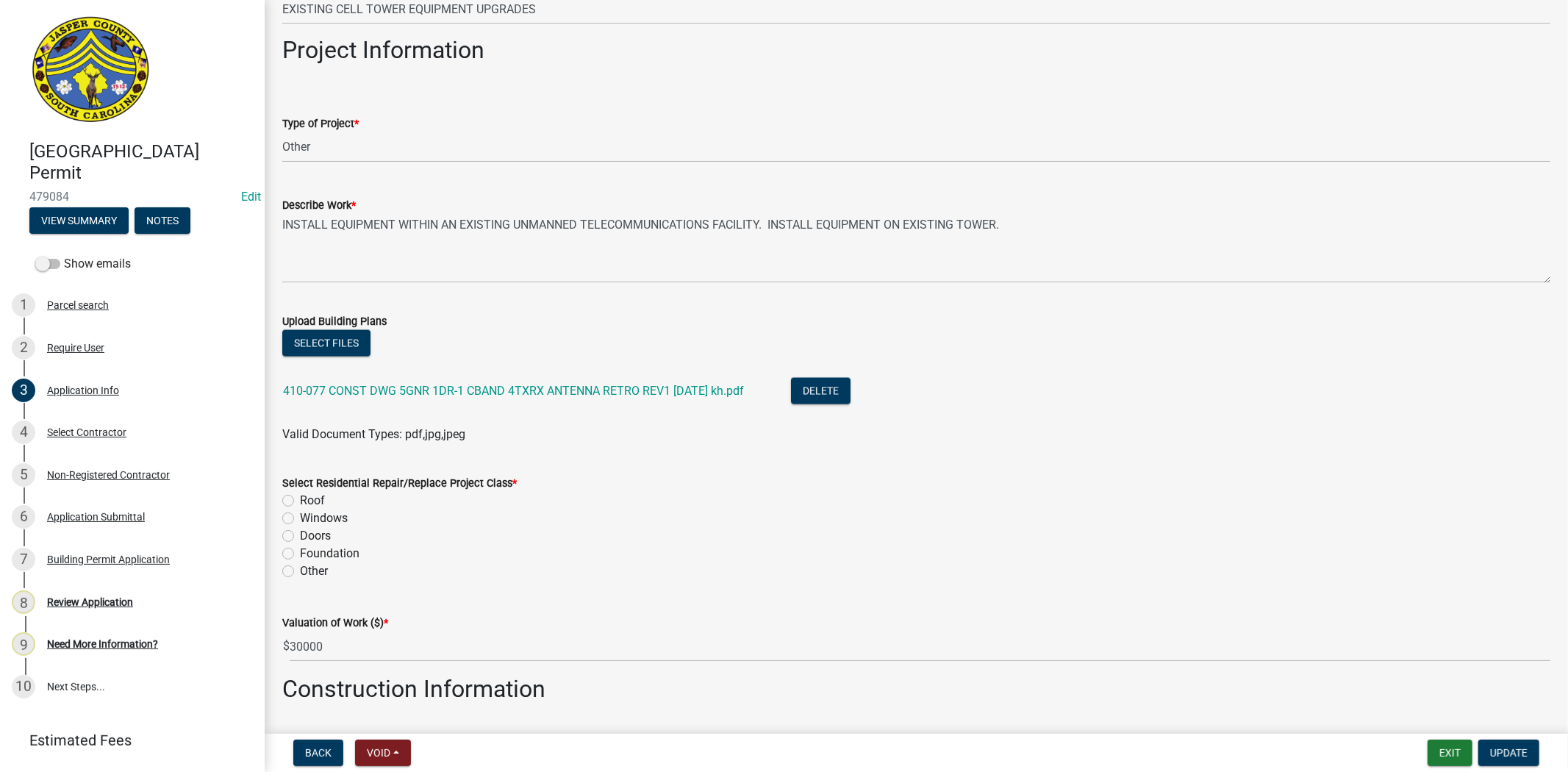
scroll to position [2124, 0]
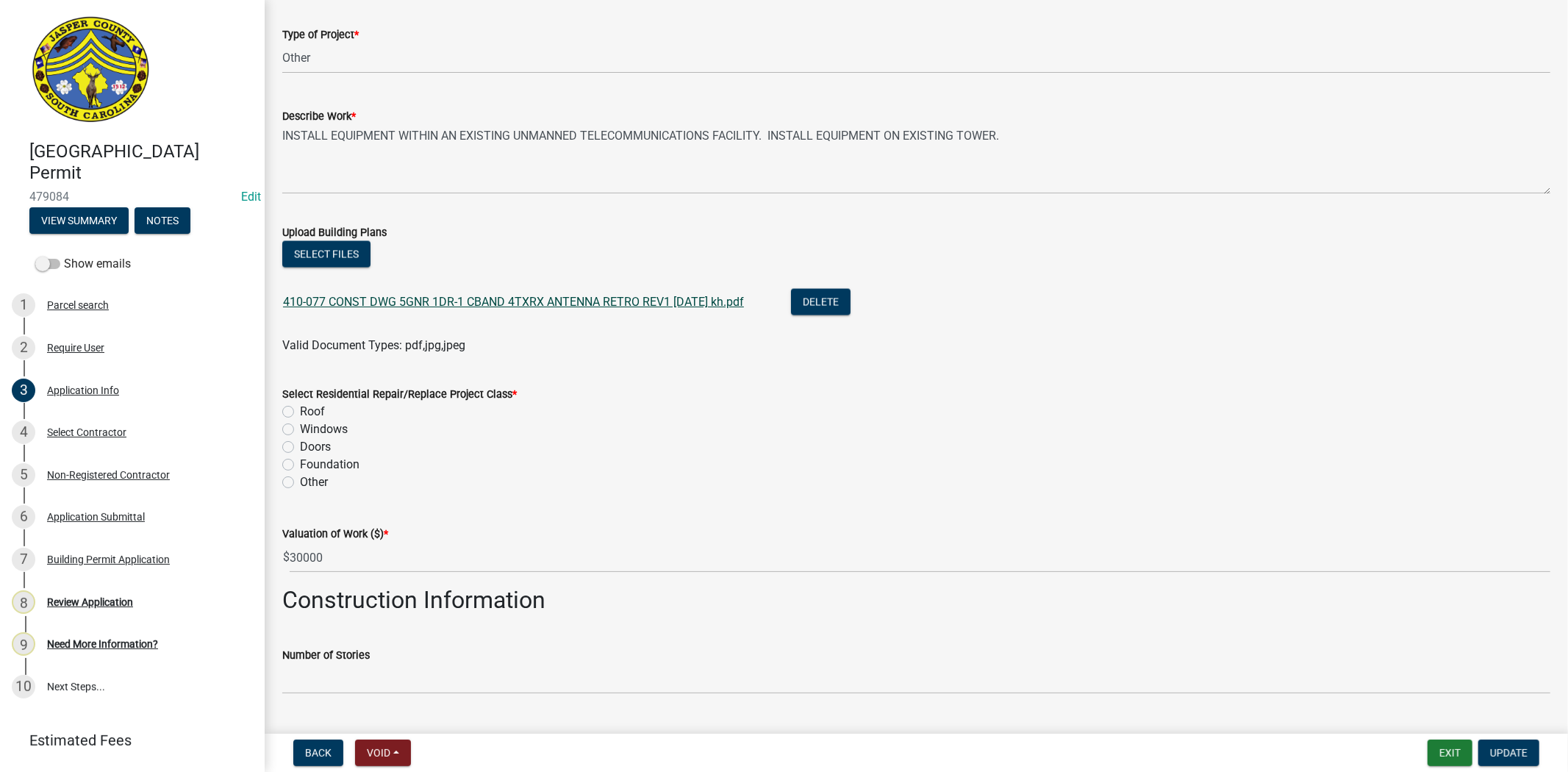
type input "Amanda Street (Providence Consulting)"
click at [475, 303] on link "410-077 CONST DWG 5GNR 1DR-1 CBAND 4TXRX ANTENNA RETRO REV1 09.15.25 kh.pdf" at bounding box center [514, 302] width 461 height 14
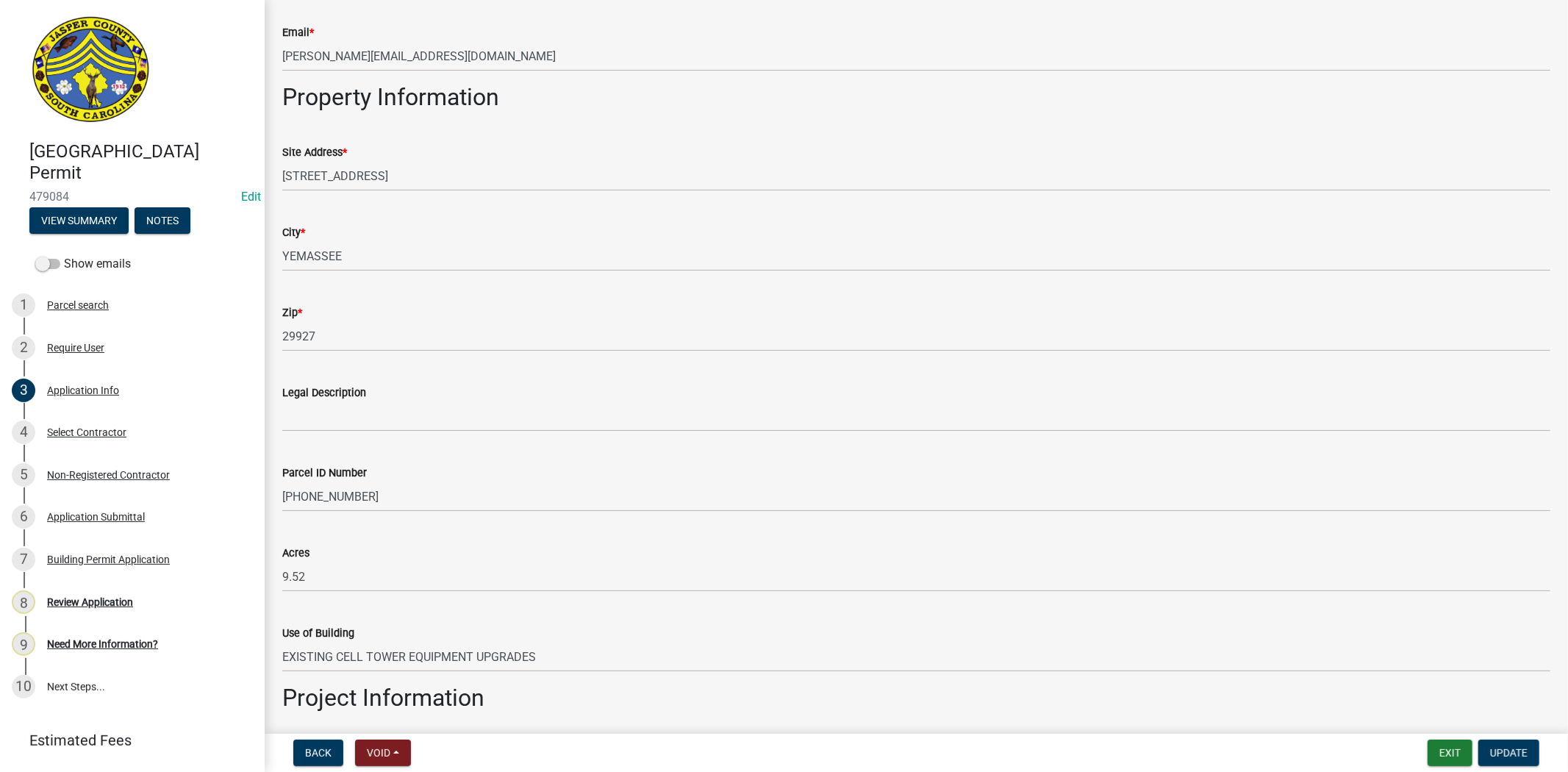
scroll to position [1389, 0]
click at [94, 470] on div "Non-Registered Contractor" at bounding box center [108, 475] width 123 height 10
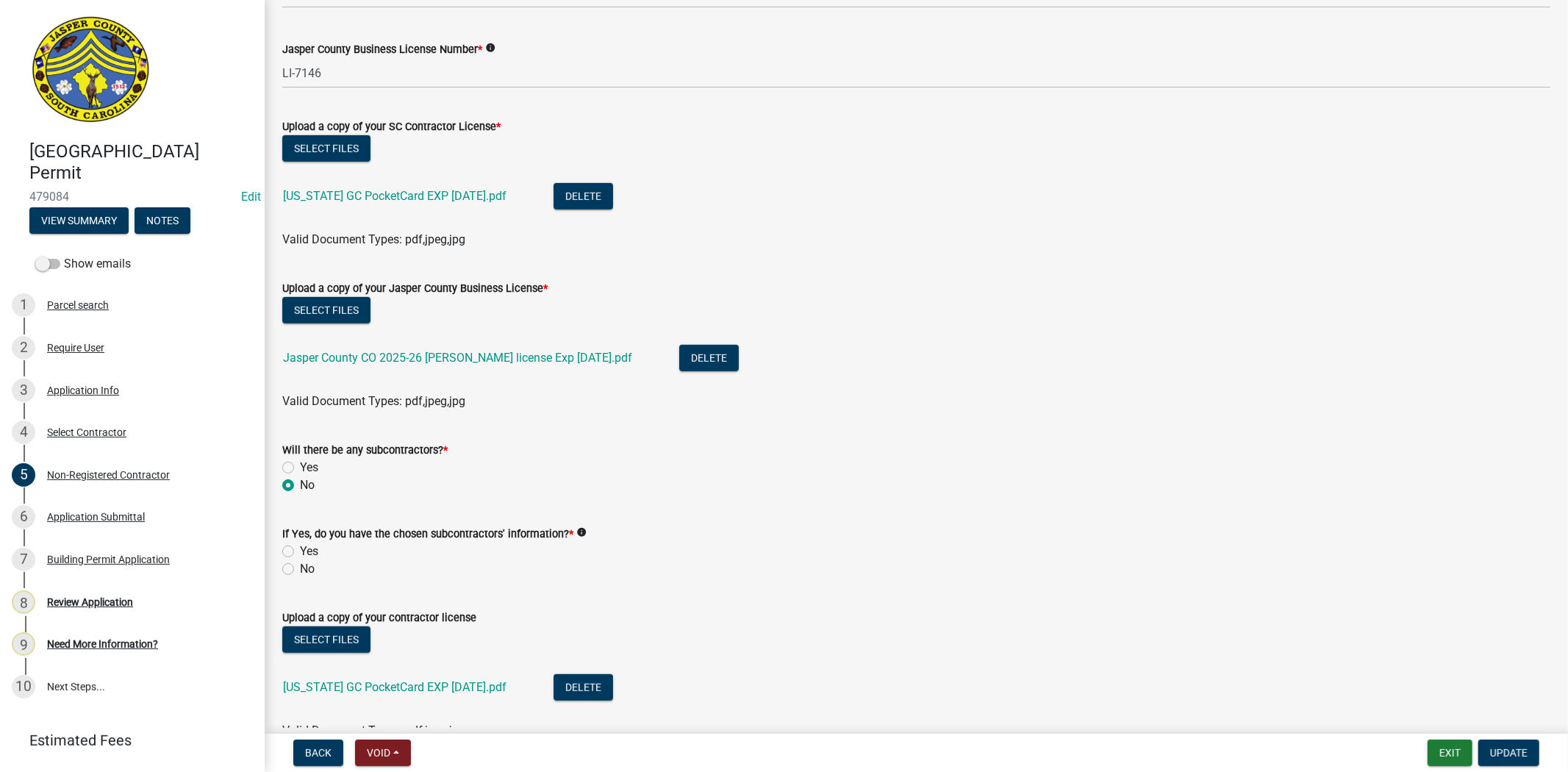
scroll to position [848, 0]
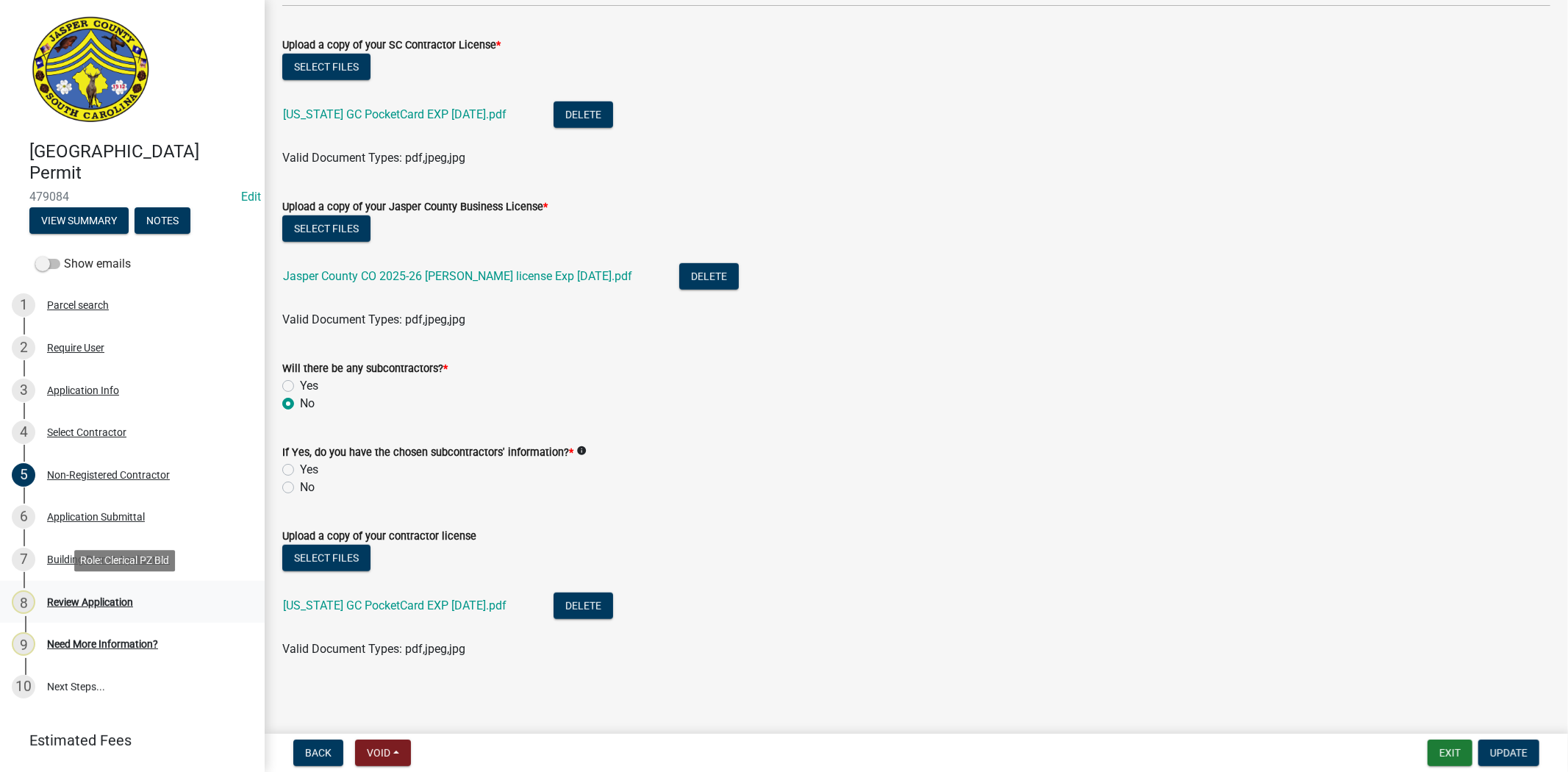
drag, startPoint x: 125, startPoint y: 611, endPoint x: 153, endPoint y: 610, distance: 28.0
click at [125, 611] on div "8 Review Application" at bounding box center [126, 602] width 230 height 24
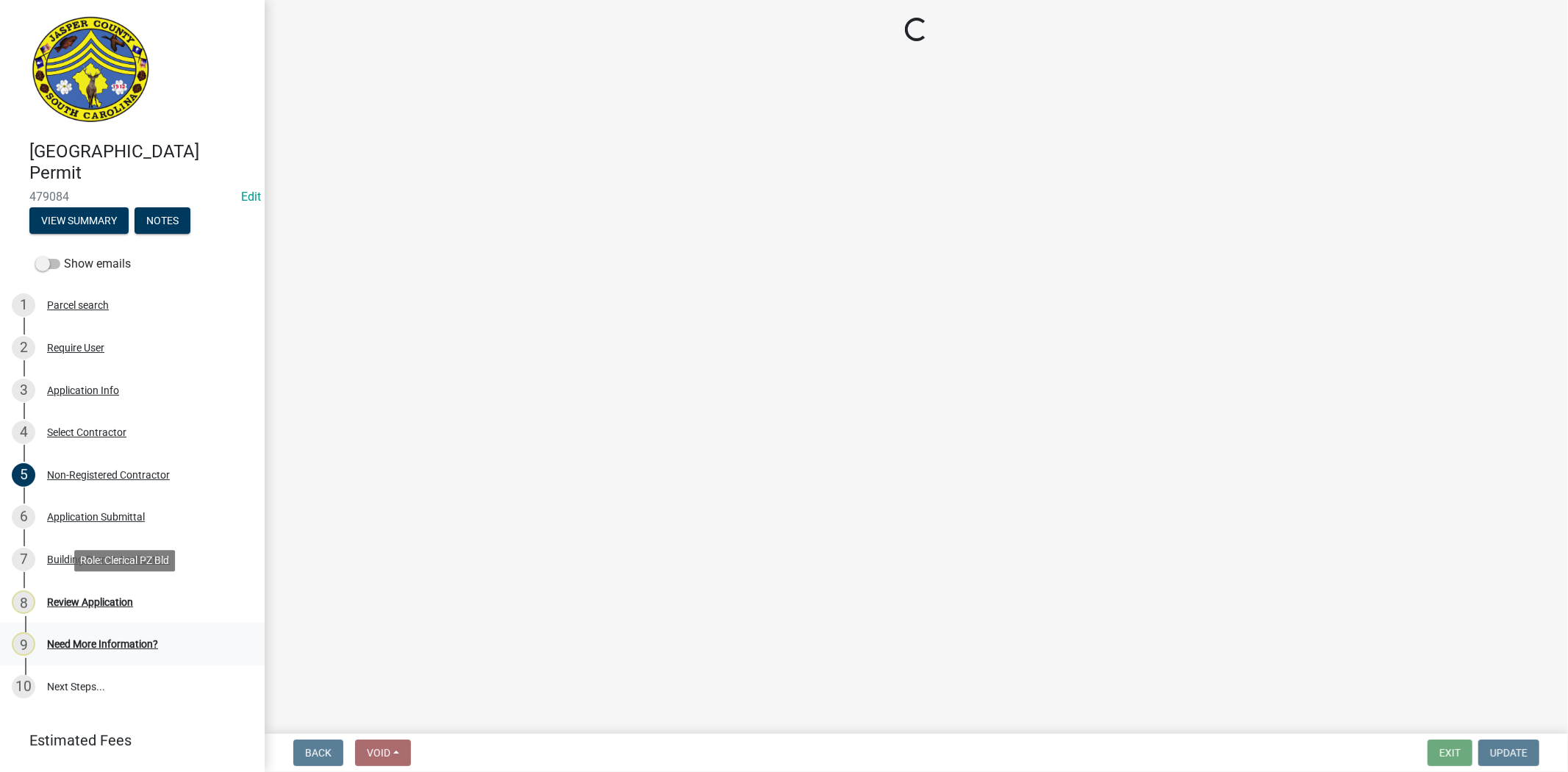
scroll to position [0, 0]
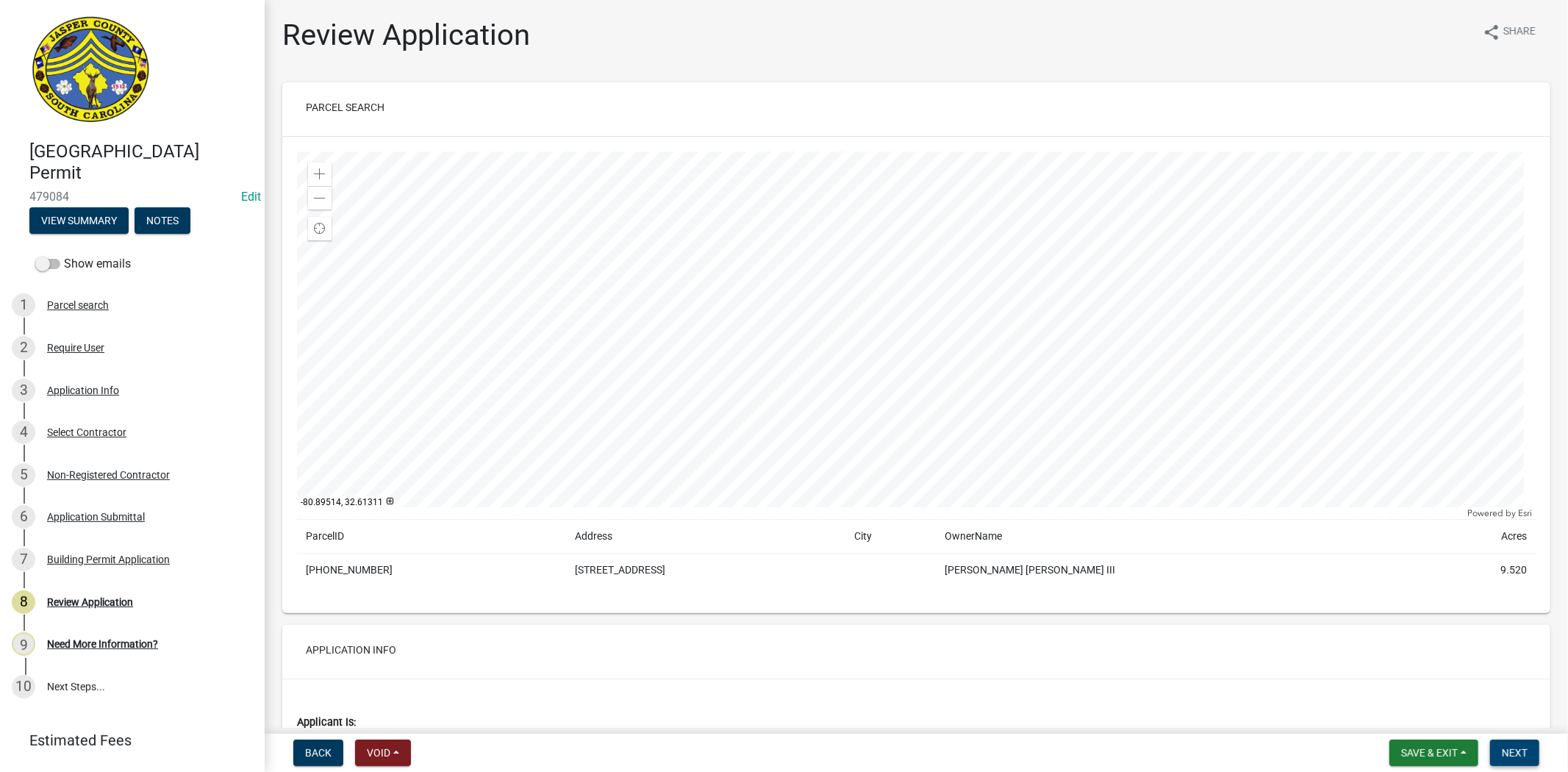
click at [1510, 756] on span "Next" at bounding box center [1515, 753] width 25 height 12
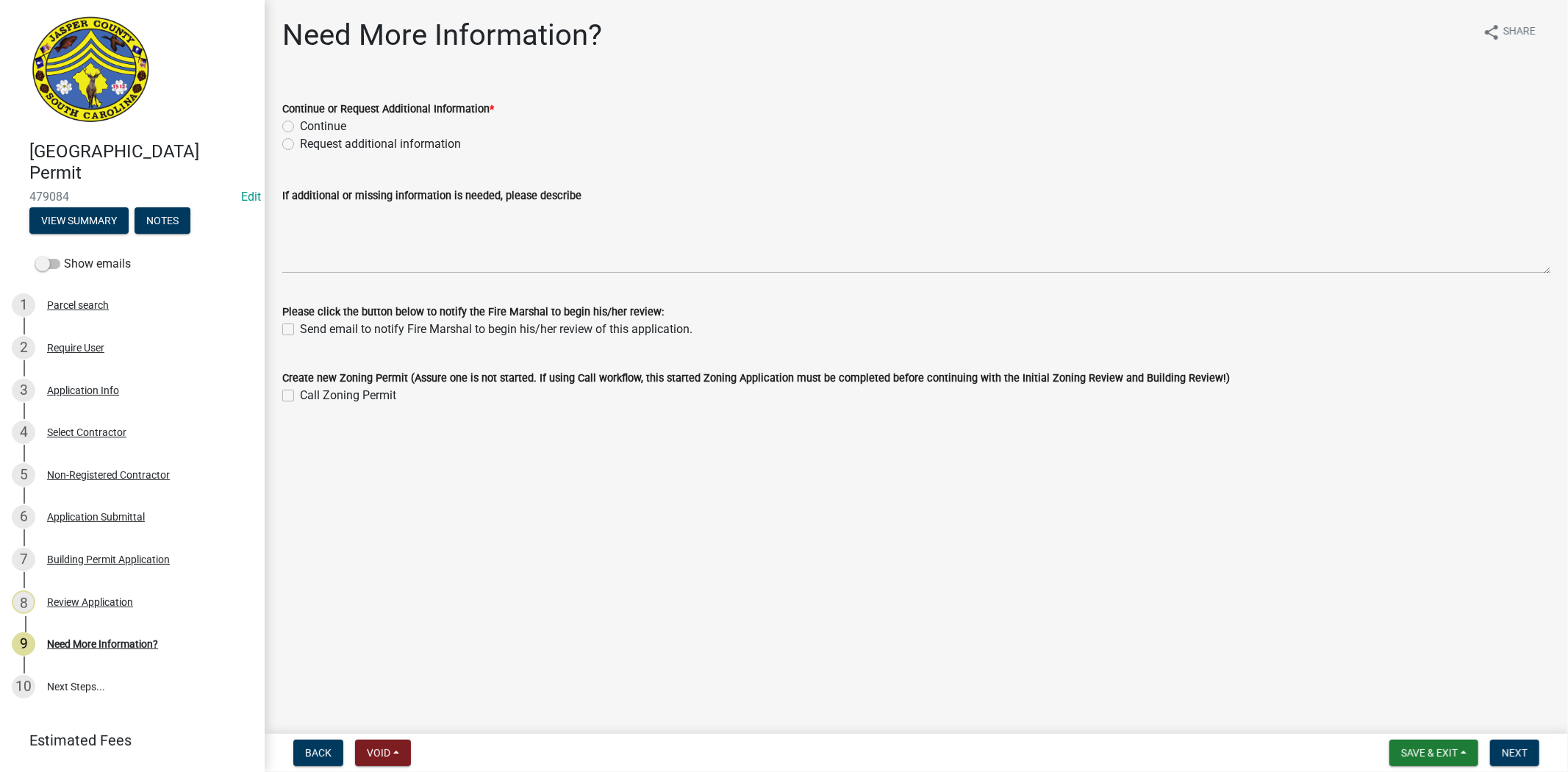
click at [300, 143] on label "Request additional information" at bounding box center [380, 144] width 161 height 17
click at [300, 143] on input "Request additional information" at bounding box center [304, 140] width 10 height 10
radio input "true"
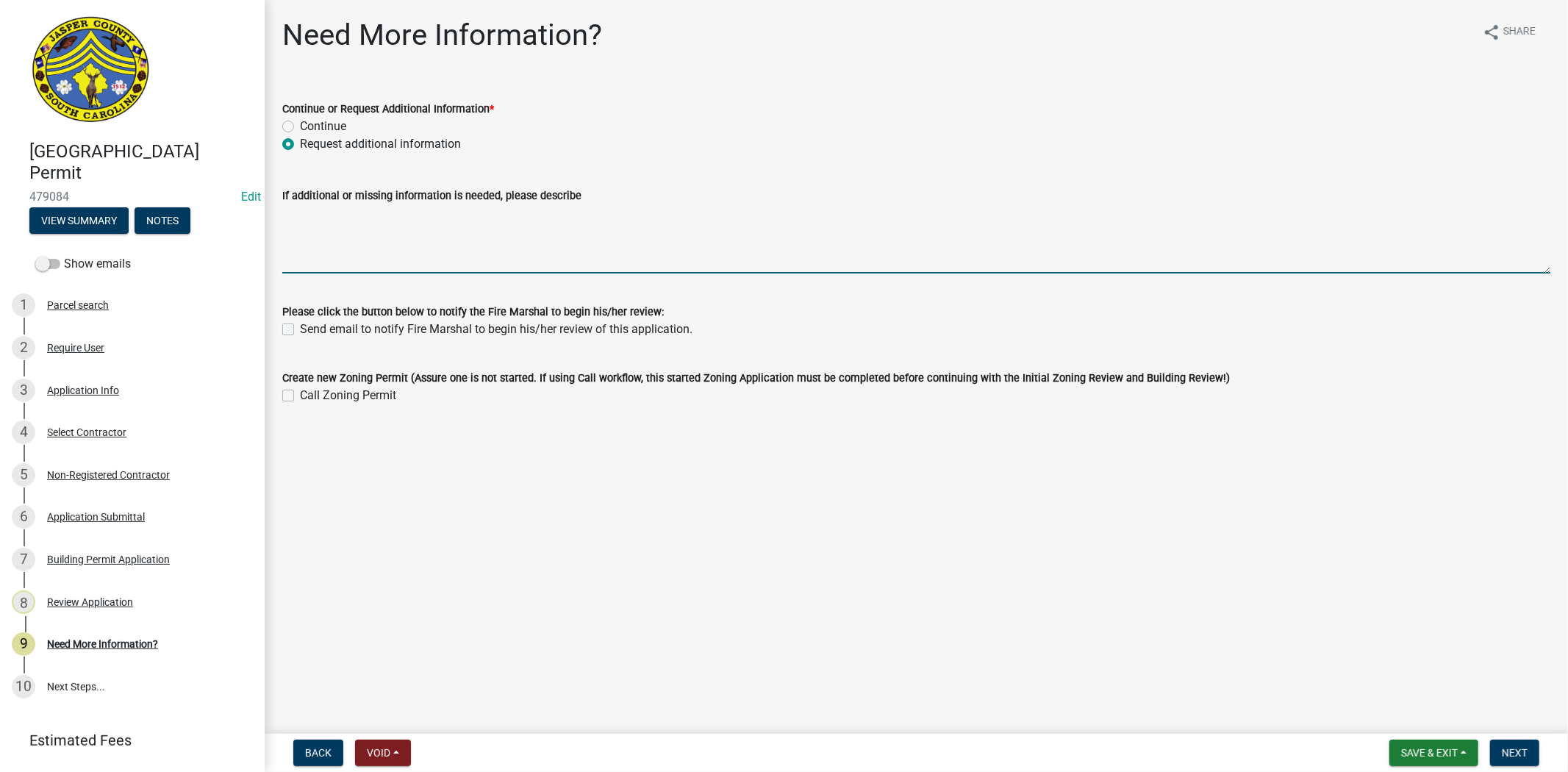
drag, startPoint x: 319, startPoint y: 223, endPoint x: 428, endPoint y: 223, distance: 109.0
click at [324, 223] on textarea "If additional or missing information is needed, please describe" at bounding box center [916, 239] width 1268 height 69
type textarea "waiting for building official to review the plans"
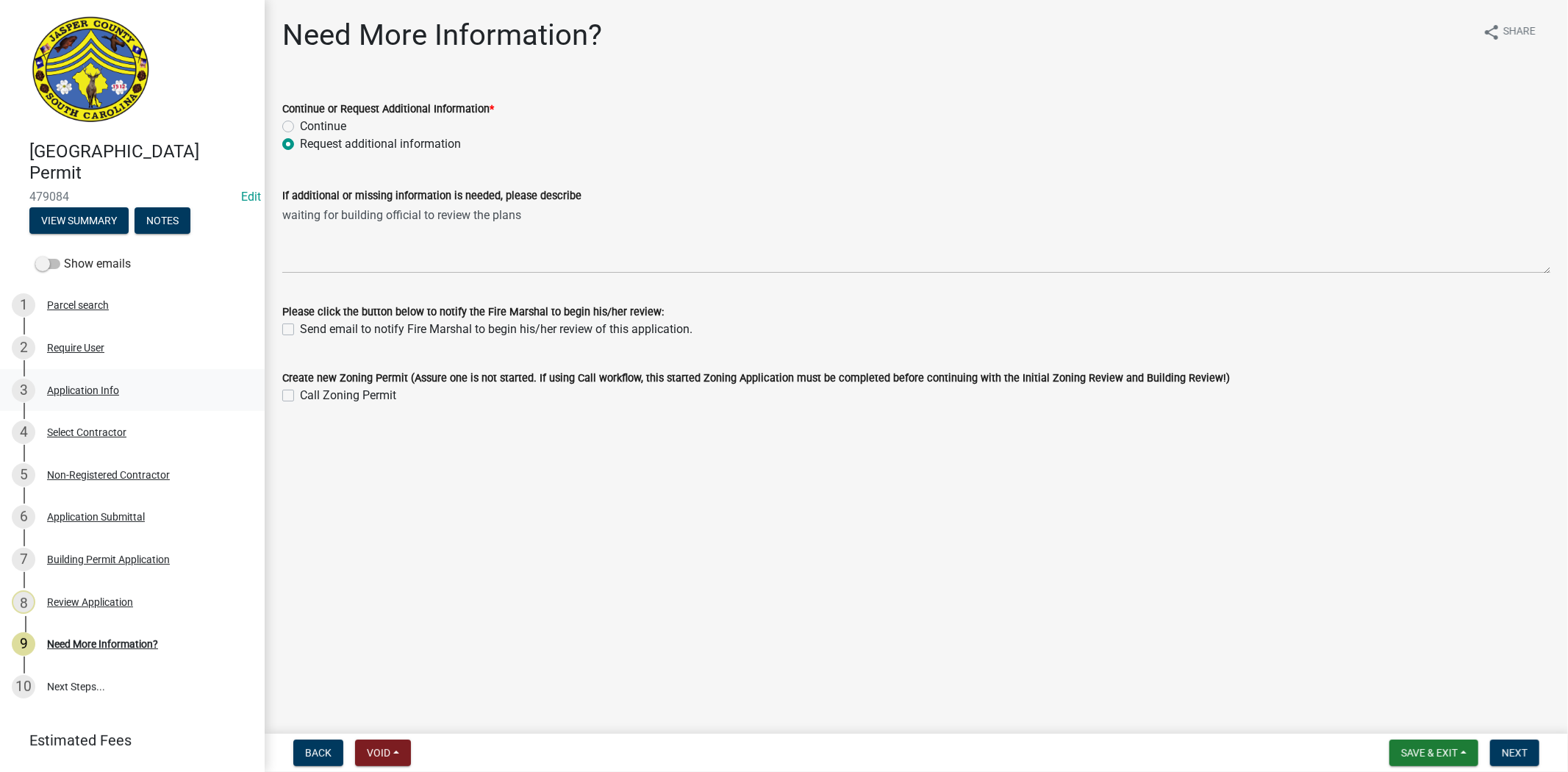
click at [82, 385] on div "Application Info" at bounding box center [83, 390] width 72 height 10
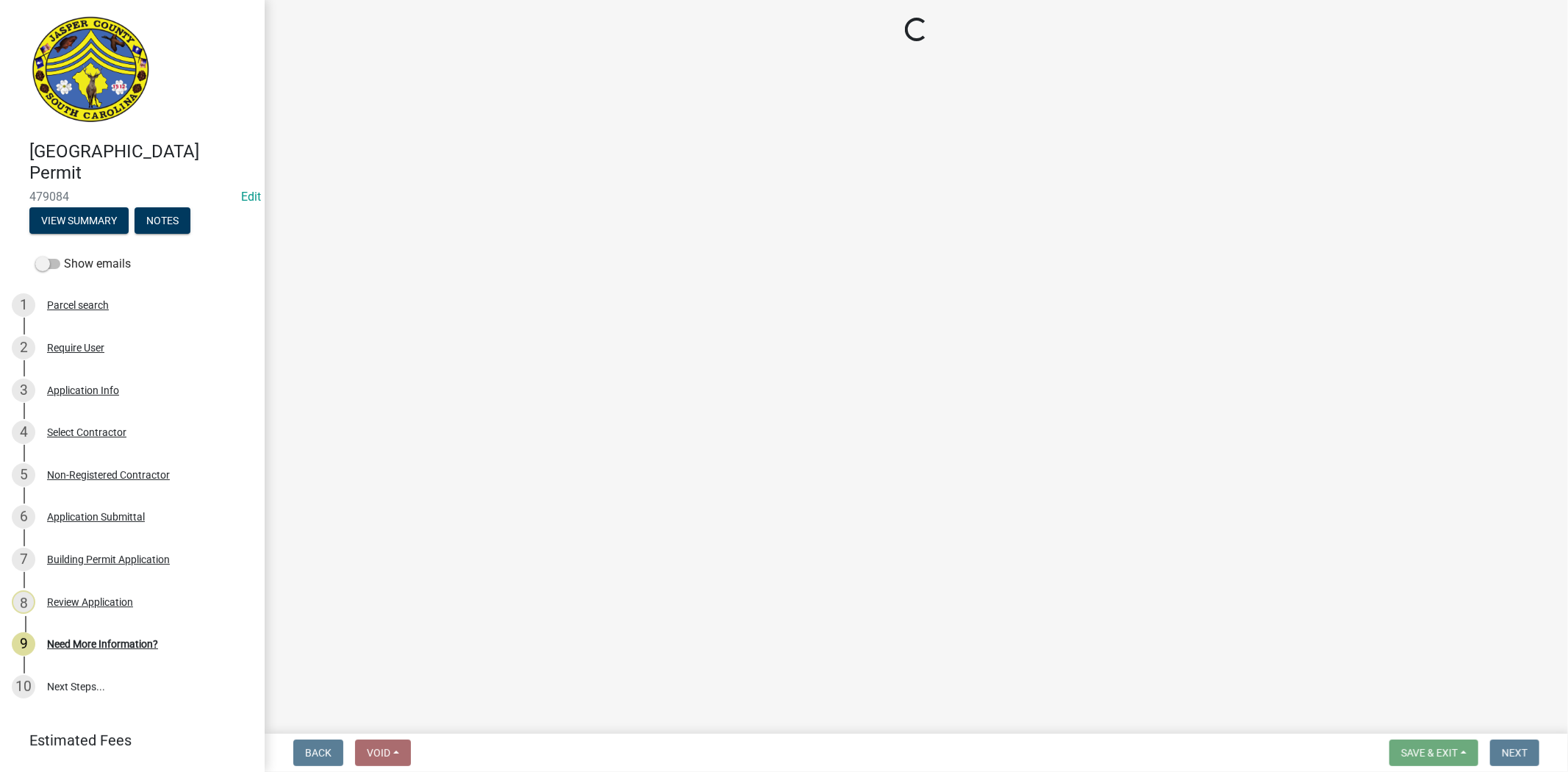
select select "6570ce79-212e-4c42-b64f-f74b85e12671"
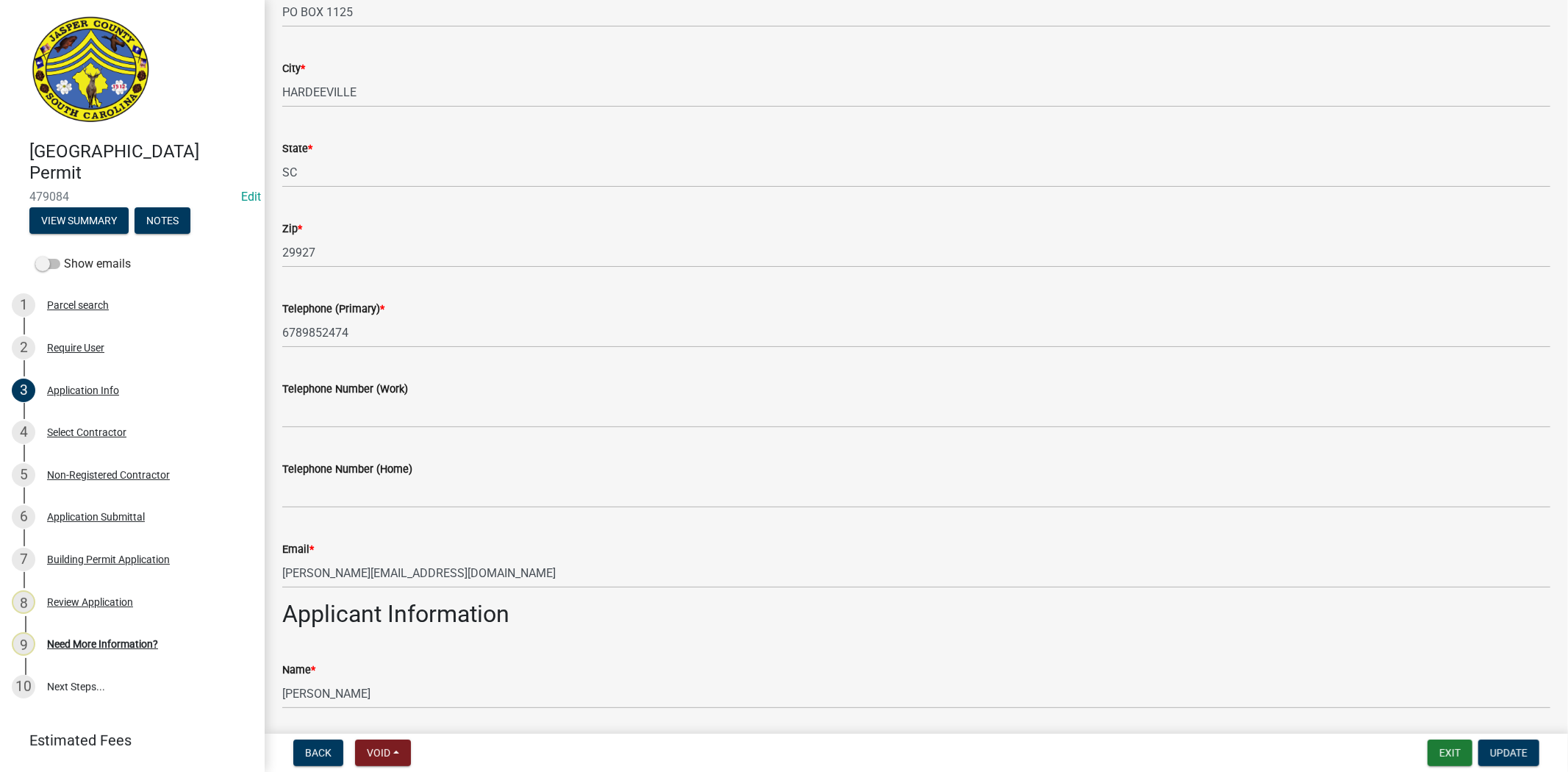
scroll to position [653, 0]
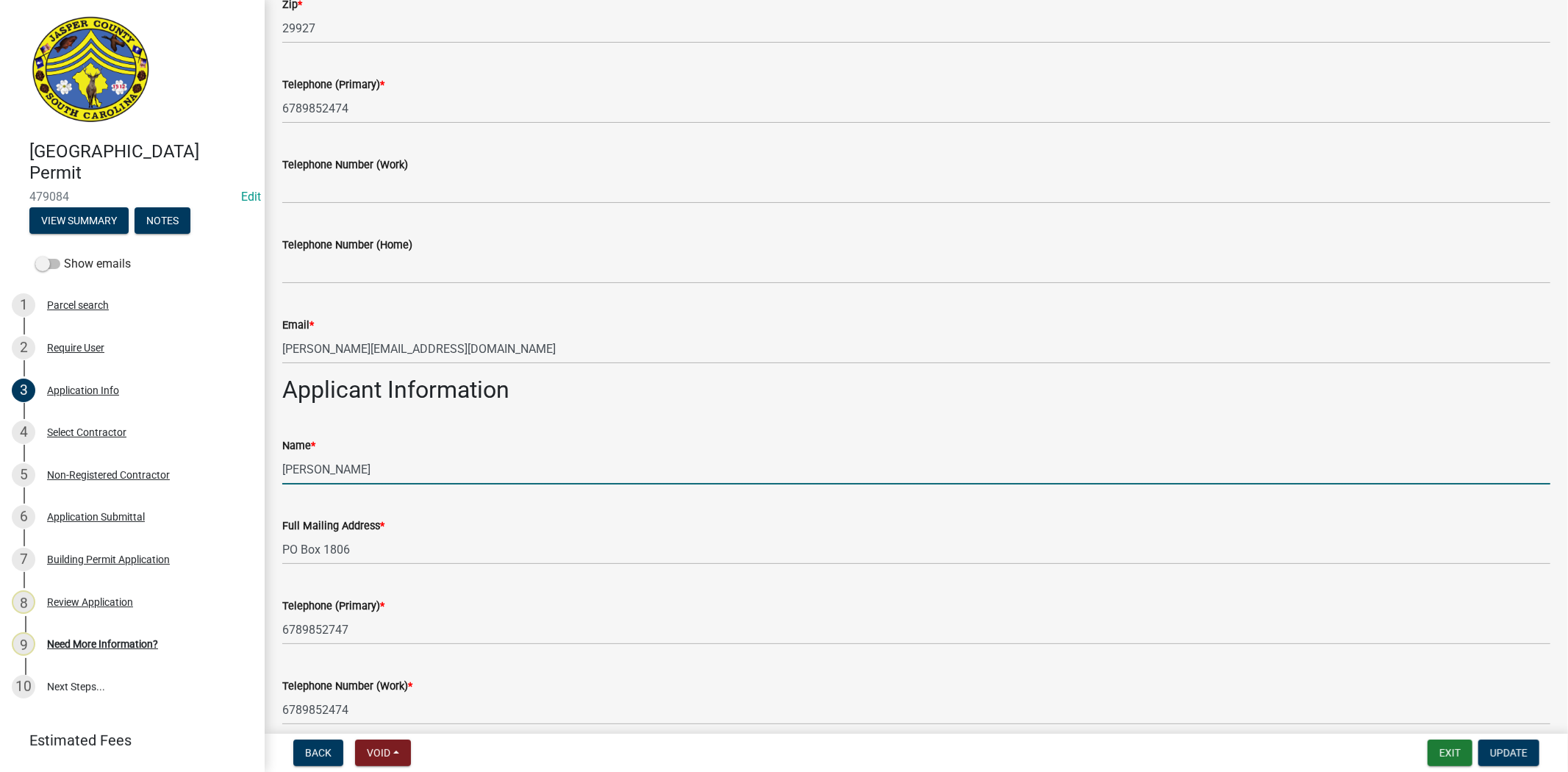
drag, startPoint x: 410, startPoint y: 466, endPoint x: 494, endPoint y: 454, distance: 84.9
click at [410, 466] on input "Amanda Street" at bounding box center [916, 470] width 1268 height 30
type input "Amanda Street (Providence Consulting)"
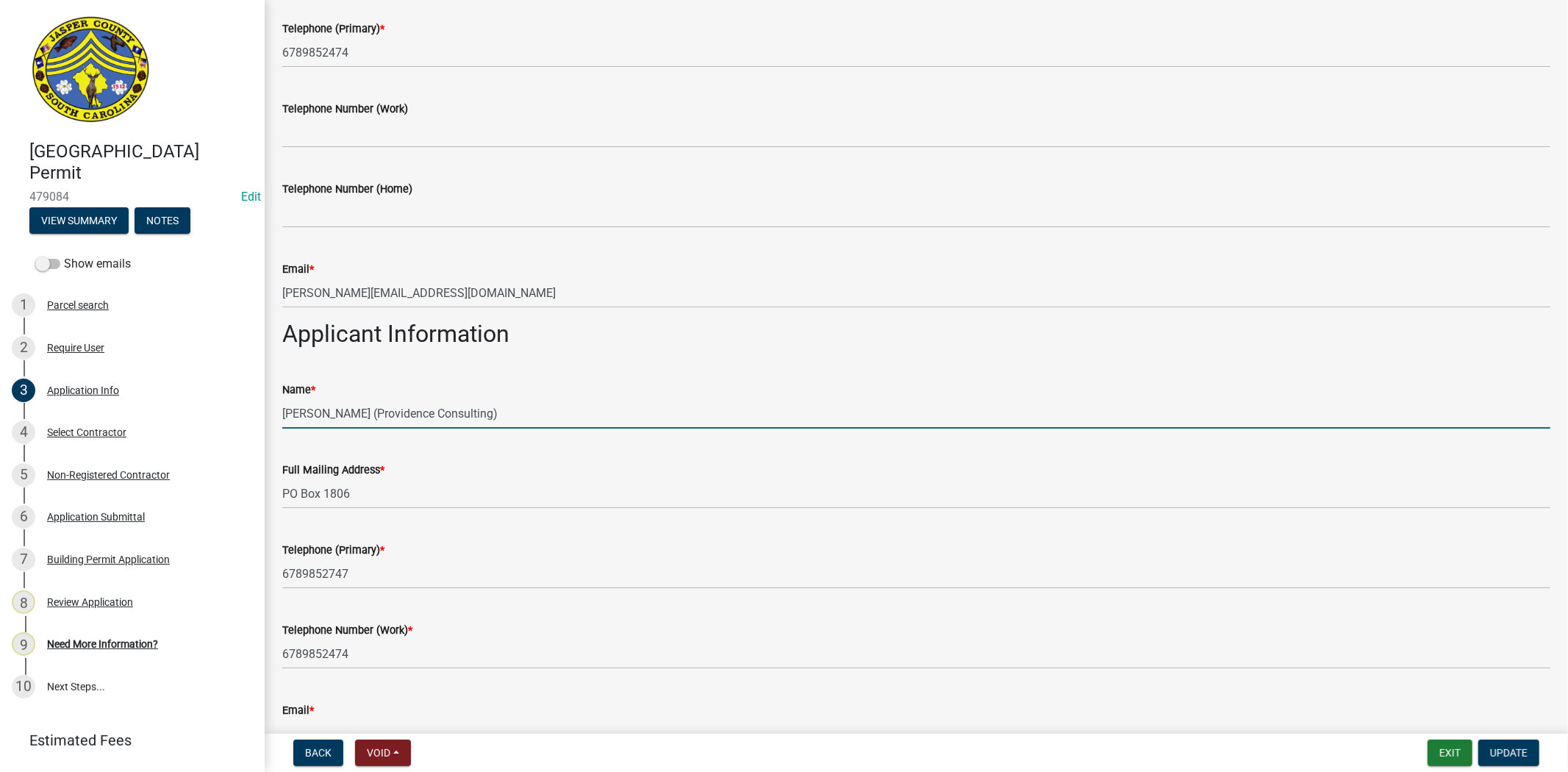
scroll to position [736, 0]
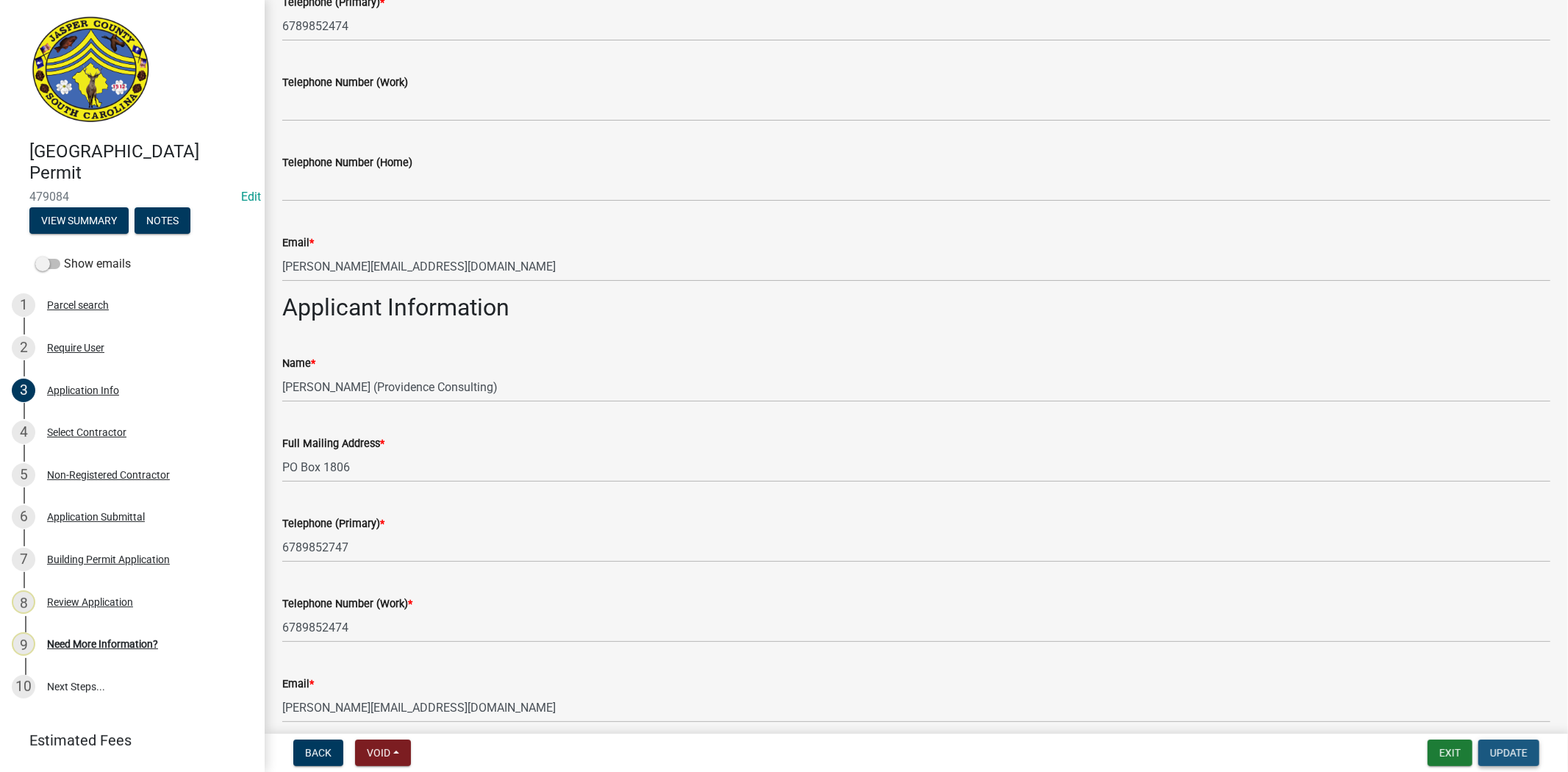
click at [1530, 748] on button "Update" at bounding box center [1509, 753] width 61 height 26
click at [1501, 750] on span "Update" at bounding box center [1509, 753] width 37 height 12
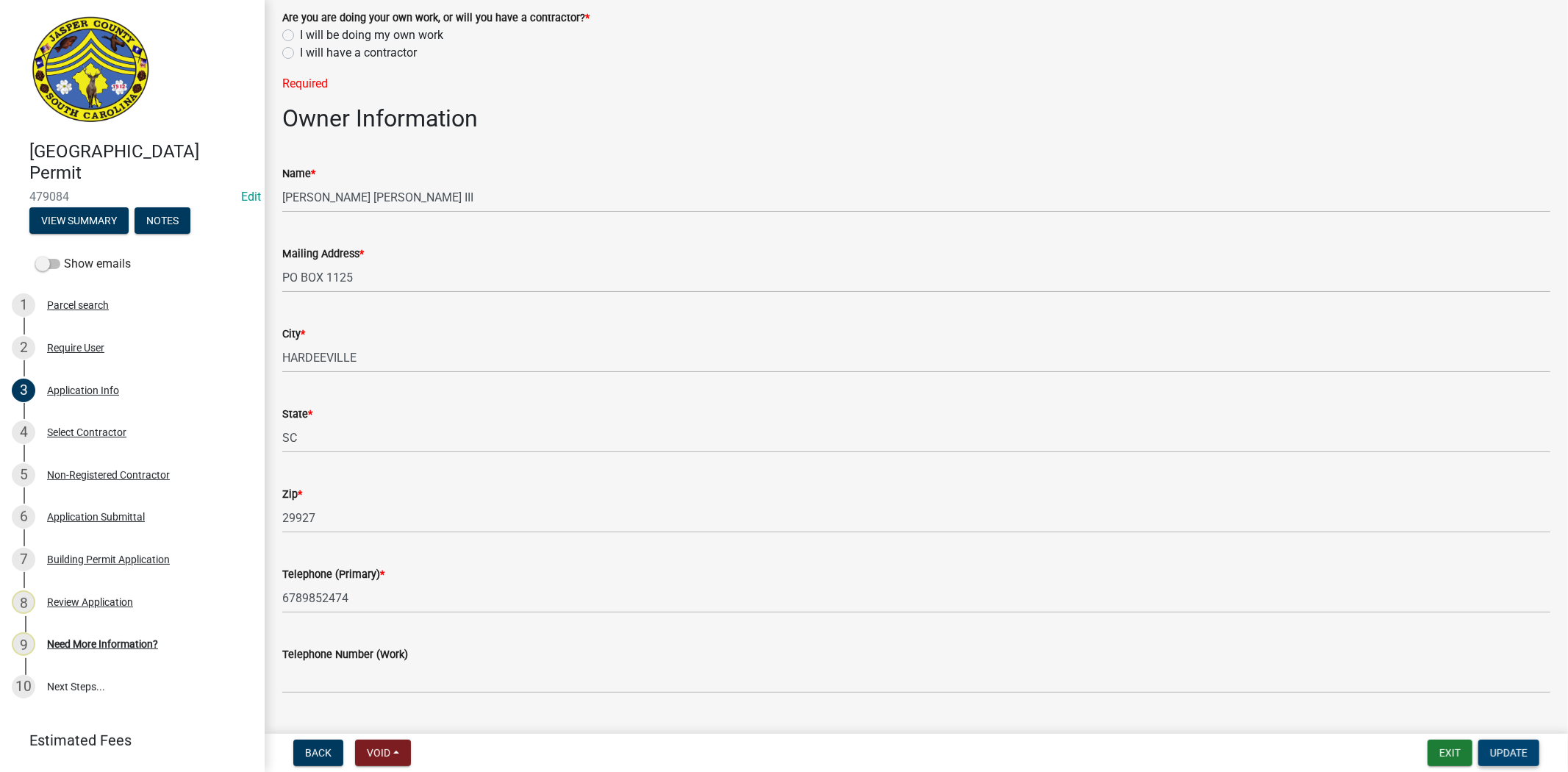
scroll to position [0, 0]
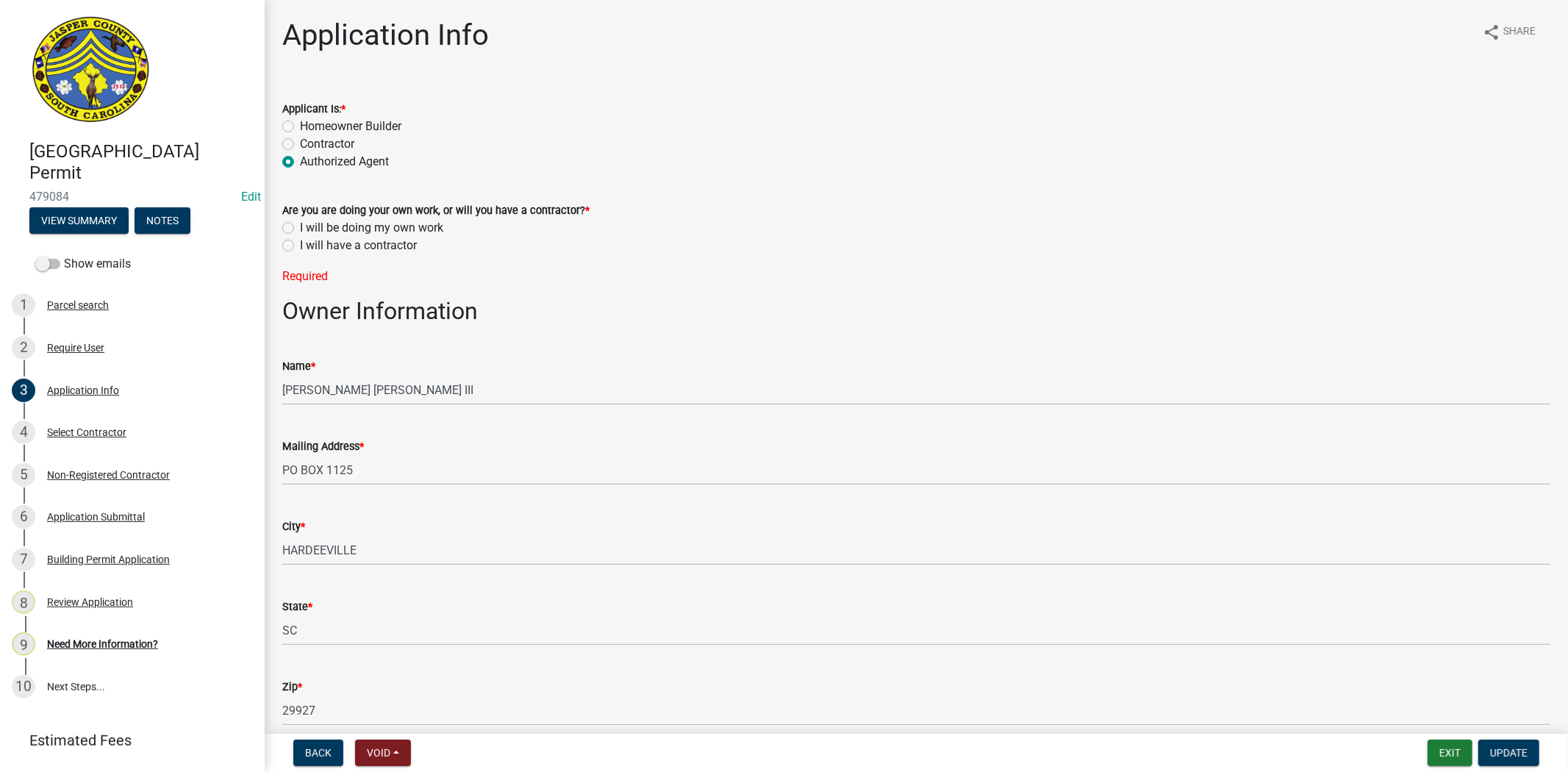
click at [300, 250] on label "I will have a contractor" at bounding box center [358, 245] width 117 height 17
click at [300, 246] on input "I will have a contractor" at bounding box center [304, 242] width 10 height 10
radio input "true"
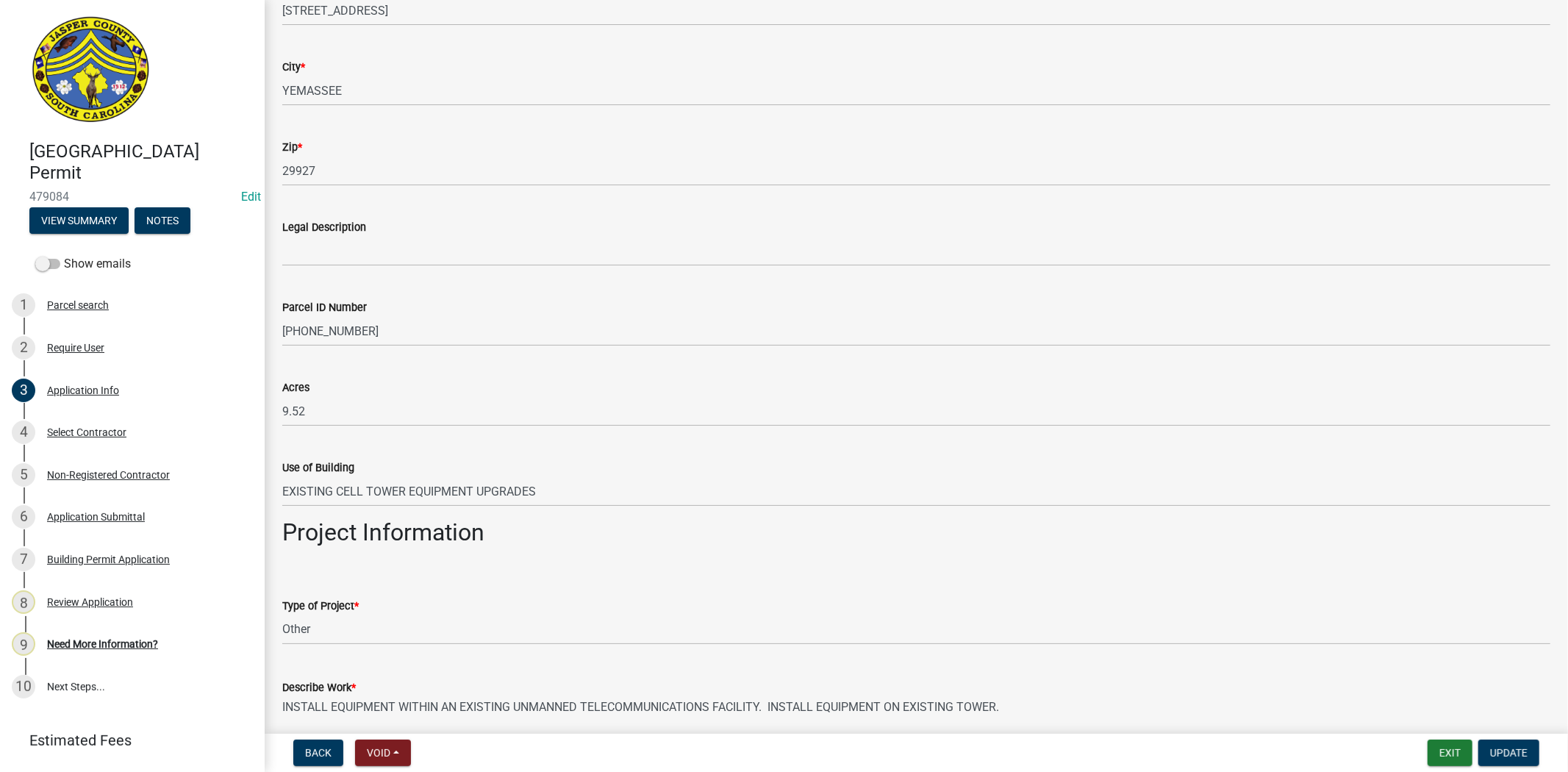
scroll to position [2124, 0]
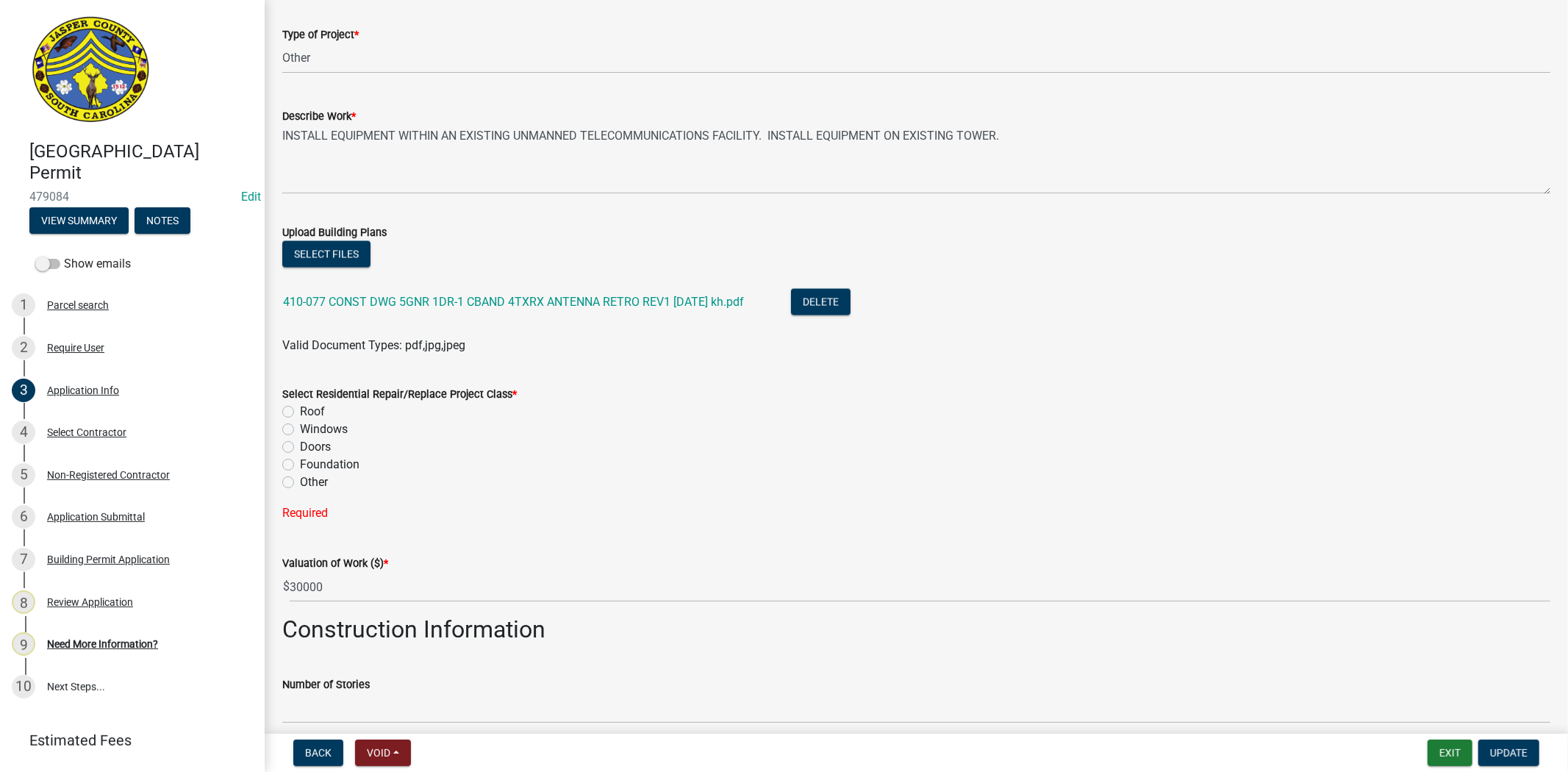
click at [300, 479] on label "Other" at bounding box center [313, 482] width 28 height 17
click at [300, 479] on input "Other" at bounding box center [304, 479] width 10 height 10
radio input "true"
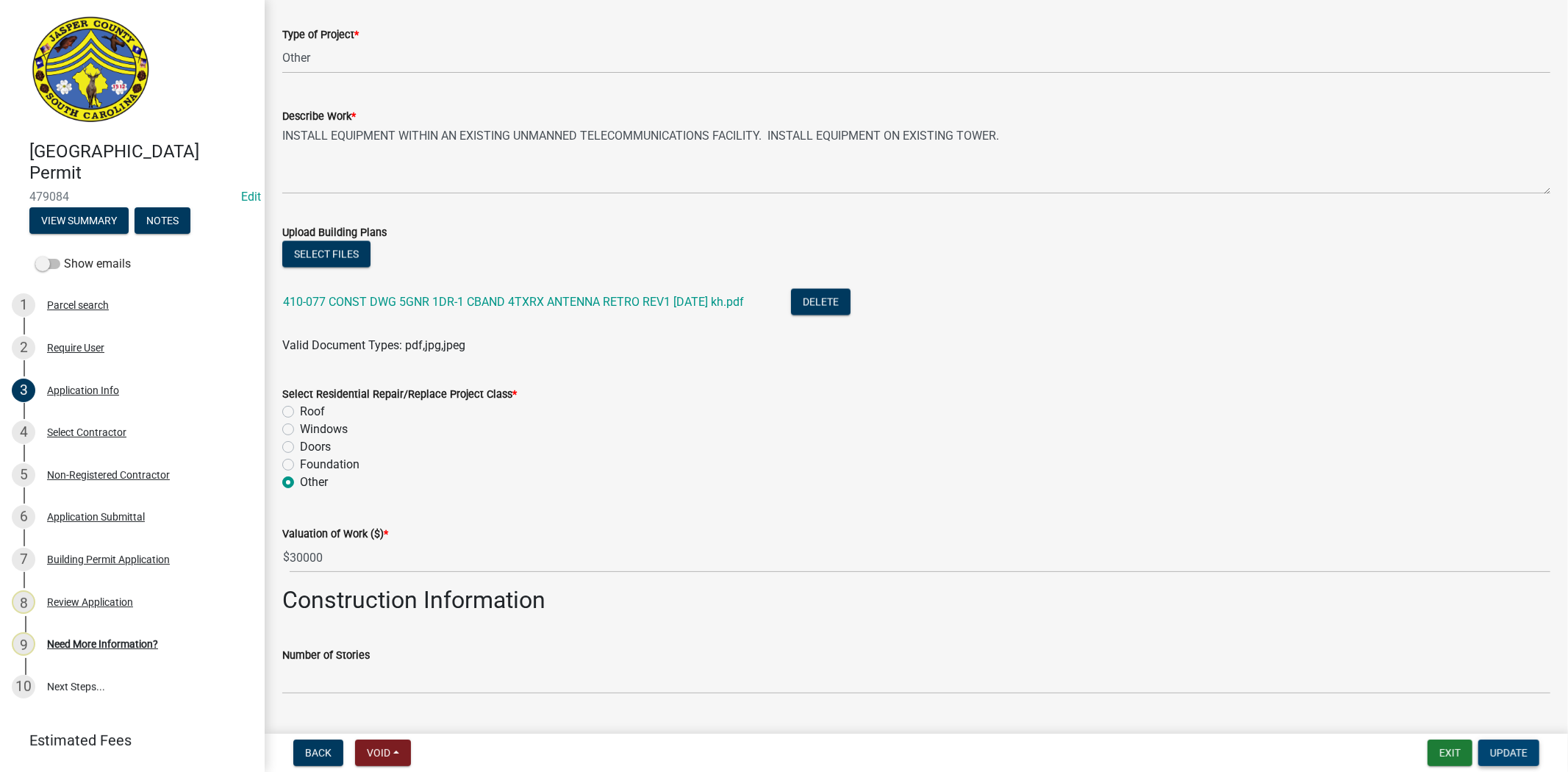
click at [1514, 760] on button "Update" at bounding box center [1509, 753] width 61 height 26
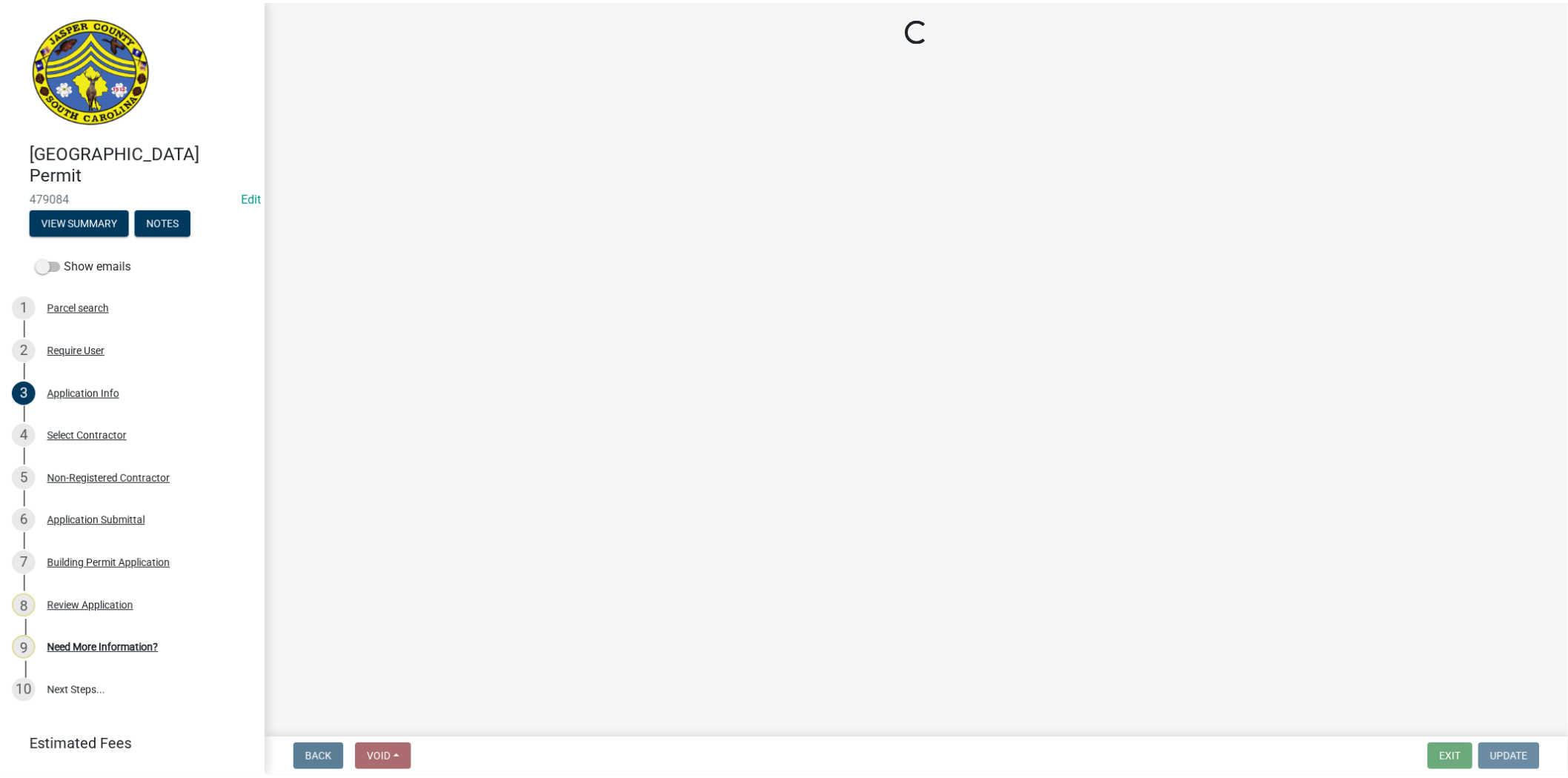
scroll to position [0, 0]
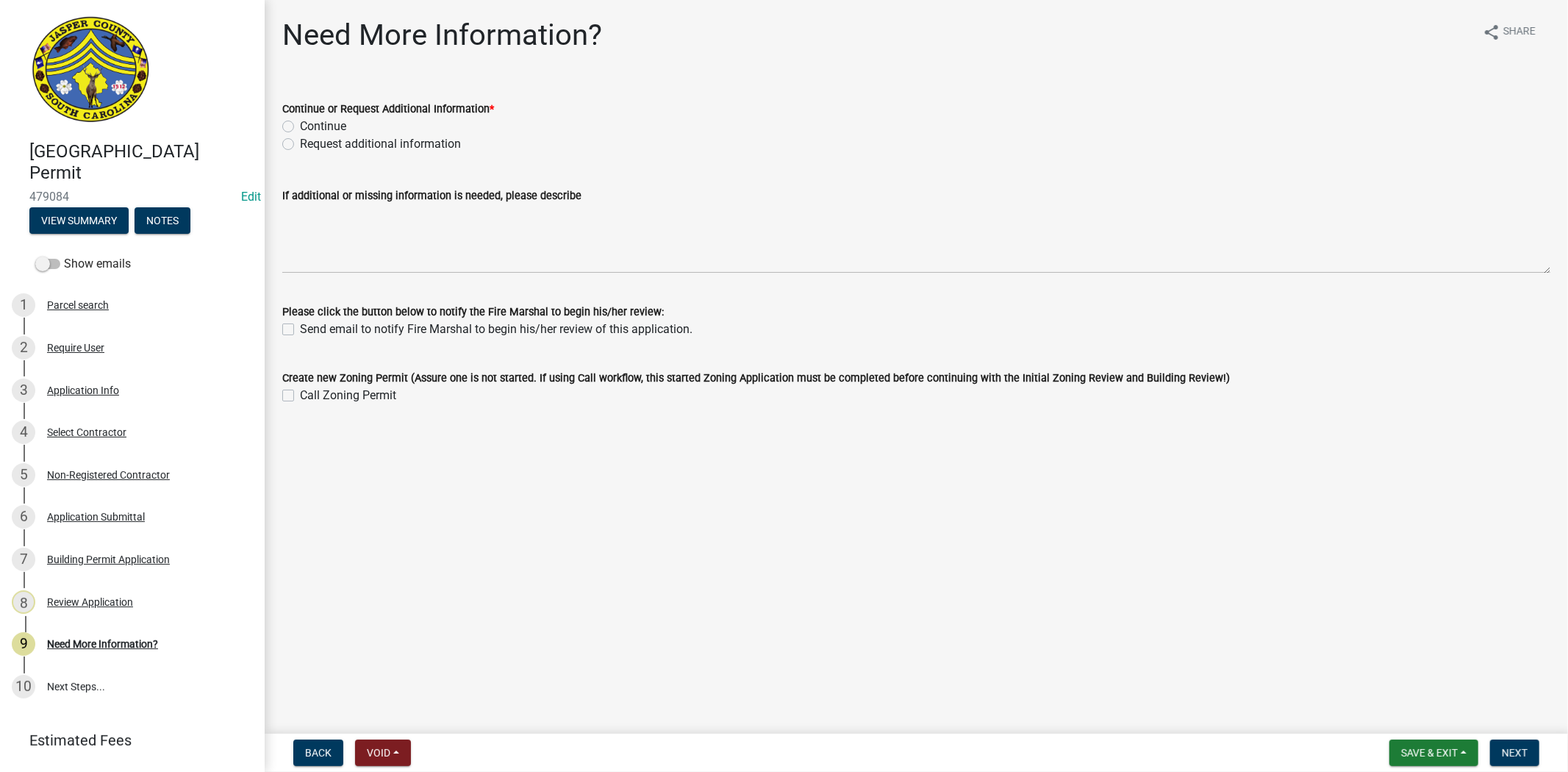
click at [300, 144] on label "Request additional information" at bounding box center [380, 144] width 161 height 17
click at [300, 144] on input "Request additional information" at bounding box center [304, 140] width 10 height 10
radio input "true"
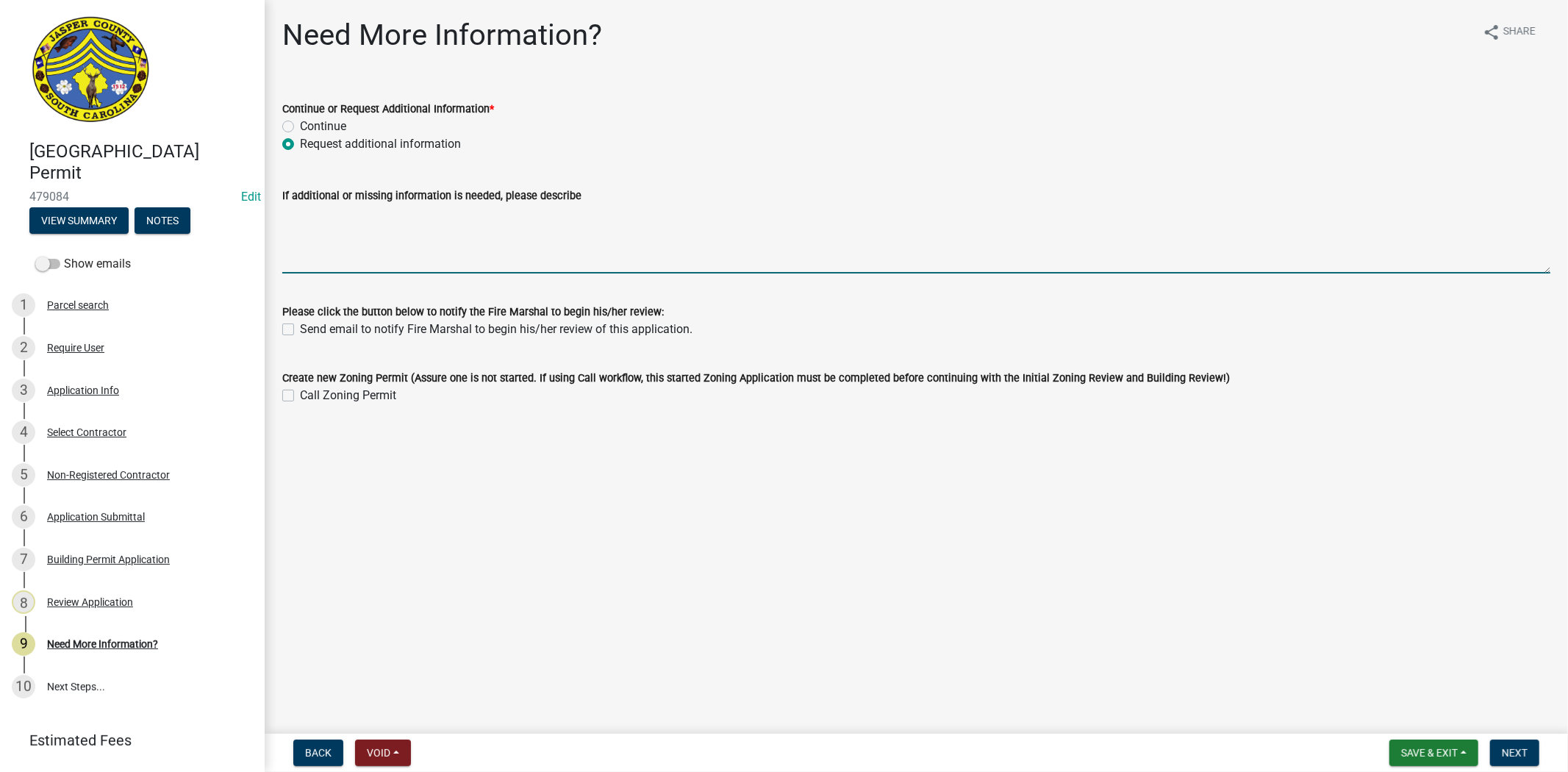
click at [325, 223] on textarea "If additional or missing information is needed, please describe" at bounding box center [916, 239] width 1268 height 69
type textarea "waiting for building official to review Plans"
click at [1498, 753] on button "Next" at bounding box center [1515, 753] width 49 height 26
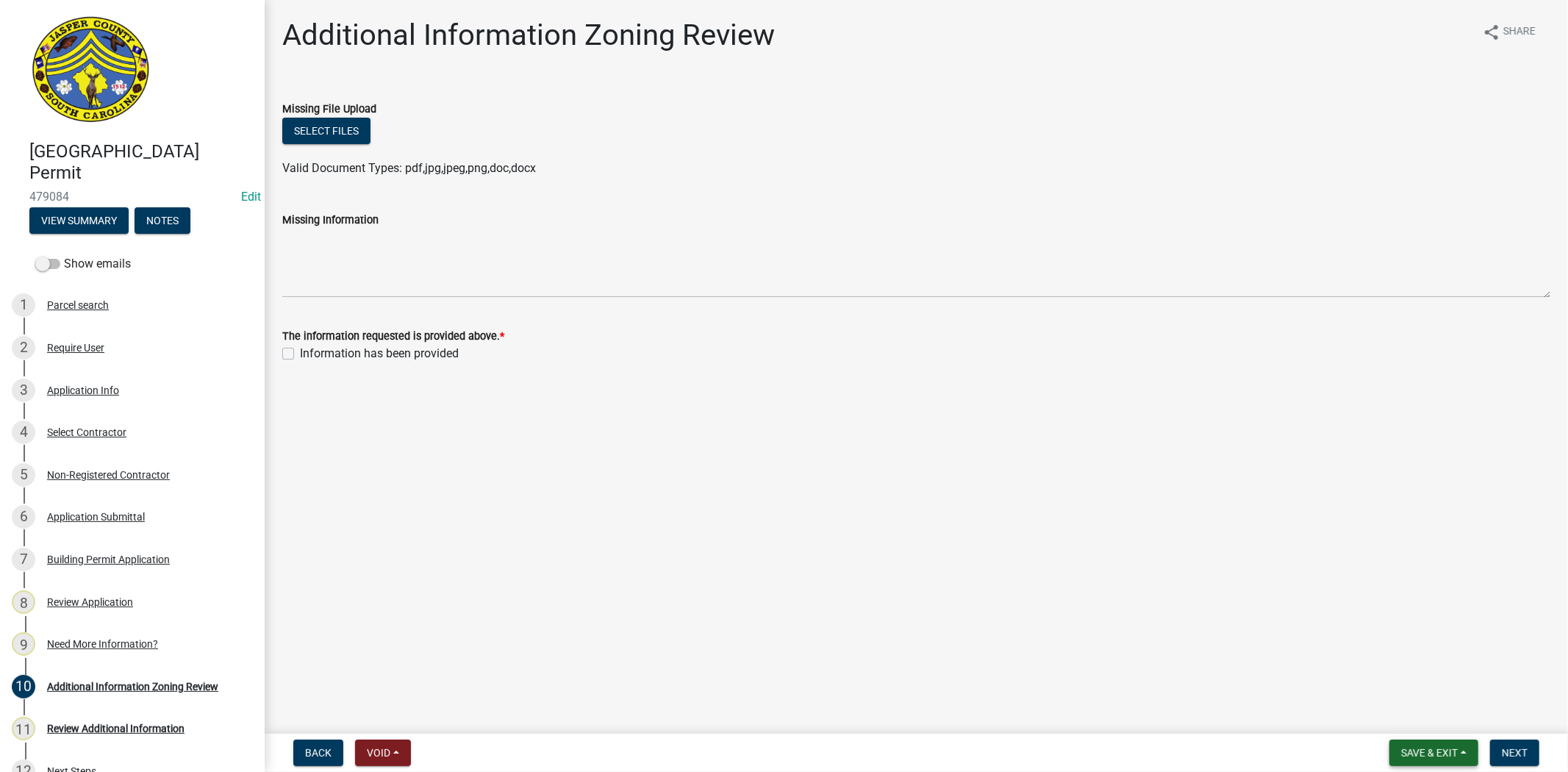
click at [1457, 747] on span "Save & Exit" at bounding box center [1430, 753] width 56 height 12
click at [1412, 717] on button "Save & Exit" at bounding box center [1420, 715] width 118 height 35
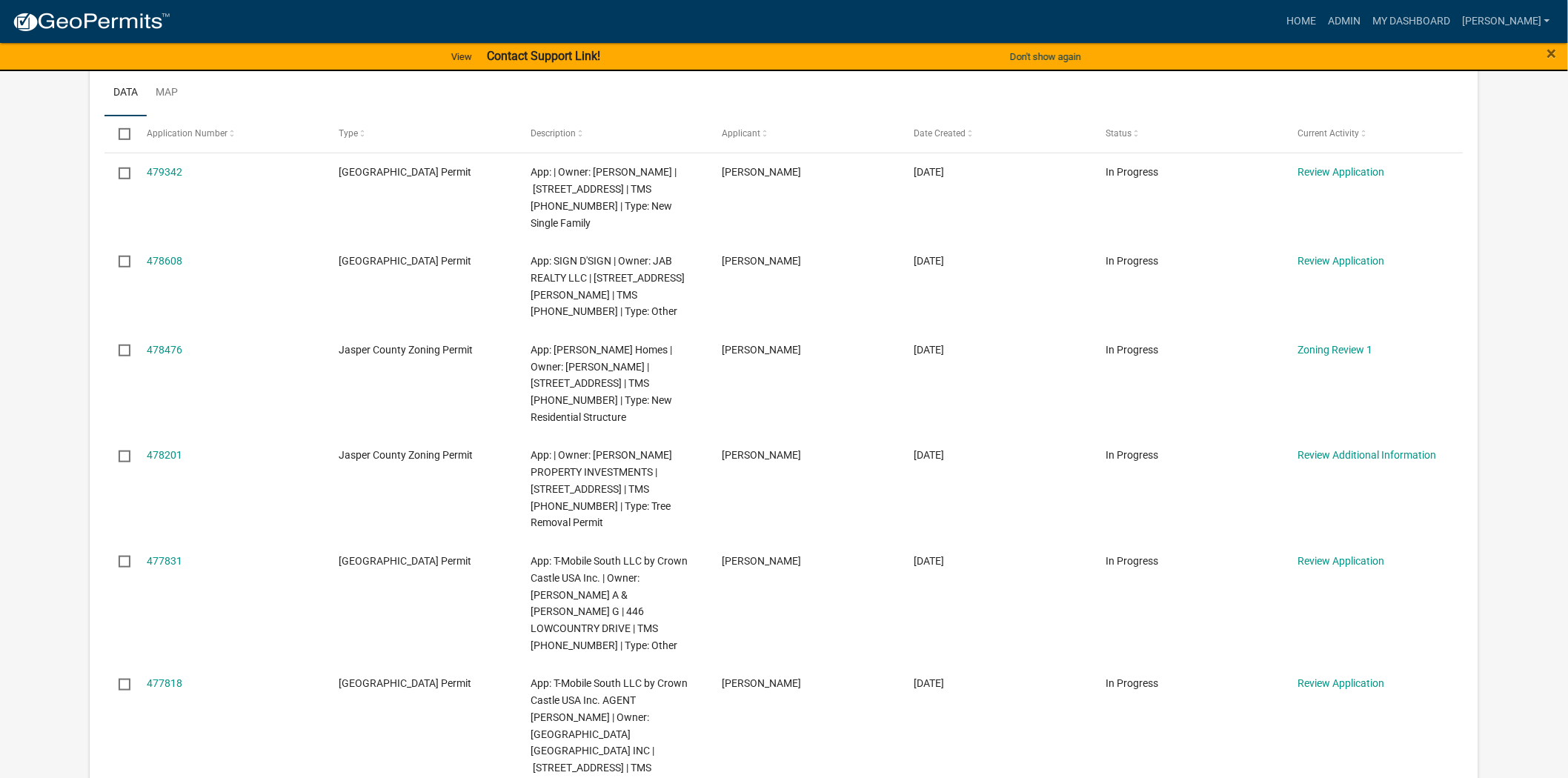
scroll to position [247, 0]
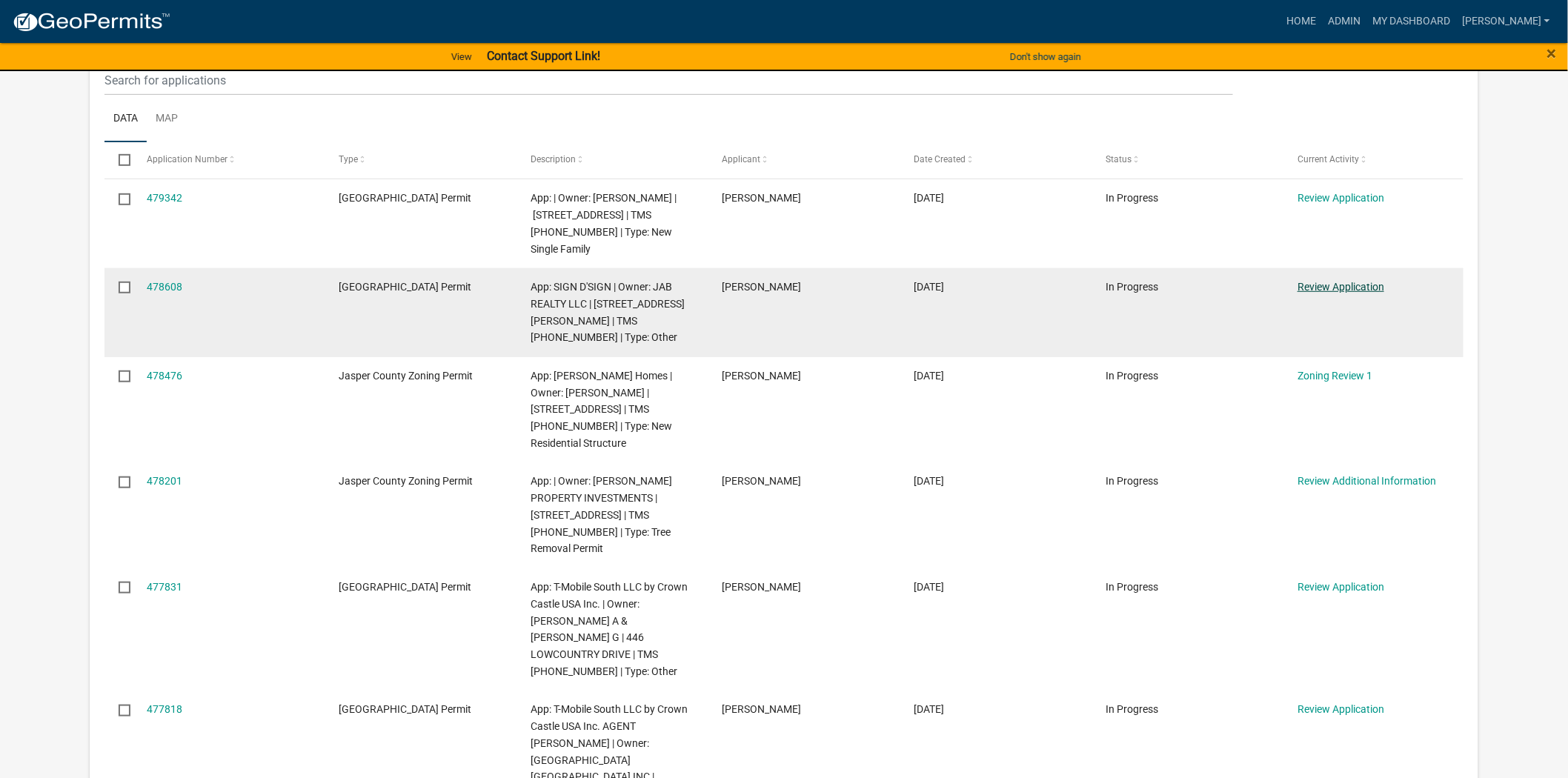
click at [1343, 290] on link "Review Application" at bounding box center [1340, 286] width 87 height 12
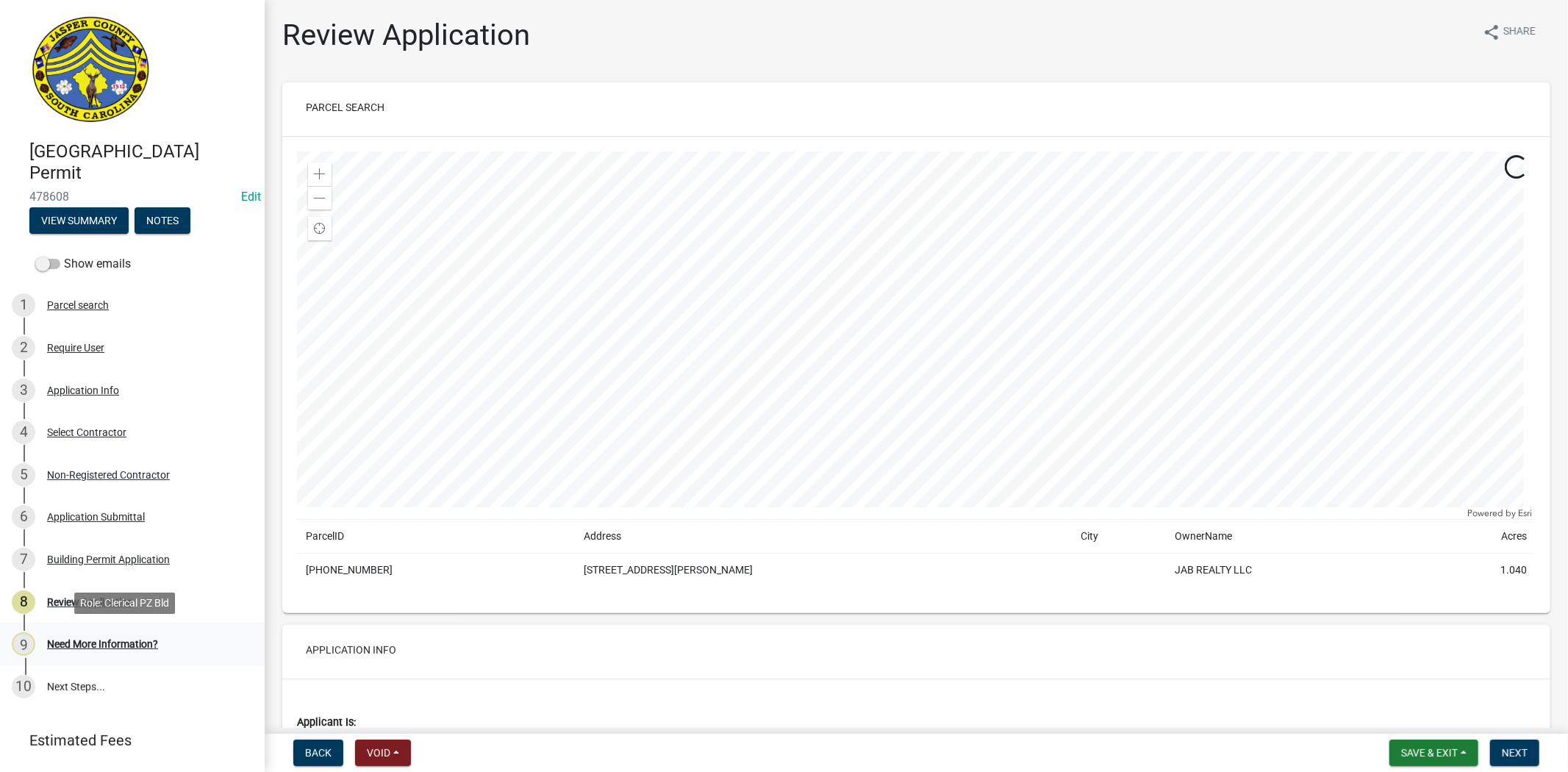
click at [133, 651] on div "9 Need More Information?" at bounding box center [126, 644] width 230 height 24
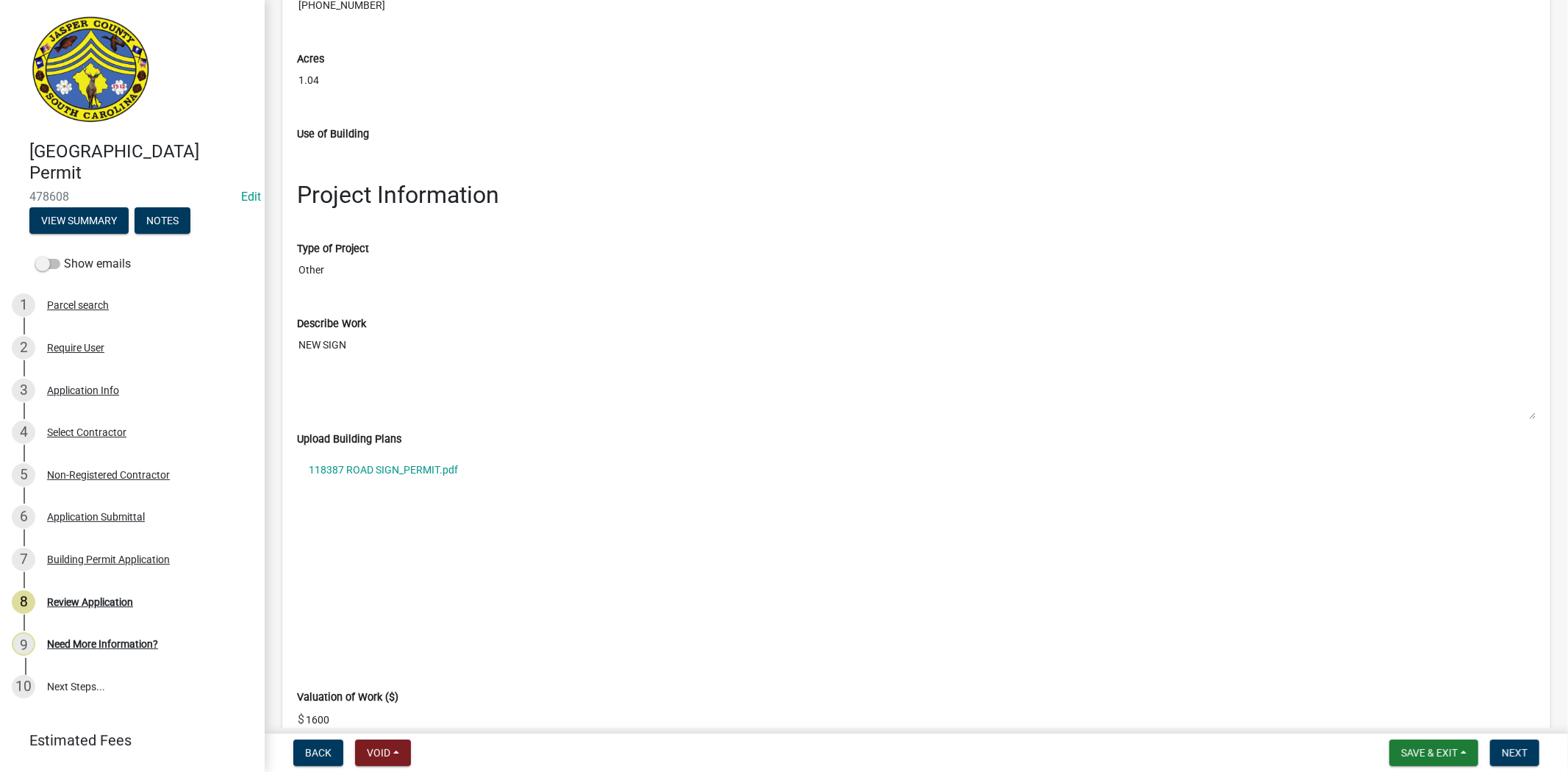
scroll to position [1961, 0]
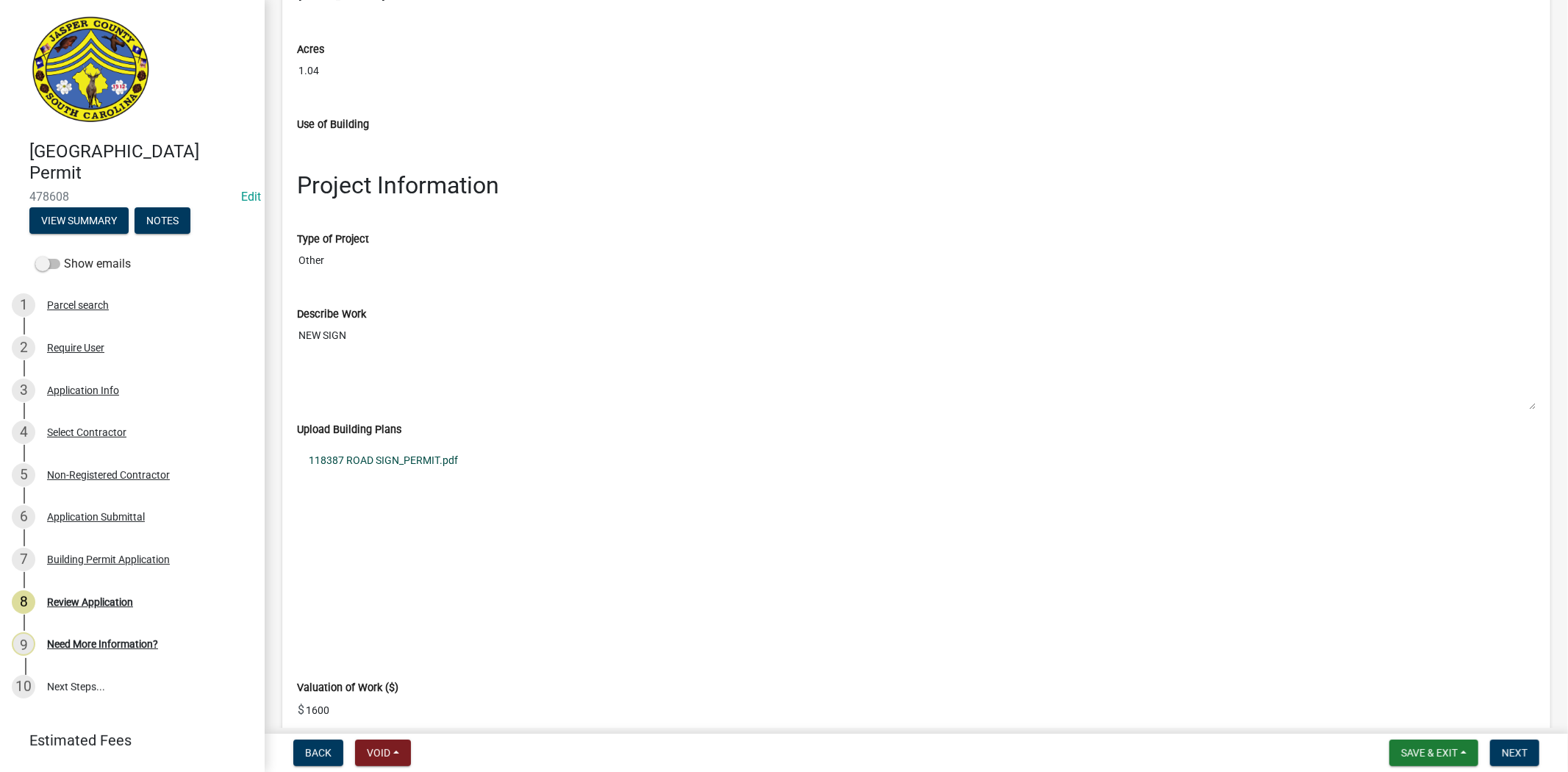
click at [406, 465] on link "118387 ROAD SIGN_PERMIT.pdf" at bounding box center [916, 460] width 1239 height 34
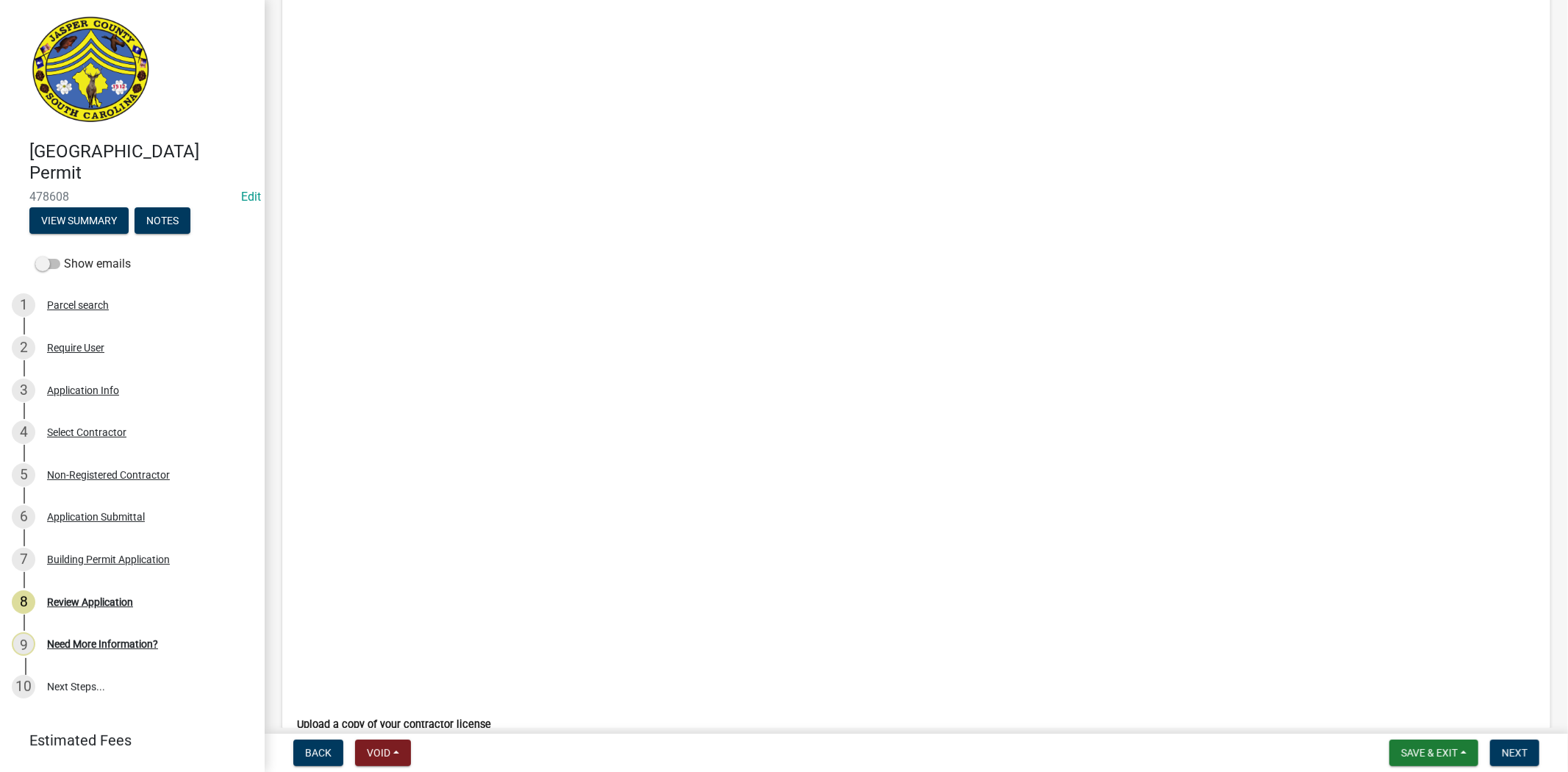
scroll to position [4985, 0]
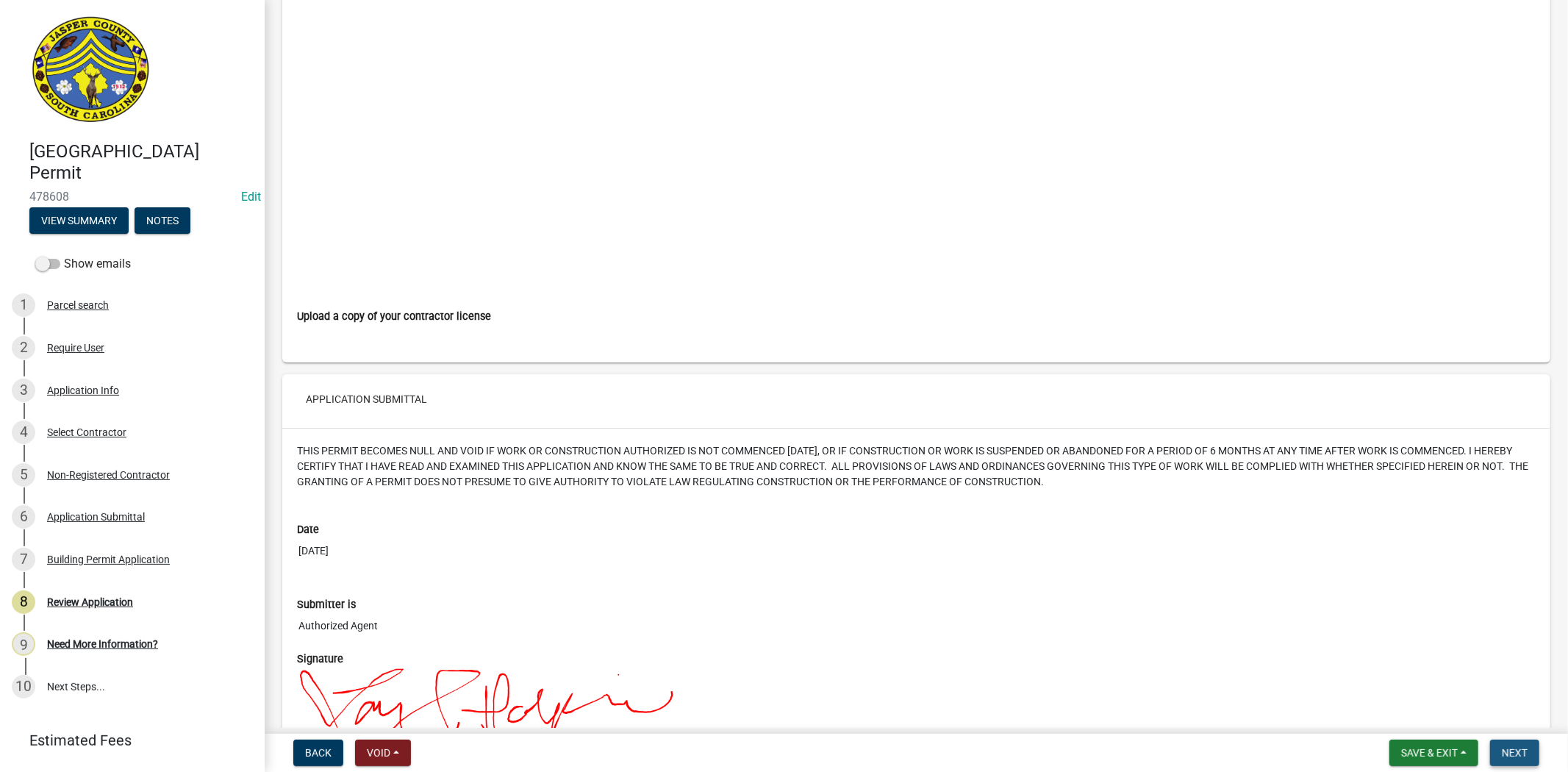
click at [1528, 753] on button "Next" at bounding box center [1515, 753] width 49 height 26
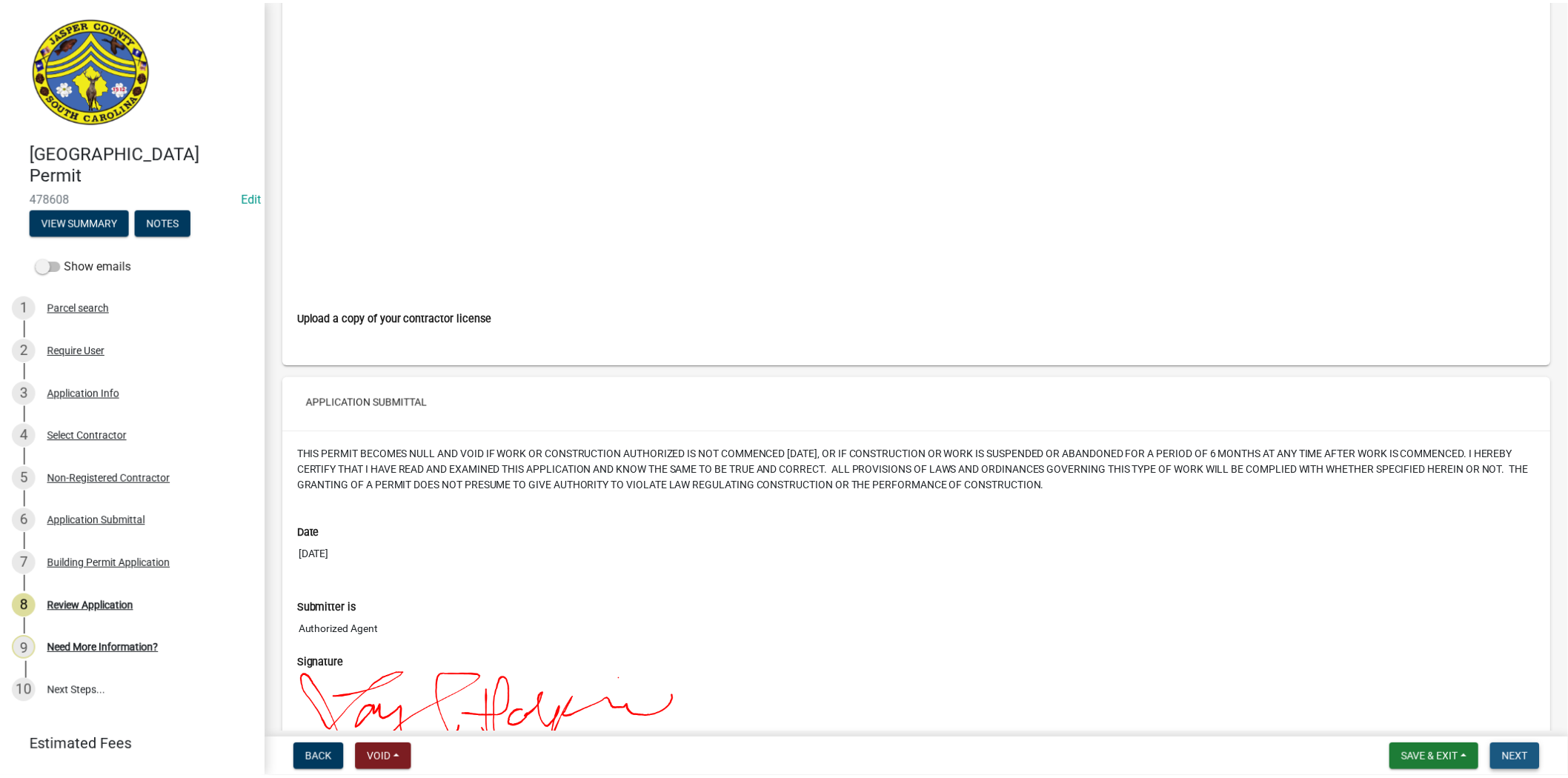
scroll to position [0, 0]
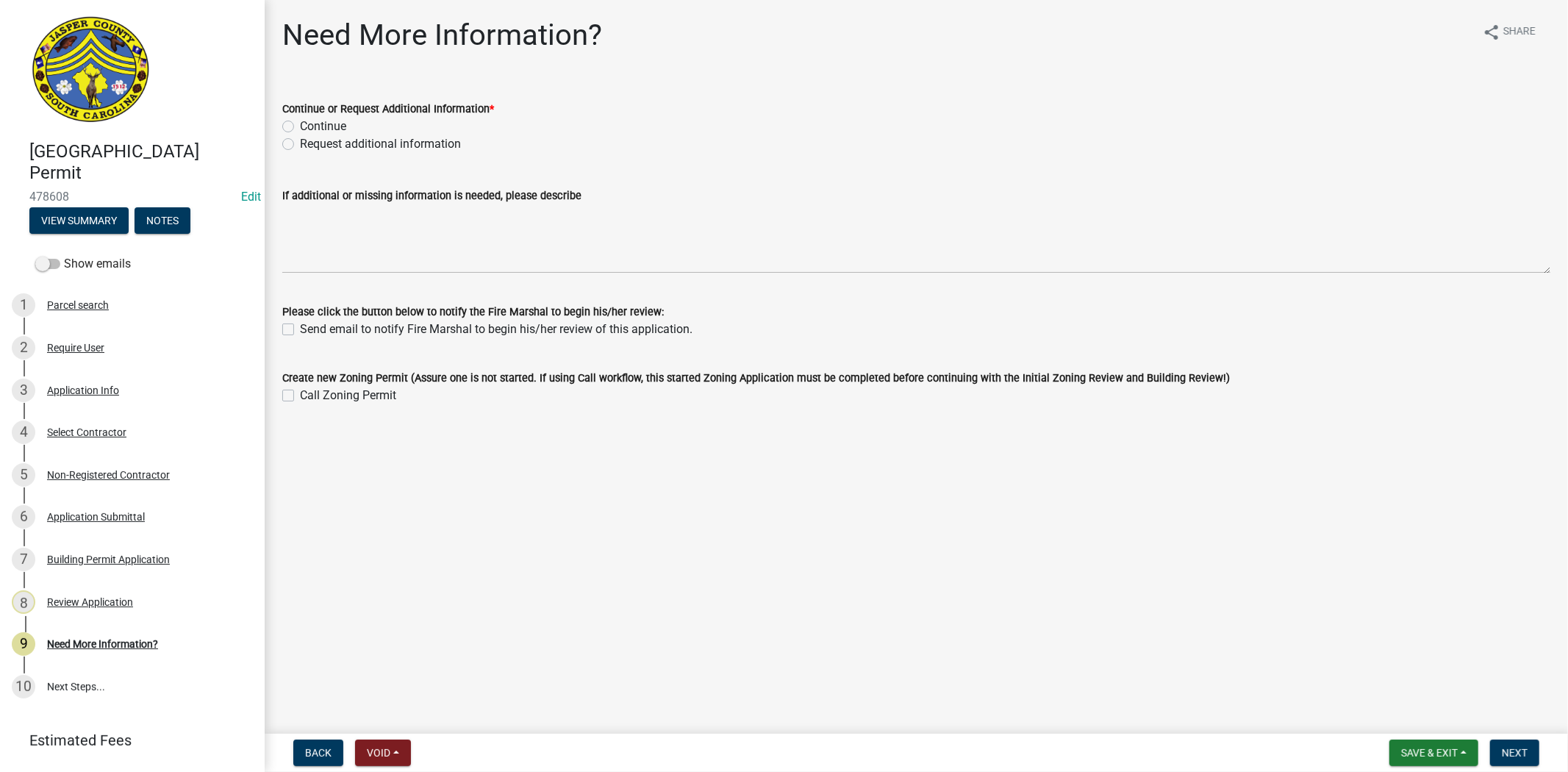
click at [300, 141] on label "Request additional information" at bounding box center [380, 144] width 161 height 17
click at [300, 141] on input "Request additional information" at bounding box center [304, 140] width 10 height 10
radio input "true"
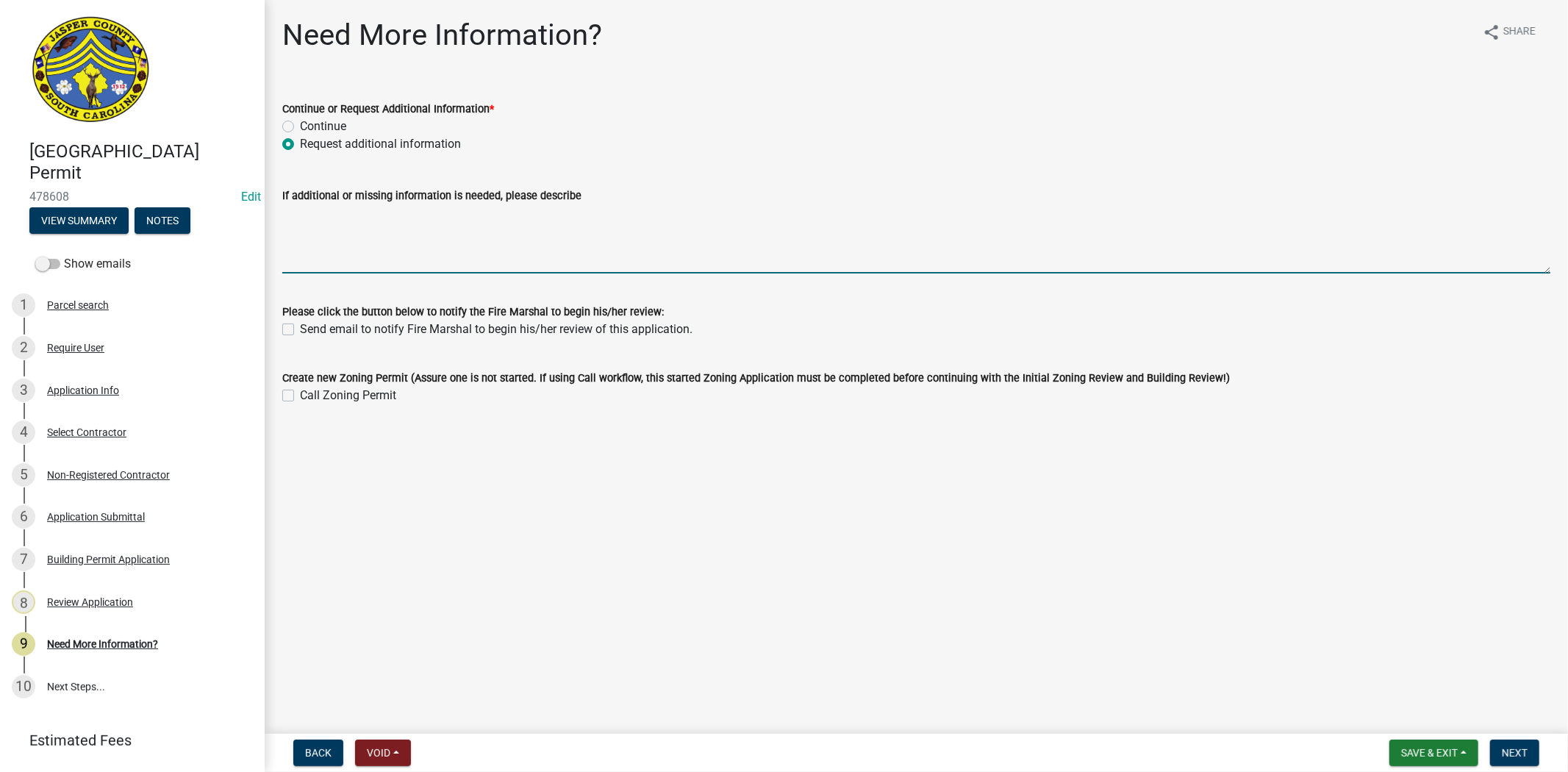
click at [314, 238] on textarea "If additional or missing information is needed, please describe" at bounding box center [916, 239] width 1268 height 69
type textarea "please apply for zoning permit before we can go forward with the building permit"
click at [1508, 760] on button "Next" at bounding box center [1515, 753] width 49 height 26
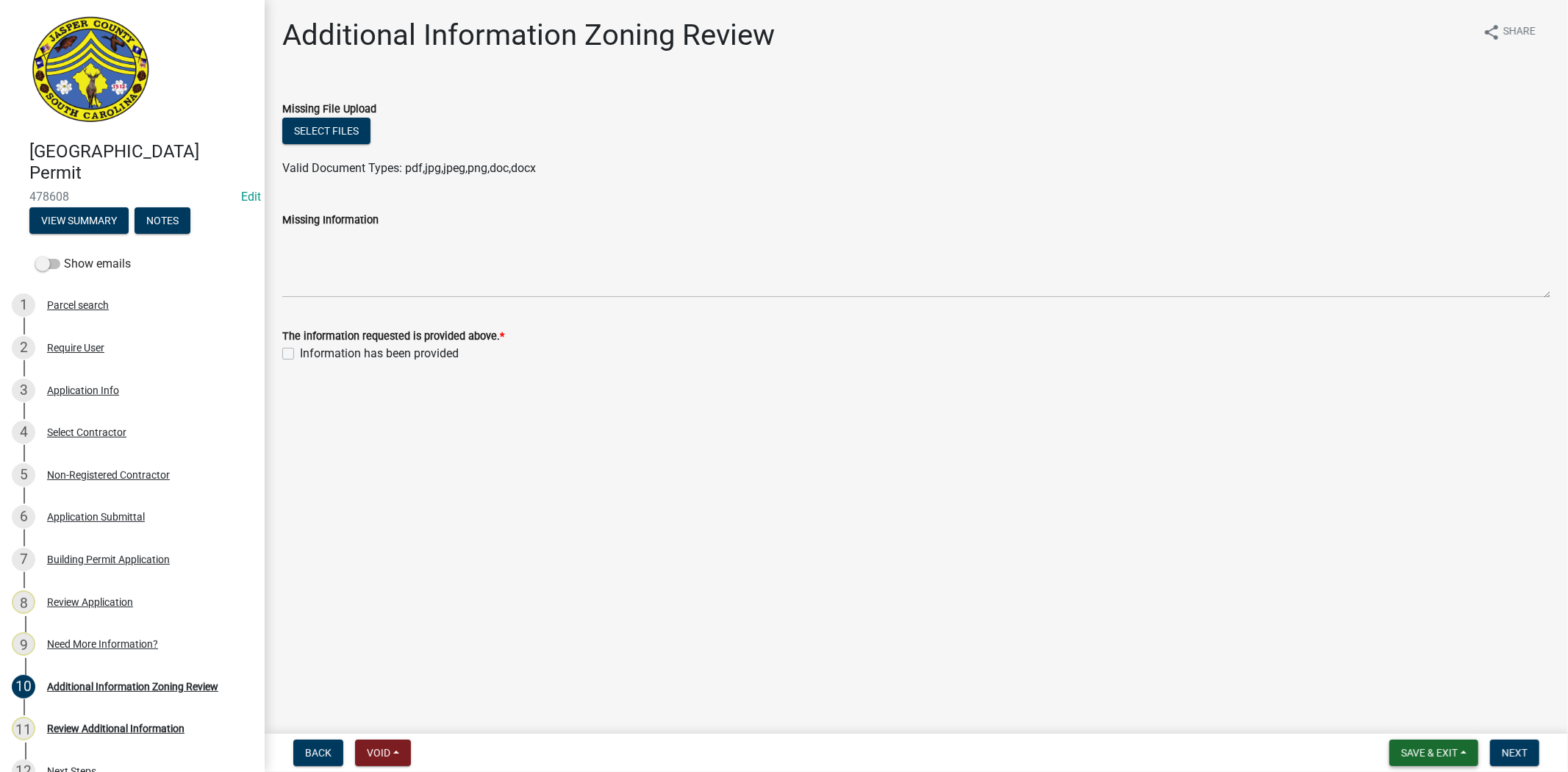
click at [1431, 760] on button "Save & Exit" at bounding box center [1435, 753] width 89 height 26
click at [1416, 710] on button "Save & Exit" at bounding box center [1420, 715] width 118 height 35
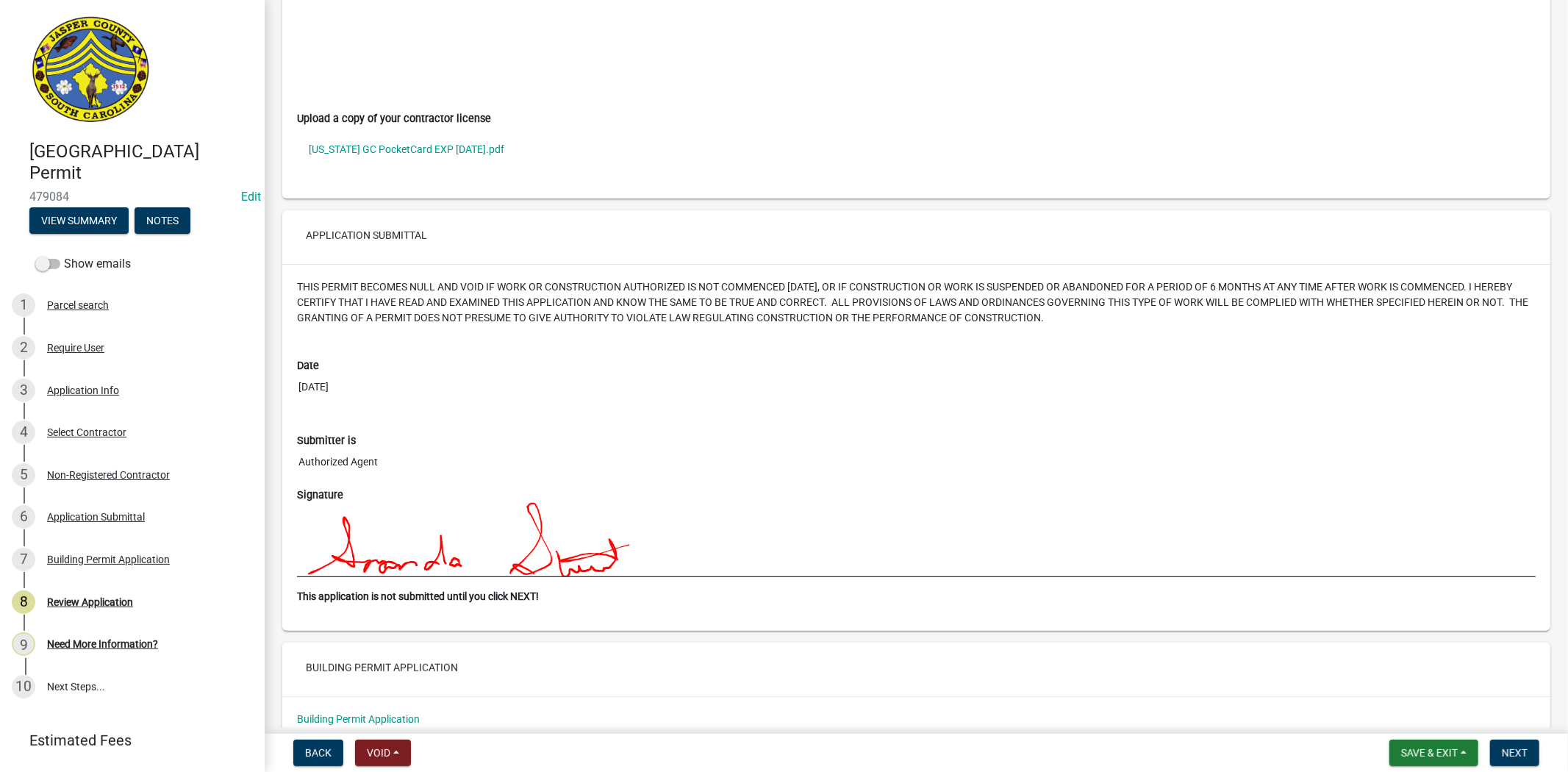
scroll to position [5306, 0]
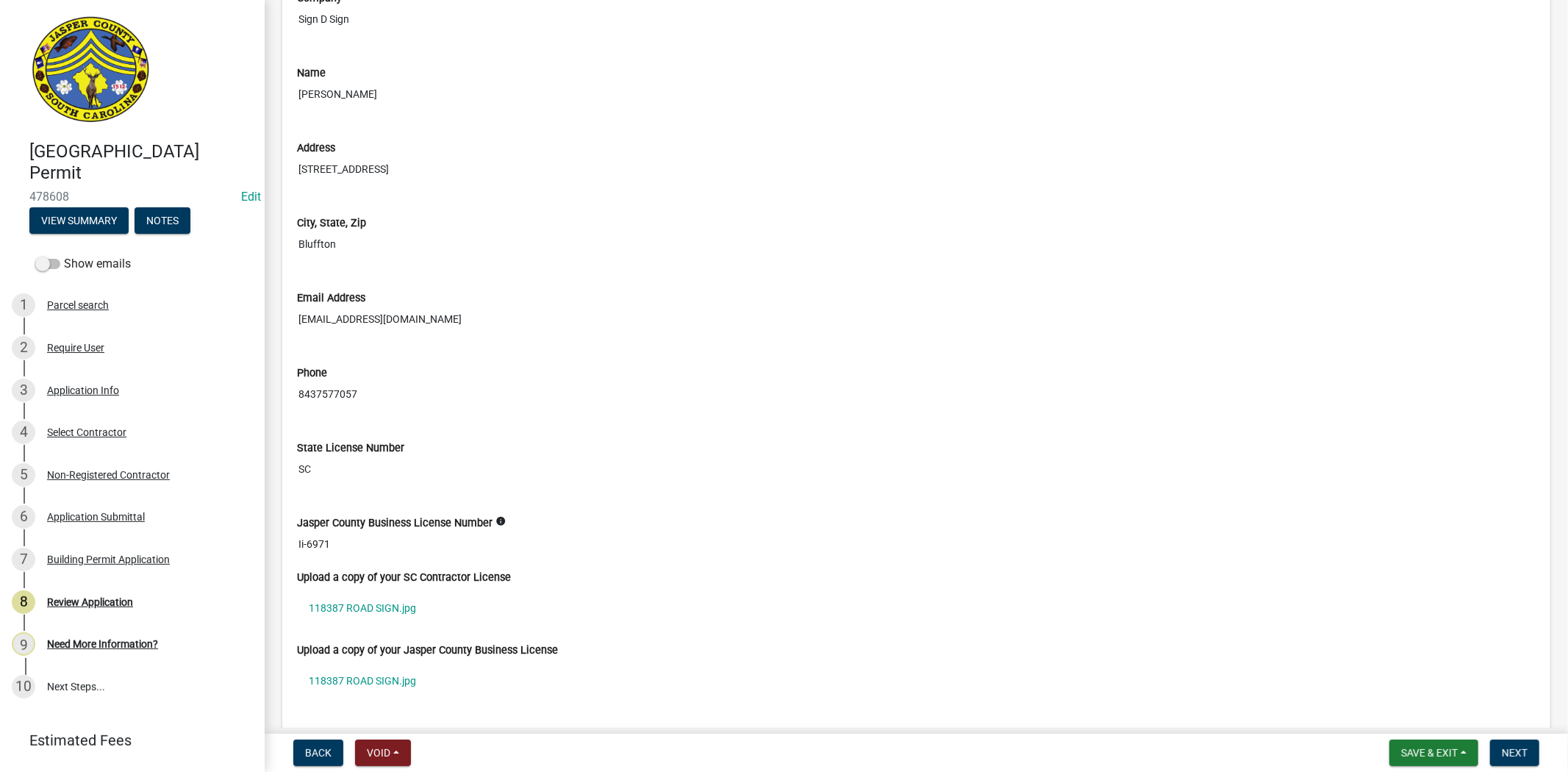
scroll to position [3677, 0]
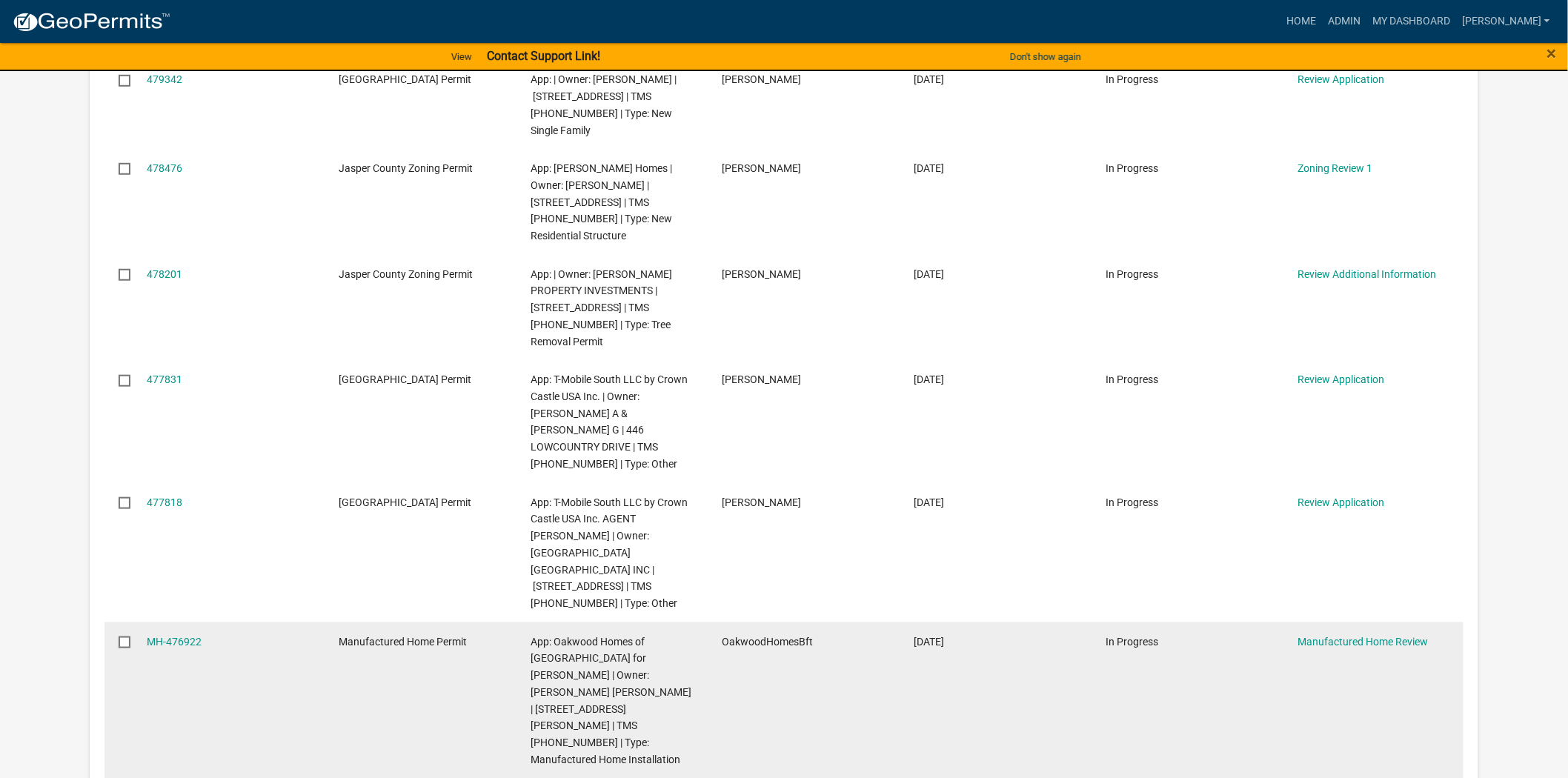
scroll to position [36, 0]
